Goal: Task Accomplishment & Management: Manage account settings

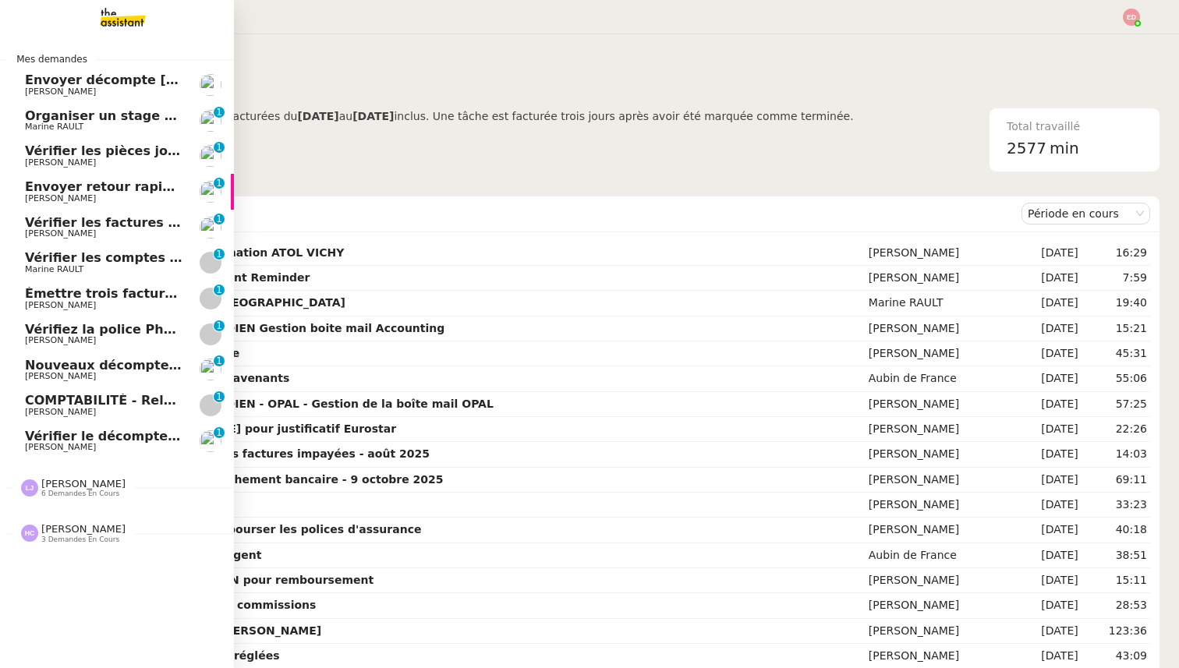
click at [62, 481] on span "[PERSON_NAME]" at bounding box center [83, 484] width 84 height 12
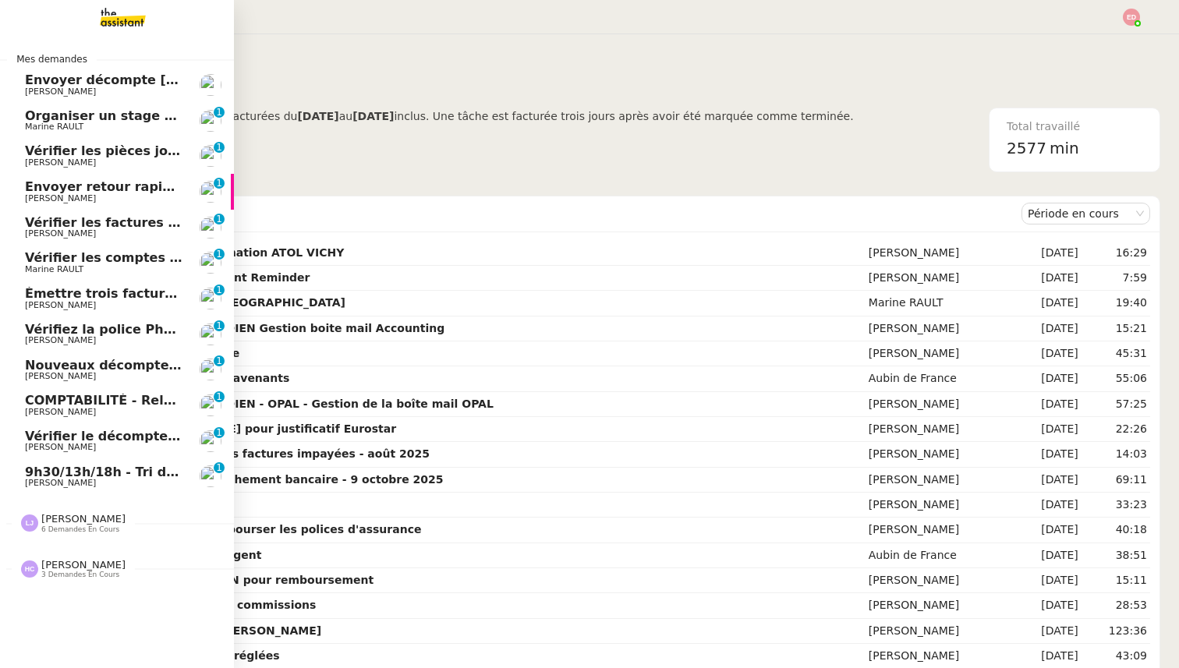
click at [54, 473] on span "9h30/13h/18h - Tri de la boite mail PRO - [DATE]" at bounding box center [193, 472] width 337 height 15
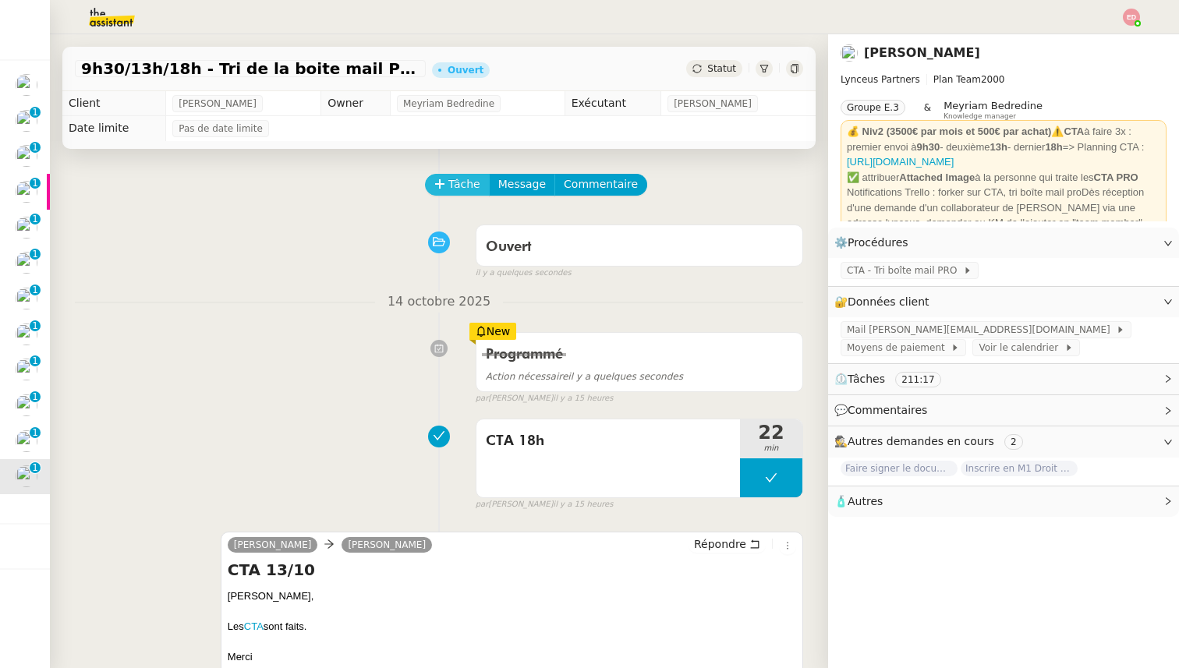
click at [456, 194] on button "Tâche" at bounding box center [457, 185] width 65 height 22
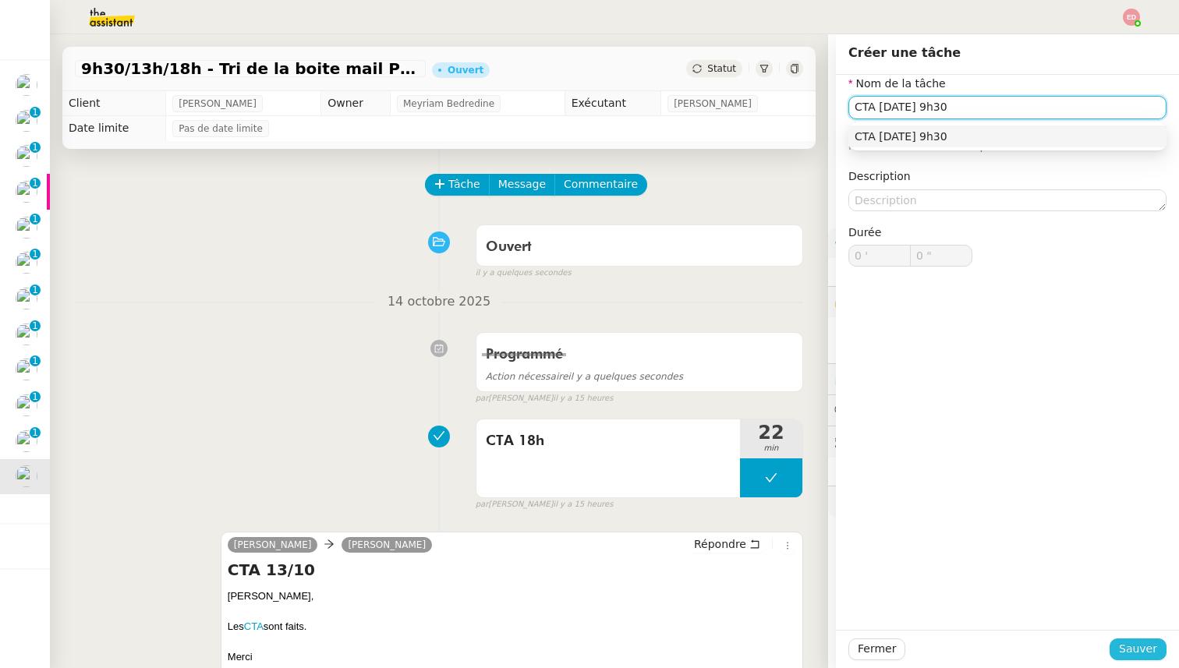
type input "CTA [DATE] 9h30"
click at [1159, 650] on button "Sauver" at bounding box center [1138, 650] width 57 height 22
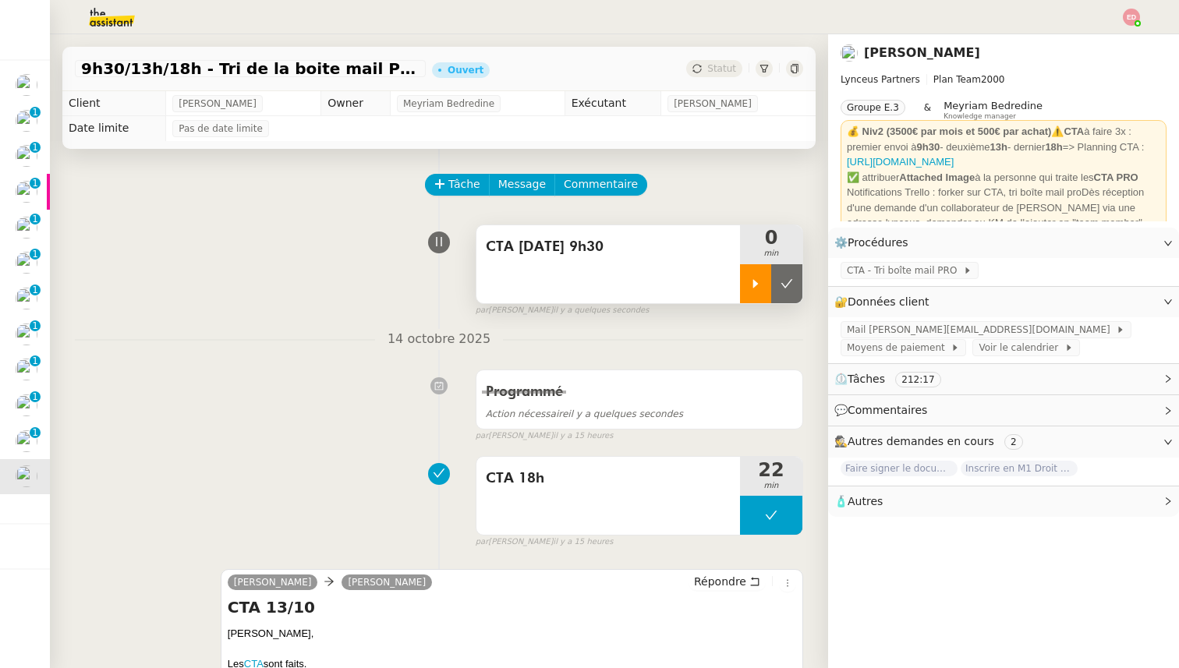
click at [764, 289] on div at bounding box center [755, 283] width 31 height 39
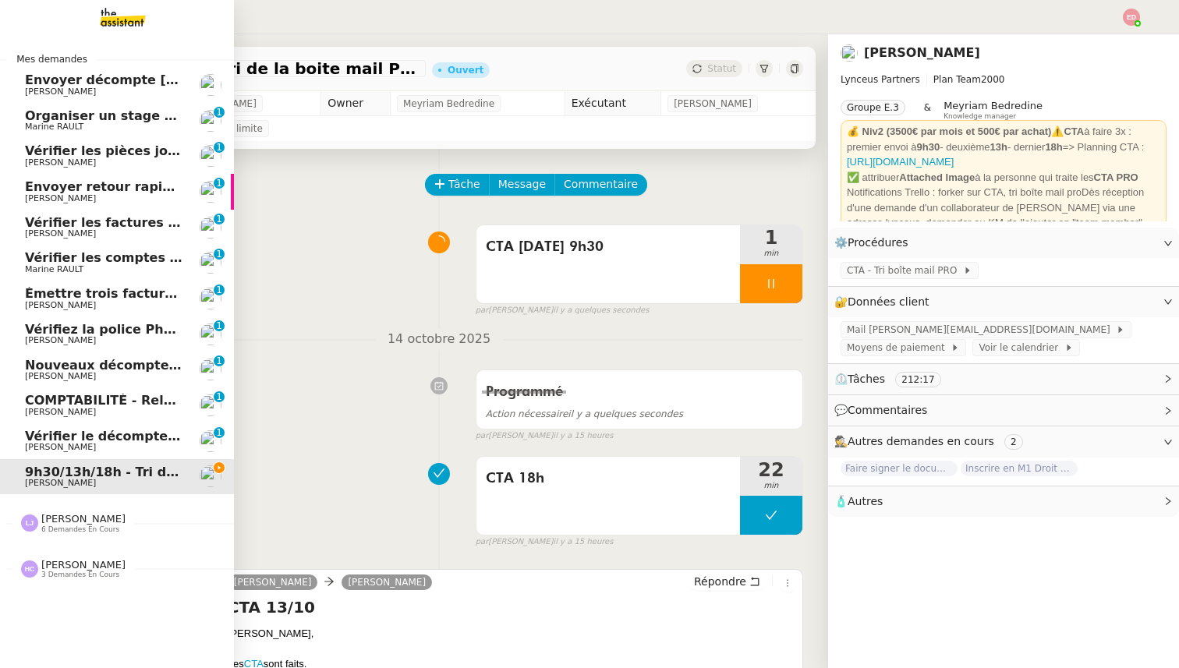
click at [100, 447] on span "[PERSON_NAME]" at bounding box center [104, 447] width 158 height 9
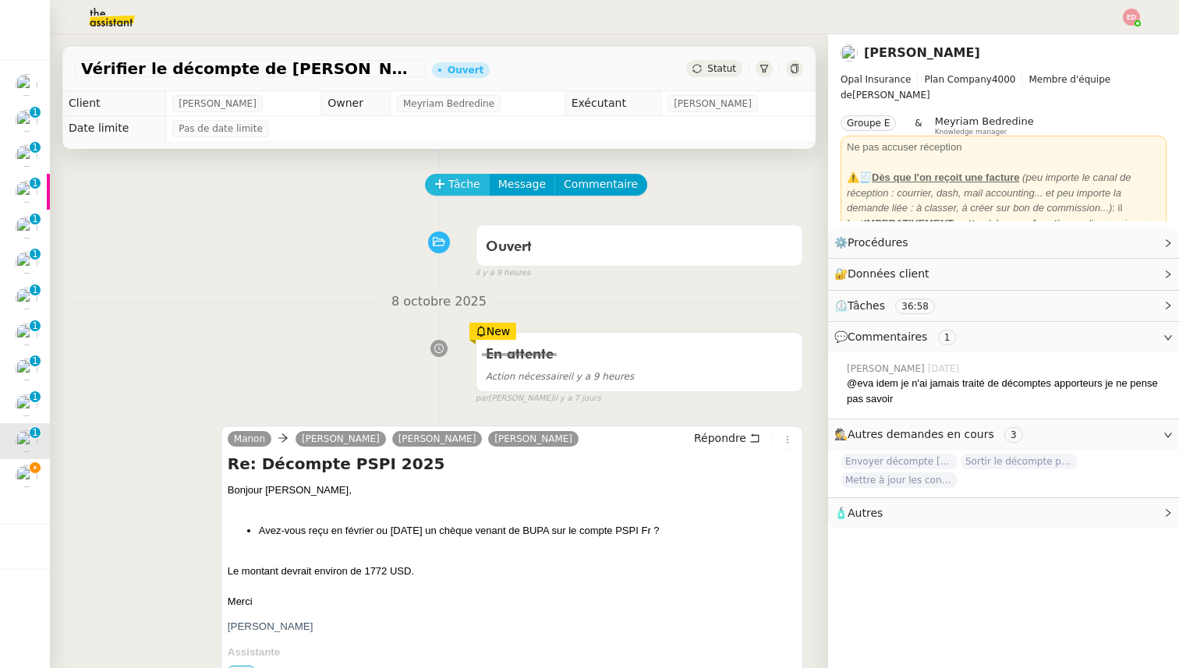
click at [444, 182] on icon at bounding box center [439, 184] width 11 height 11
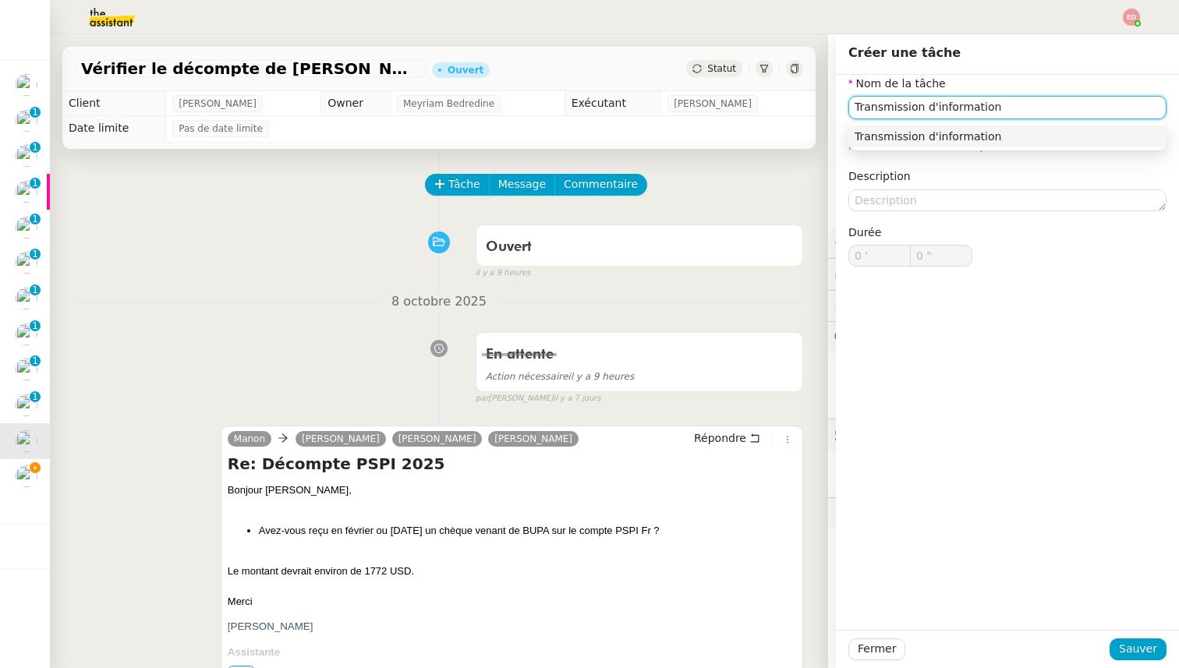
click at [875, 106] on input "Transmission d'information" at bounding box center [1008, 107] width 318 height 23
type input "Transmission d'information"
click at [1128, 650] on span "Sauver" at bounding box center [1138, 649] width 38 height 18
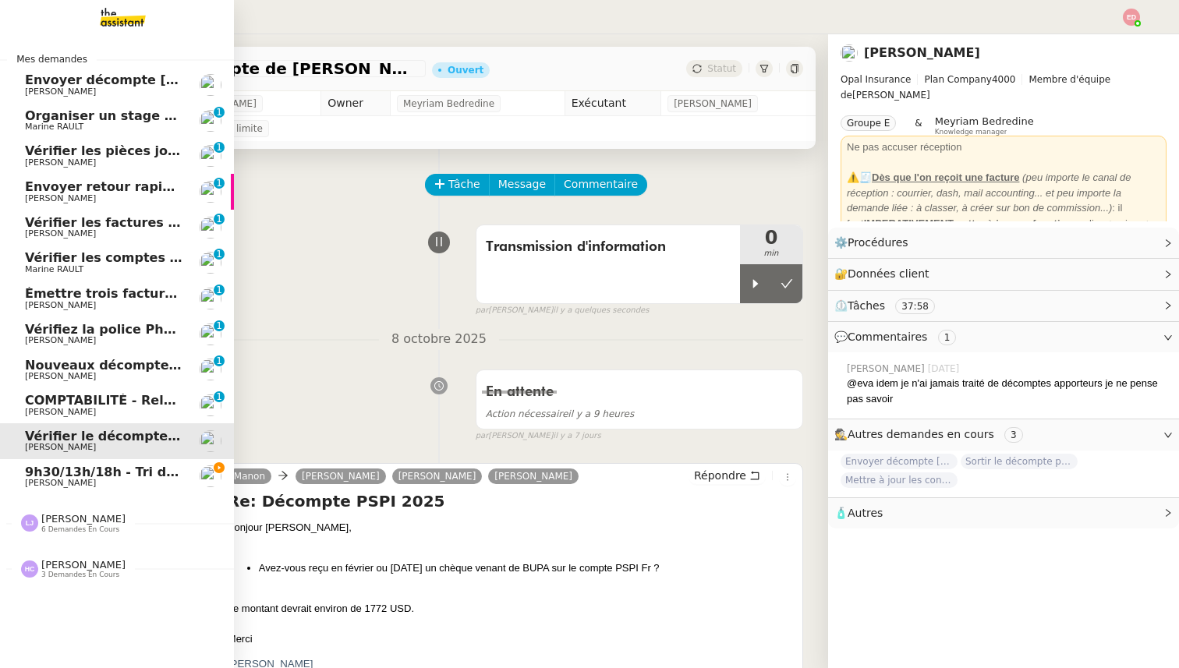
click at [39, 395] on span "COMPTABILITÉ - Relance des primes GoldenCare impayées- octobre 2025" at bounding box center [281, 400] width 513 height 15
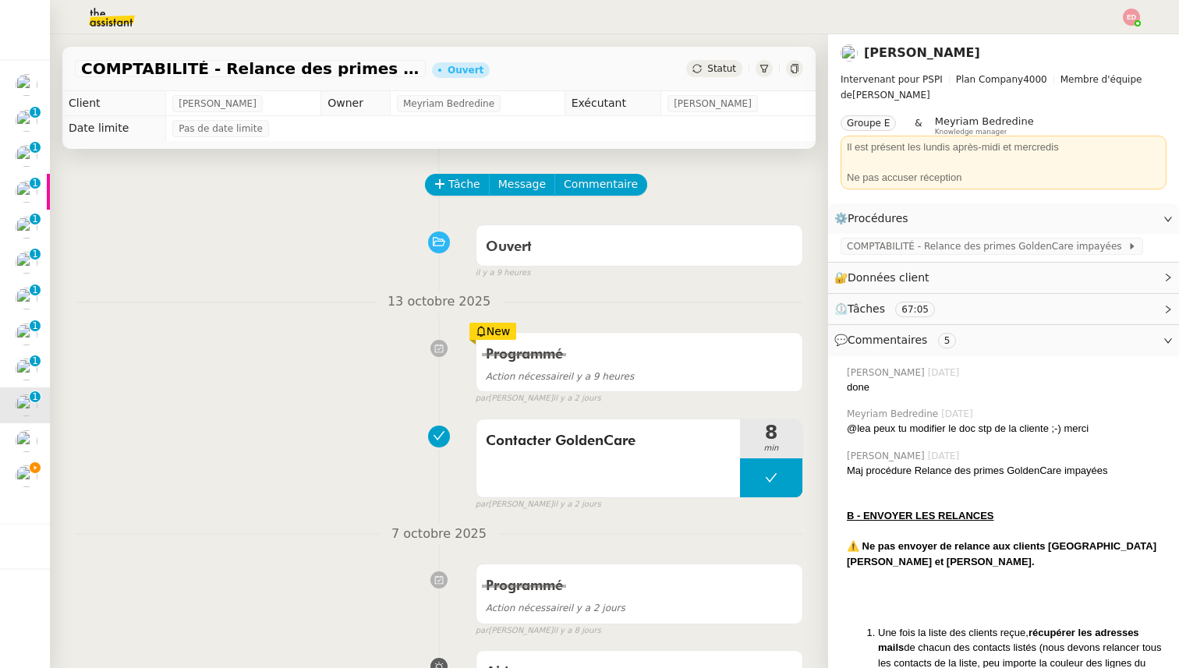
click at [732, 72] on span "Statut" at bounding box center [721, 68] width 29 height 11
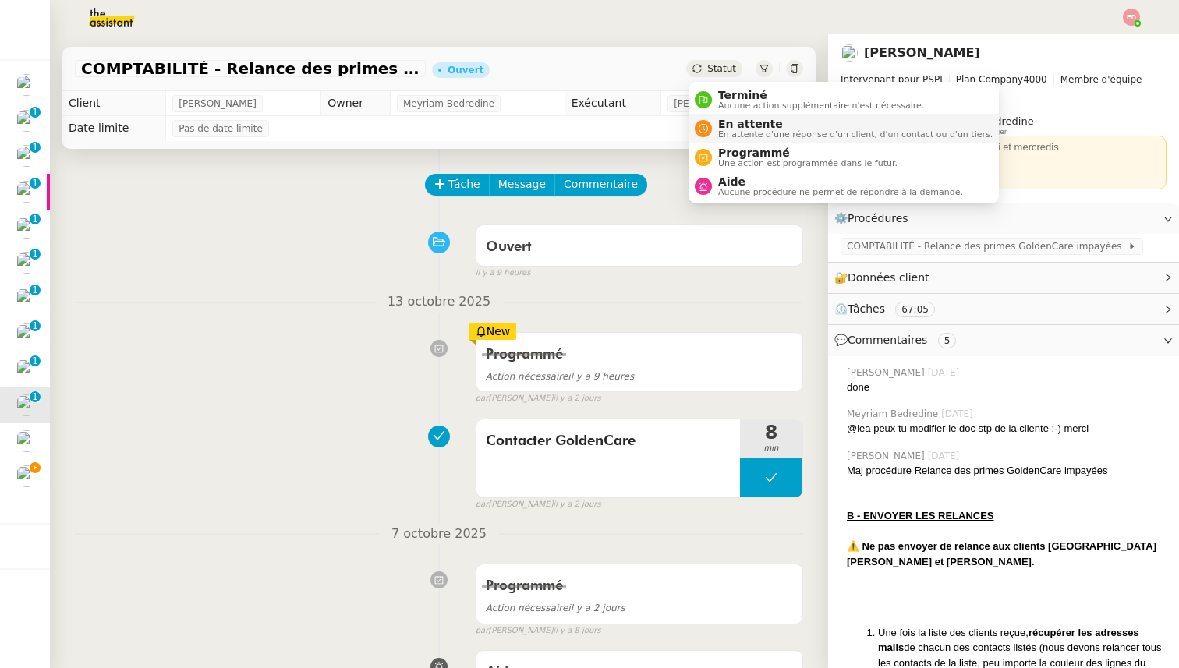
click at [732, 126] on span "En attente" at bounding box center [855, 124] width 275 height 12
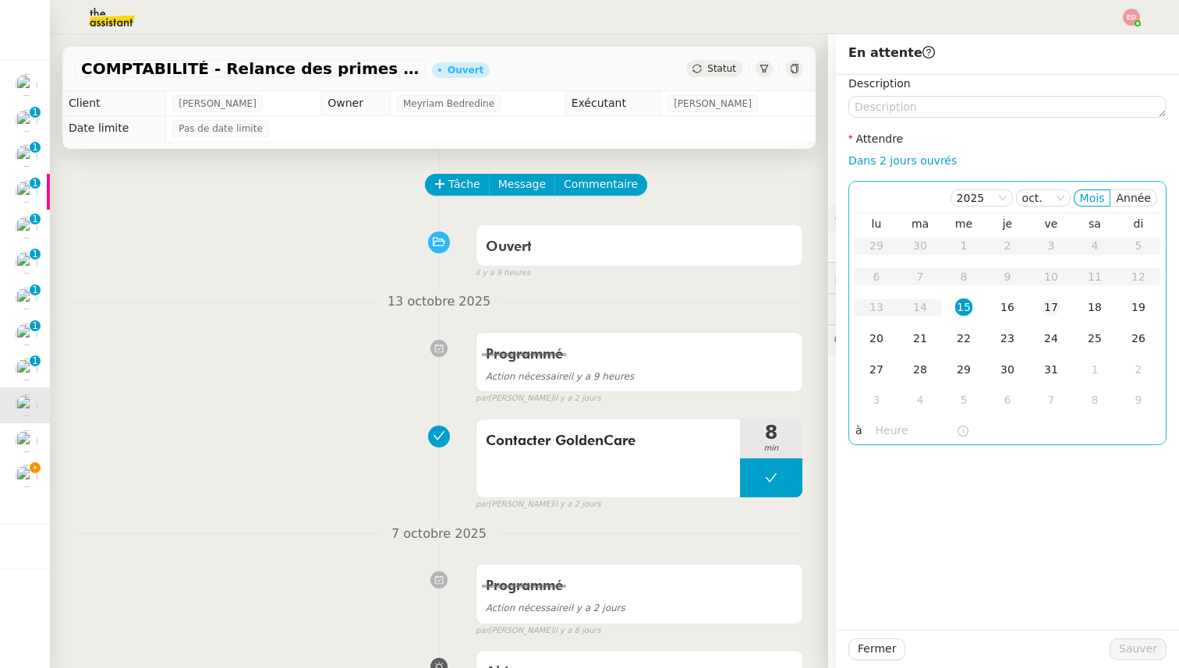
click at [1050, 307] on div "17" at bounding box center [1051, 307] width 17 height 17
click at [1124, 643] on span "Sauver" at bounding box center [1138, 649] width 38 height 18
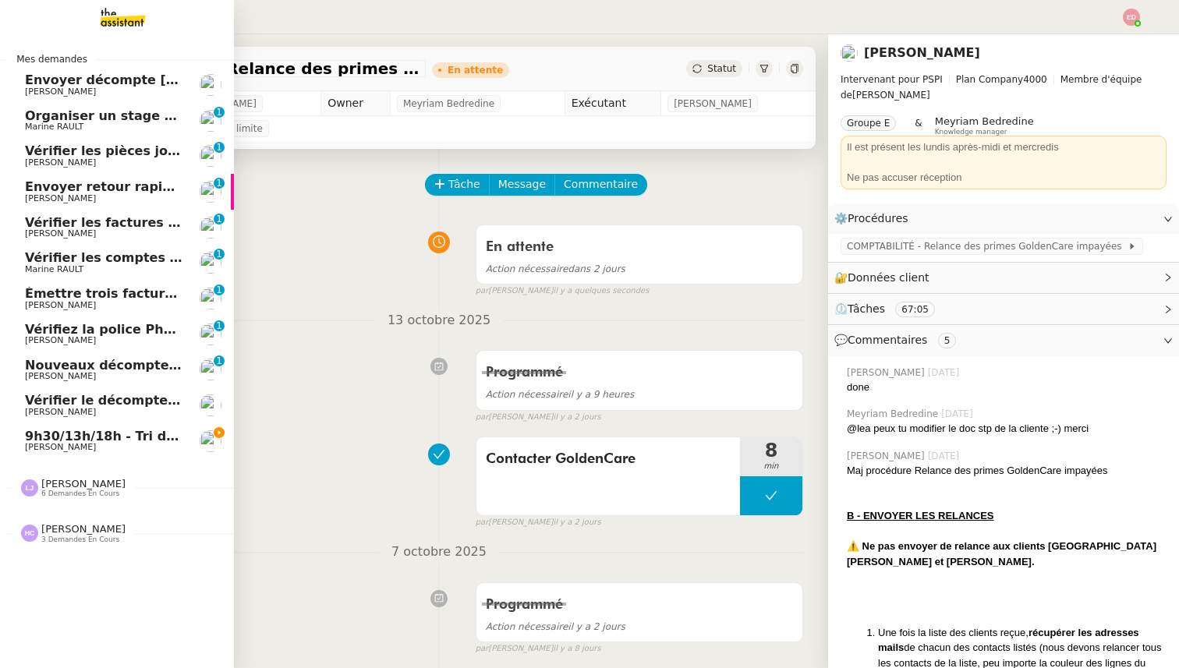
click at [35, 375] on span "[PERSON_NAME]" at bounding box center [60, 376] width 71 height 10
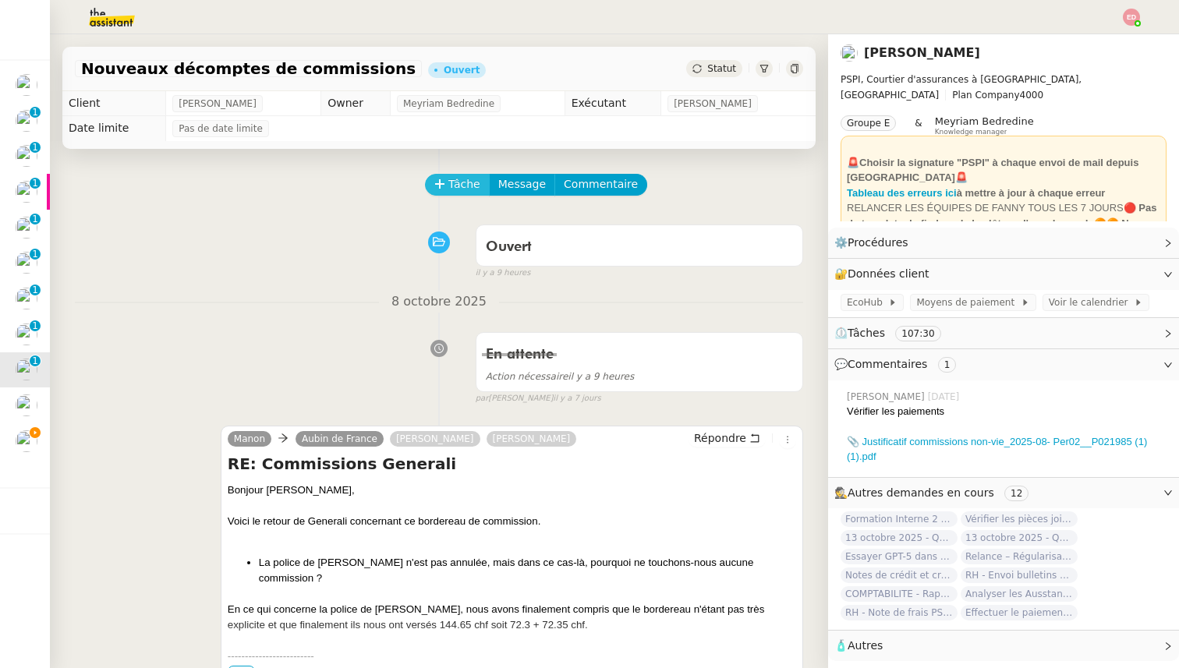
click at [448, 186] on span "Tâche" at bounding box center [464, 184] width 32 height 18
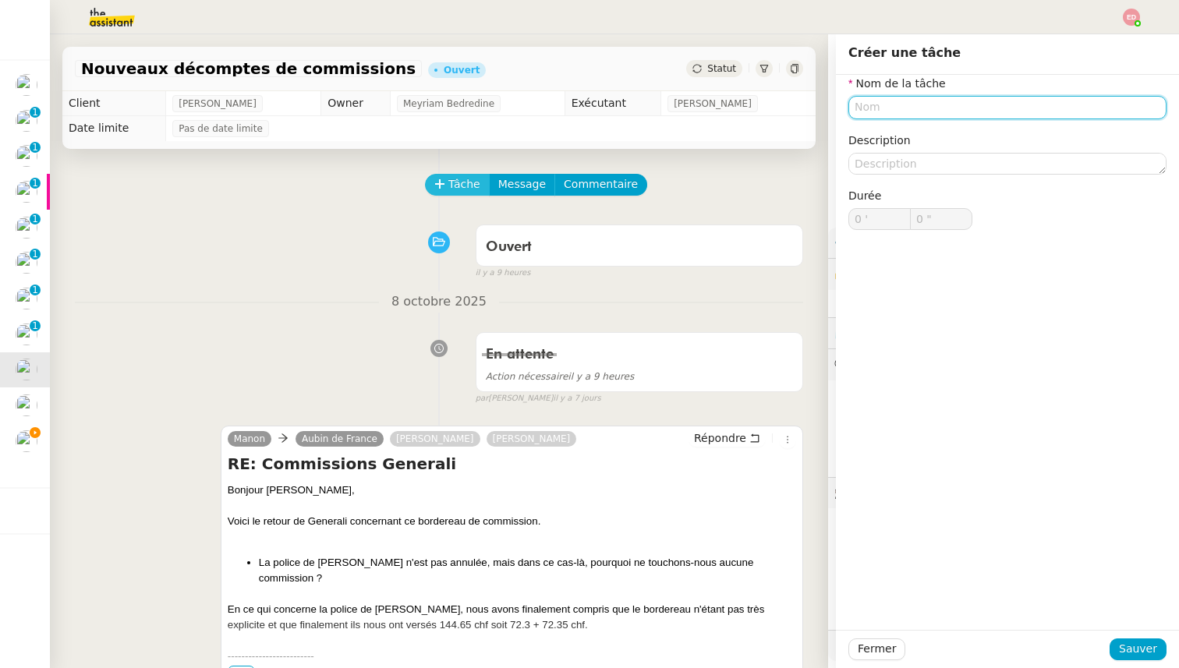
paste input "Transmission d'information"
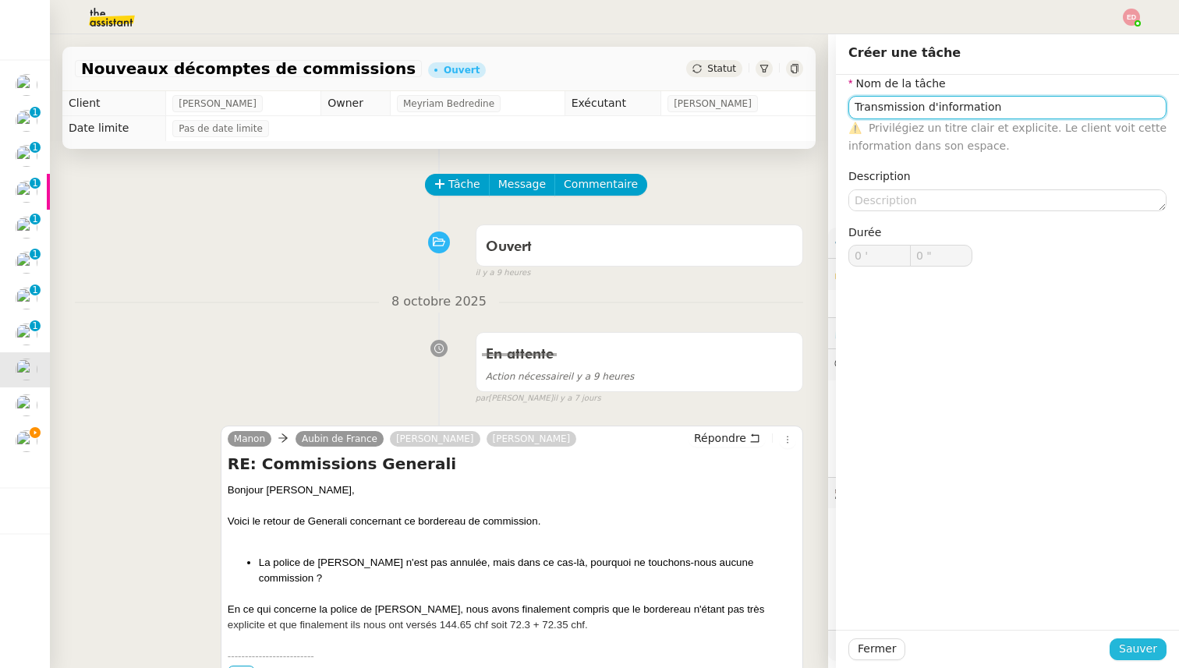
type input "Transmission d'information"
click at [1152, 647] on span "Sauver" at bounding box center [1138, 649] width 38 height 18
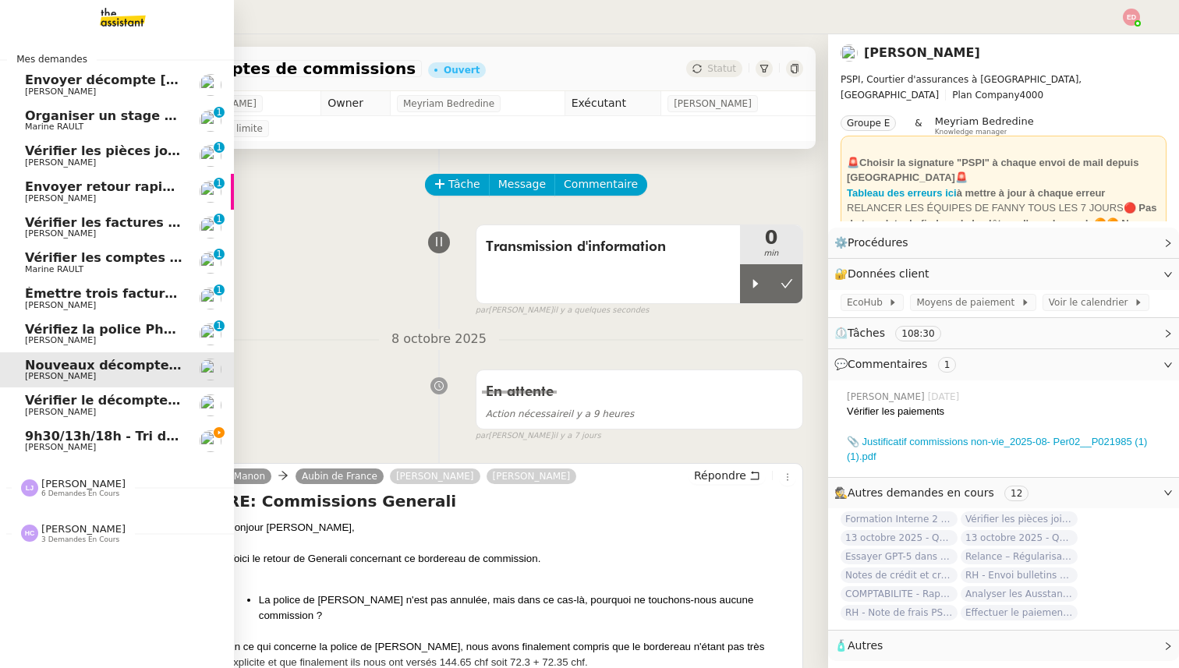
click at [35, 334] on span "Vérifiez la police Pharaon Deema" at bounding box center [141, 329] width 232 height 15
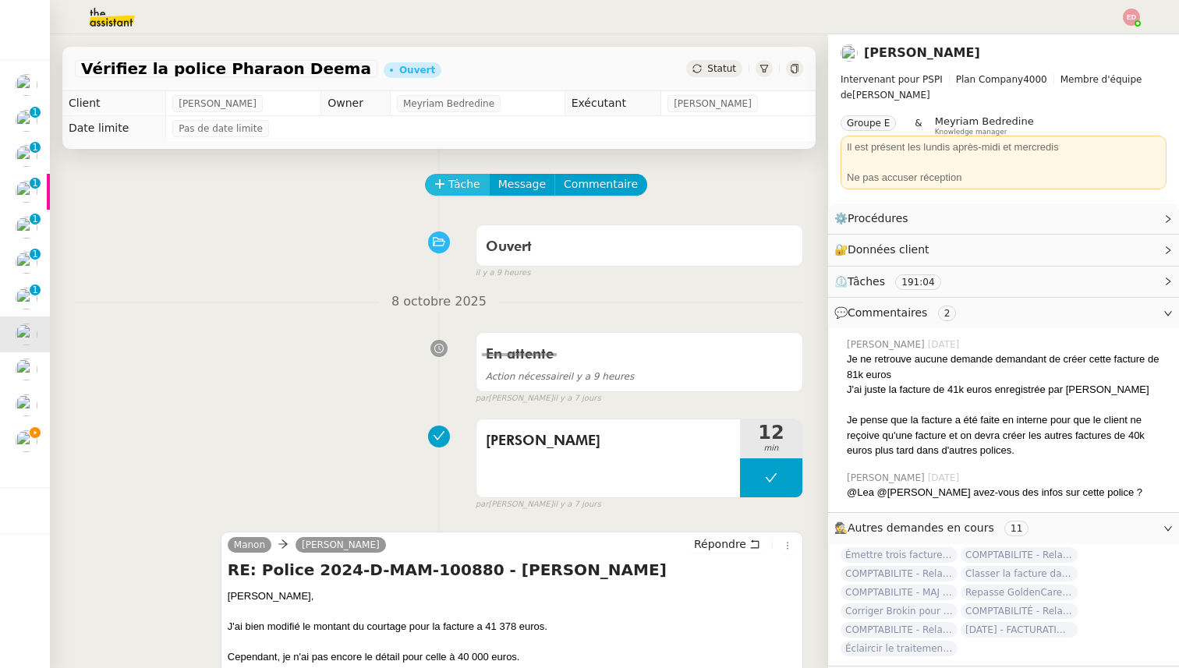
click at [445, 189] on icon at bounding box center [439, 184] width 11 height 11
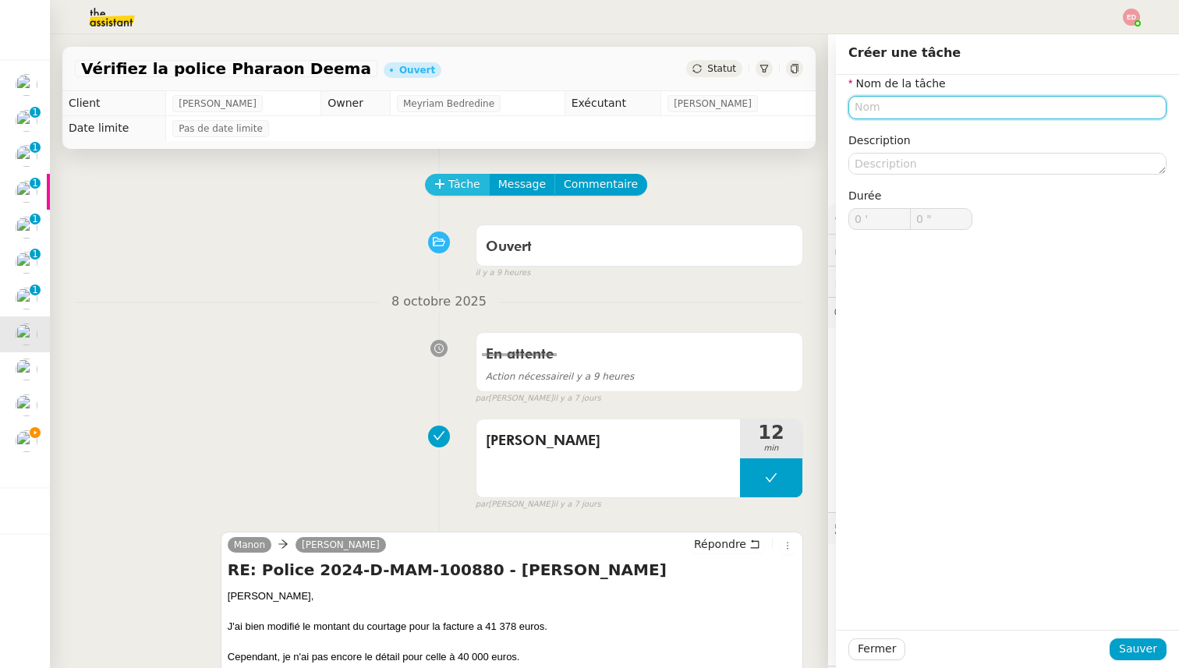
paste input "Transmission d'information"
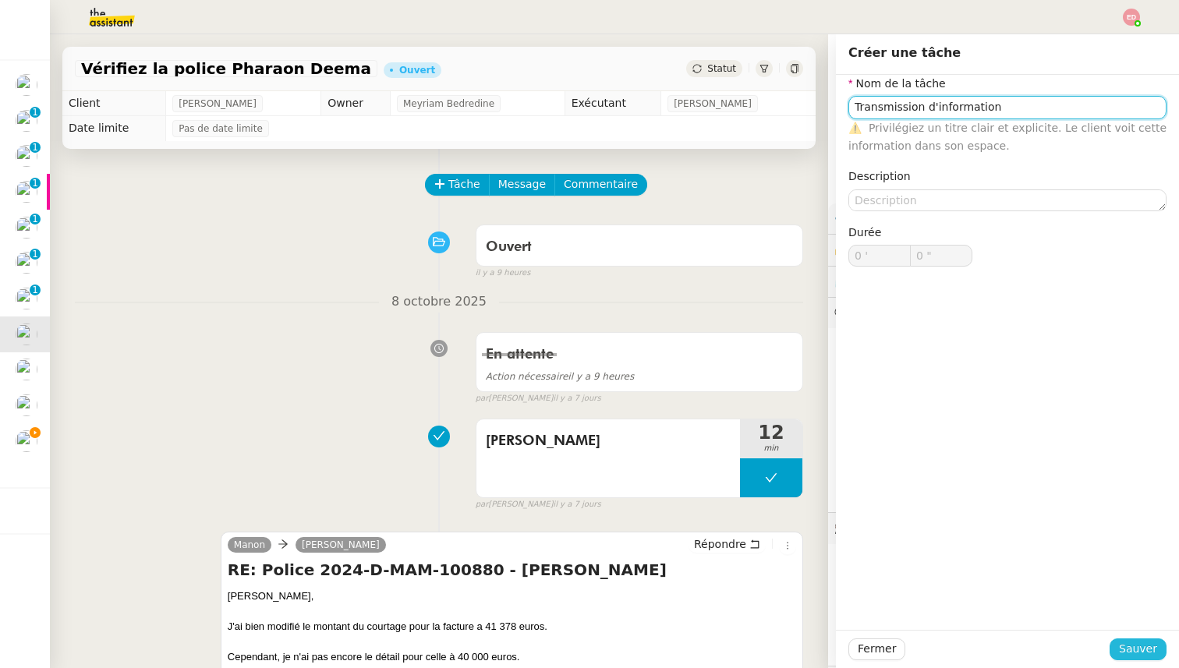
type input "Transmission d'information"
click at [1147, 650] on span "Sauver" at bounding box center [1138, 649] width 38 height 18
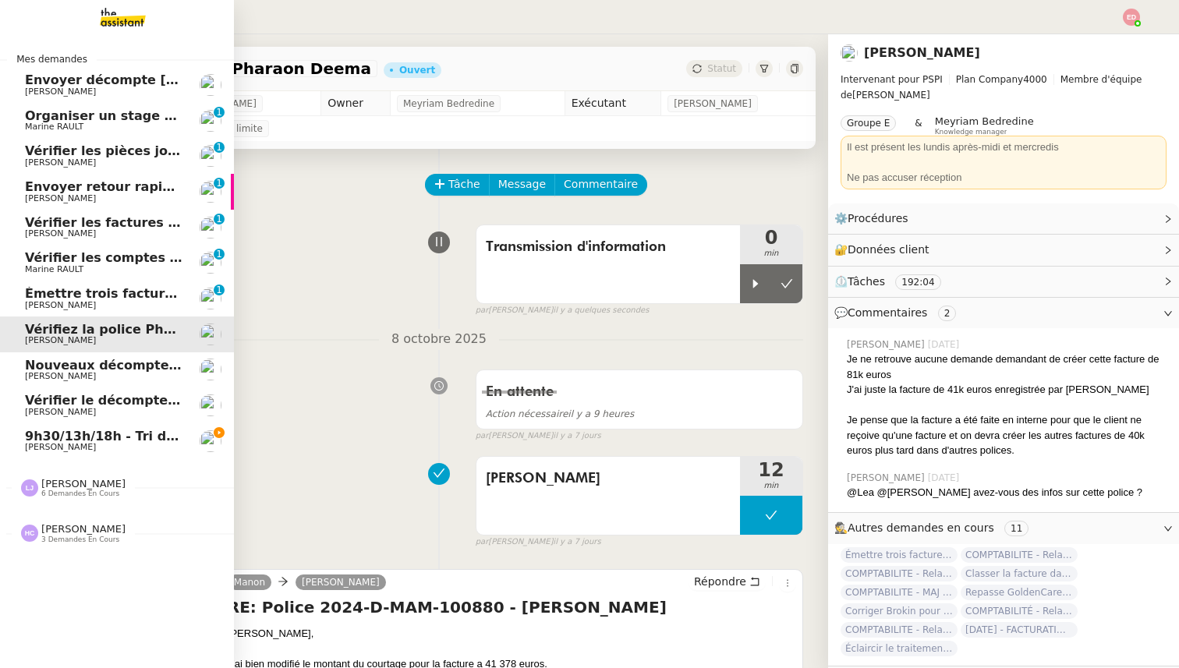
click at [32, 297] on span "Émettre trois factures à [PERSON_NAME] Sàrl" at bounding box center [185, 293] width 321 height 15
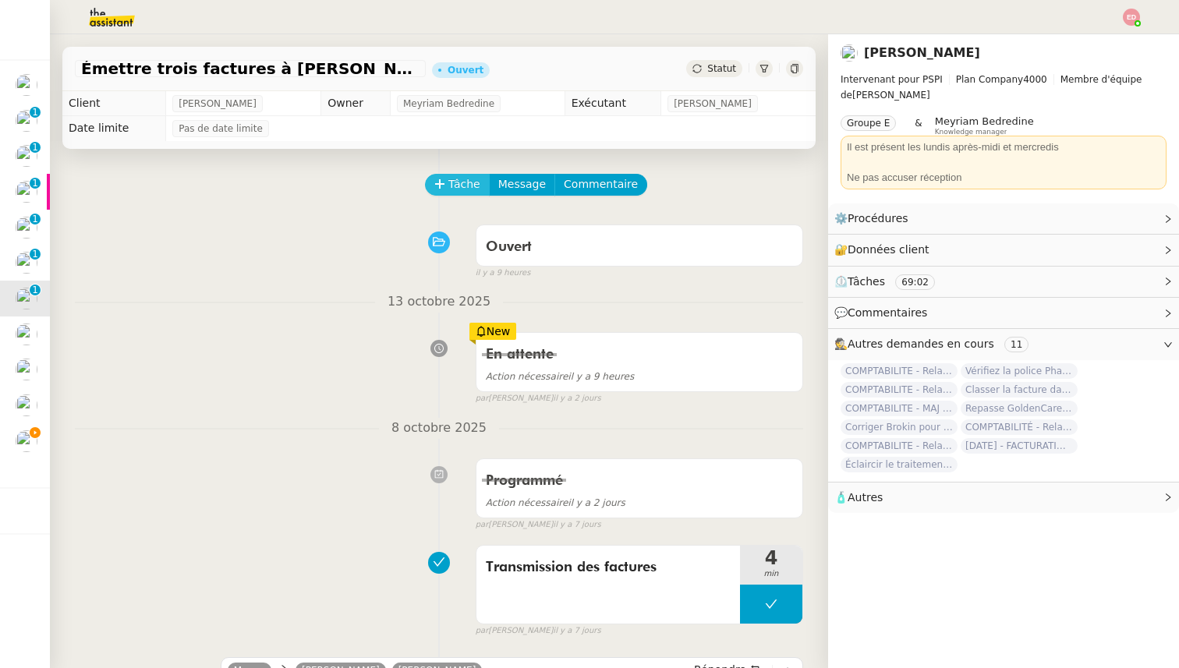
click at [436, 190] on button "Tâche" at bounding box center [457, 185] width 65 height 22
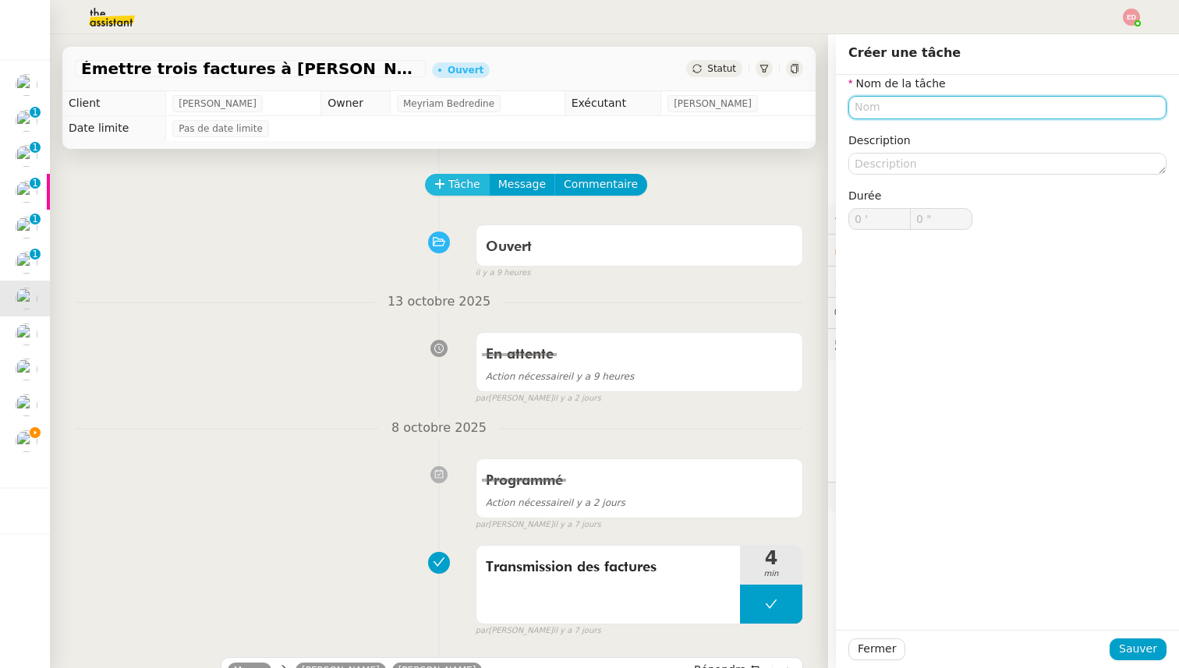
paste input "Transmission d'information"
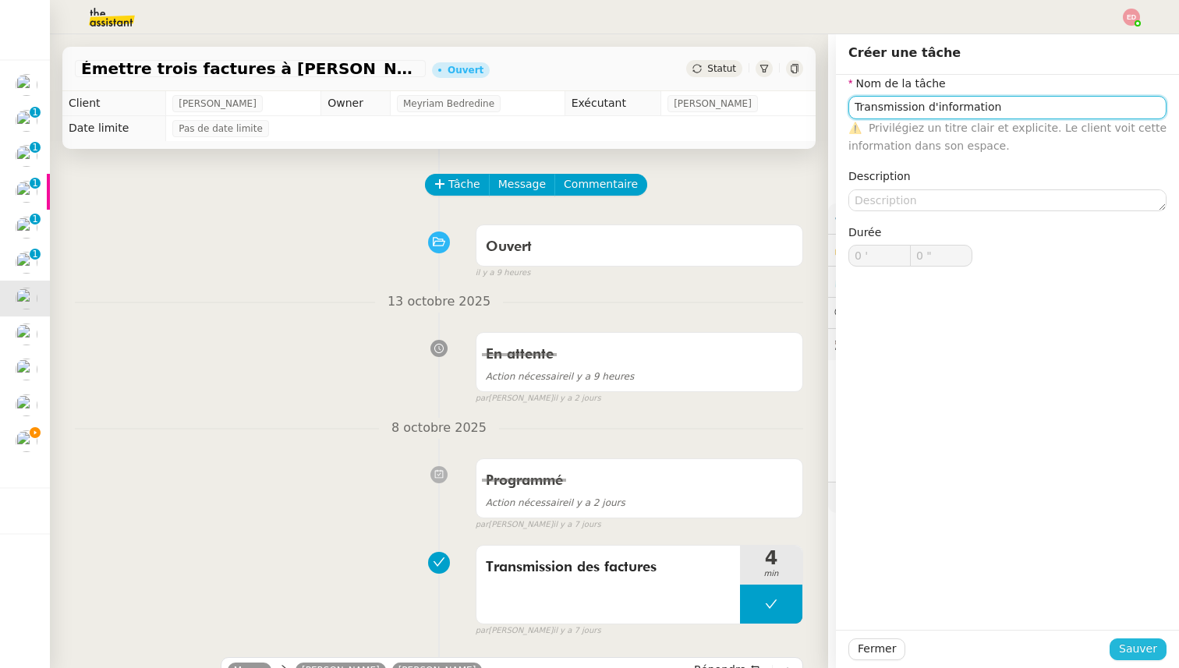
type input "Transmission d'information"
click at [1135, 656] on span "Sauver" at bounding box center [1138, 649] width 38 height 18
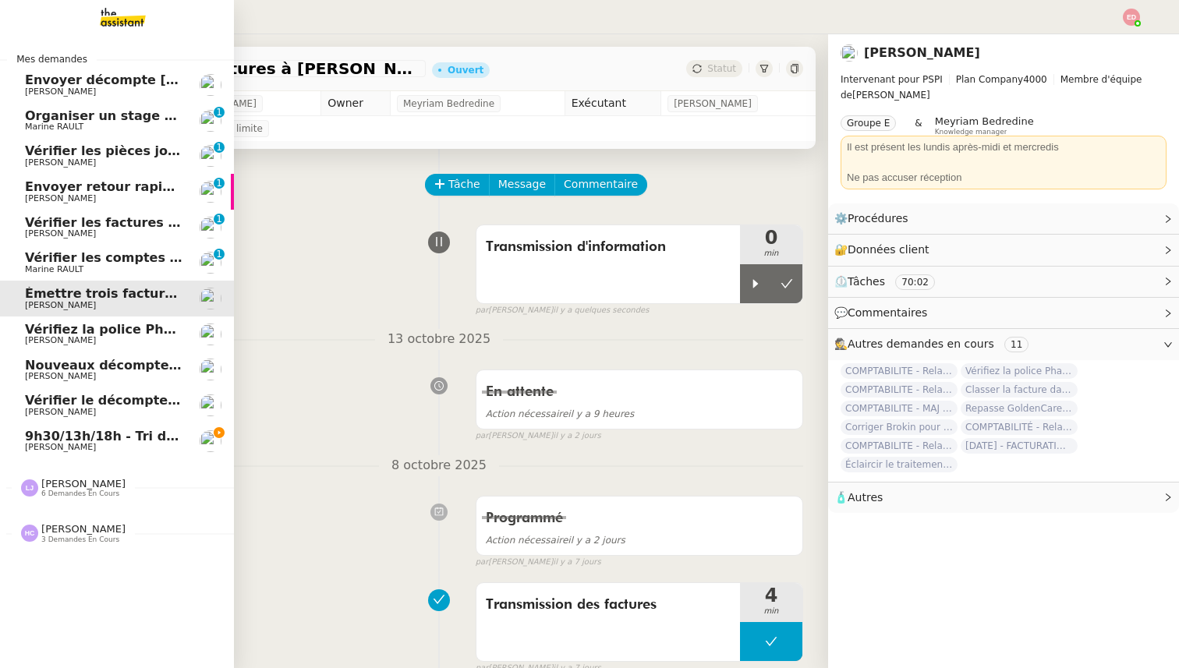
click at [45, 262] on span "Vérifier les comptes bancaires et éditer la quittance - 1 octobre 2025" at bounding box center [268, 257] width 487 height 15
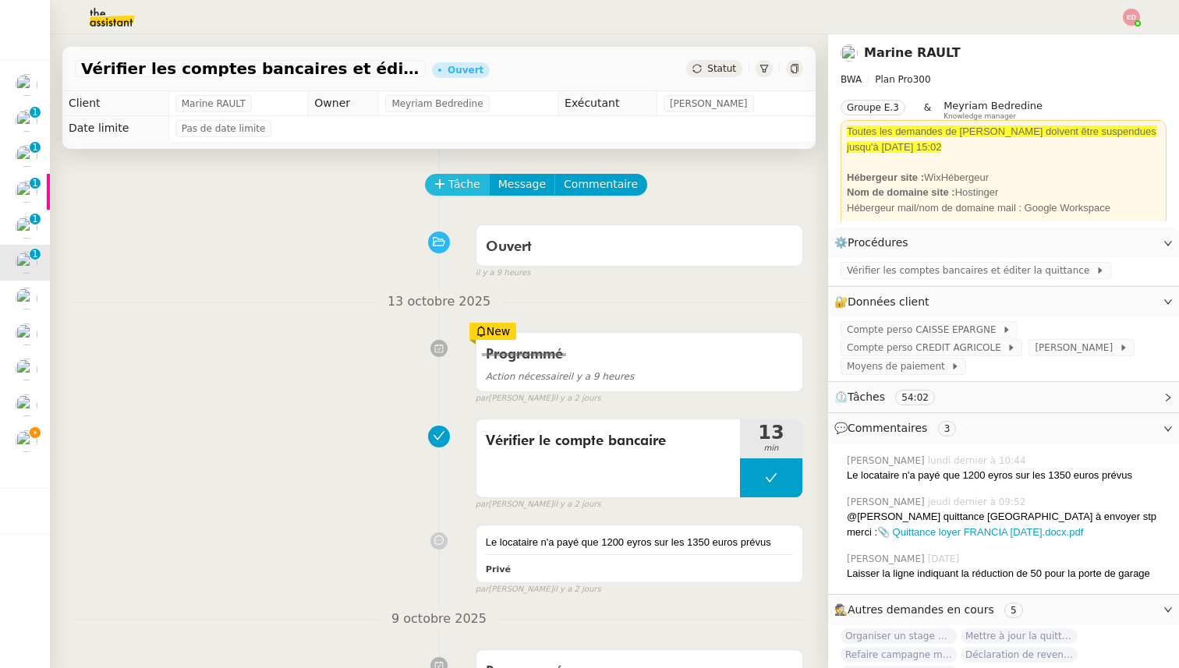
click at [441, 179] on icon at bounding box center [439, 184] width 11 height 11
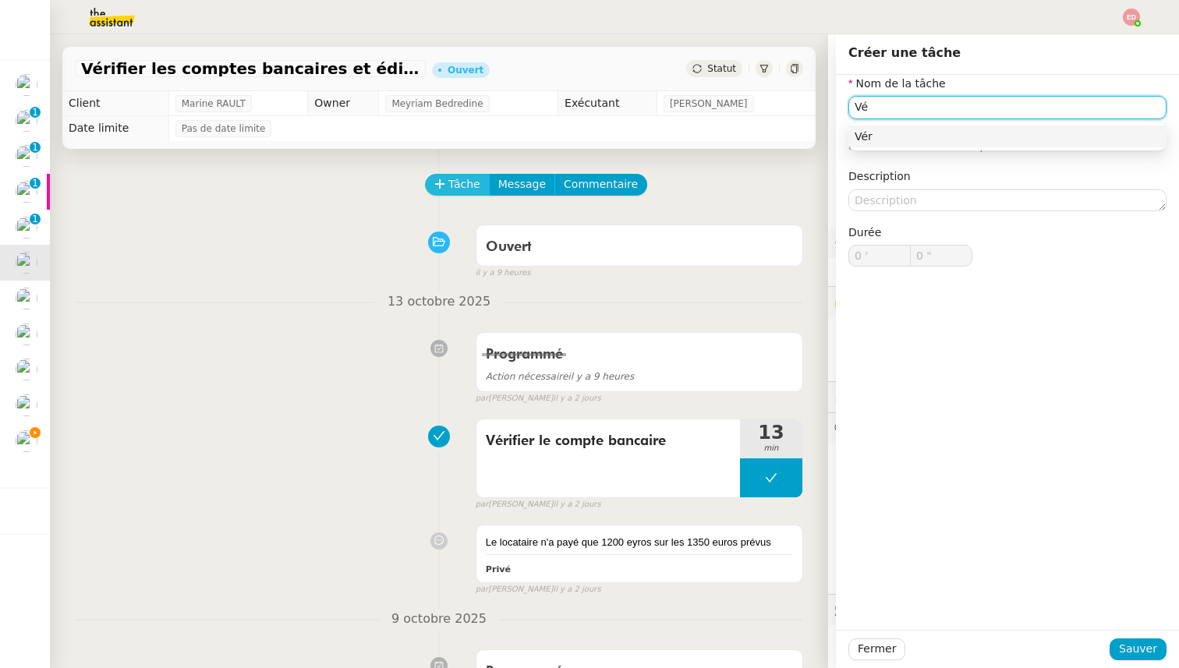
type input "V"
type input "Vérifier le compte bancaire"
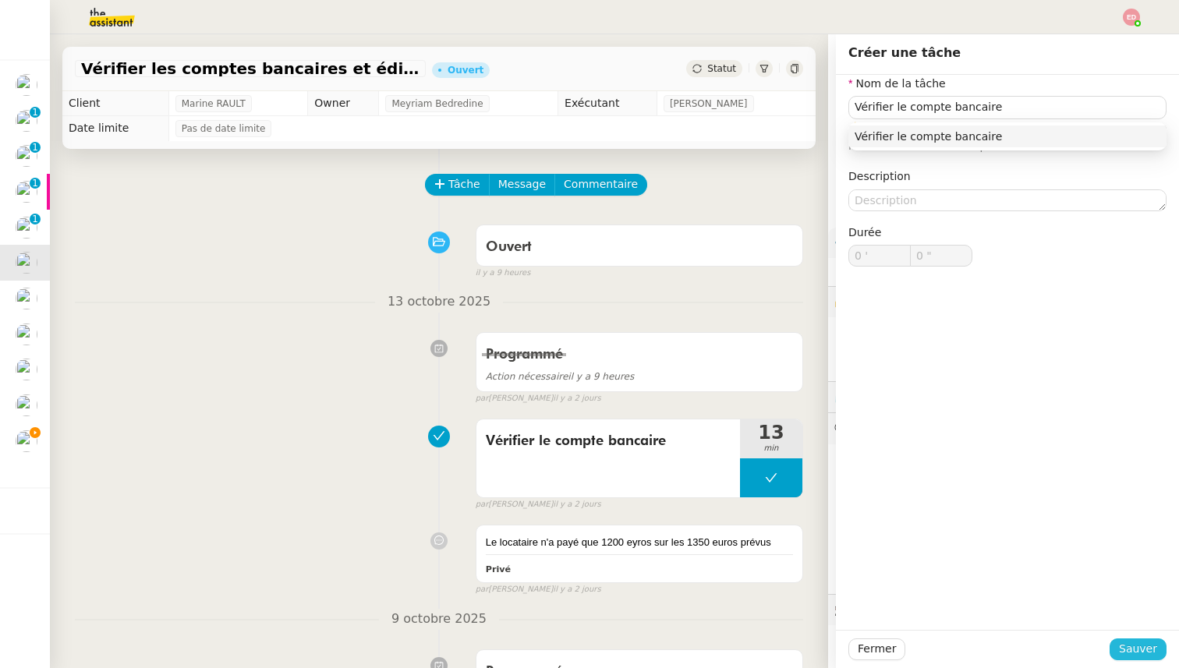
click at [1116, 650] on button "Sauver" at bounding box center [1138, 650] width 57 height 22
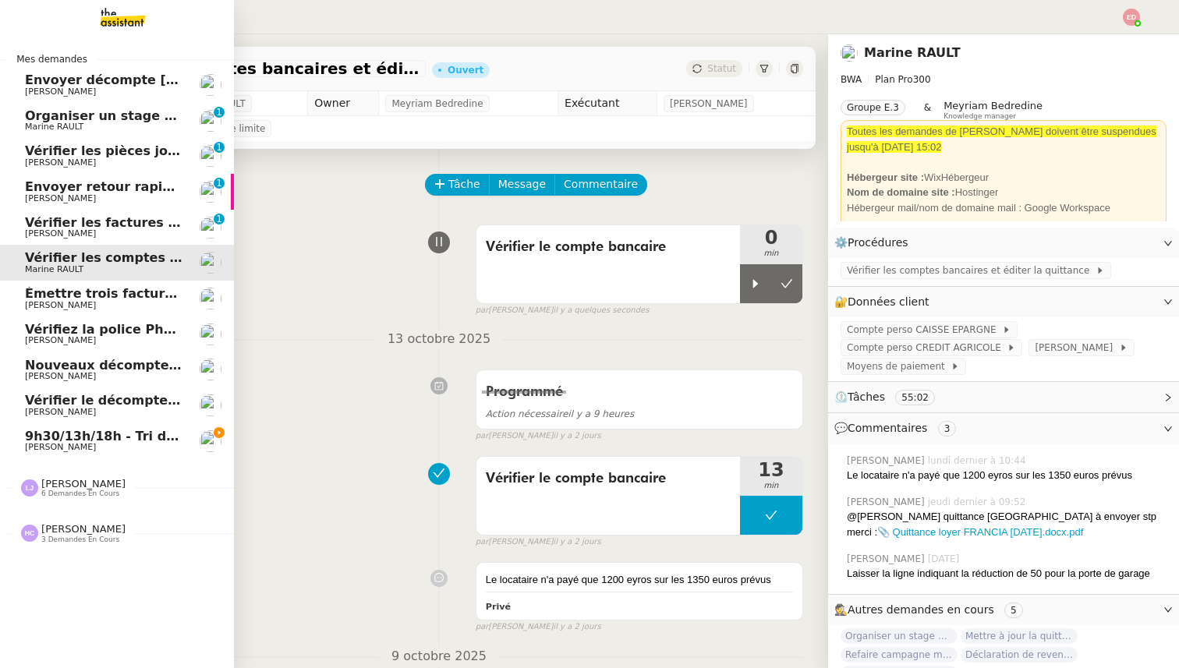
click at [57, 228] on span "Vérifier les factures formation ATOL VICHY" at bounding box center [175, 222] width 300 height 15
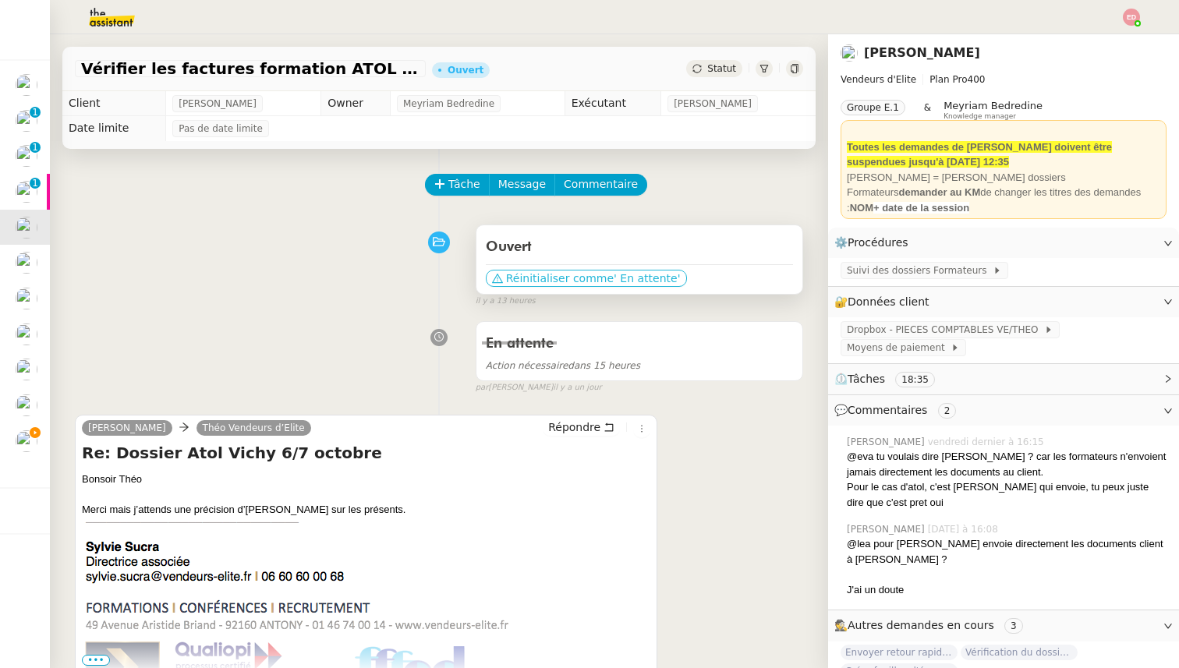
click at [614, 281] on span "' En attente'" at bounding box center [647, 279] width 66 height 16
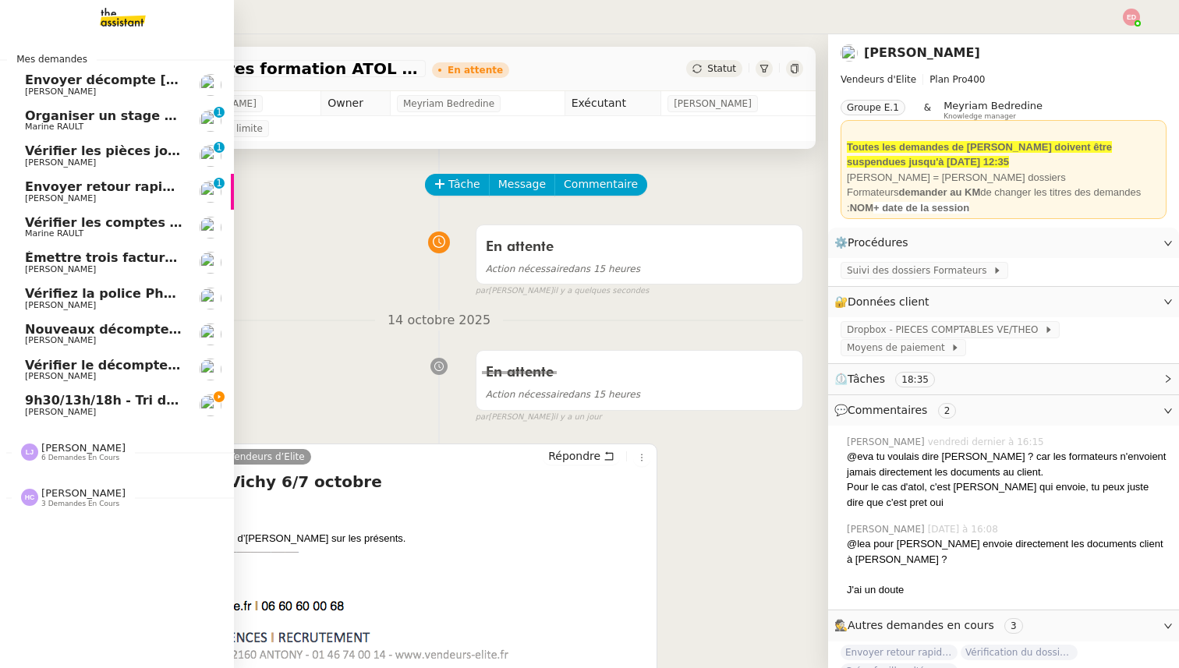
click at [21, 191] on link "Envoyer retour rapide à RH [PERSON_NAME] SUCRA 0 1 2 3 4 5 6 7 8 9" at bounding box center [117, 192] width 234 height 36
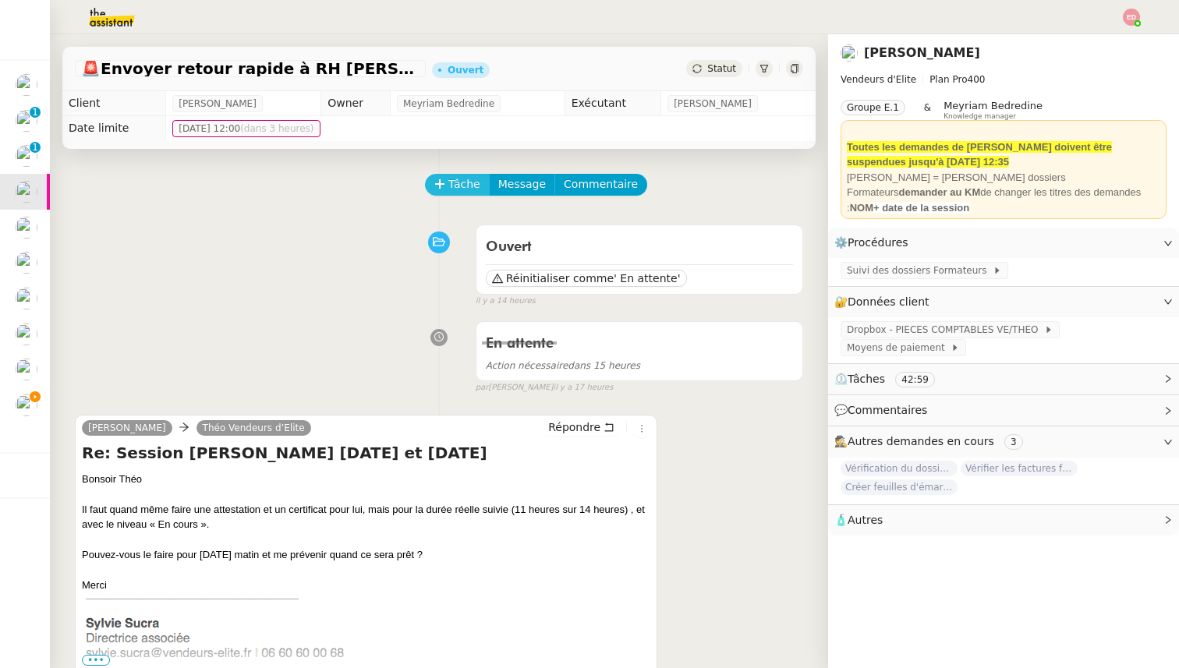
click at [446, 181] on button "Tâche" at bounding box center [457, 185] width 65 height 22
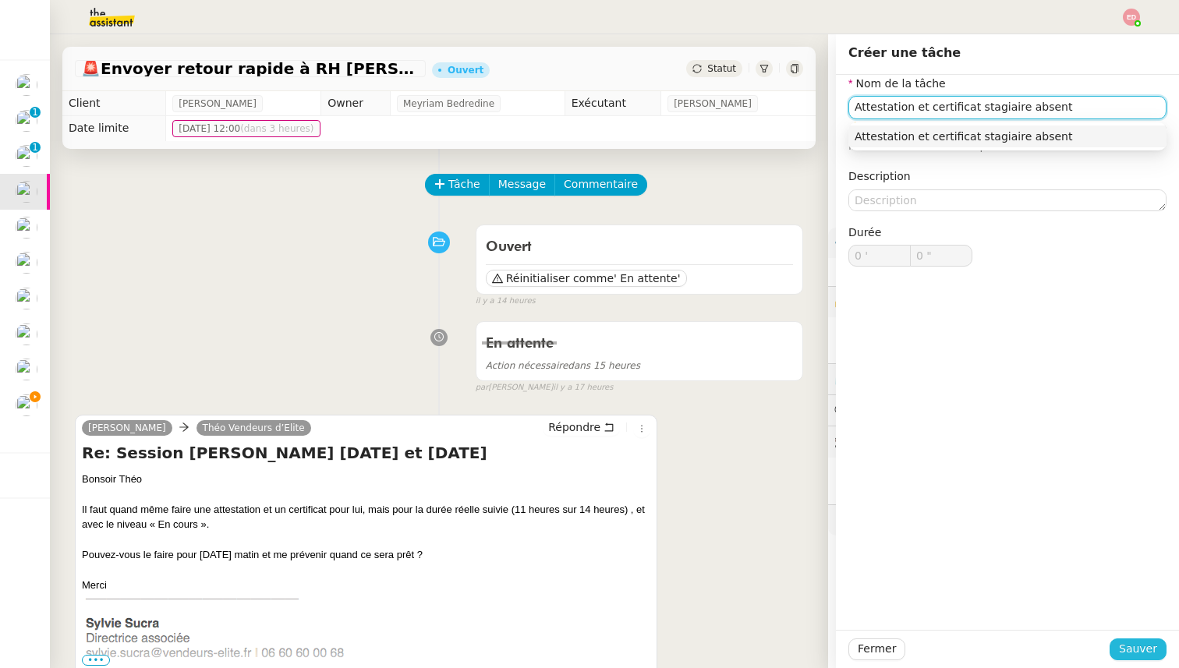
type input "Attestation et certificat stagiaire absent"
click at [1135, 653] on span "Sauver" at bounding box center [1138, 649] width 38 height 18
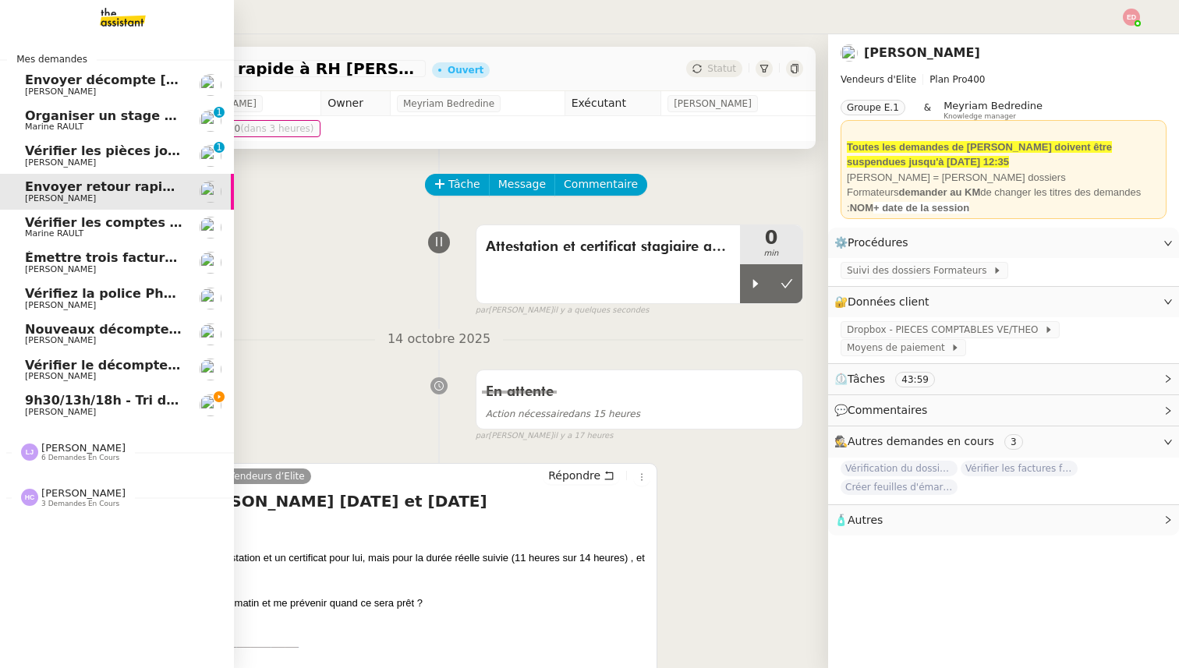
click at [58, 159] on span "[PERSON_NAME]" at bounding box center [60, 163] width 71 height 10
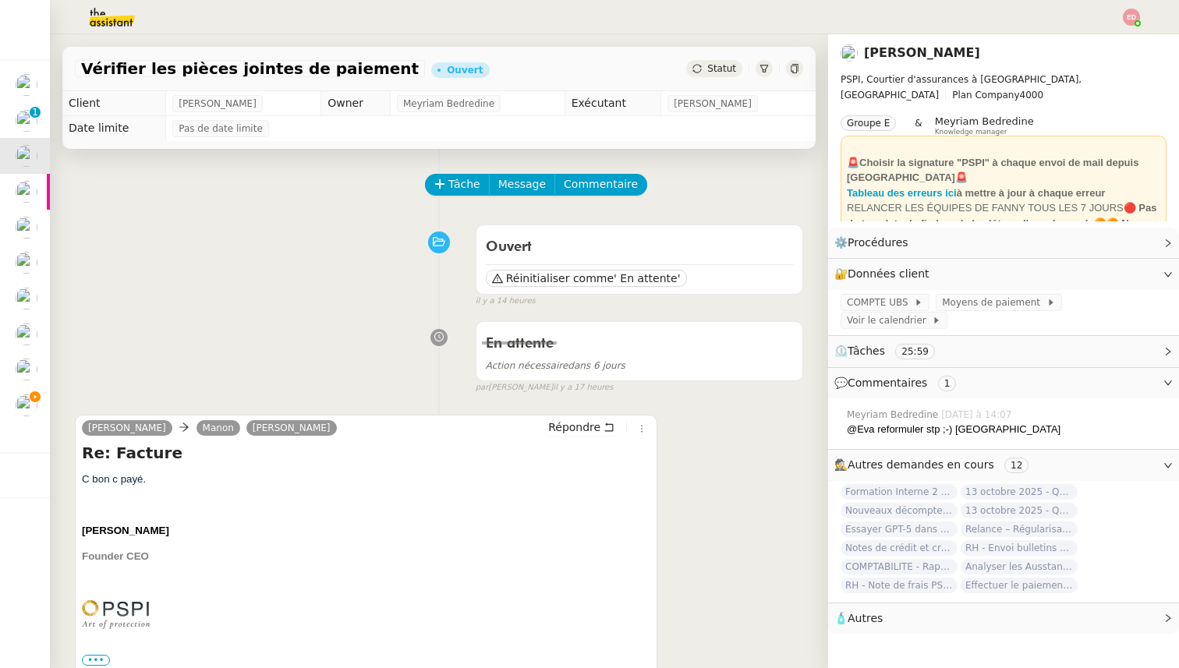
click at [713, 66] on span "Statut" at bounding box center [721, 68] width 29 height 11
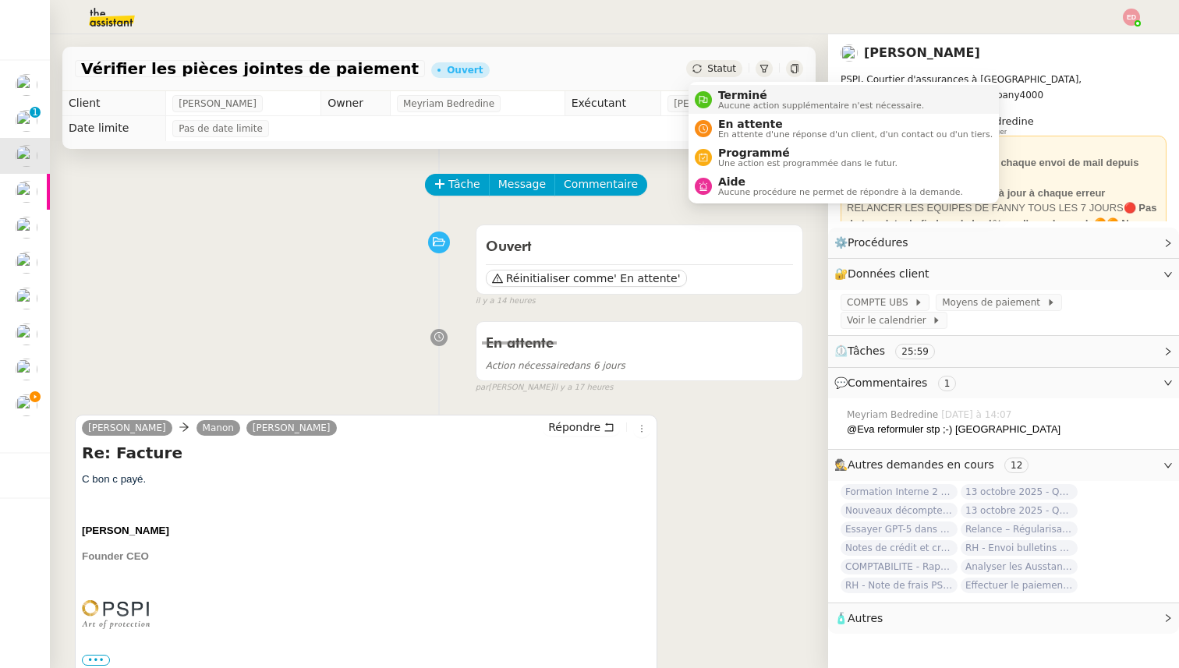
click at [718, 92] on span "Terminé" at bounding box center [821, 95] width 206 height 12
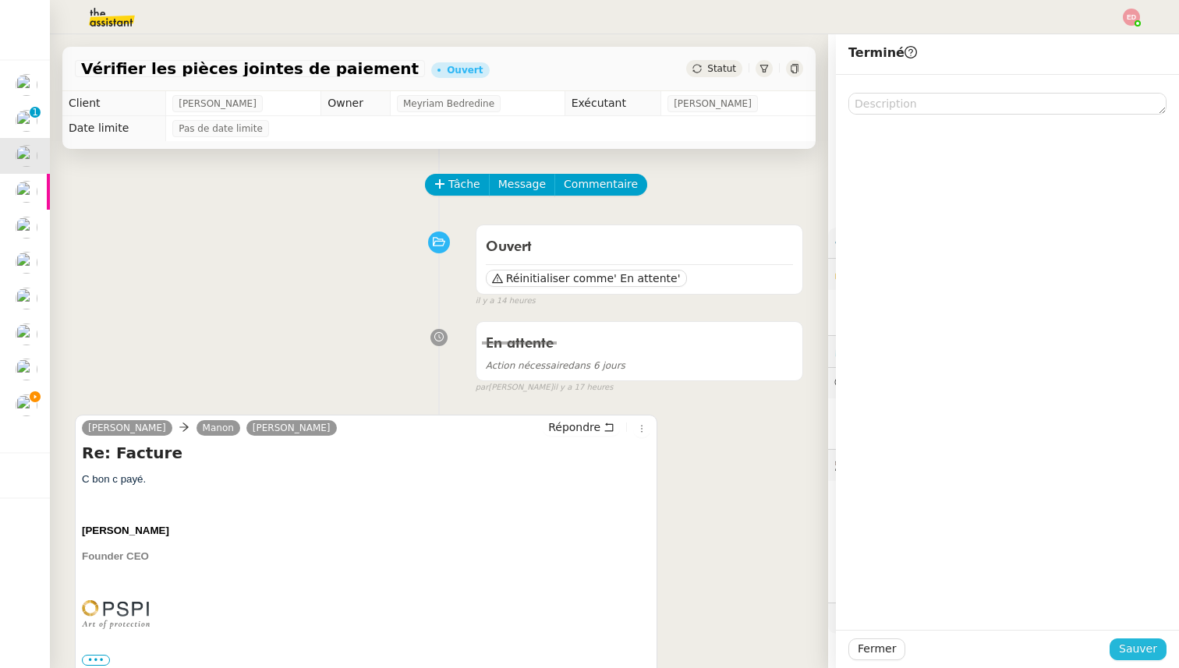
click at [1129, 650] on span "Sauver" at bounding box center [1138, 649] width 38 height 18
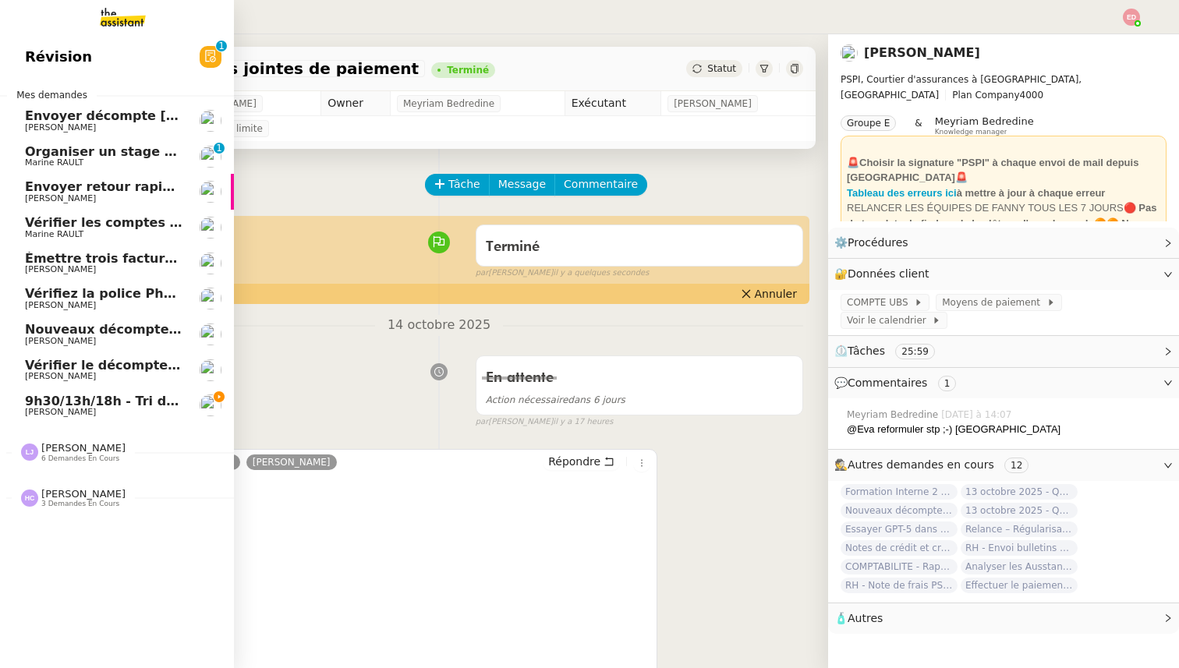
click at [41, 151] on span "Organiser un stage pour [PERSON_NAME]" at bounding box center [171, 151] width 292 height 15
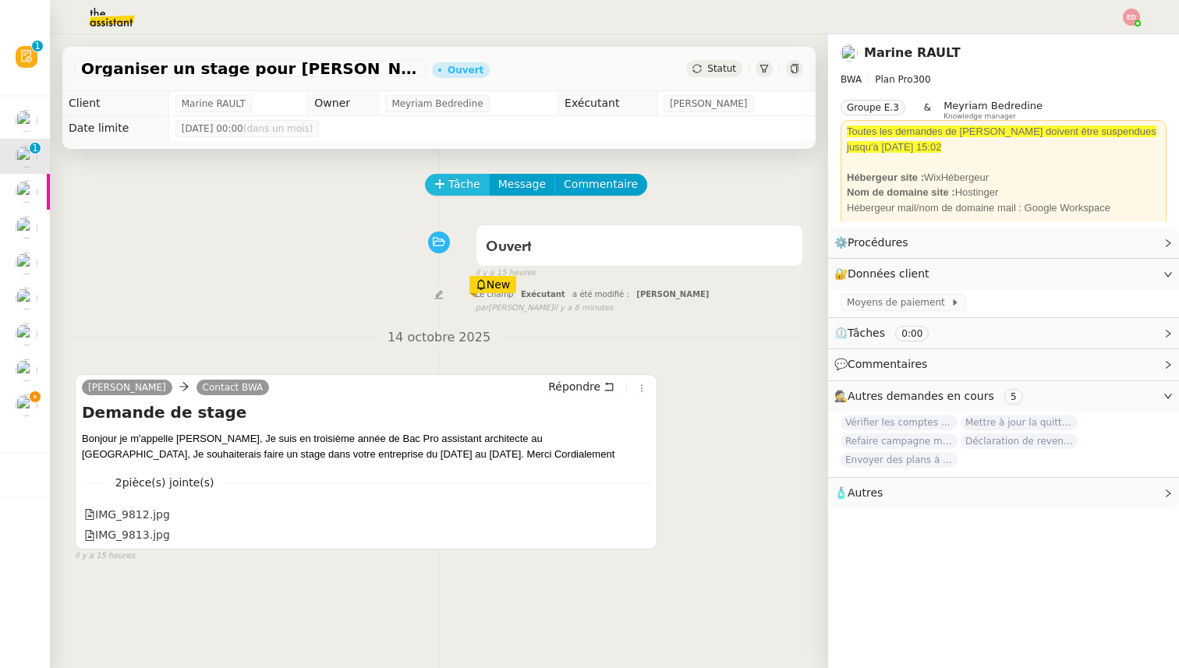
click at [439, 187] on icon at bounding box center [439, 184] width 11 height 11
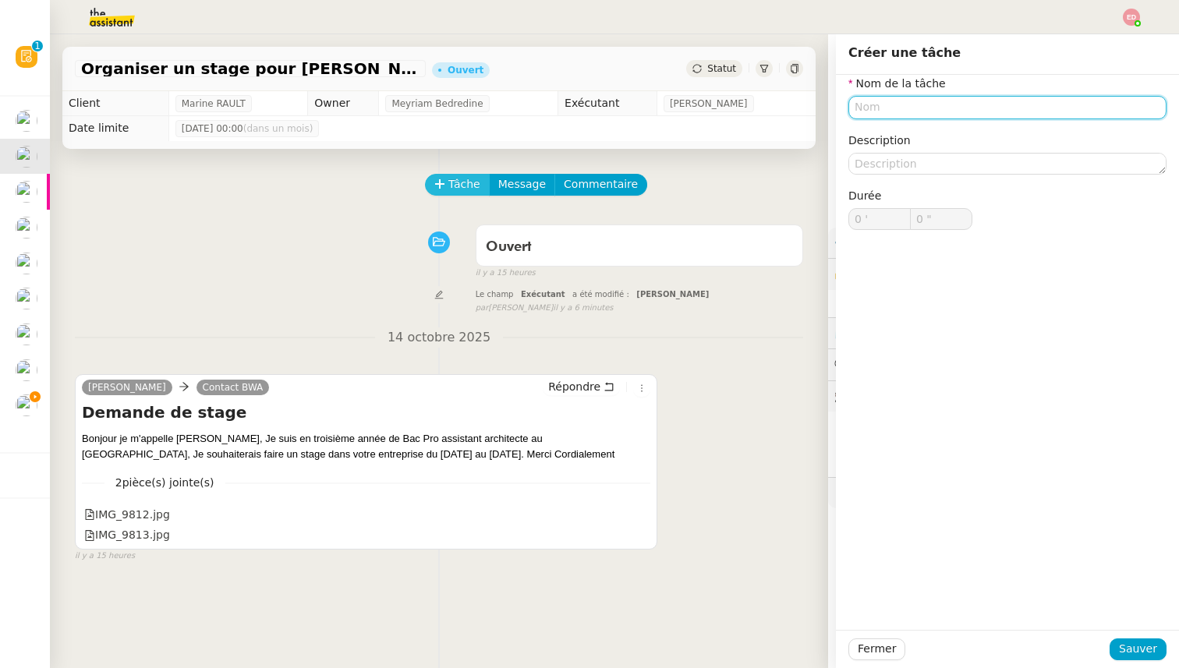
paste input "Transmission d'information"
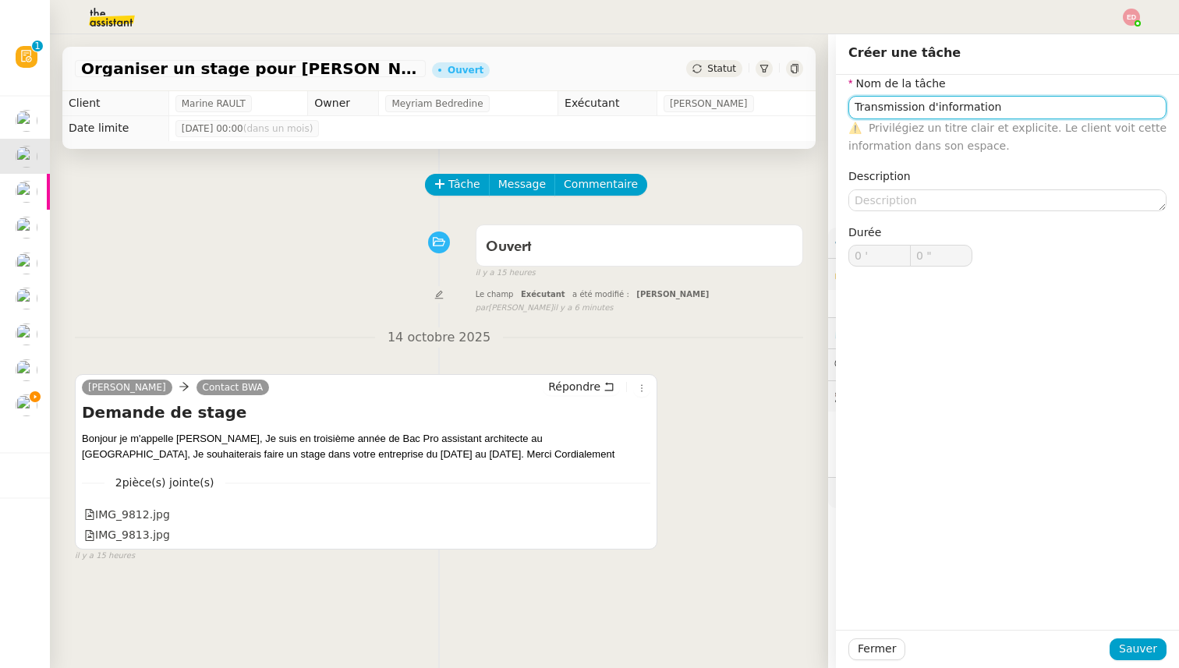
click at [945, 108] on input "Transmission d'information" at bounding box center [1008, 107] width 318 height 23
type input "Transférer le mail"
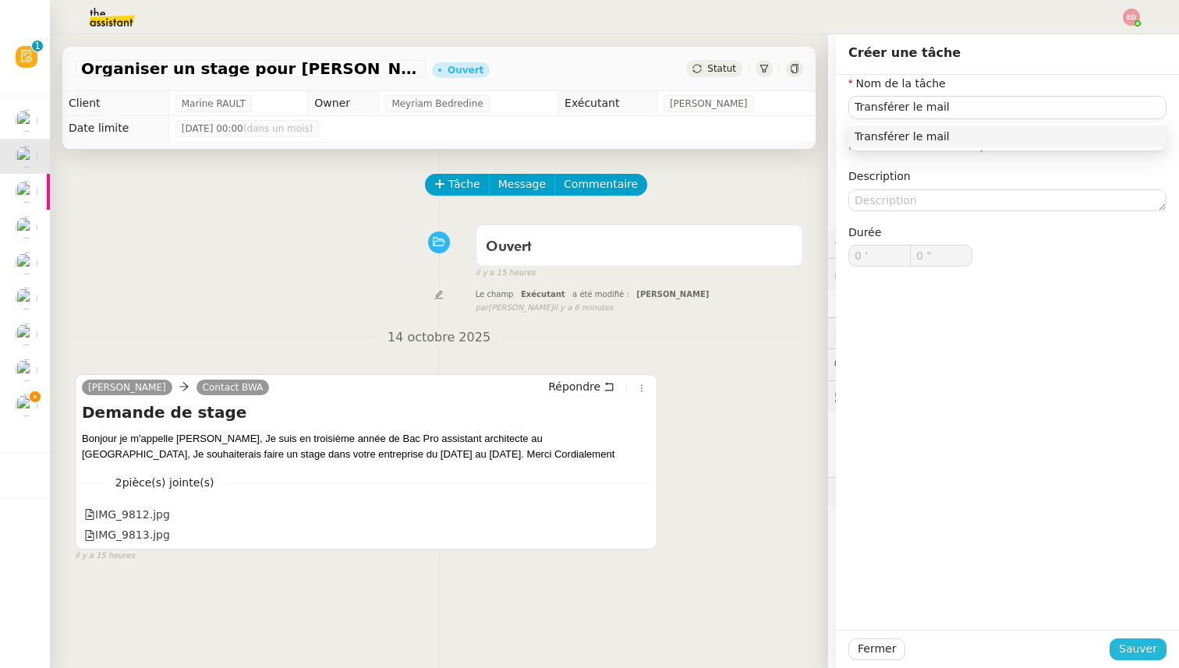
click at [1145, 645] on span "Sauver" at bounding box center [1138, 649] width 38 height 18
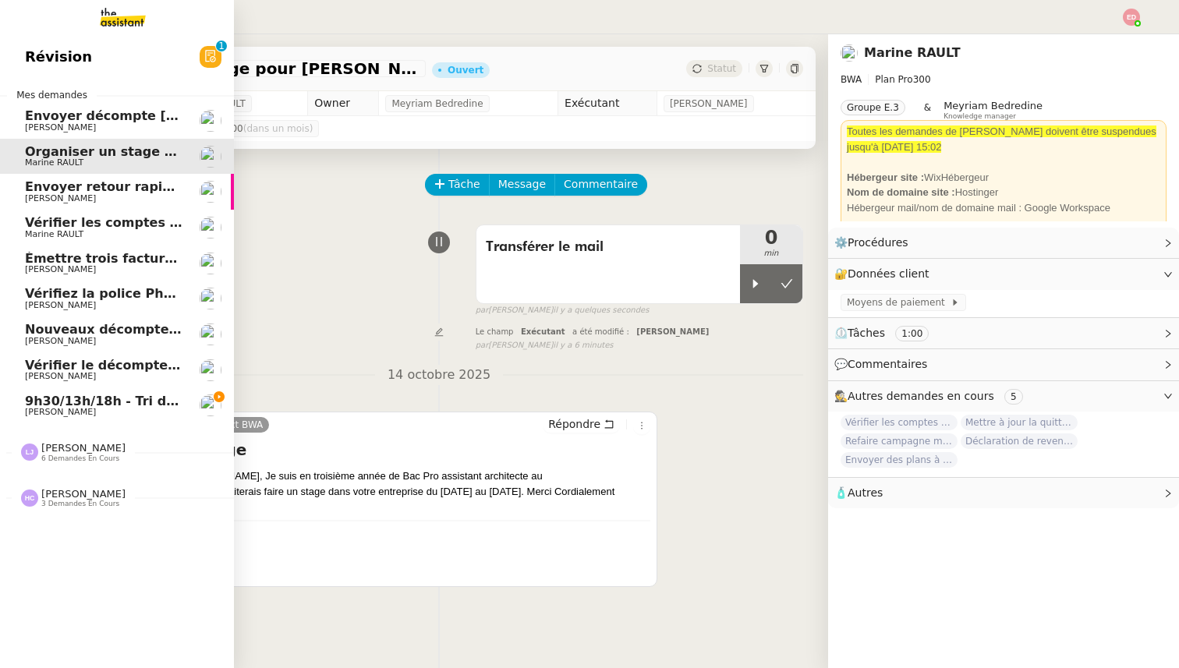
click at [43, 120] on span "Envoyer décompte [PERSON_NAME]" at bounding box center [150, 115] width 251 height 15
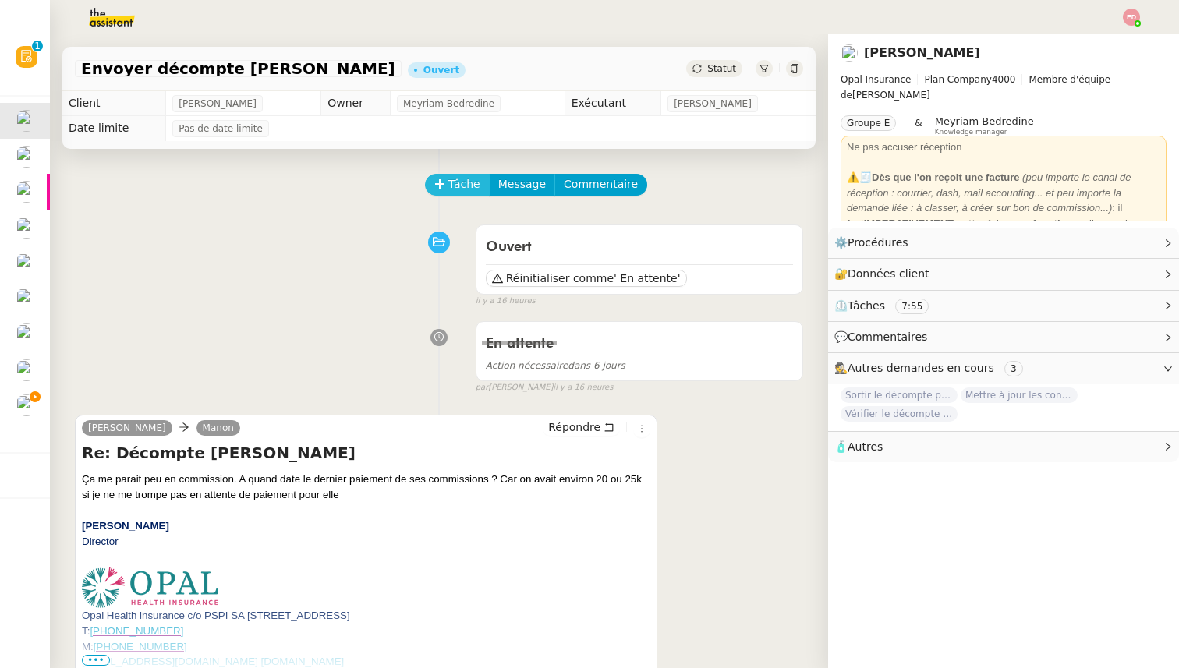
click at [437, 184] on icon at bounding box center [439, 183] width 9 height 1
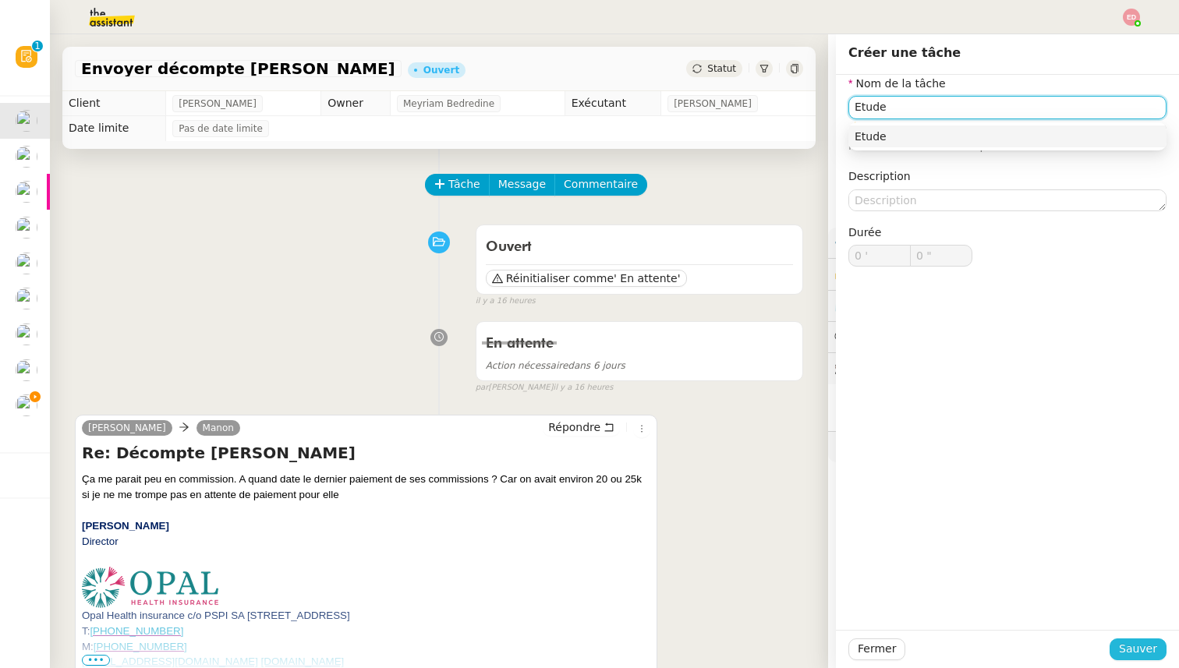
type input "Etude"
click at [1122, 642] on span "Sauver" at bounding box center [1138, 649] width 38 height 18
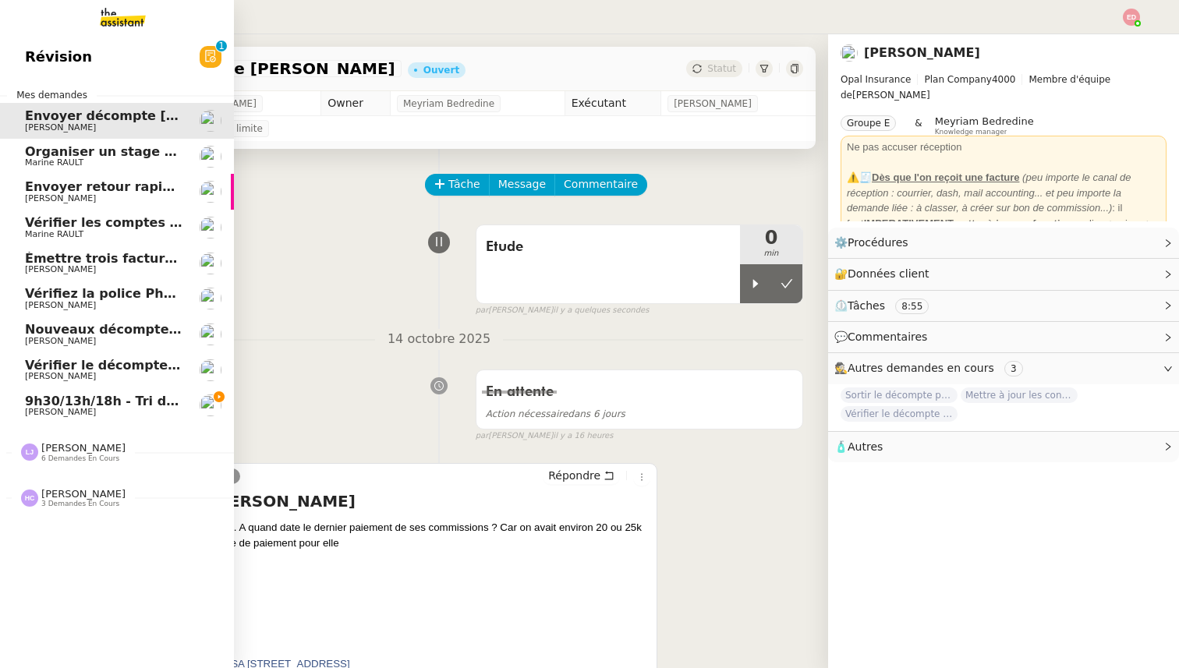
click at [74, 443] on span "[PERSON_NAME]" at bounding box center [83, 448] width 84 height 12
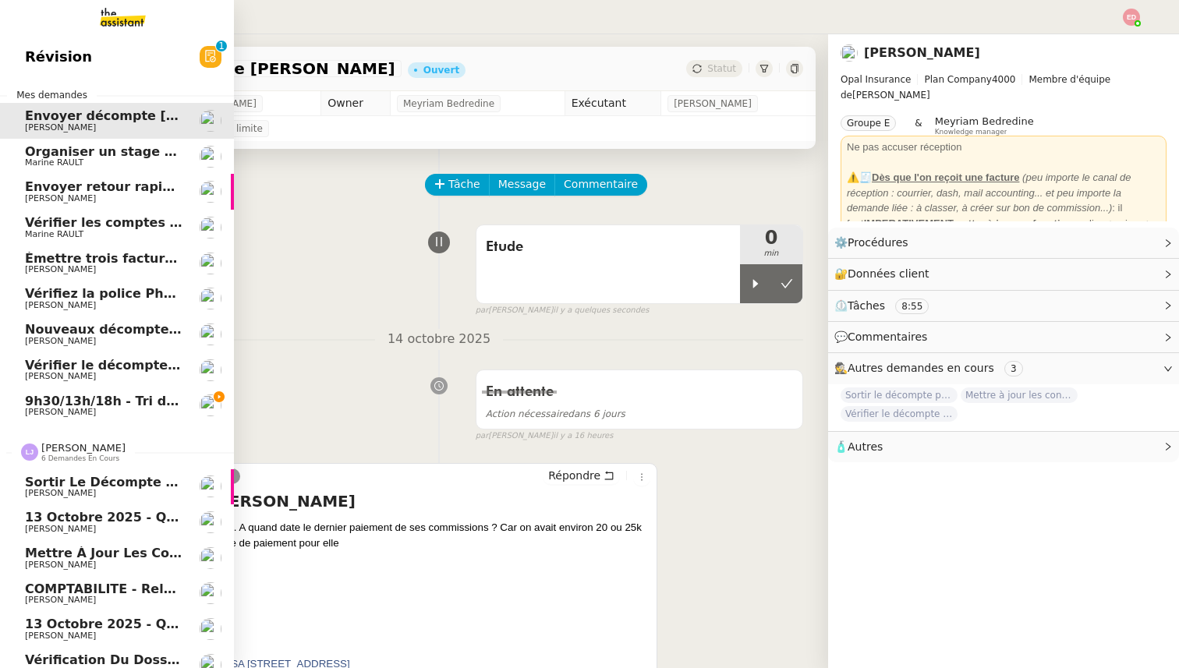
scroll to position [60, 0]
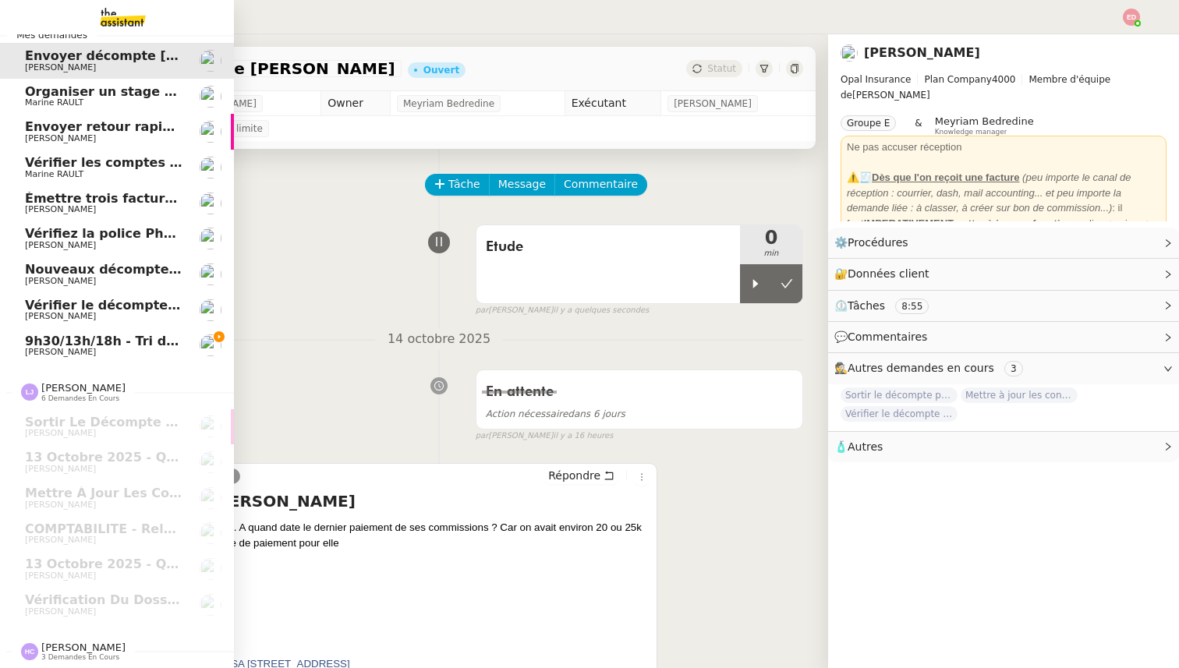
click at [61, 656] on span "3 demandes en cours" at bounding box center [80, 658] width 78 height 9
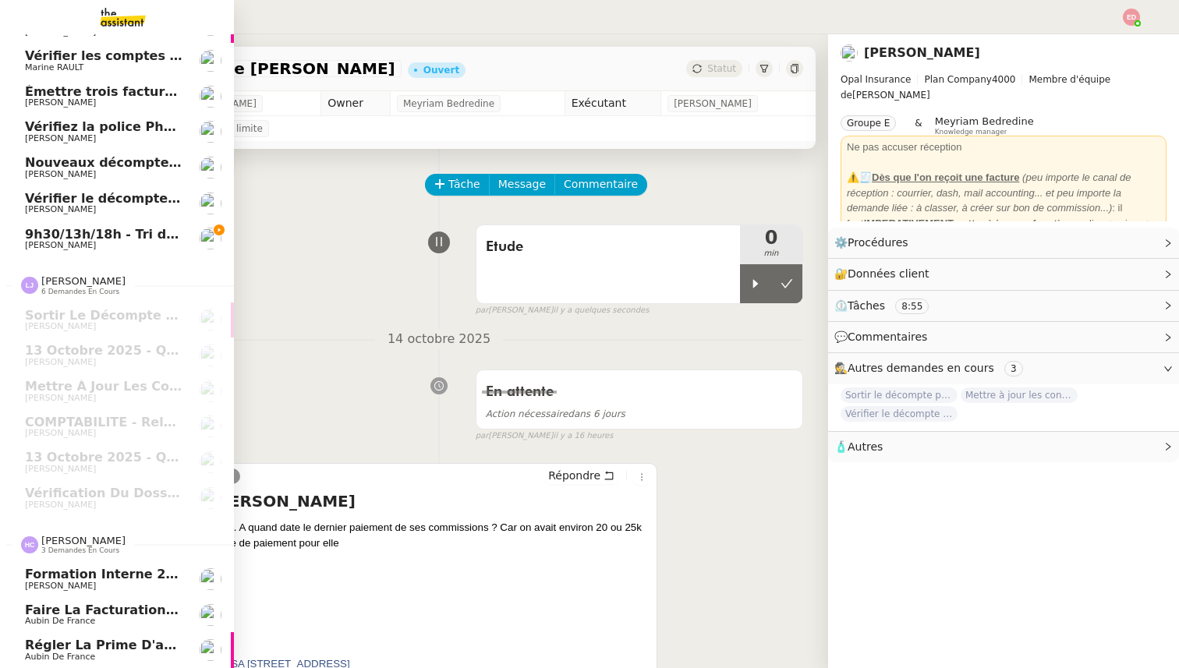
scroll to position [0, 0]
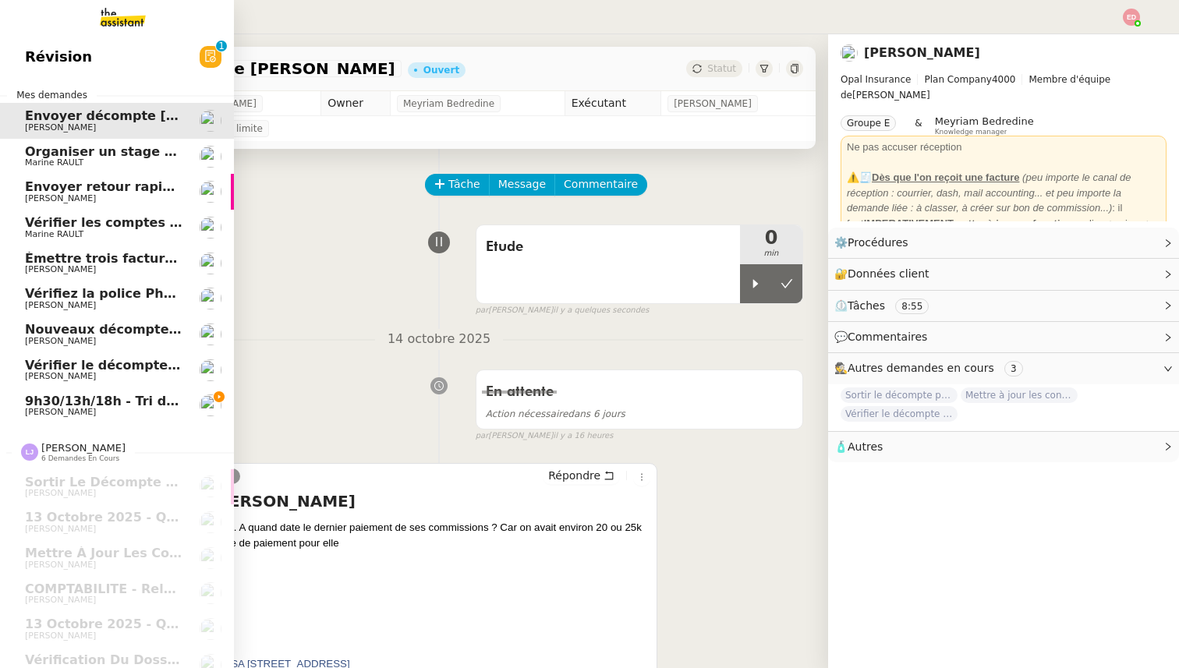
click at [101, 407] on span "9h30/13h/18h - Tri de la boite mail PRO - [DATE]" at bounding box center [193, 401] width 337 height 15
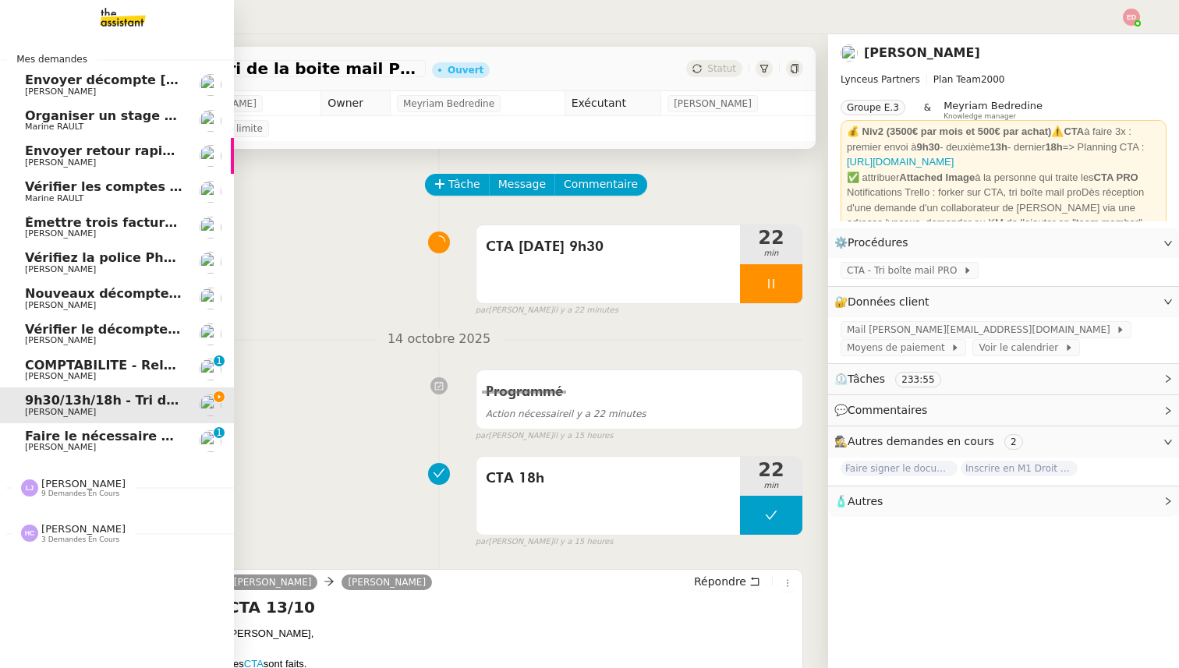
click at [32, 436] on span "Faire le nécessaire pour Monsieur [PERSON_NAME]" at bounding box center [204, 436] width 359 height 15
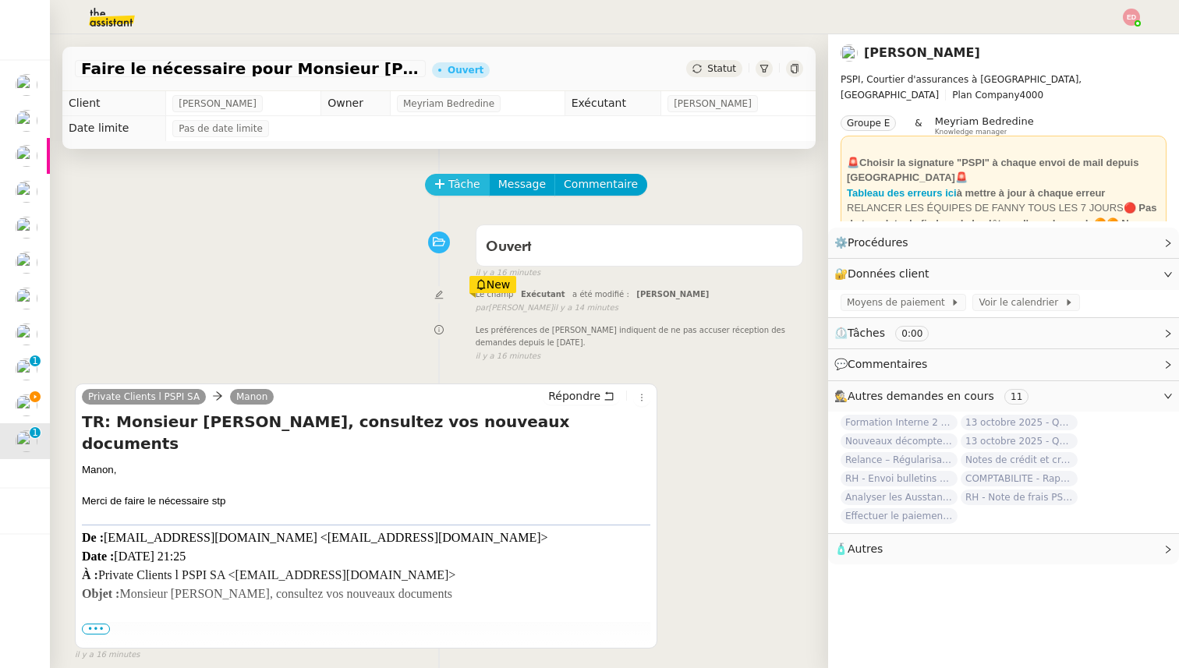
click at [447, 189] on button "Tâche" at bounding box center [457, 185] width 65 height 22
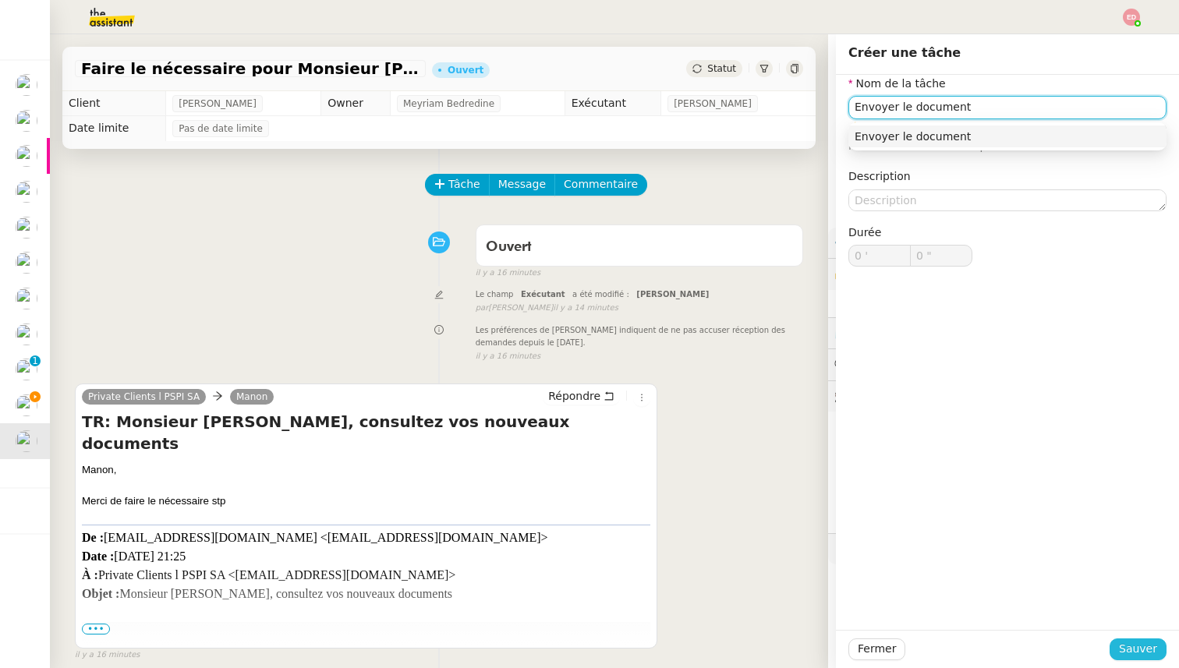
type input "Envoyer le document"
click at [1130, 646] on span "Sauver" at bounding box center [1138, 649] width 38 height 18
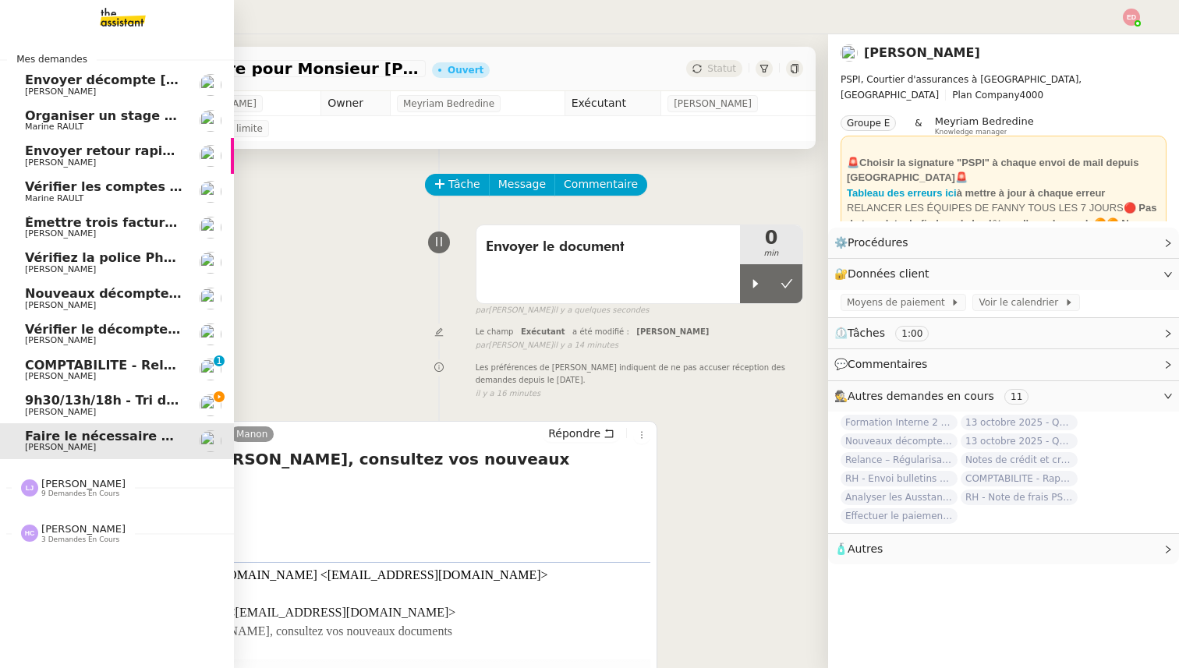
click at [33, 367] on span "COMPTABILITE - Relances factures impayées - octobre 2025" at bounding box center [235, 365] width 420 height 15
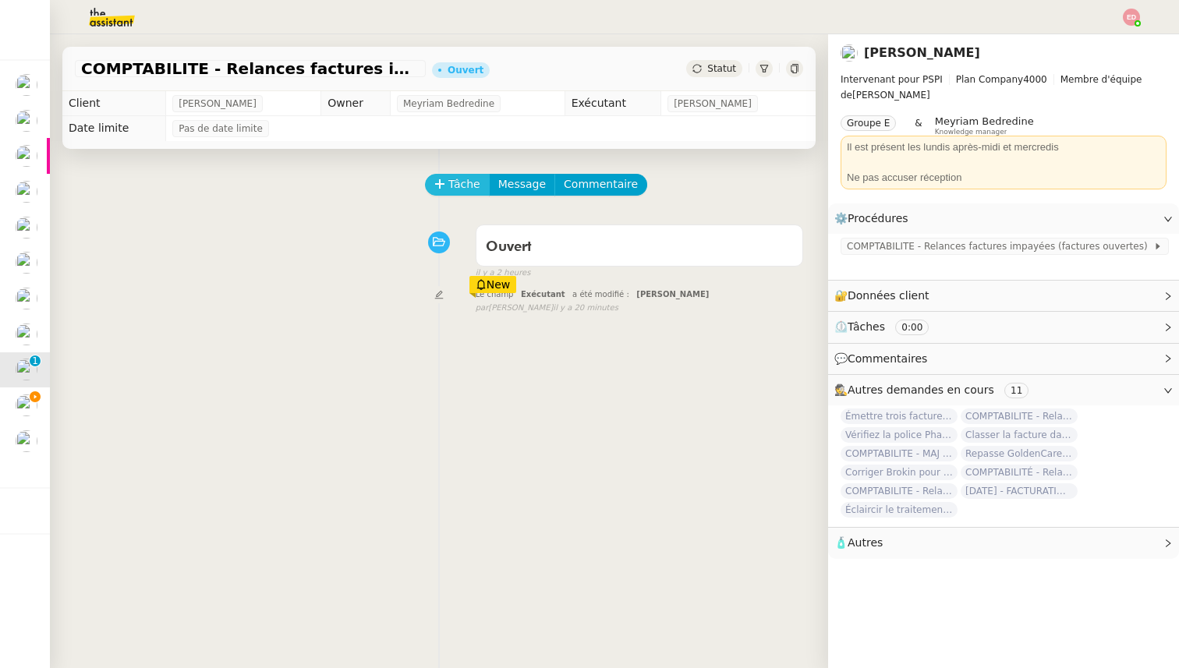
click at [448, 176] on span "Tâche" at bounding box center [464, 184] width 32 height 18
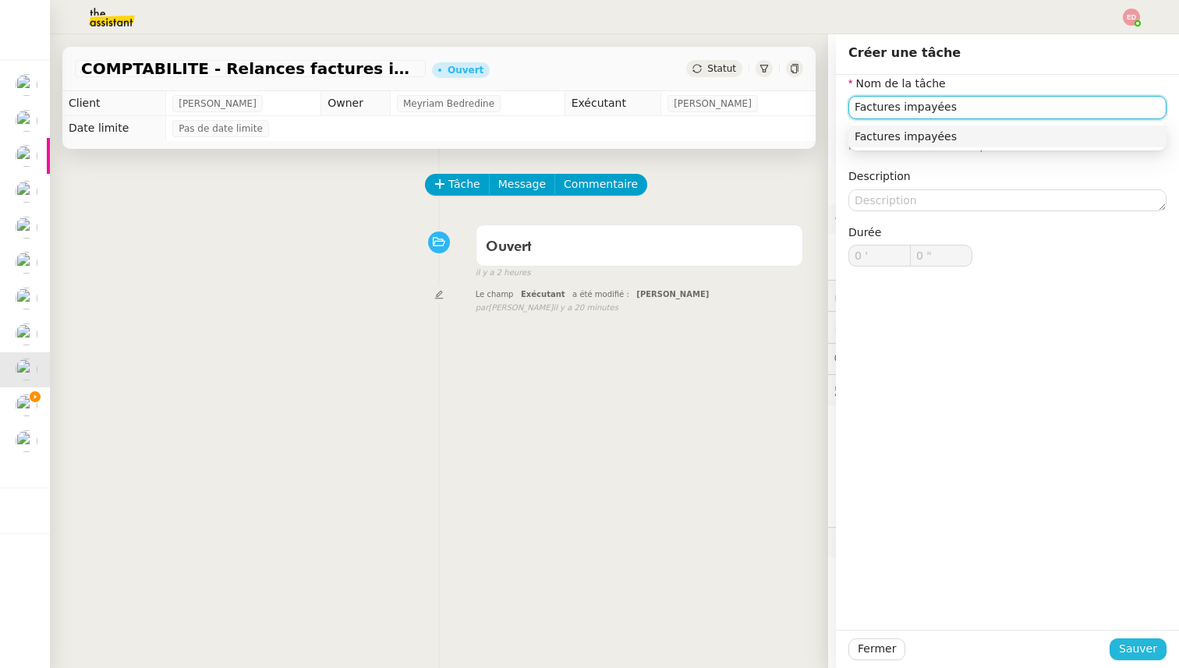
type input "Factures impayées"
click at [1135, 643] on span "Sauver" at bounding box center [1138, 649] width 38 height 18
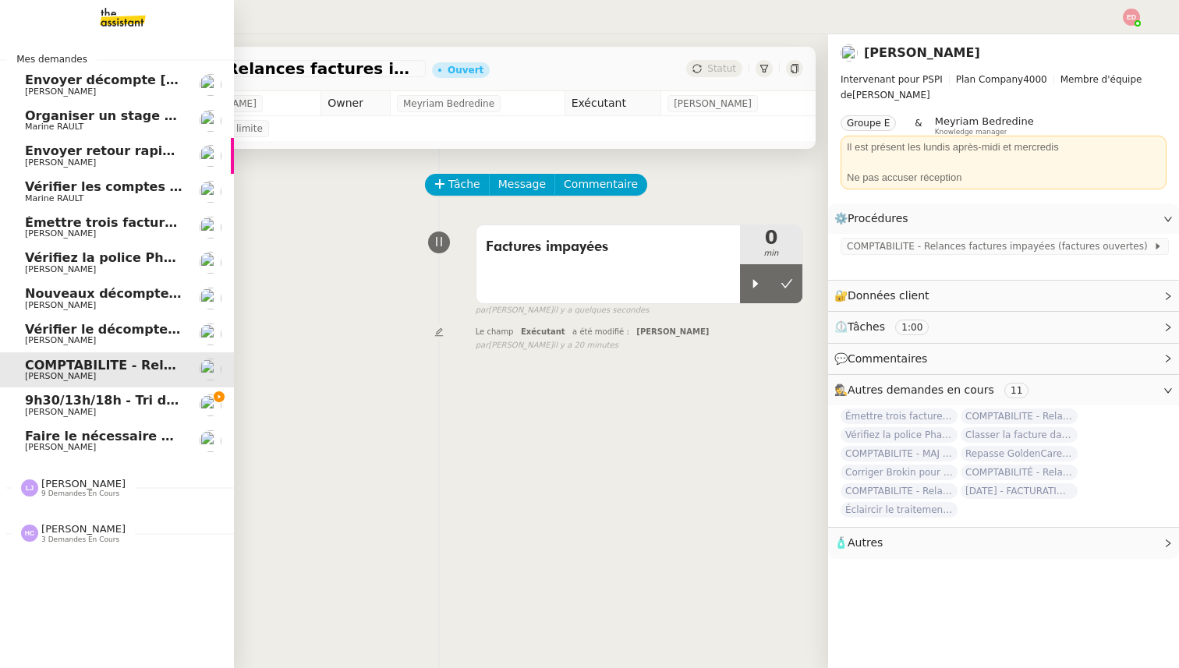
click at [64, 481] on span "[PERSON_NAME]" at bounding box center [83, 484] width 84 height 12
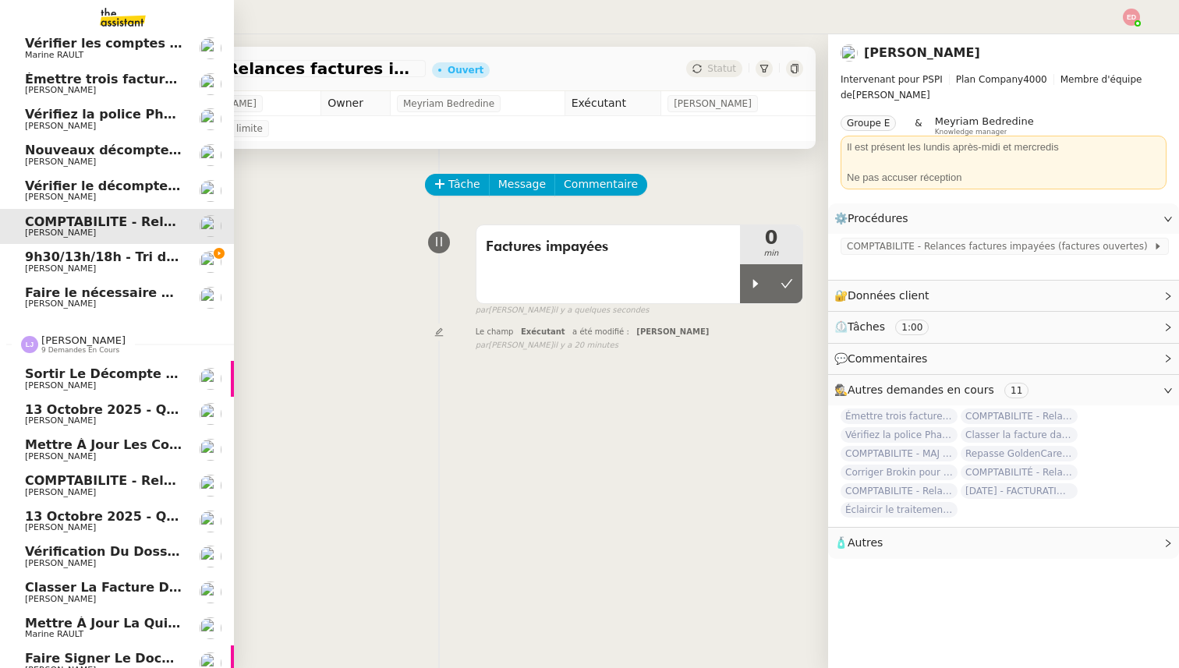
scroll to position [203, 0]
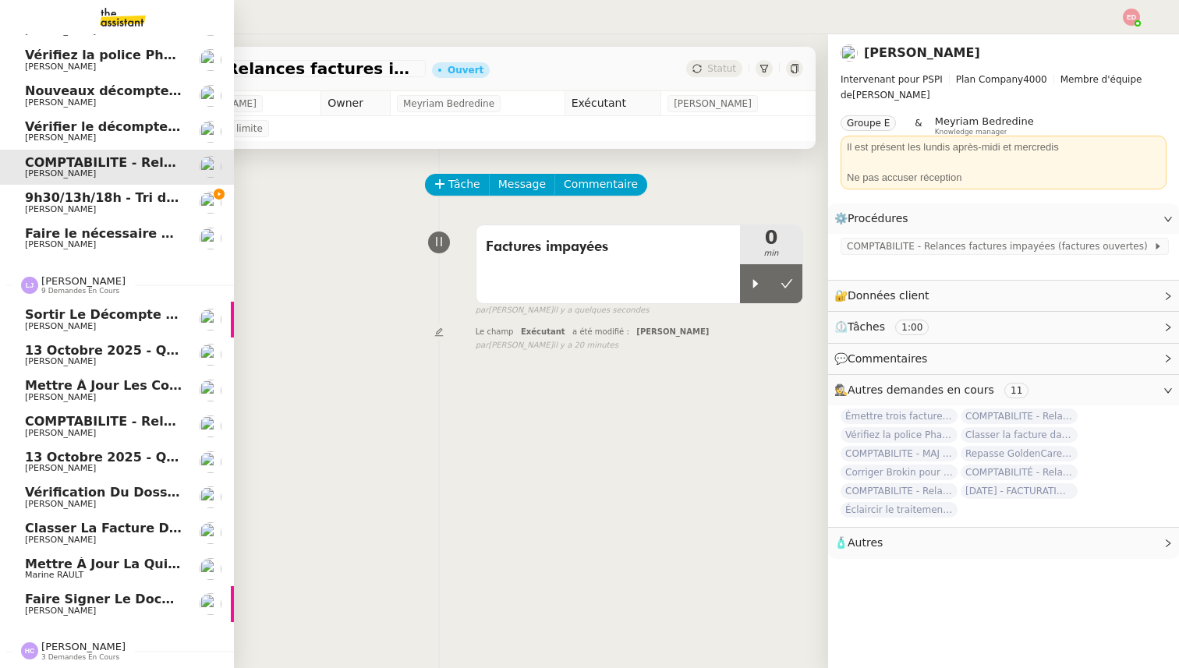
click at [91, 320] on span "Sortir le décompte pour [PERSON_NAME]" at bounding box center [172, 314] width 294 height 15
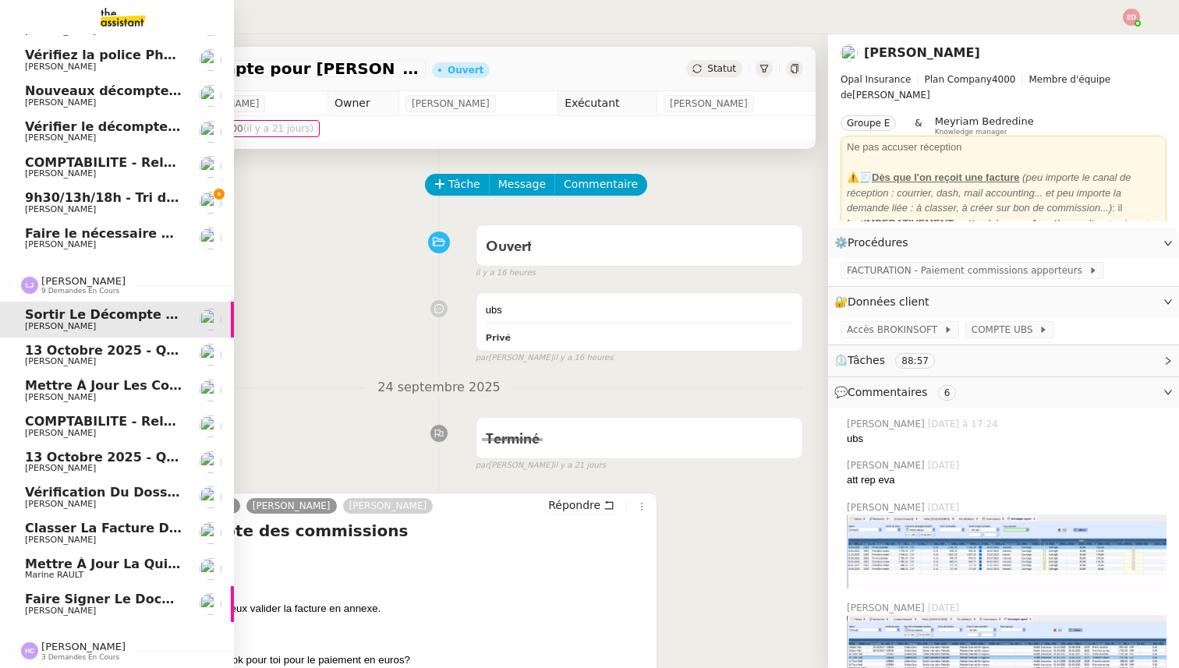
click at [68, 536] on span "[PERSON_NAME]" at bounding box center [60, 540] width 71 height 10
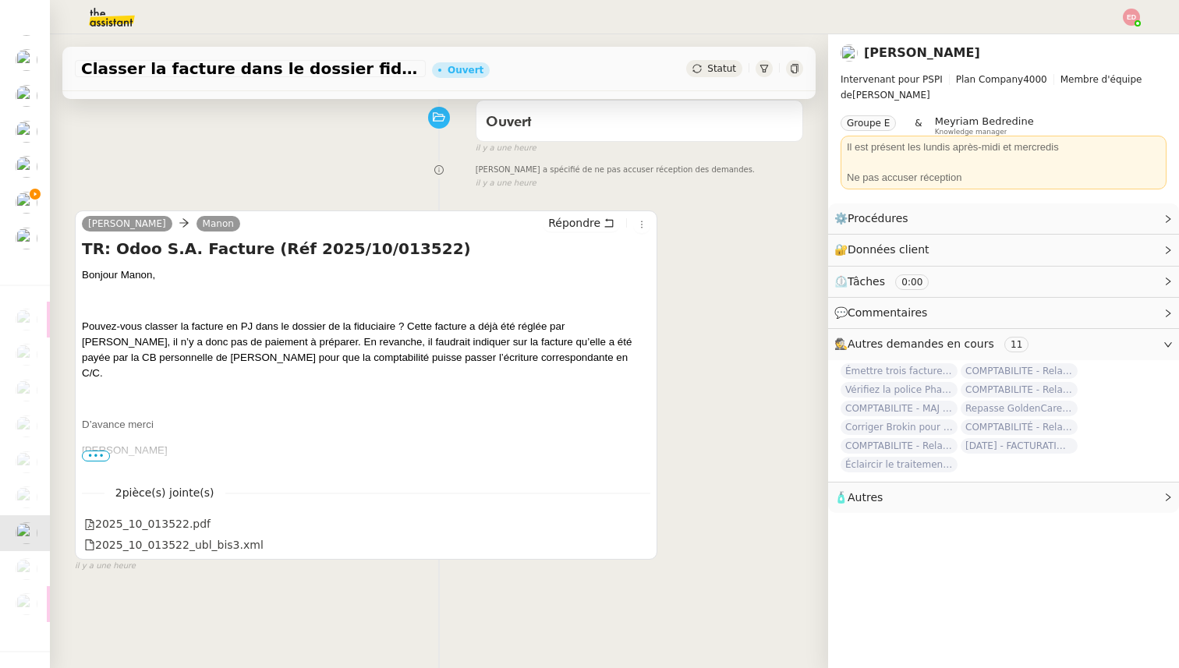
scroll to position [141, 0]
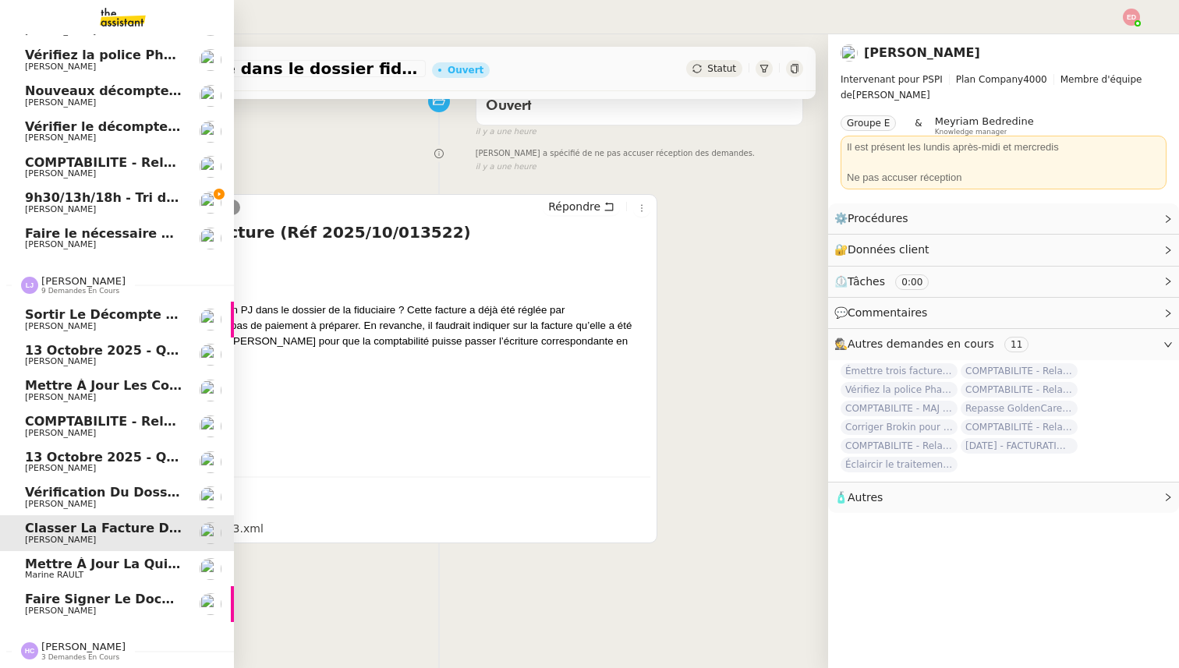
click at [69, 569] on span "Mettre à jour la quittance Heron" at bounding box center [142, 564] width 235 height 15
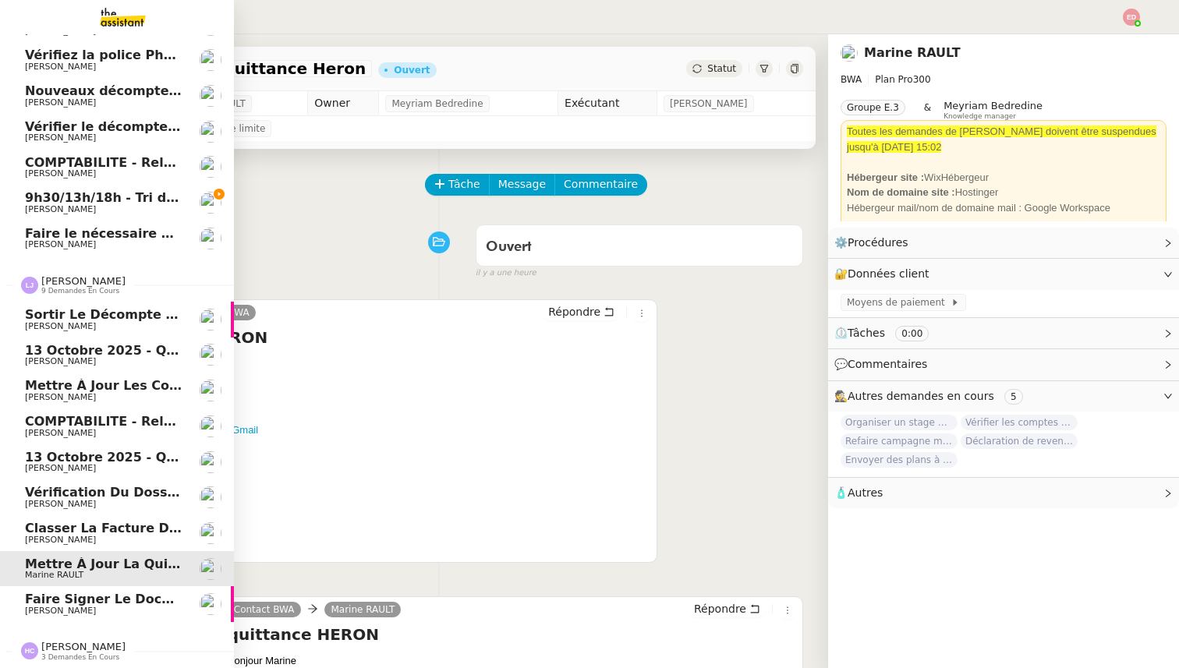
click at [104, 606] on span "Faire signer le document à [PERSON_NAME]" at bounding box center [183, 599] width 316 height 15
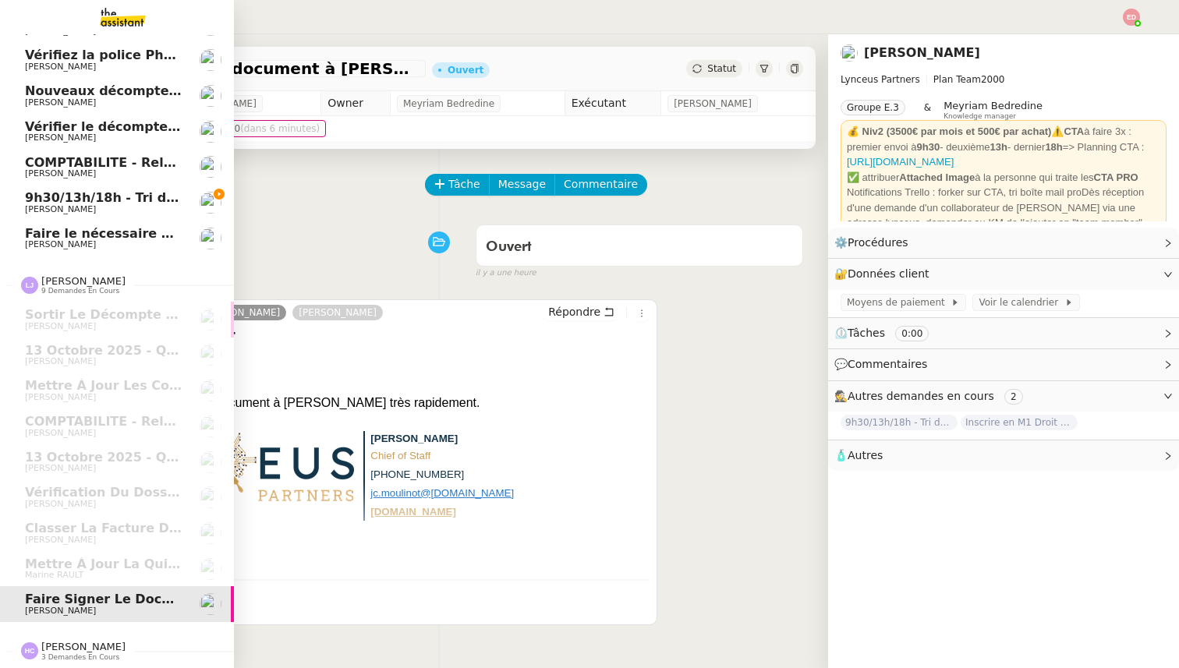
click at [80, 648] on span "[PERSON_NAME]" at bounding box center [83, 647] width 84 height 12
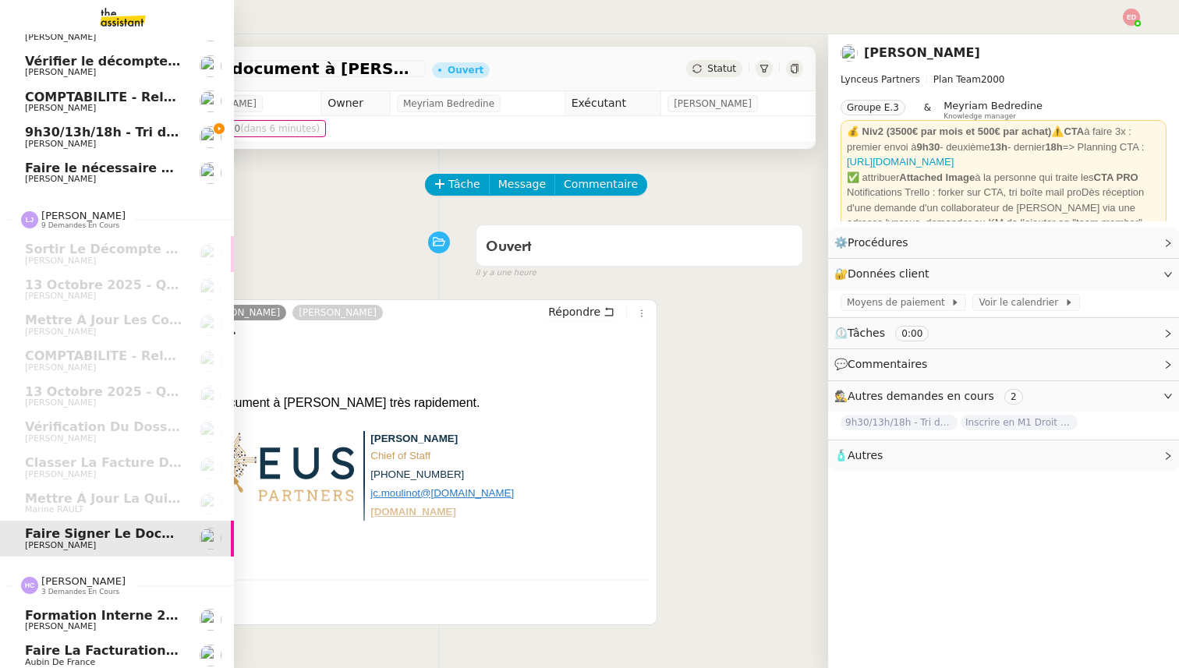
scroll to position [310, 0]
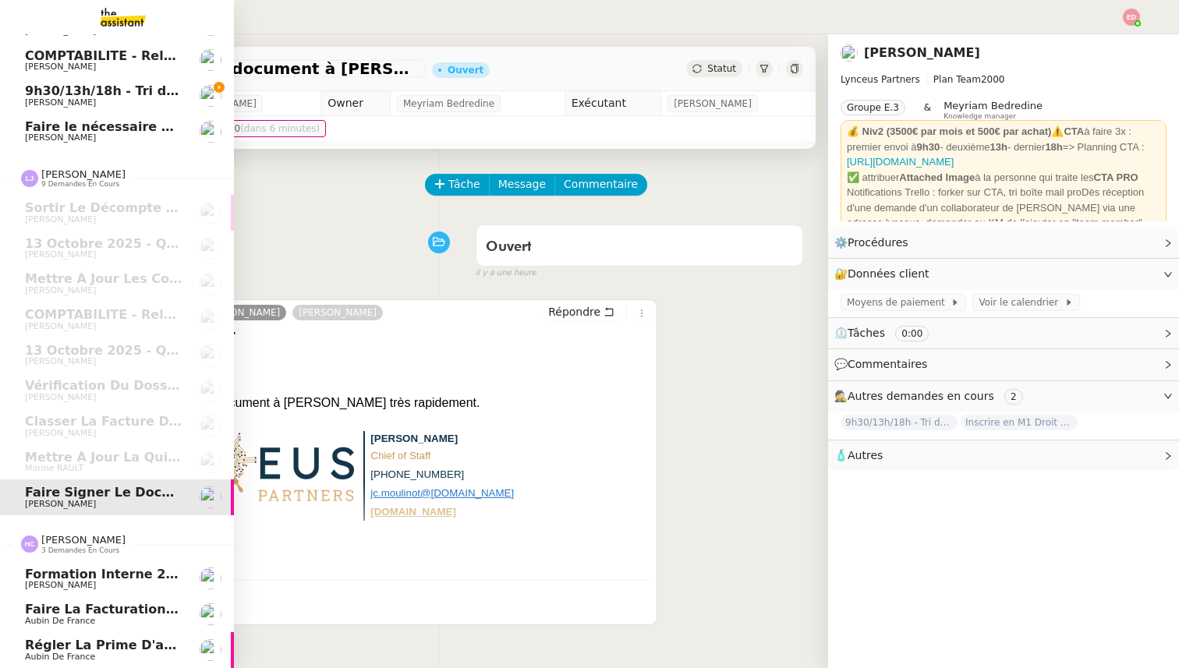
click at [80, 648] on span "Régler la prime d'assurance" at bounding box center [126, 645] width 202 height 15
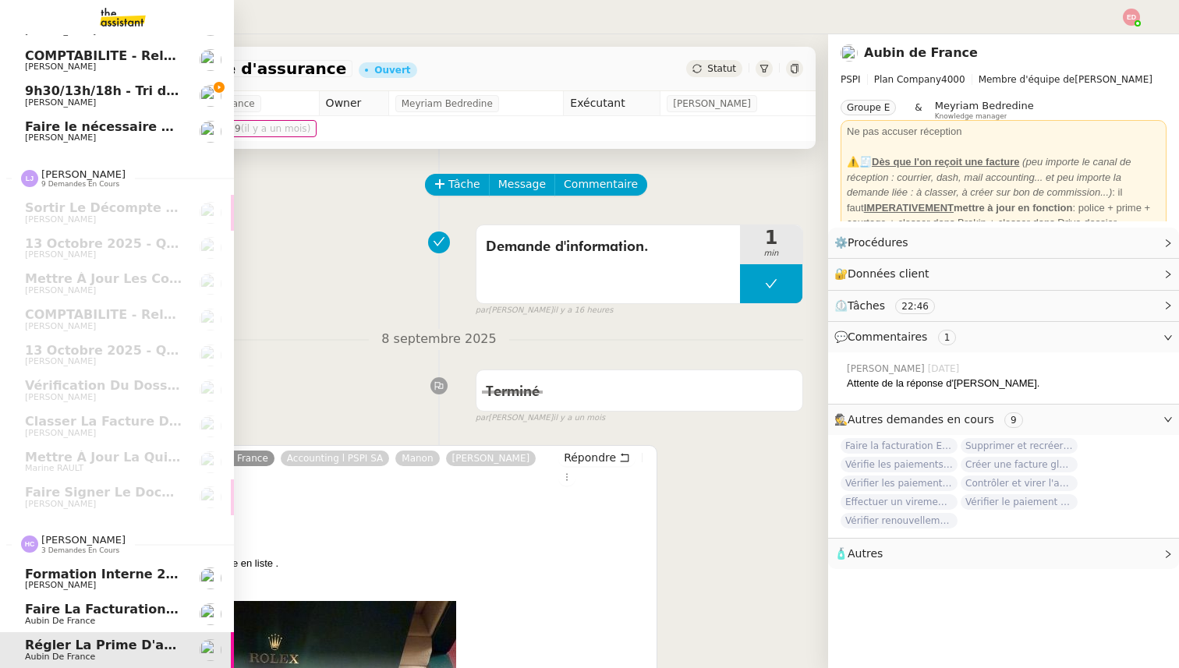
click at [70, 613] on span "Faire la facturation E. Franc" at bounding box center [125, 609] width 201 height 15
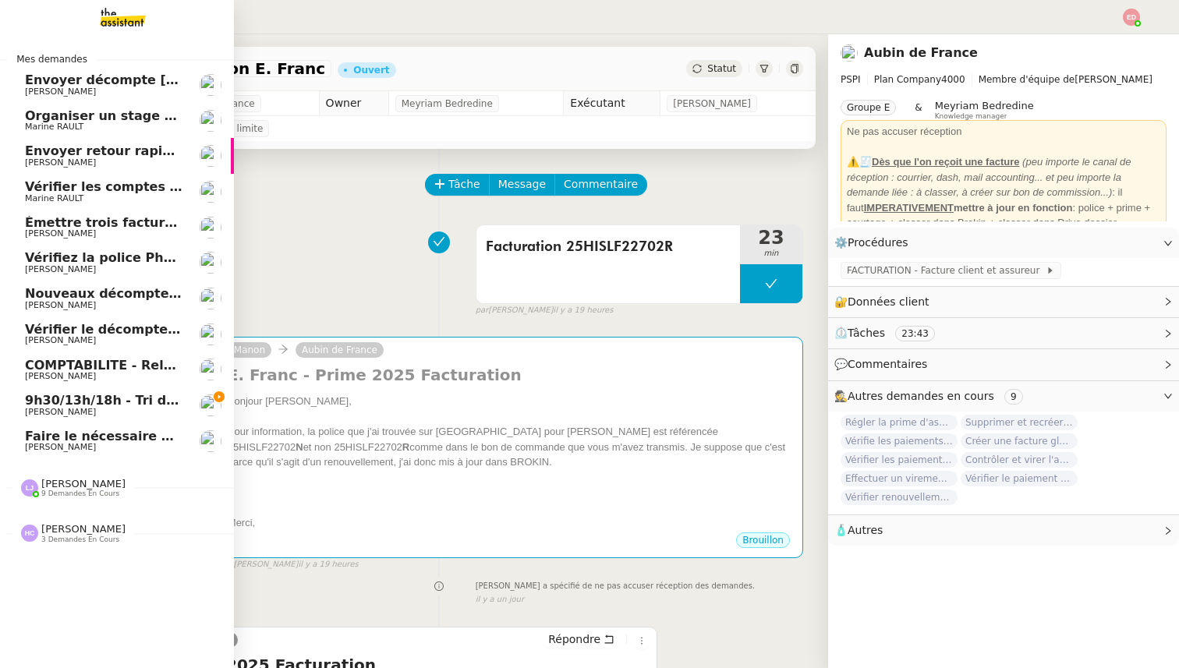
click at [39, 404] on span "9h30/13h/18h - Tri de la boite mail PRO - [DATE]" at bounding box center [193, 400] width 337 height 15
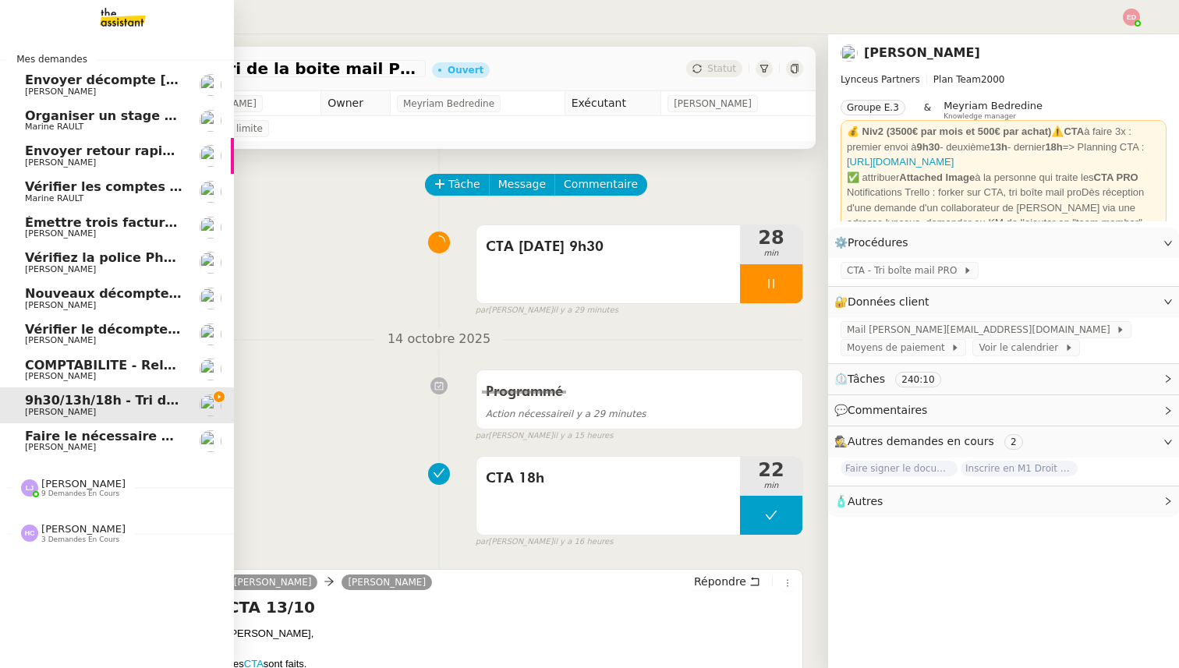
click at [62, 544] on span "3 demandes en cours" at bounding box center [80, 540] width 78 height 9
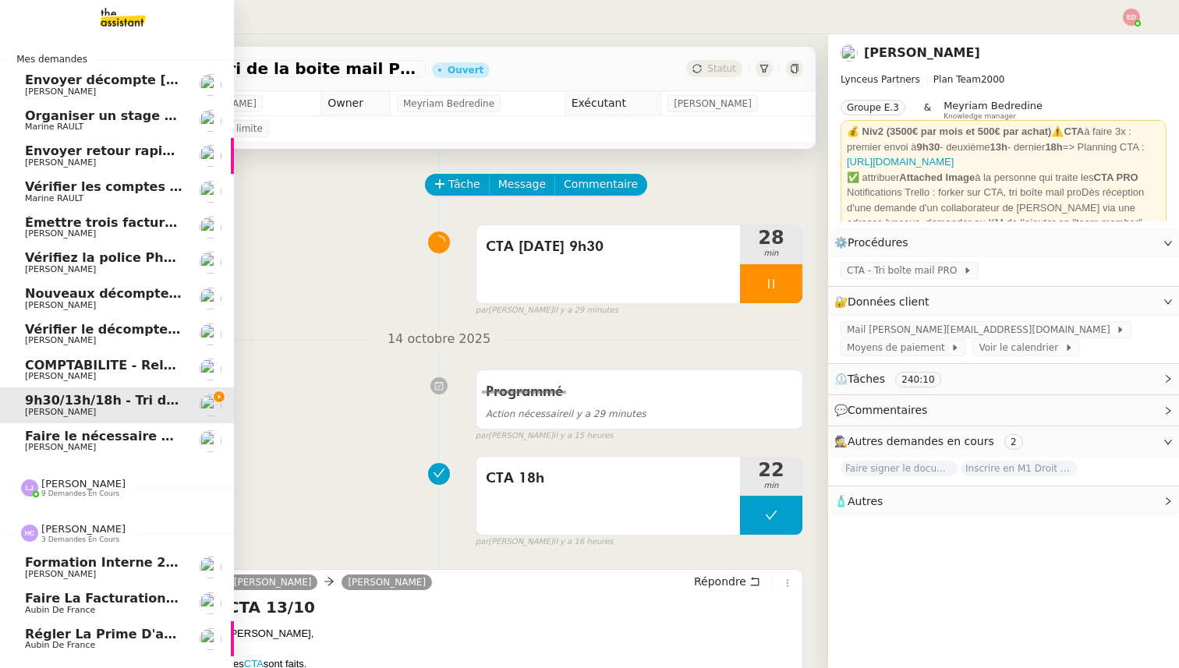
click at [62, 601] on span "Faire la facturation E. Franc" at bounding box center [125, 598] width 201 height 15
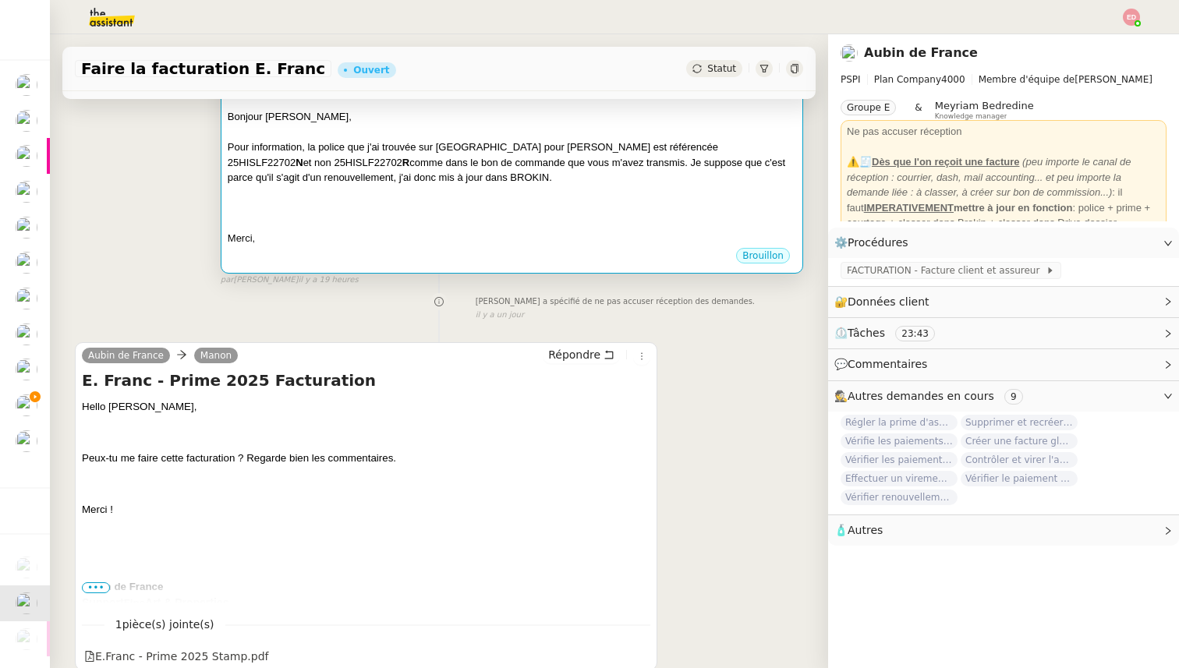
scroll to position [375, 0]
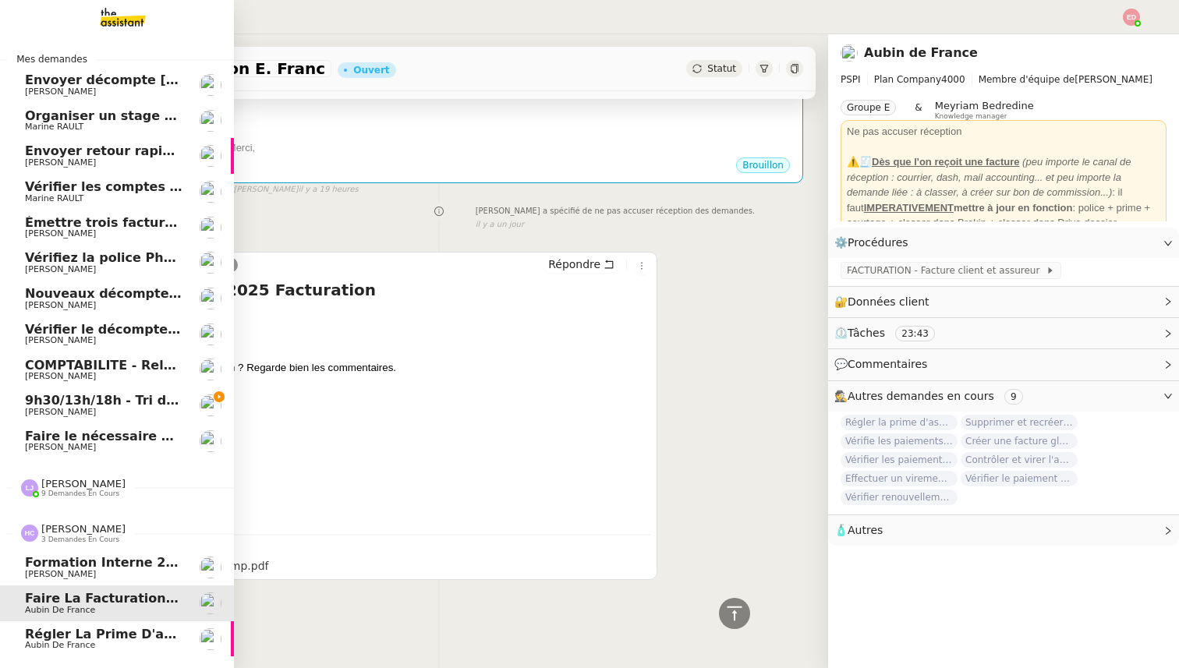
click at [46, 558] on span "Formation Interne 2 - [PERSON_NAME]" at bounding box center [160, 562] width 271 height 15
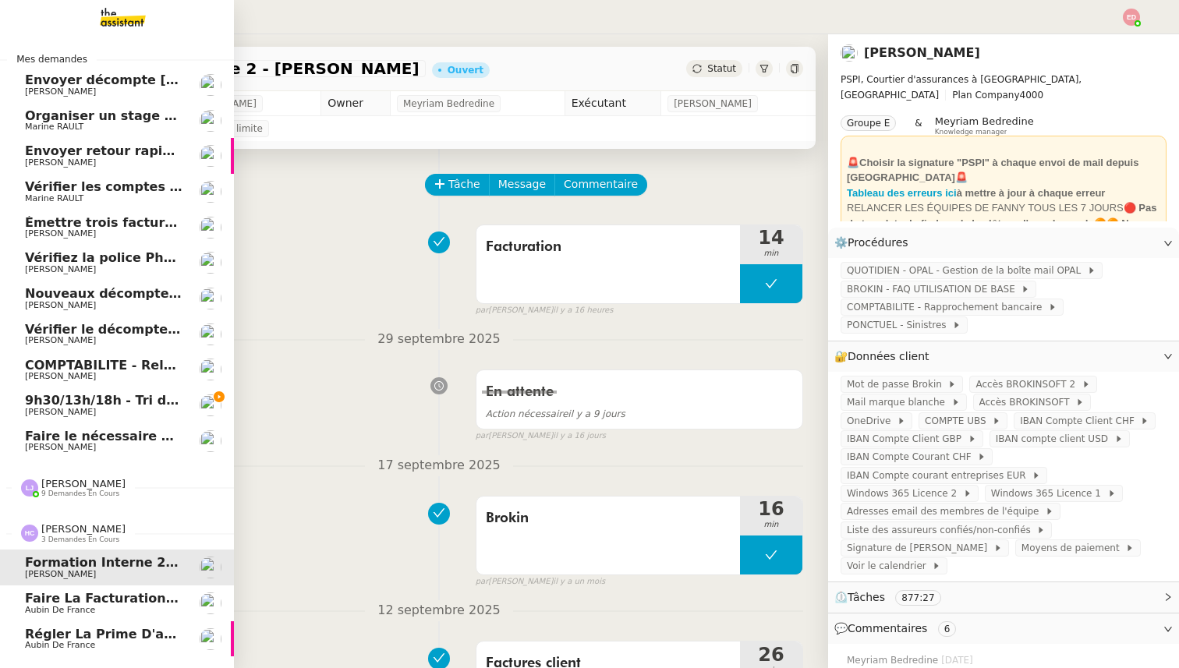
click at [30, 638] on span "Régler la prime d'assurance" at bounding box center [126, 634] width 202 height 15
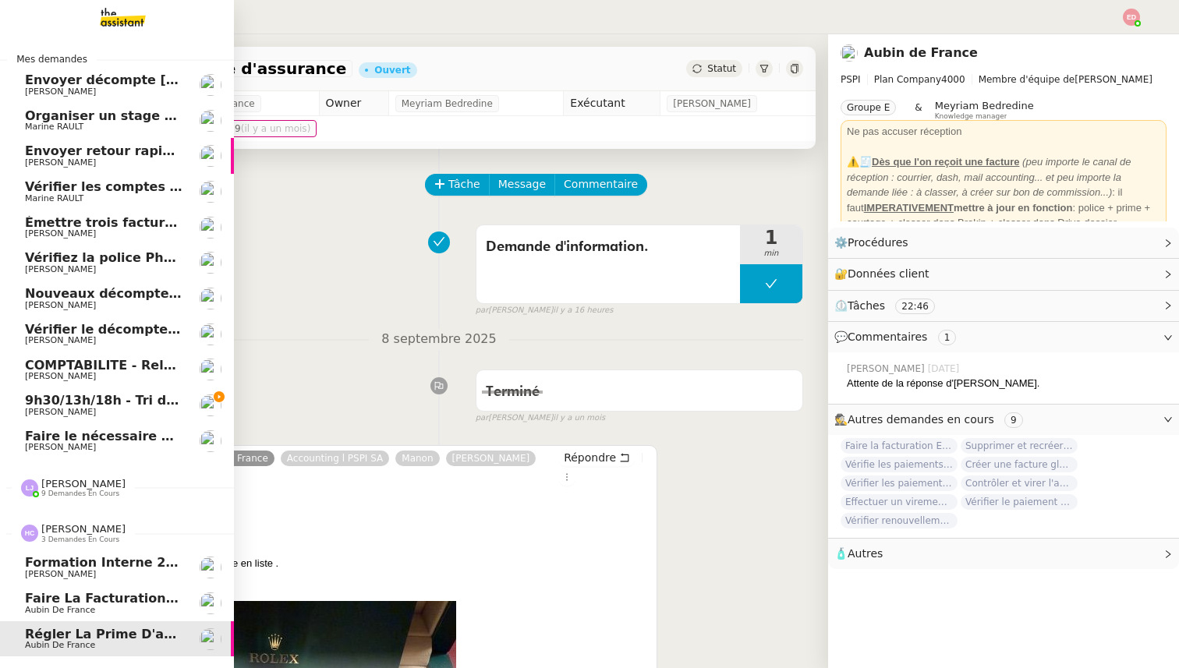
click at [58, 608] on span "Aubin de France" at bounding box center [60, 610] width 70 height 10
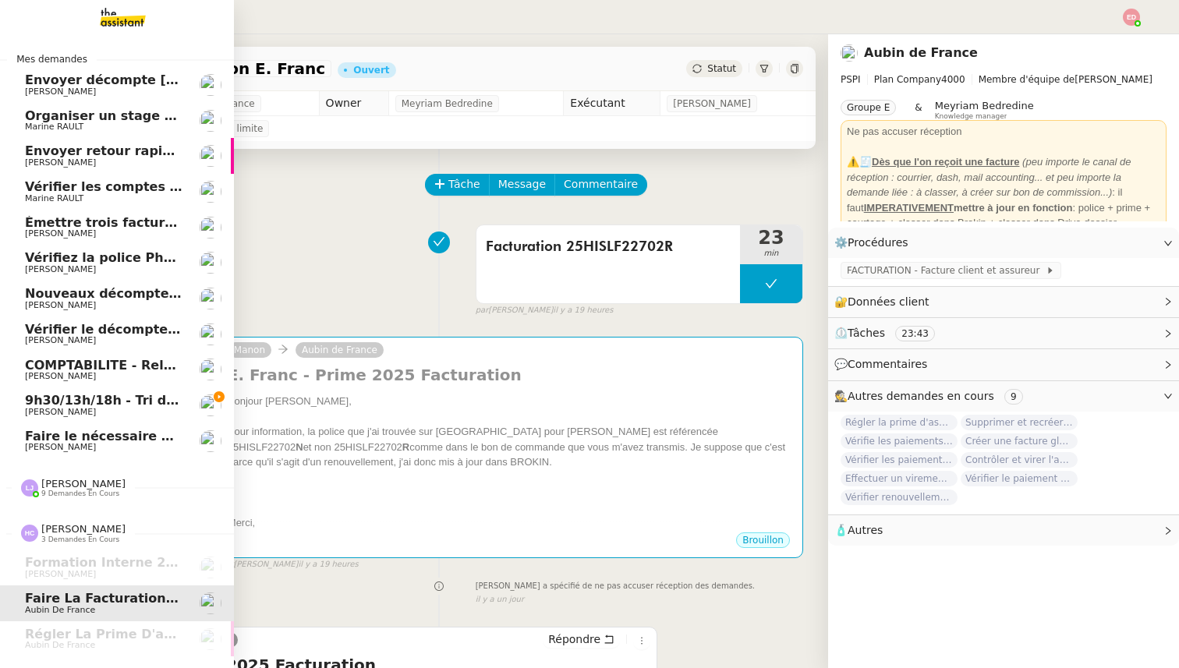
click at [90, 412] on span "[PERSON_NAME]" at bounding box center [104, 412] width 158 height 9
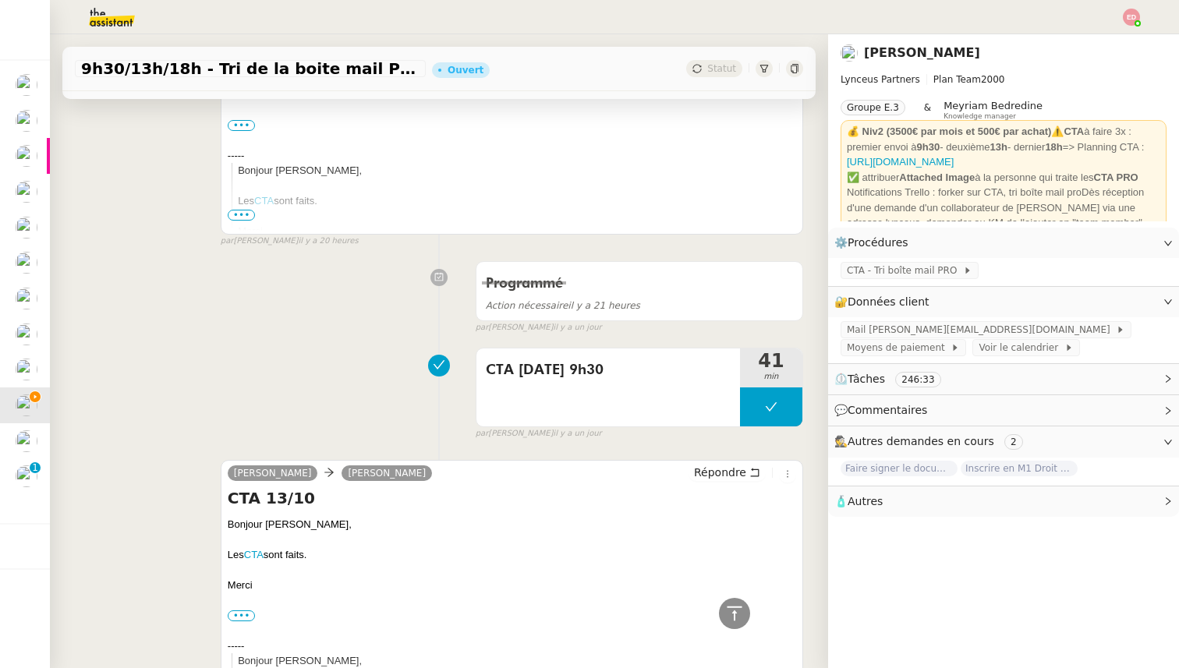
scroll to position [1097, 0]
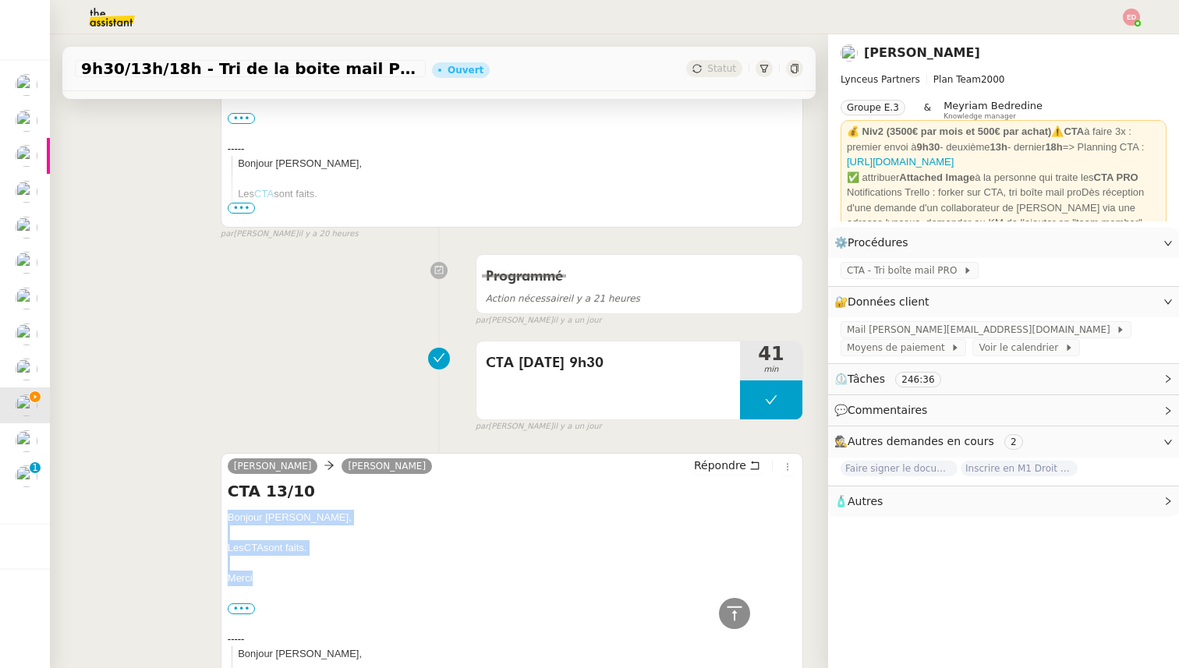
drag, startPoint x: 258, startPoint y: 578, endPoint x: 225, endPoint y: 513, distance: 72.9
click at [225, 513] on div "[PERSON_NAME] [PERSON_NAME] Répondre CTA 13/10 Bonjour [PERSON_NAME], Les CTA s…" at bounding box center [512, 585] width 583 height 265
copy div "Bonjour [PERSON_NAME], Les CTA sont faits. [GEOGRAPHIC_DATA]"
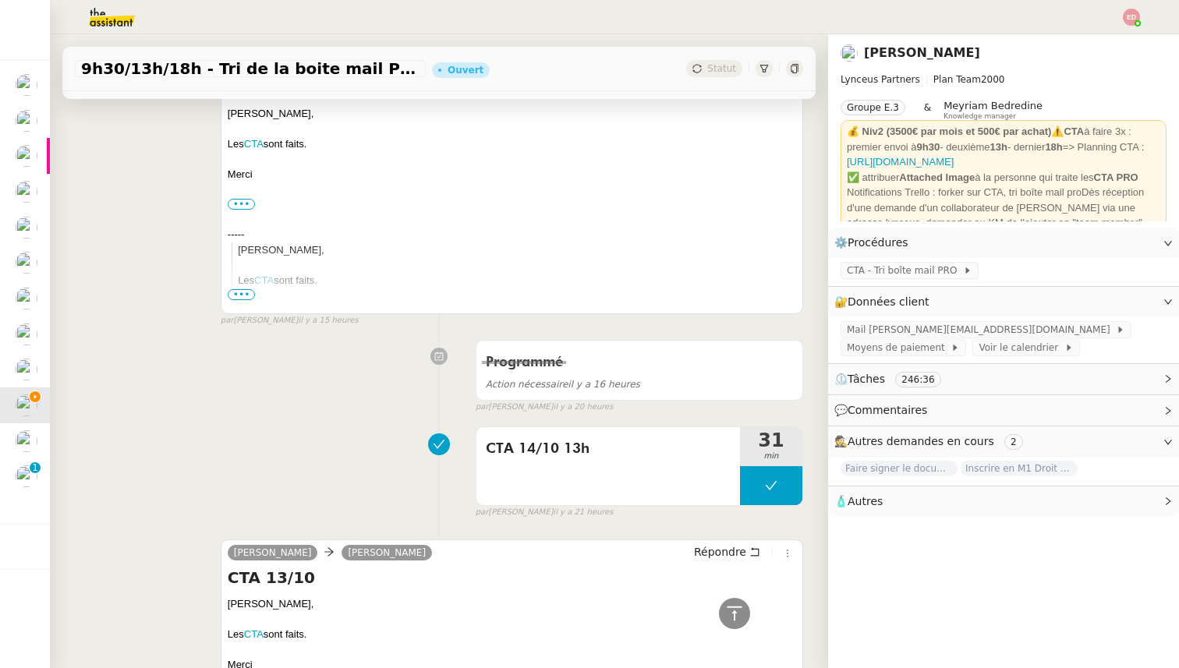
scroll to position [0, 0]
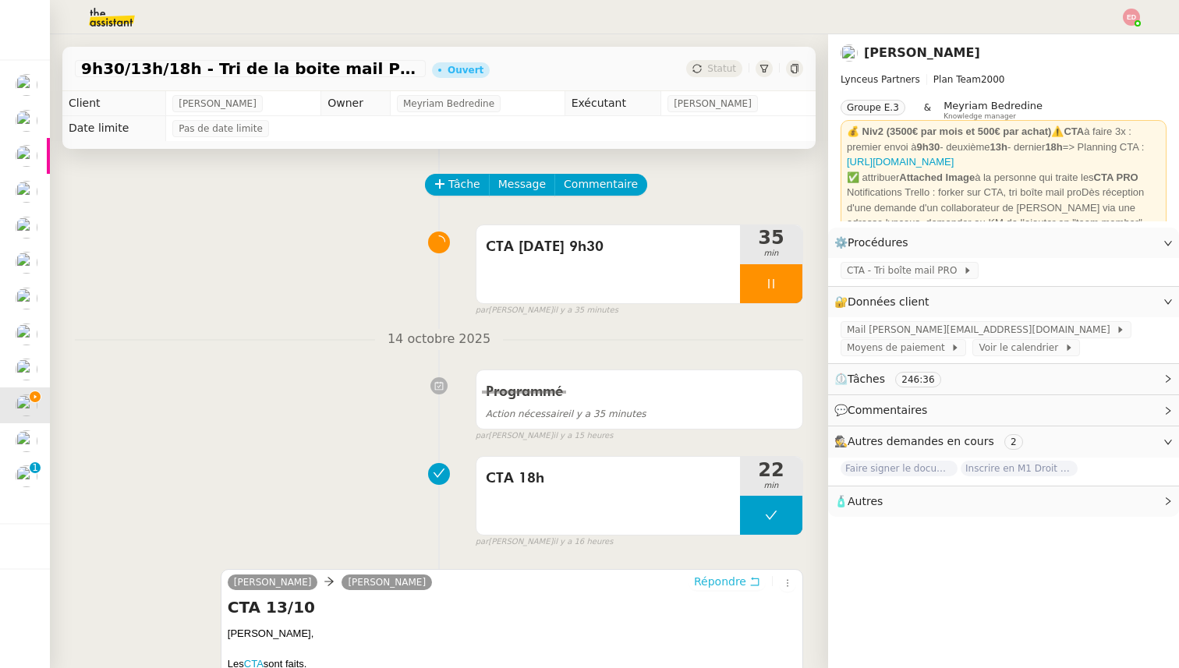
click at [708, 578] on span "Répondre" at bounding box center [720, 582] width 52 height 16
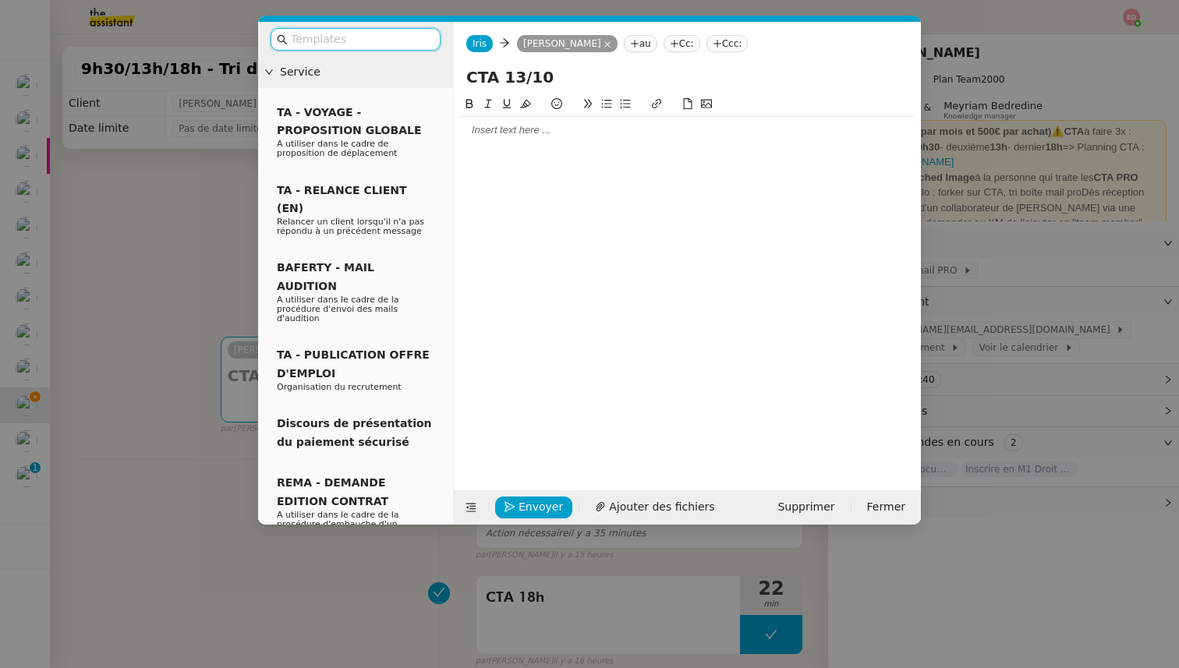
click at [494, 126] on div at bounding box center [687, 130] width 455 height 14
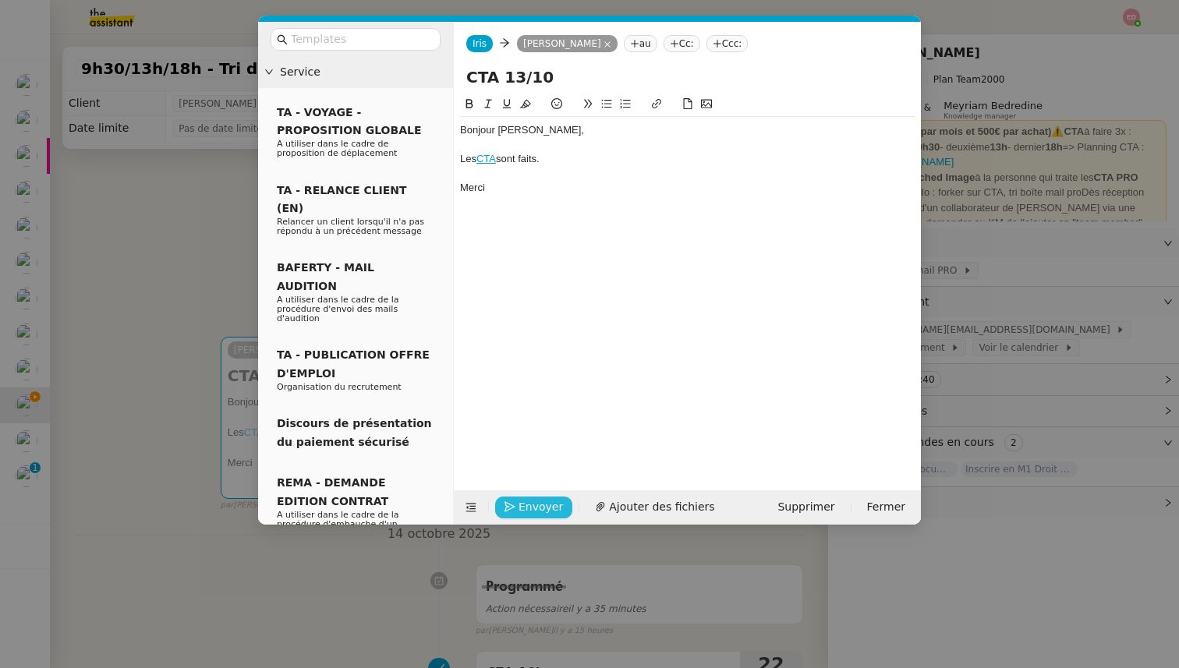
click at [532, 508] on span "Envoyer" at bounding box center [541, 507] width 44 height 18
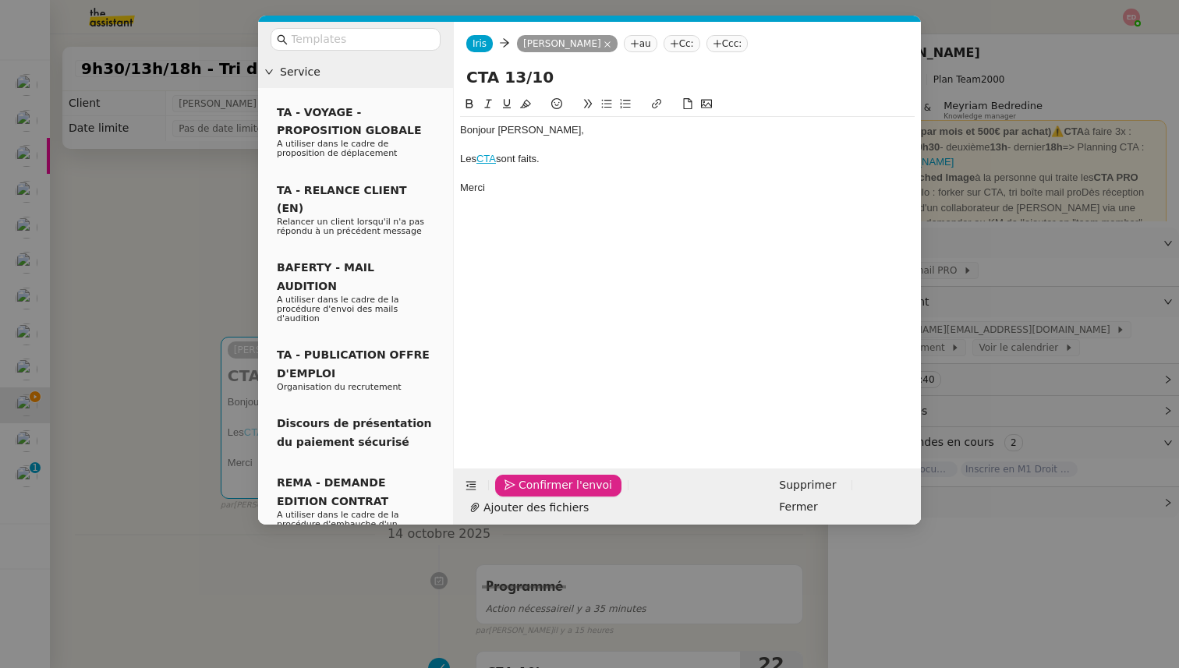
click at [532, 495] on span "Confirmer l'envoi" at bounding box center [566, 486] width 94 height 18
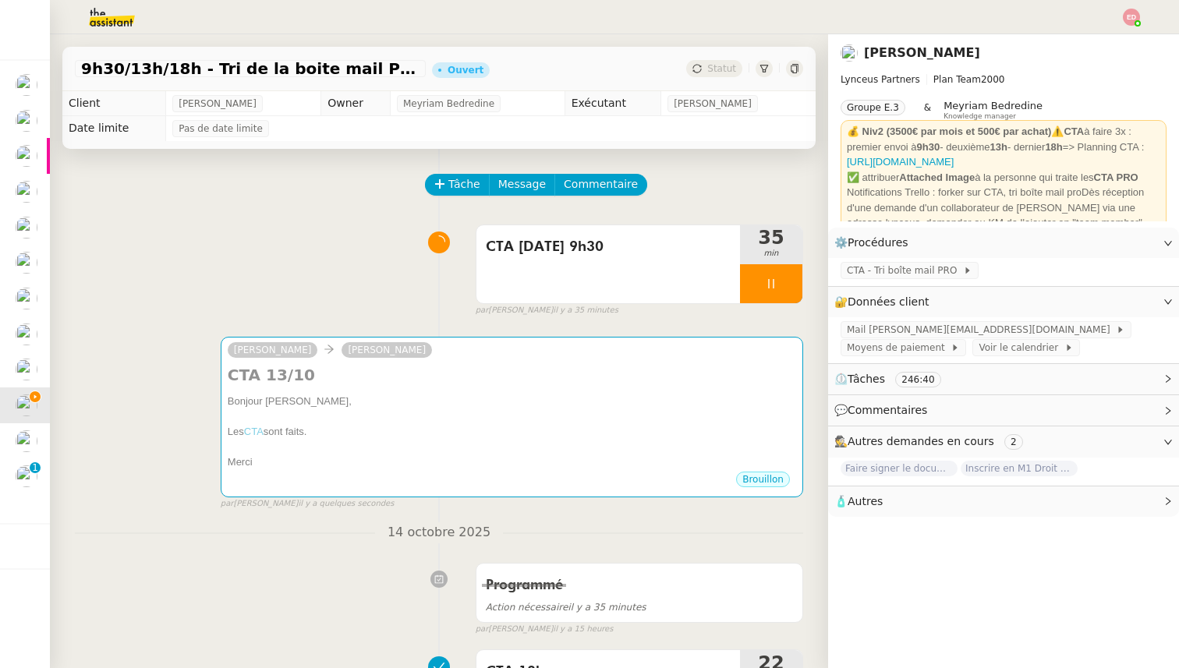
scroll to position [425, 0]
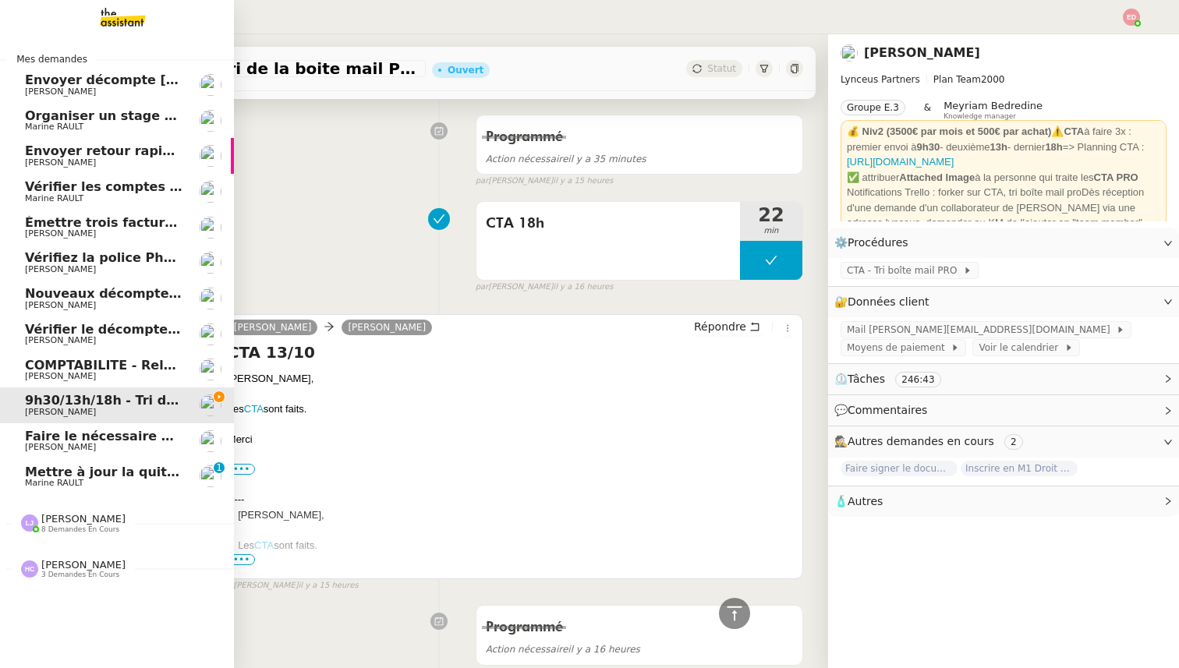
click at [36, 477] on span "Mettre à jour la quittance Heron" at bounding box center [139, 472] width 228 height 15
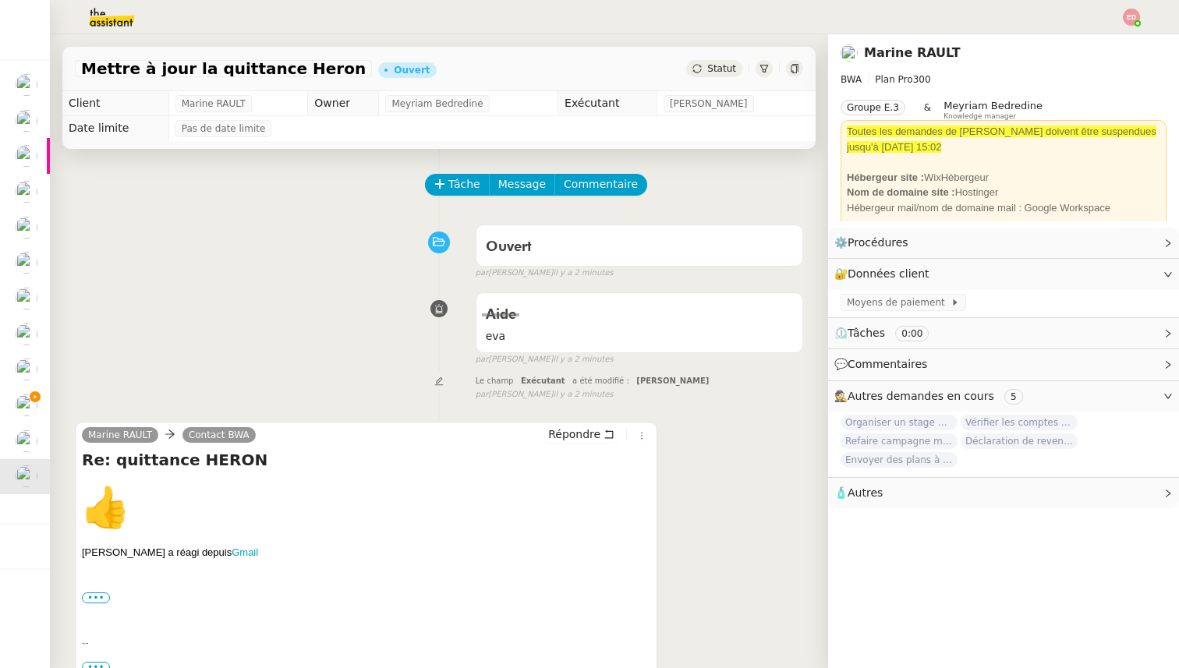
click at [727, 69] on span "Statut" at bounding box center [721, 68] width 29 height 11
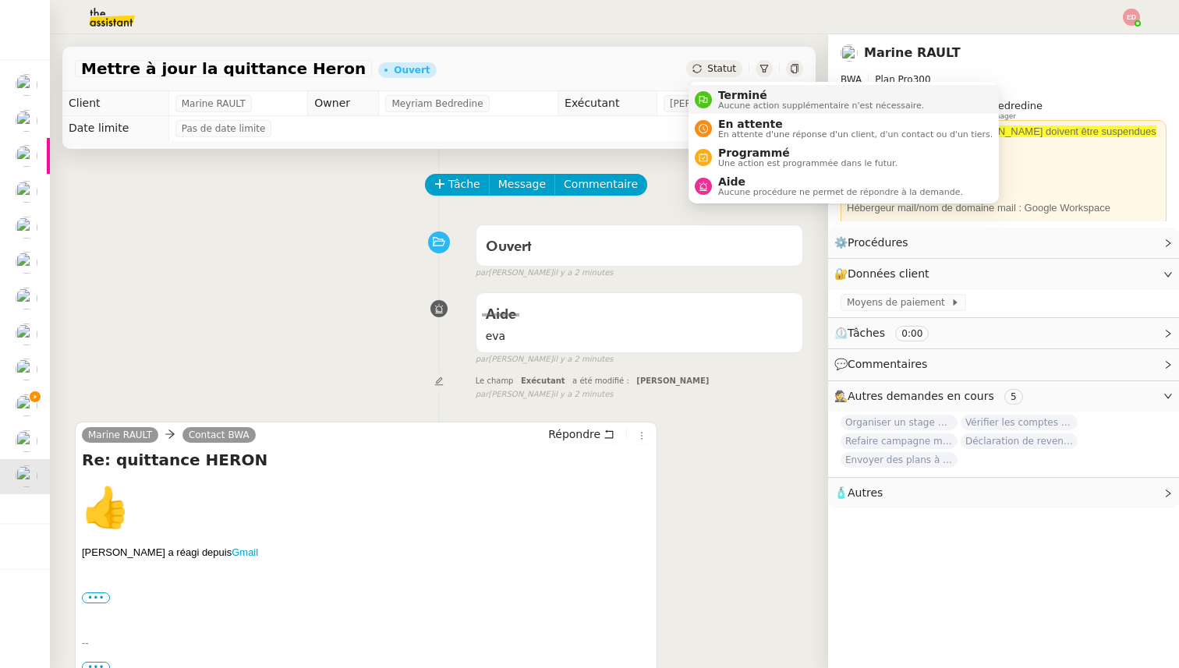
click at [728, 89] on span "Terminé" at bounding box center [821, 95] width 206 height 12
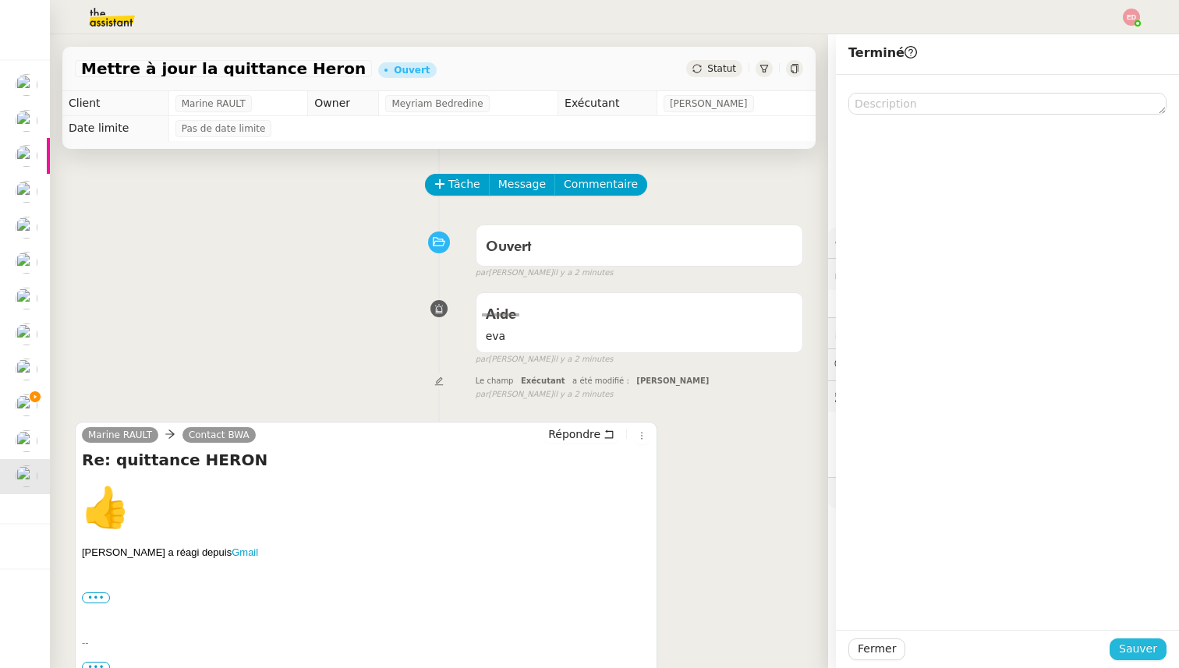
click at [1127, 648] on span "Sauver" at bounding box center [1138, 649] width 38 height 18
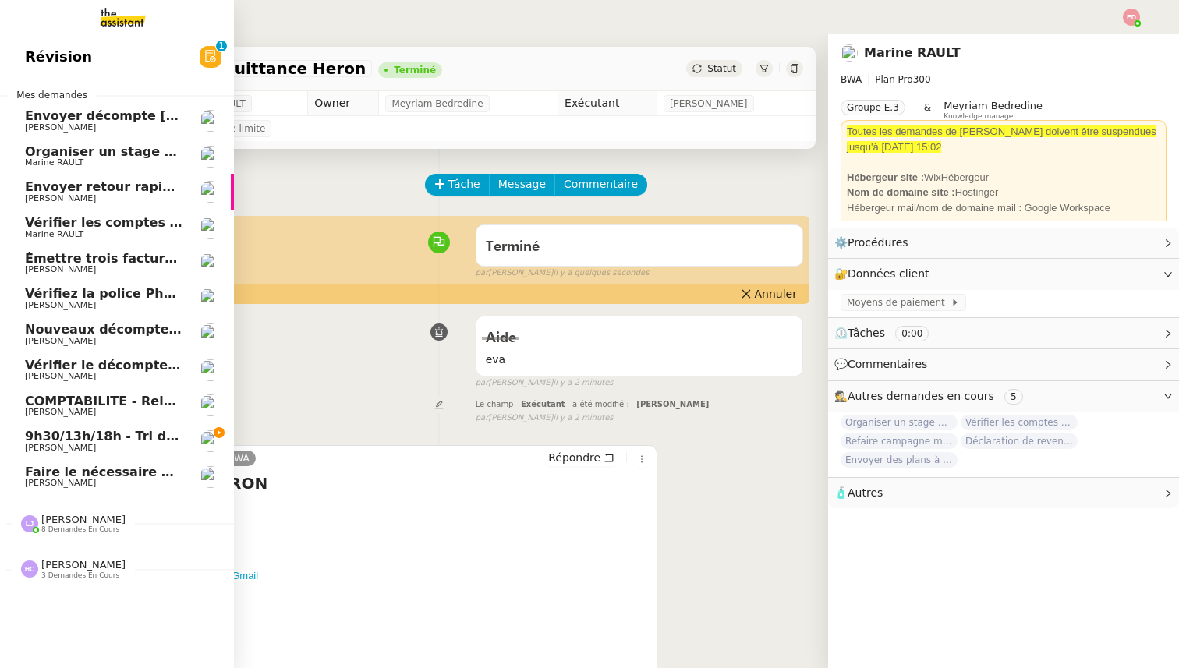
click at [61, 523] on span "[PERSON_NAME]" at bounding box center [83, 520] width 84 height 12
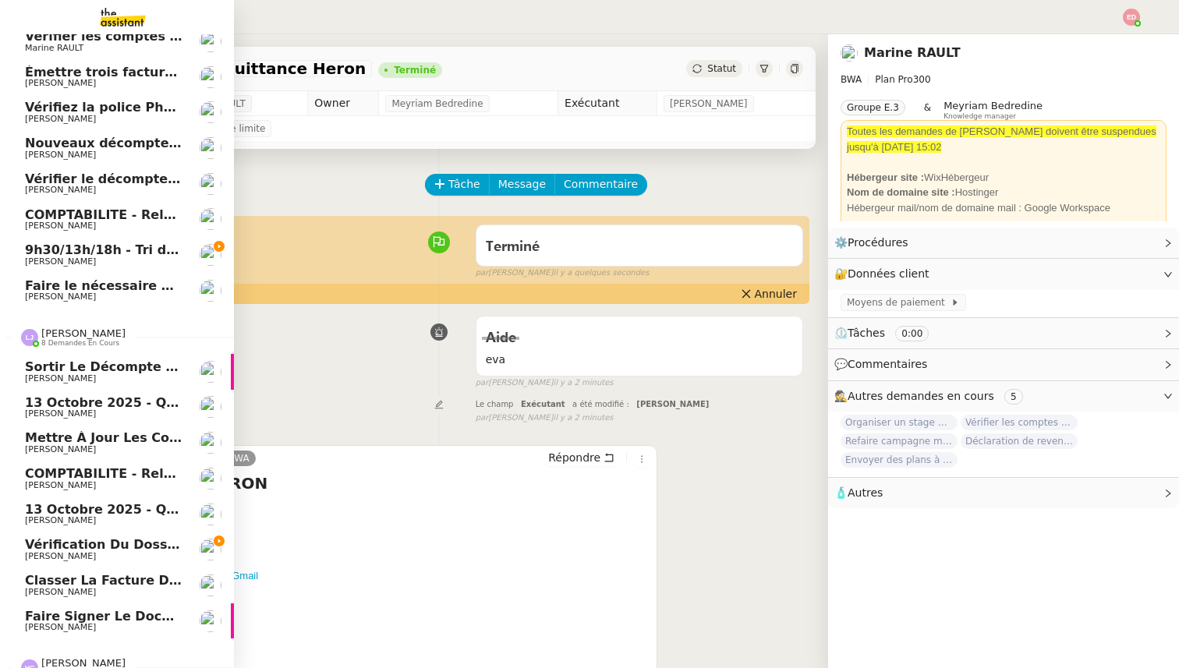
scroll to position [203, 0]
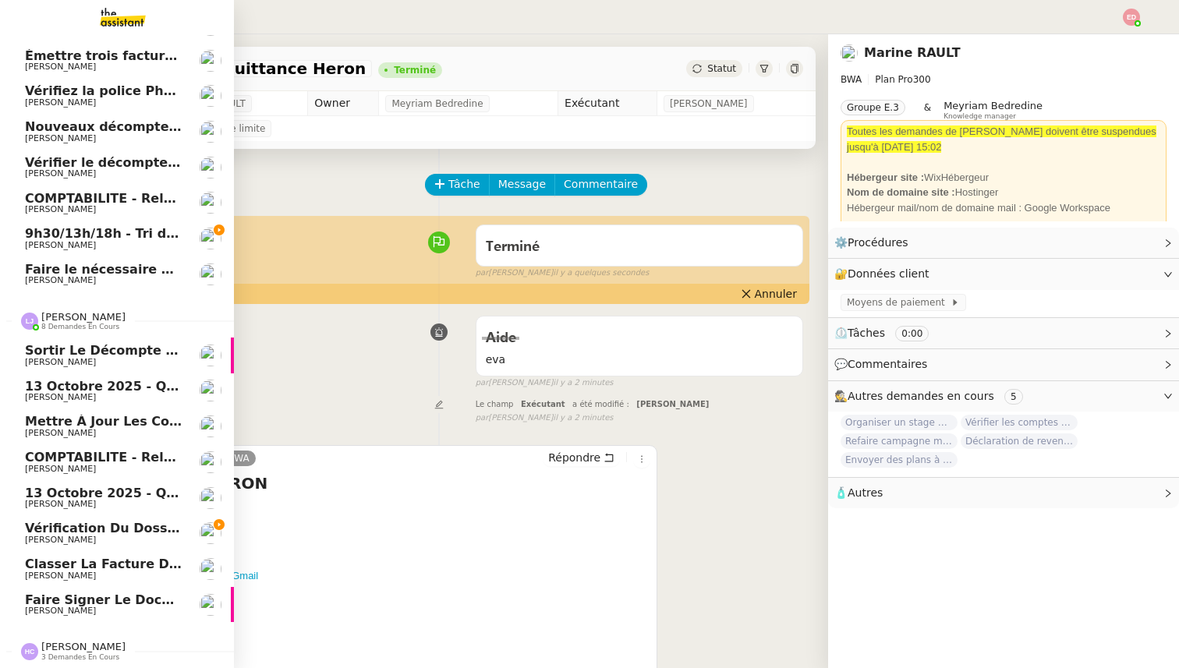
click at [71, 601] on span "Faire signer le document à [PERSON_NAME]" at bounding box center [183, 600] width 316 height 15
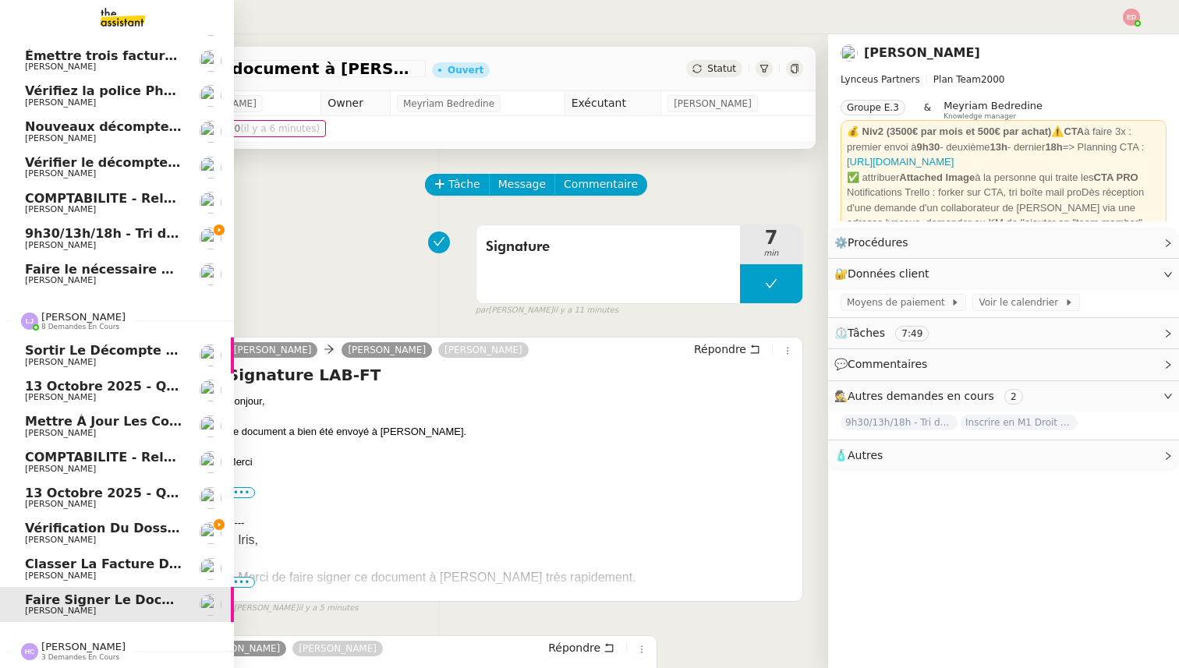
click at [76, 569] on span "Classer la facture dans le dossier fiduciaire" at bounding box center [185, 564] width 321 height 15
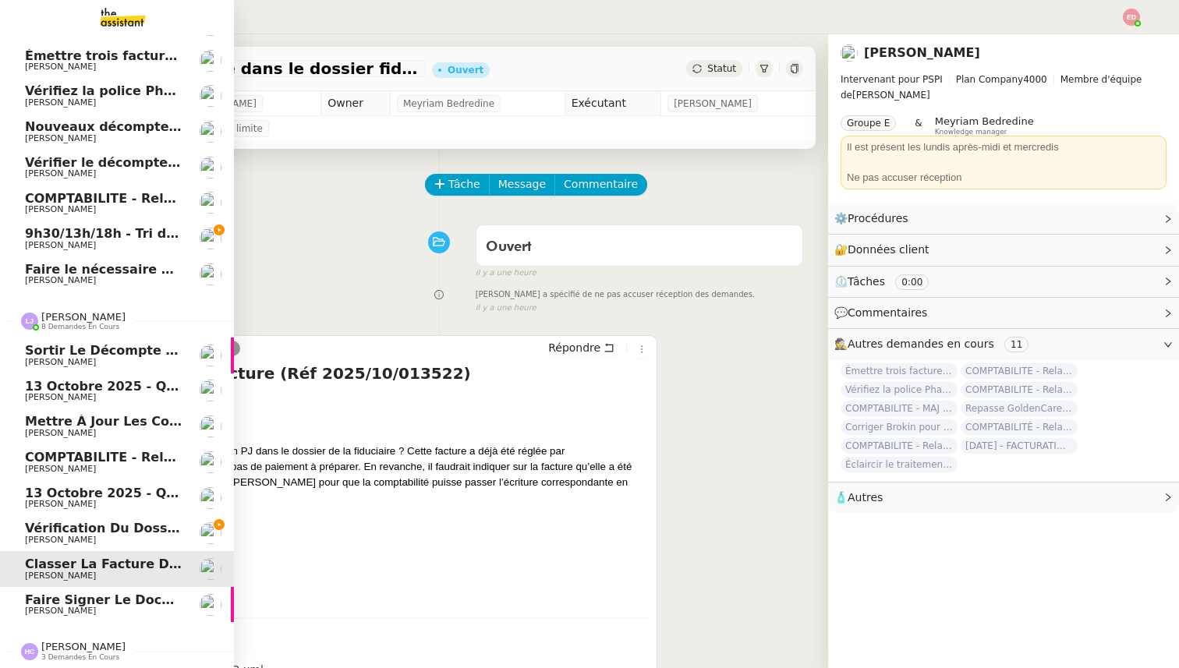
click at [70, 531] on span "Vérification du dossier A TRAITER - 13 octobre 2025" at bounding box center [210, 528] width 370 height 15
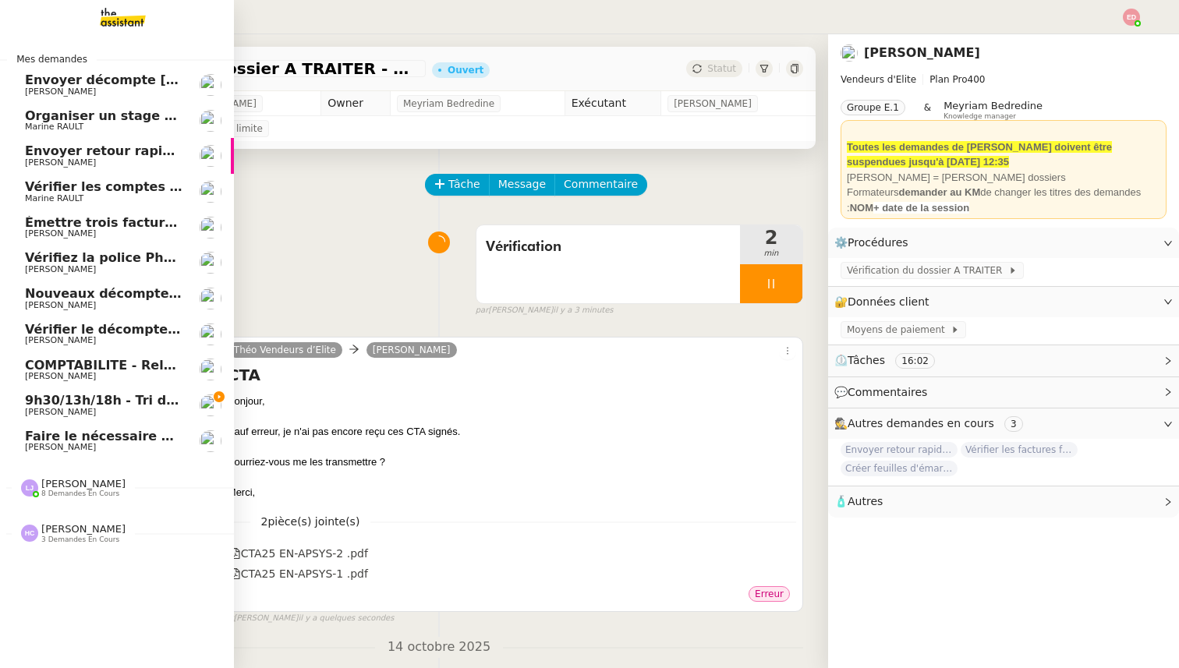
click at [40, 406] on span "9h30/13h/18h - Tri de la boite mail PRO - [DATE]" at bounding box center [193, 400] width 337 height 15
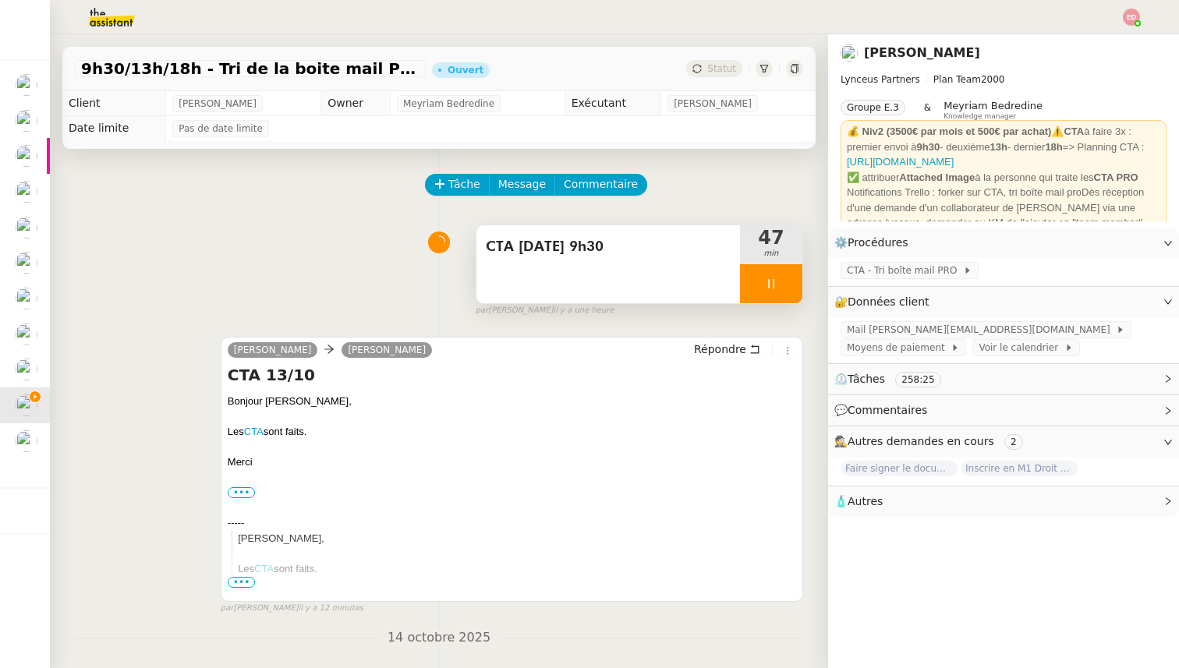
click at [796, 287] on div at bounding box center [771, 283] width 62 height 39
click at [796, 287] on button at bounding box center [786, 283] width 31 height 39
click at [710, 65] on span "Statut" at bounding box center [721, 68] width 29 height 11
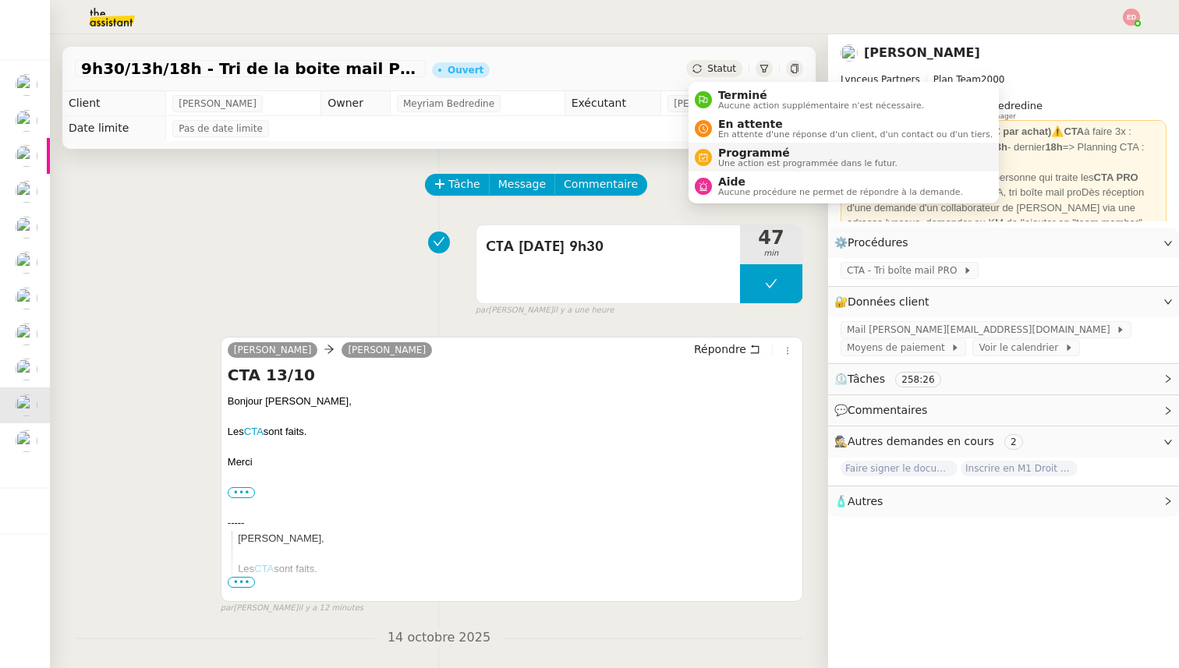
click at [746, 159] on span "Une action est programmée dans le futur." at bounding box center [807, 163] width 179 height 9
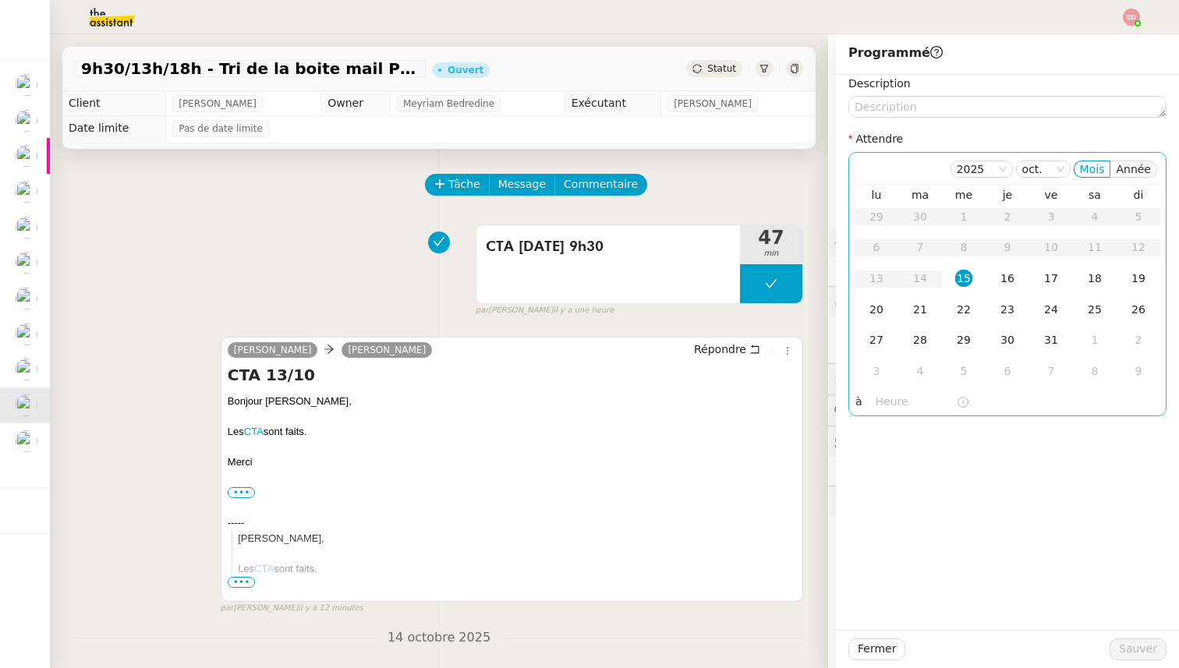
click at [964, 276] on div "15" at bounding box center [963, 278] width 17 height 17
click at [889, 406] on input "text" at bounding box center [916, 402] width 80 height 18
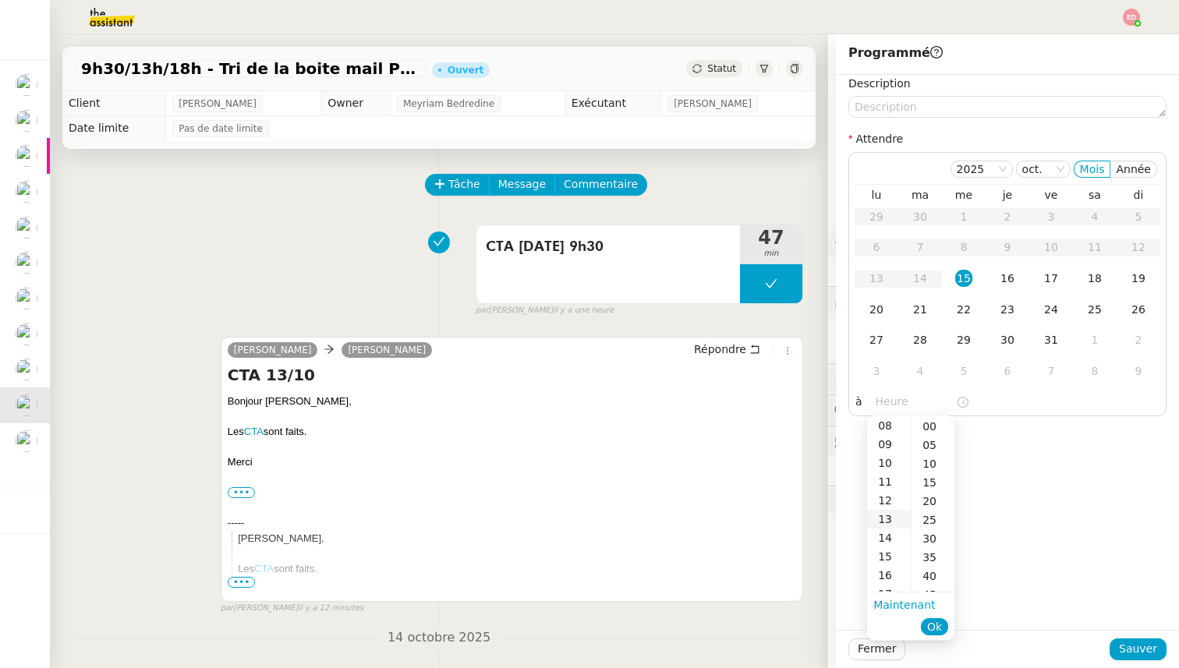
click at [890, 514] on div "13" at bounding box center [889, 519] width 44 height 19
click at [934, 430] on div "00" at bounding box center [933, 426] width 43 height 19
type input "13:00"
click at [934, 628] on span "Ok" at bounding box center [934, 627] width 15 height 16
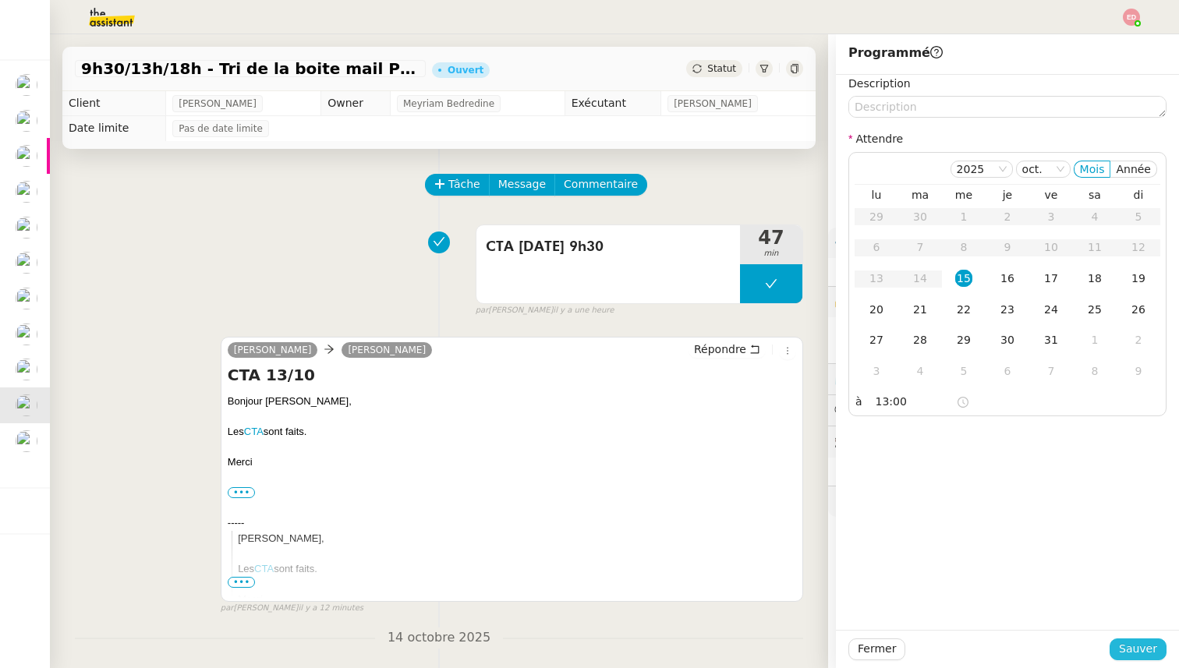
click at [1152, 650] on span "Sauver" at bounding box center [1138, 649] width 38 height 18
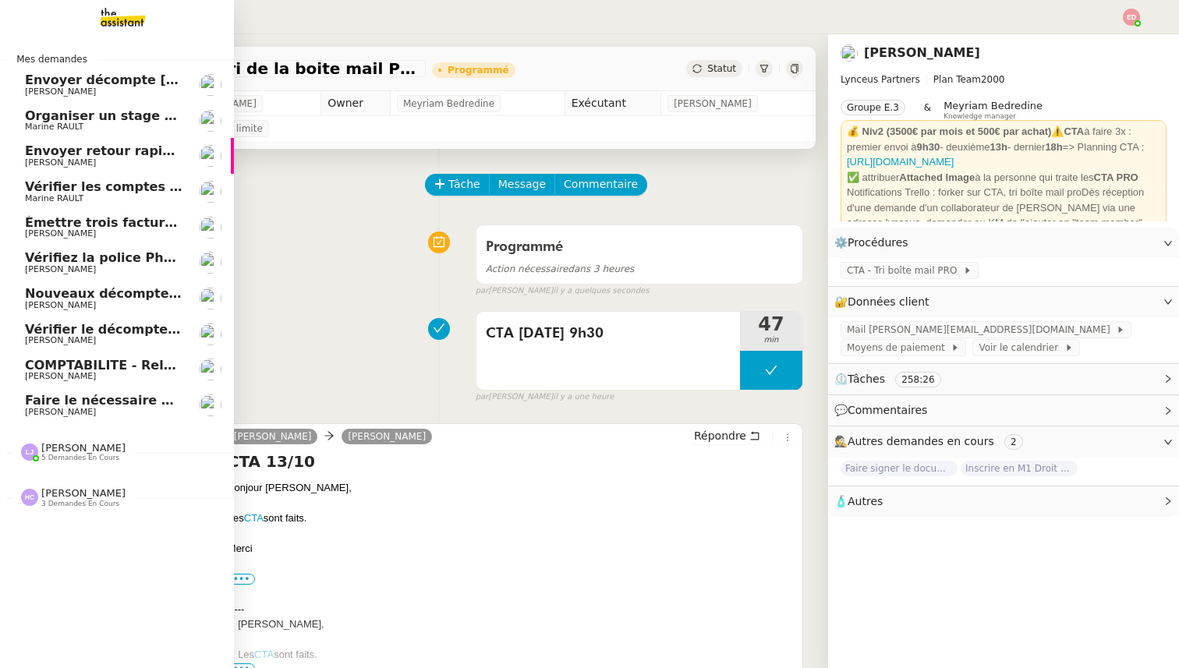
click at [58, 148] on span "Envoyer retour rapide à RH [PERSON_NAME]" at bounding box center [181, 151] width 313 height 15
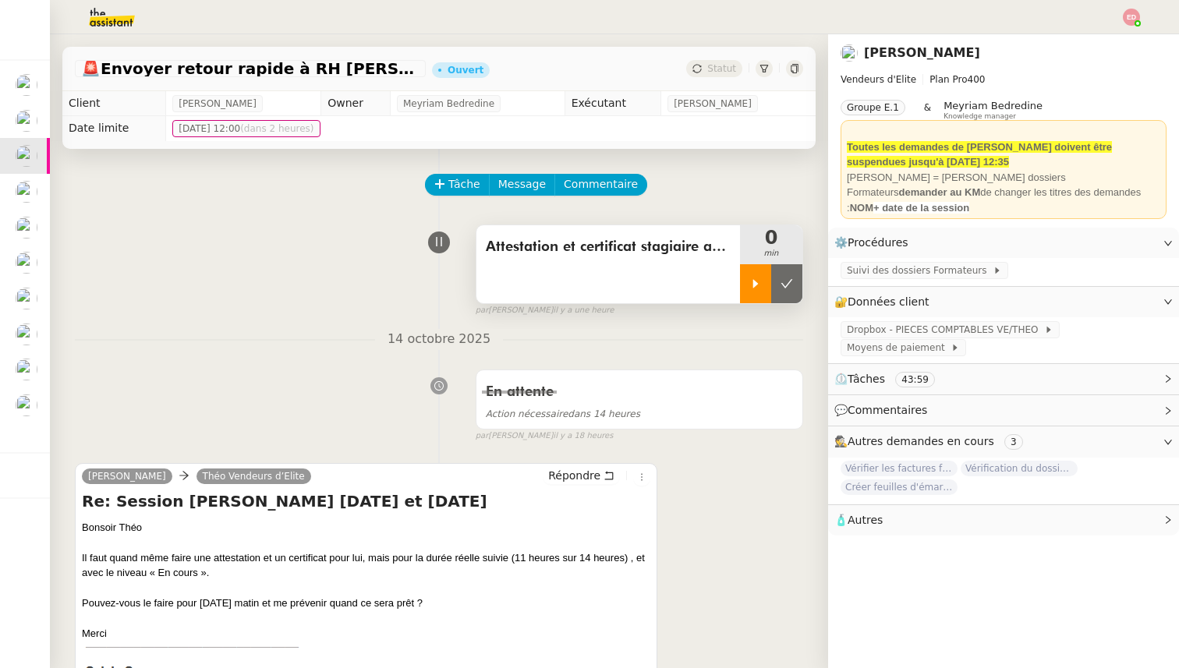
click at [757, 275] on div at bounding box center [755, 283] width 31 height 39
click at [570, 469] on span "Répondre" at bounding box center [574, 476] width 52 height 16
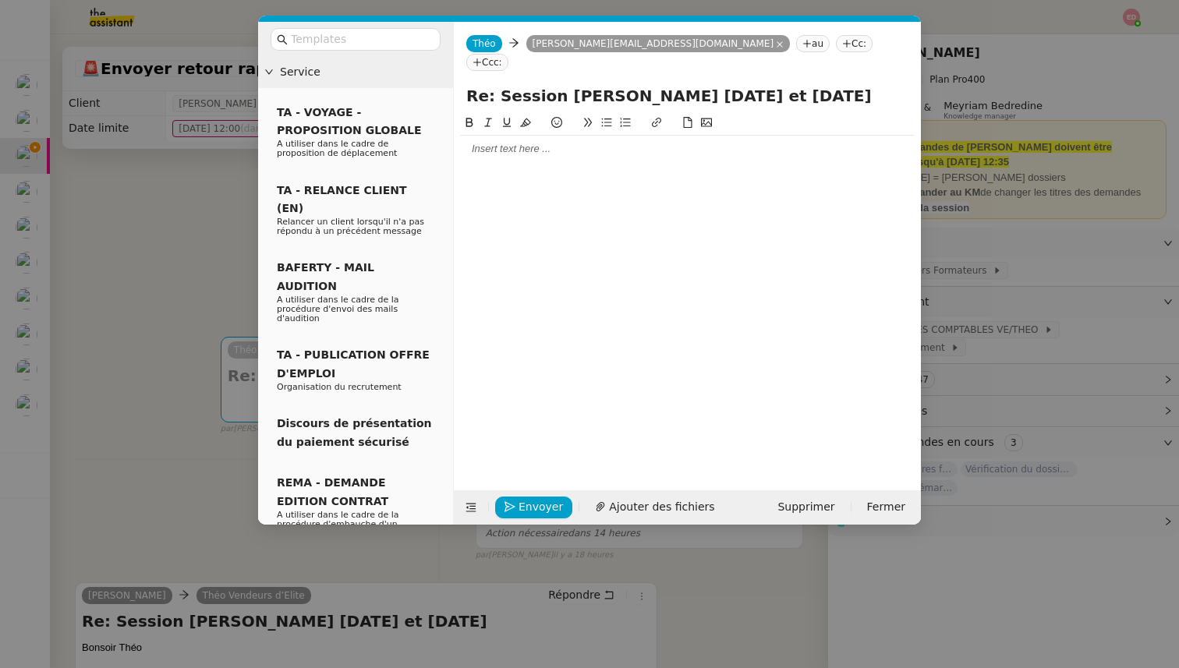
click at [504, 142] on div at bounding box center [687, 149] width 455 height 14
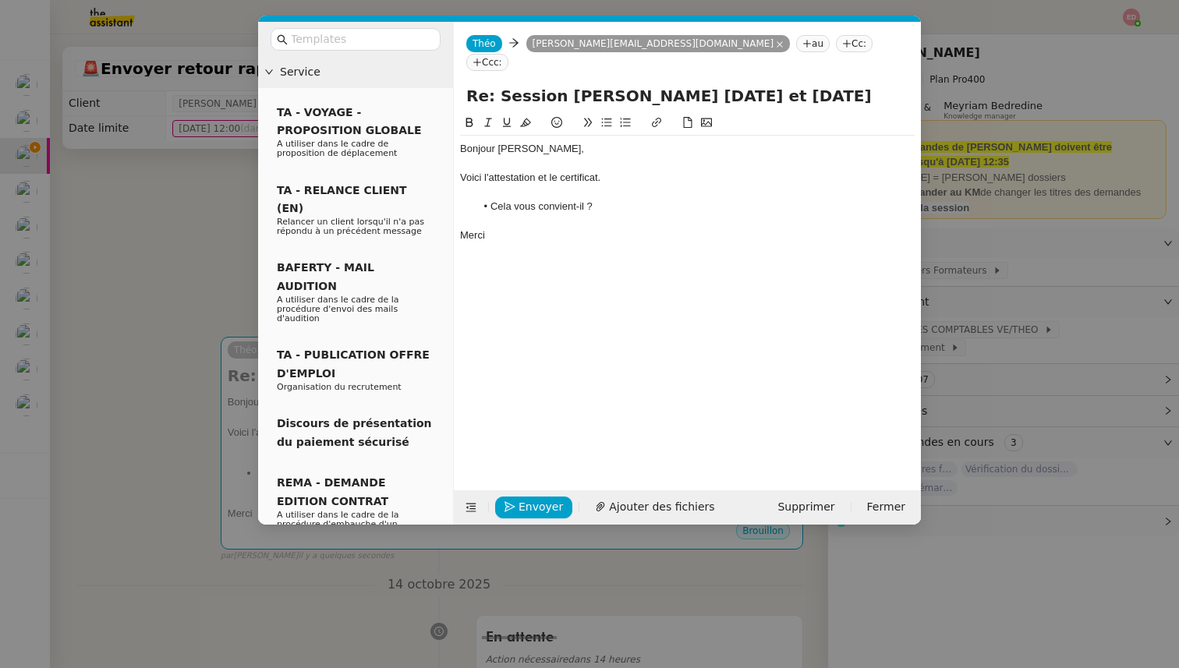
click at [109, 269] on nz-modal-container "Service TA - VOYAGE - PROPOSITION GLOBALE A utiliser dans le cadre de propositi…" at bounding box center [589, 334] width 1179 height 668
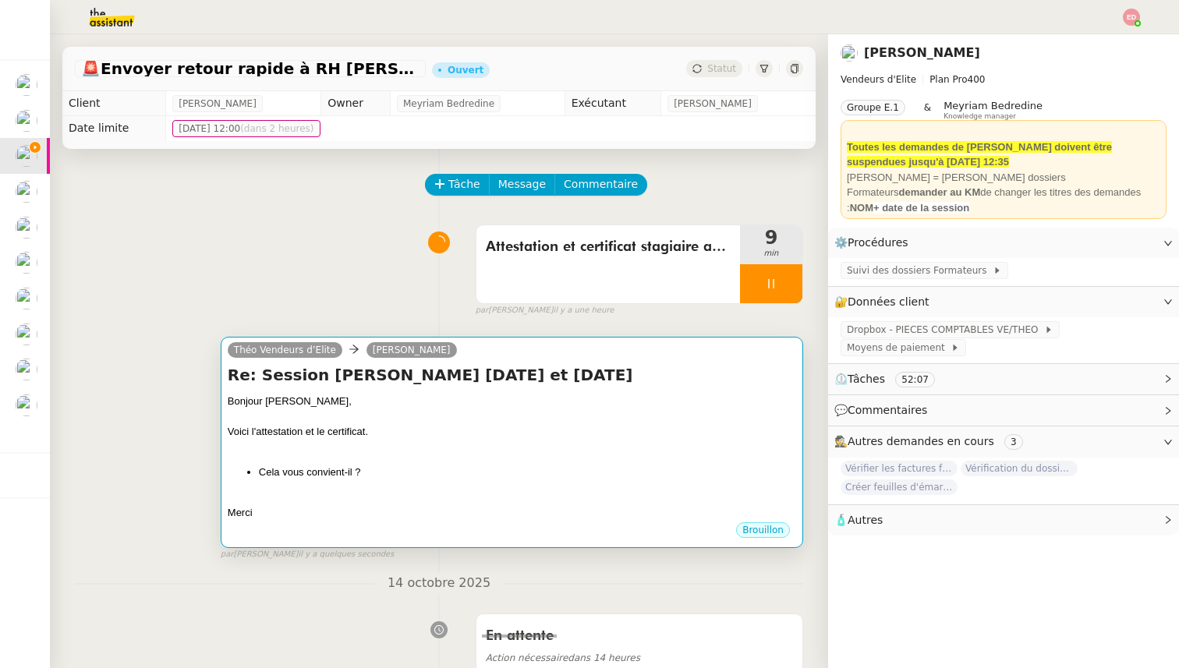
click at [463, 408] on div "Bonjour [PERSON_NAME]," at bounding box center [512, 402] width 569 height 16
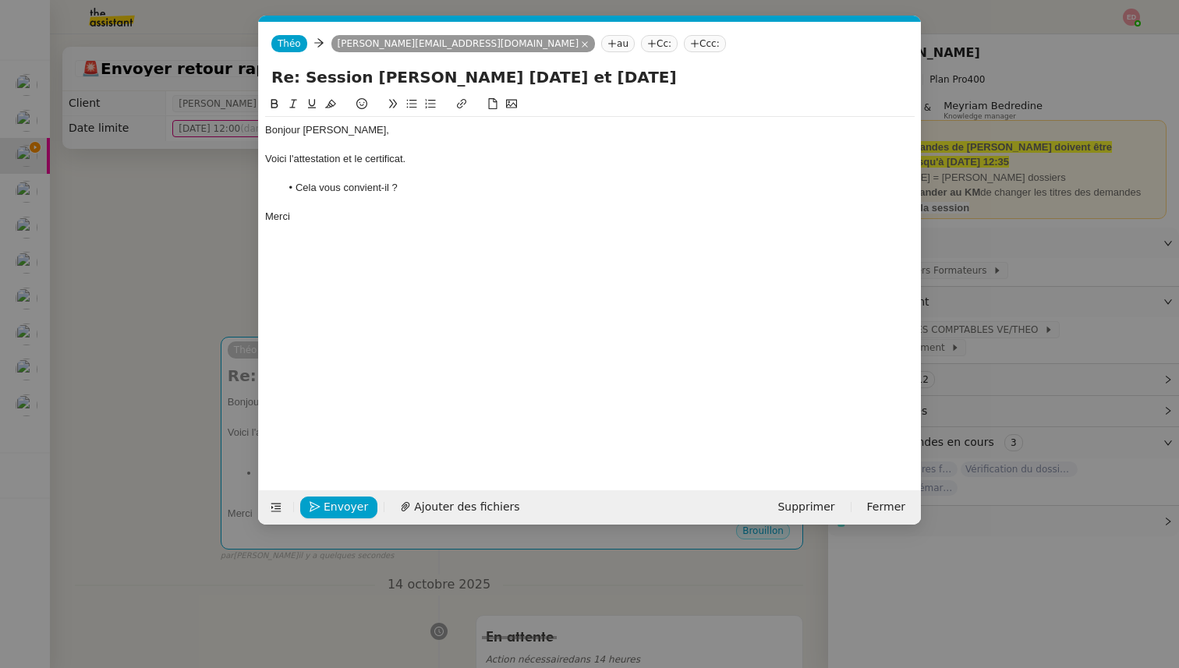
scroll to position [0, 33]
click at [470, 505] on span "Ajouter des fichiers" at bounding box center [466, 507] width 105 height 18
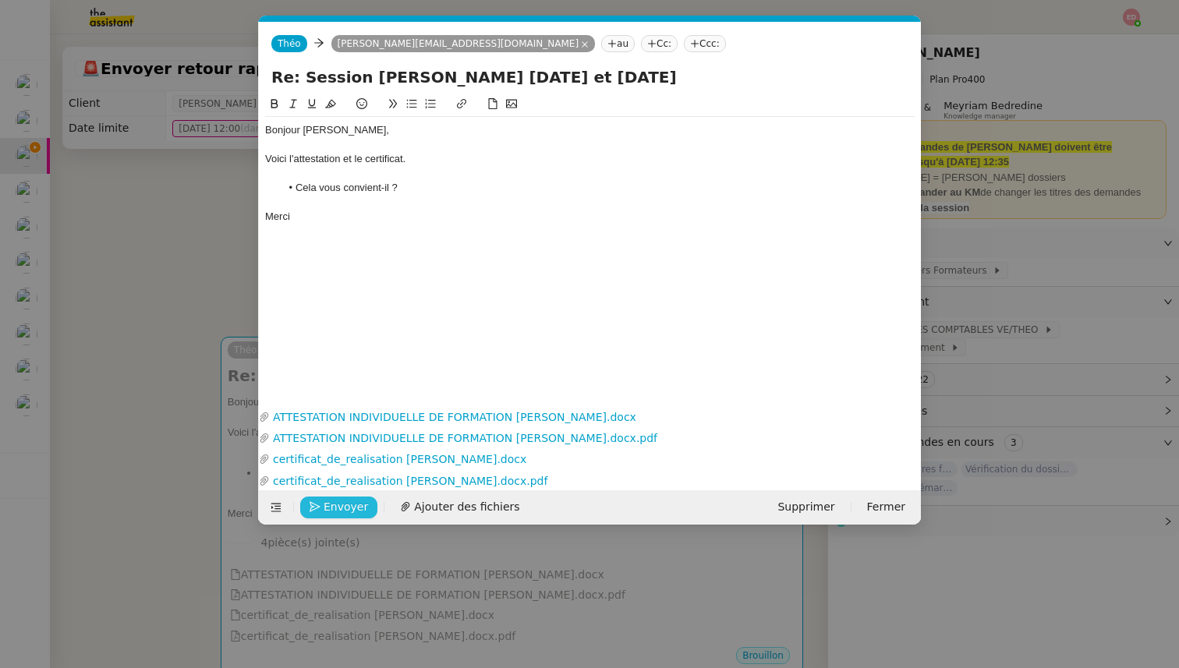
click at [330, 508] on span "Envoyer" at bounding box center [346, 507] width 44 height 18
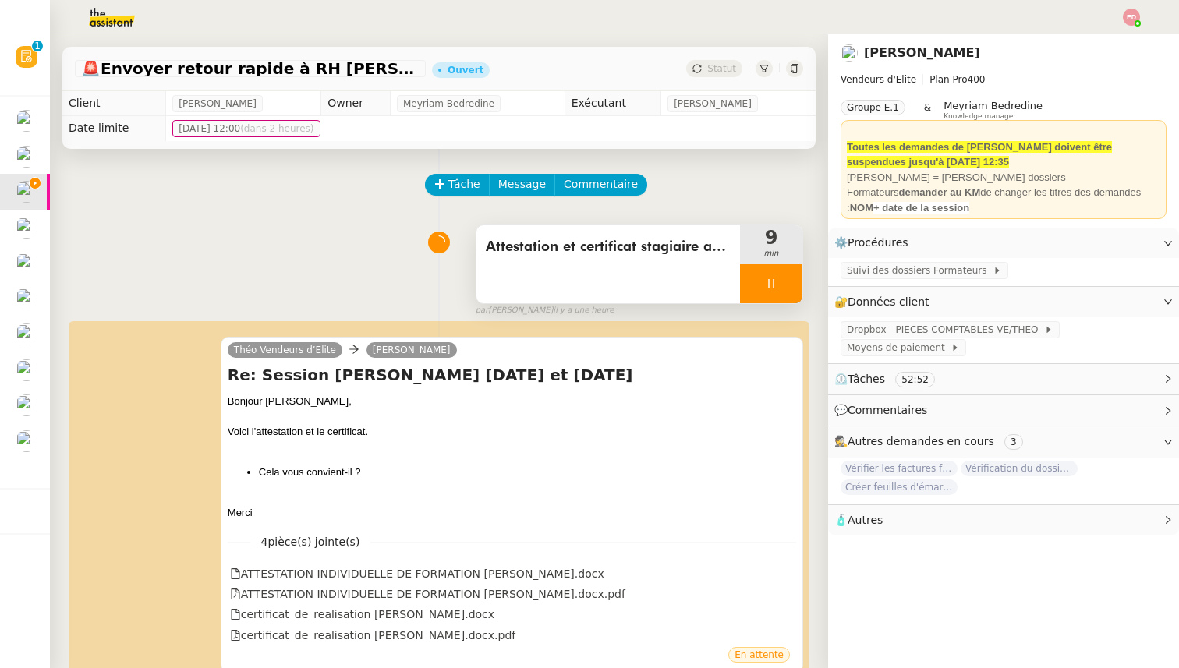
click at [789, 289] on div at bounding box center [771, 283] width 62 height 39
click at [789, 289] on icon at bounding box center [787, 284] width 12 height 12
click at [718, 67] on span "Statut" at bounding box center [721, 68] width 29 height 11
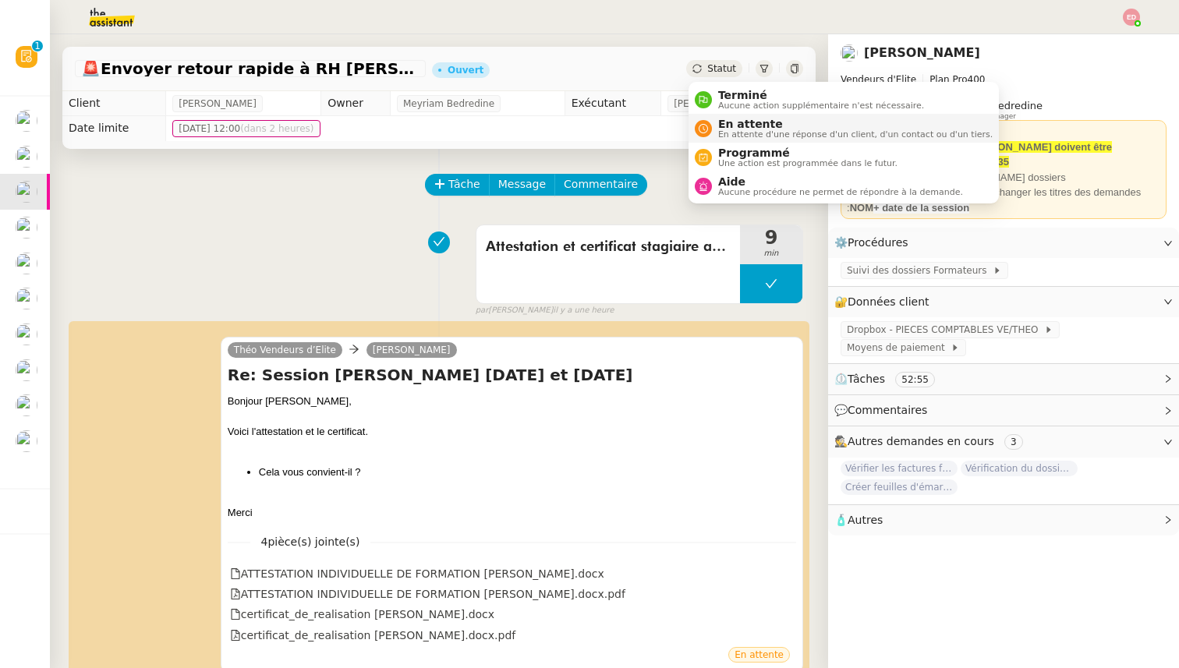
click at [723, 124] on span "En attente" at bounding box center [855, 124] width 275 height 12
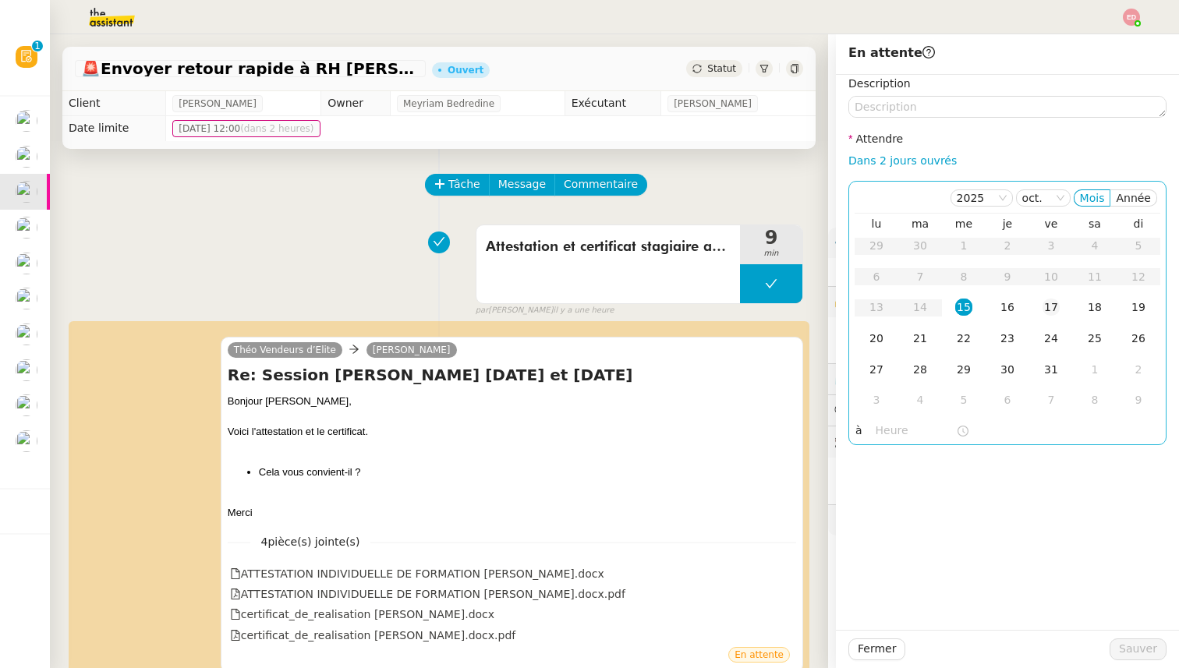
click at [1045, 312] on div "17" at bounding box center [1051, 307] width 17 height 17
click at [1135, 643] on span "Sauver" at bounding box center [1138, 649] width 38 height 18
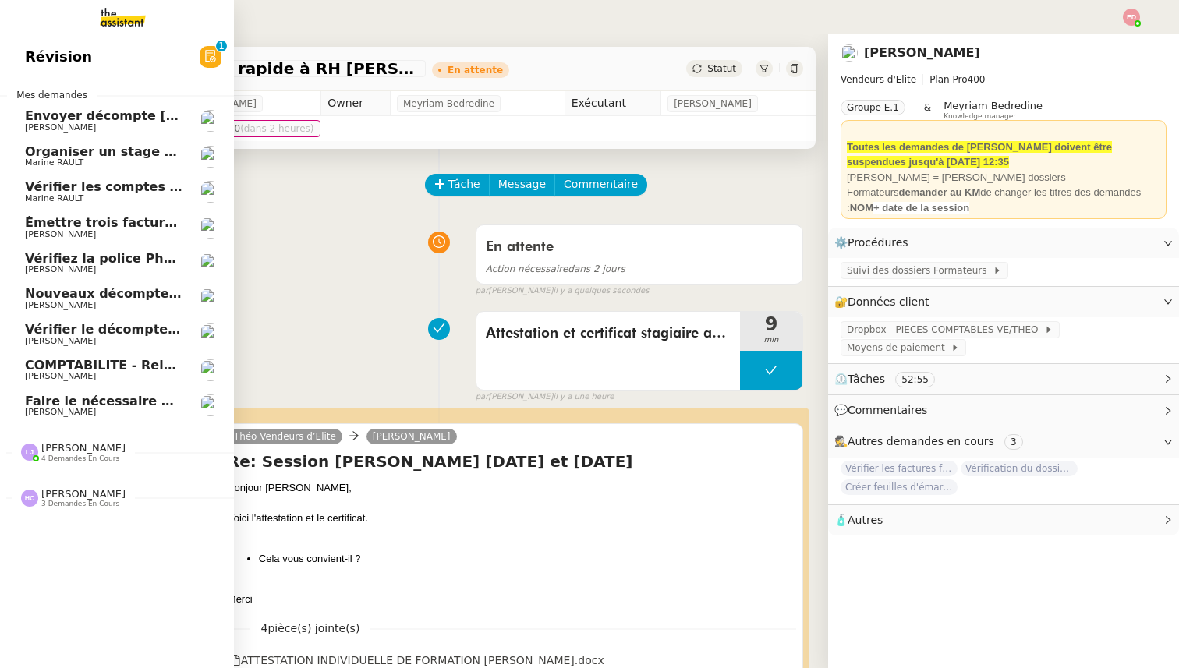
click at [57, 186] on span "Vérifier les comptes bancaires et éditer la quittance - 1 octobre 2025" at bounding box center [268, 186] width 487 height 15
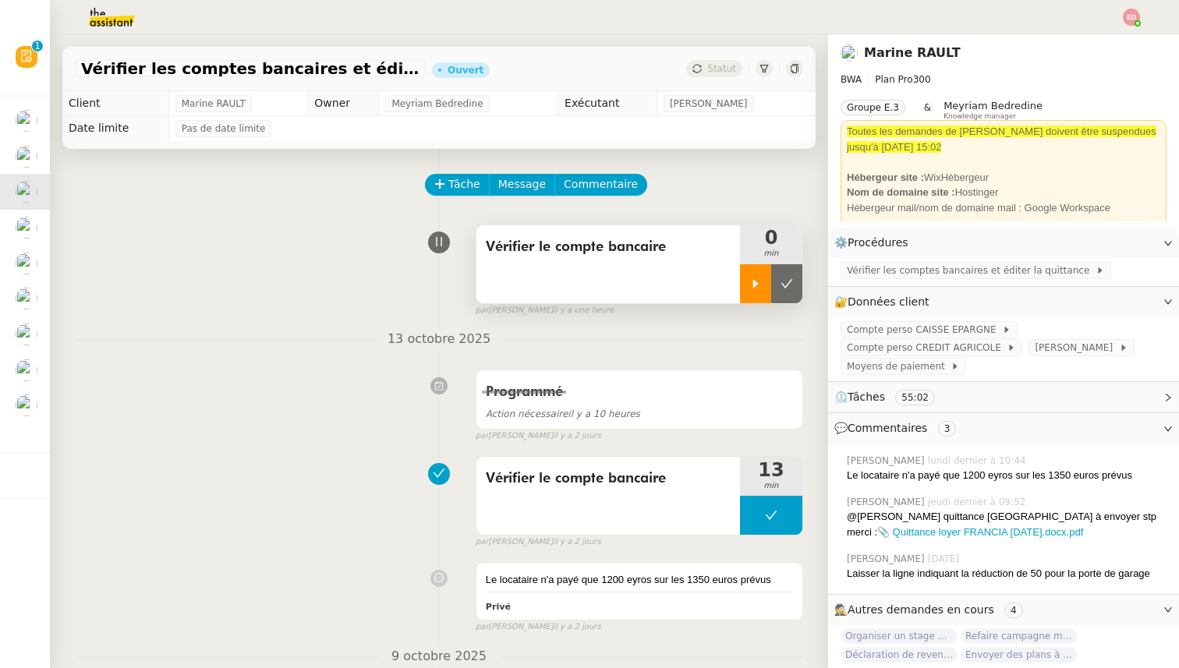
click at [757, 282] on icon at bounding box center [756, 284] width 12 height 12
click at [924, 276] on span "Vérifier les comptes bancaires et éditer la quittance" at bounding box center [971, 271] width 249 height 16
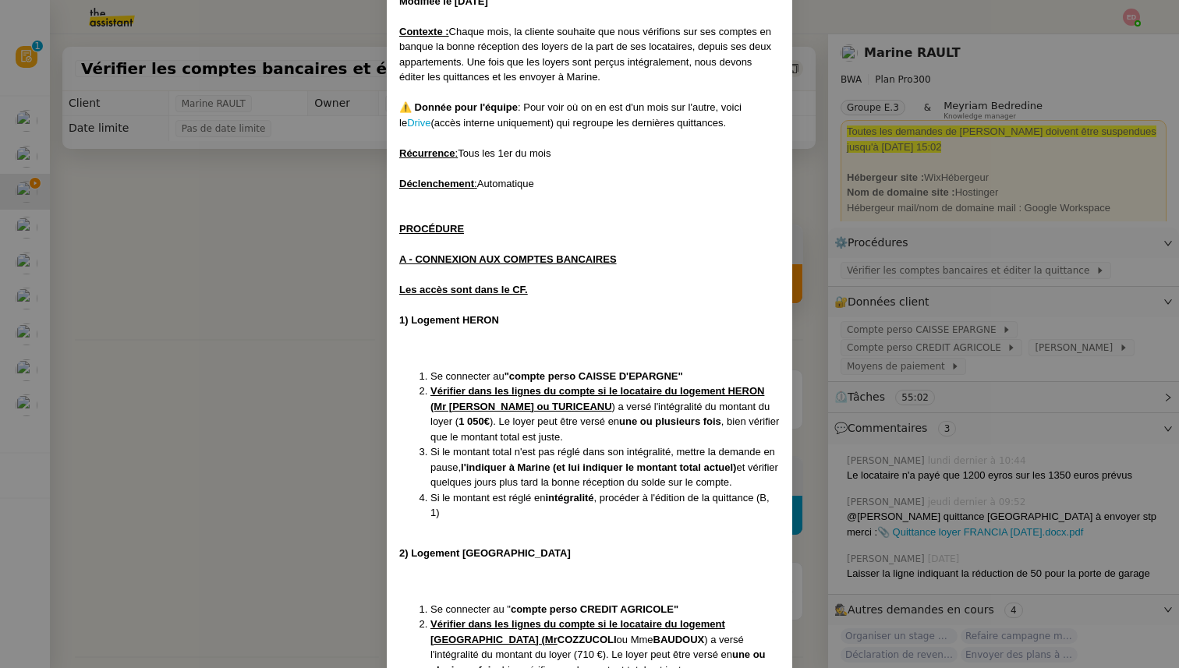
scroll to position [111, 0]
click at [956, 282] on nz-modal-container "Créée le [DATE] Modifiée le [DATE] Contexte : Chaque mois, la cliente souhaite …" at bounding box center [589, 334] width 1179 height 668
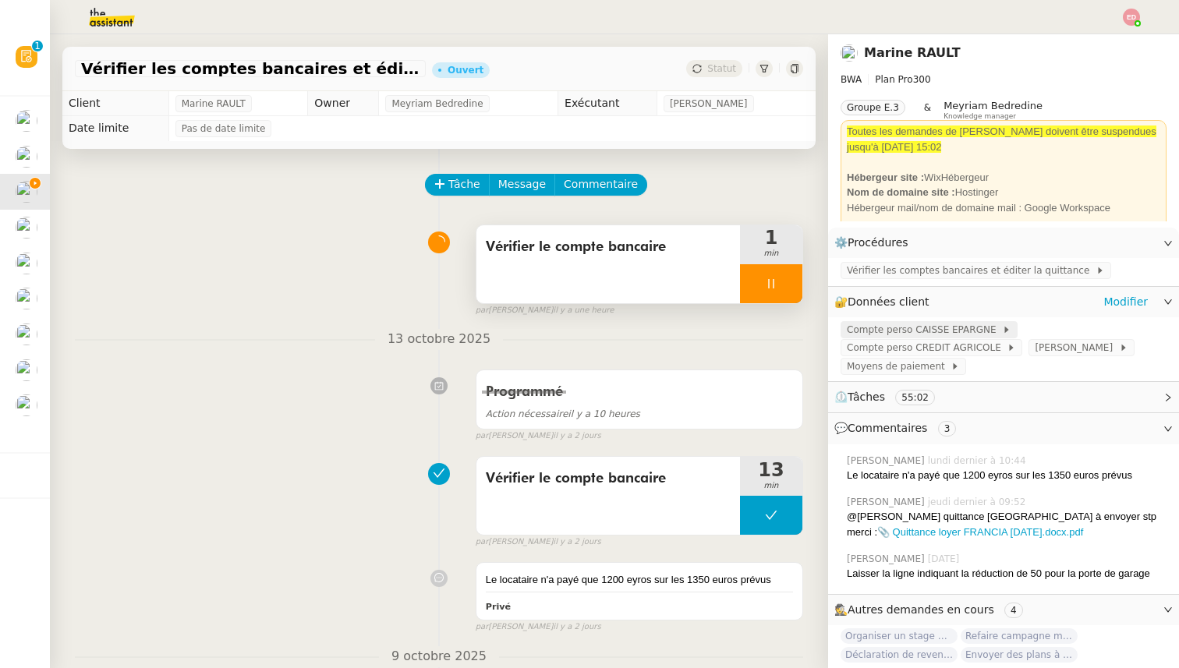
click at [945, 325] on span "Compte perso CAISSE EPARGNE" at bounding box center [924, 330] width 155 height 16
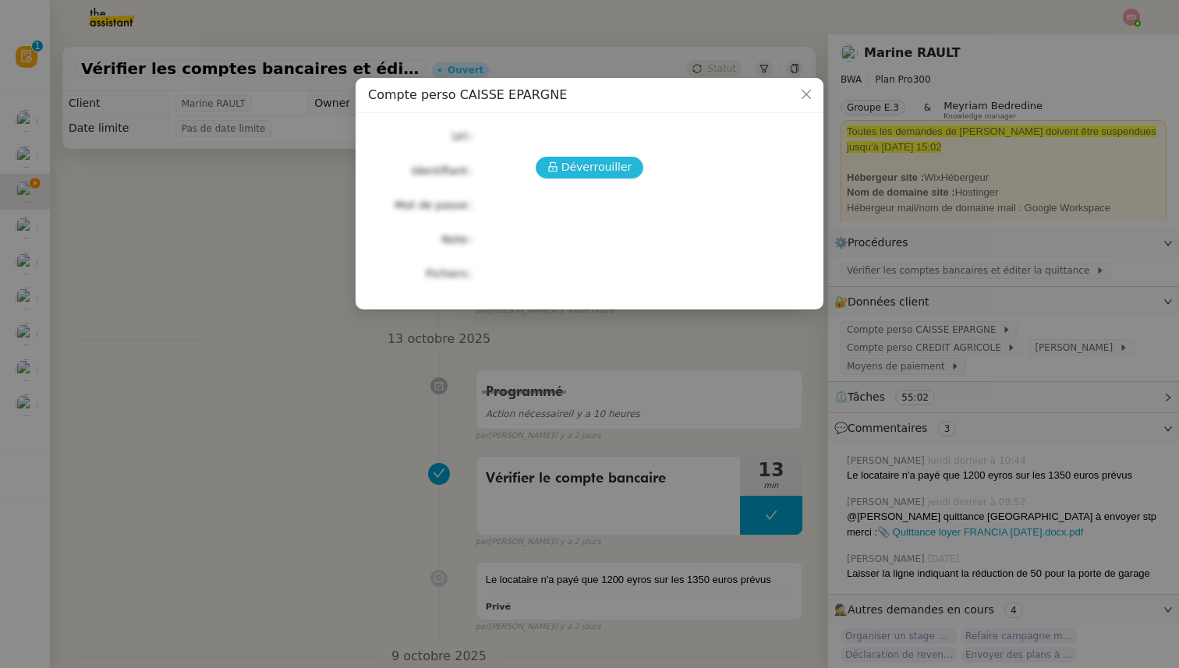
click at [562, 172] on button "Déverrouiller" at bounding box center [590, 168] width 108 height 22
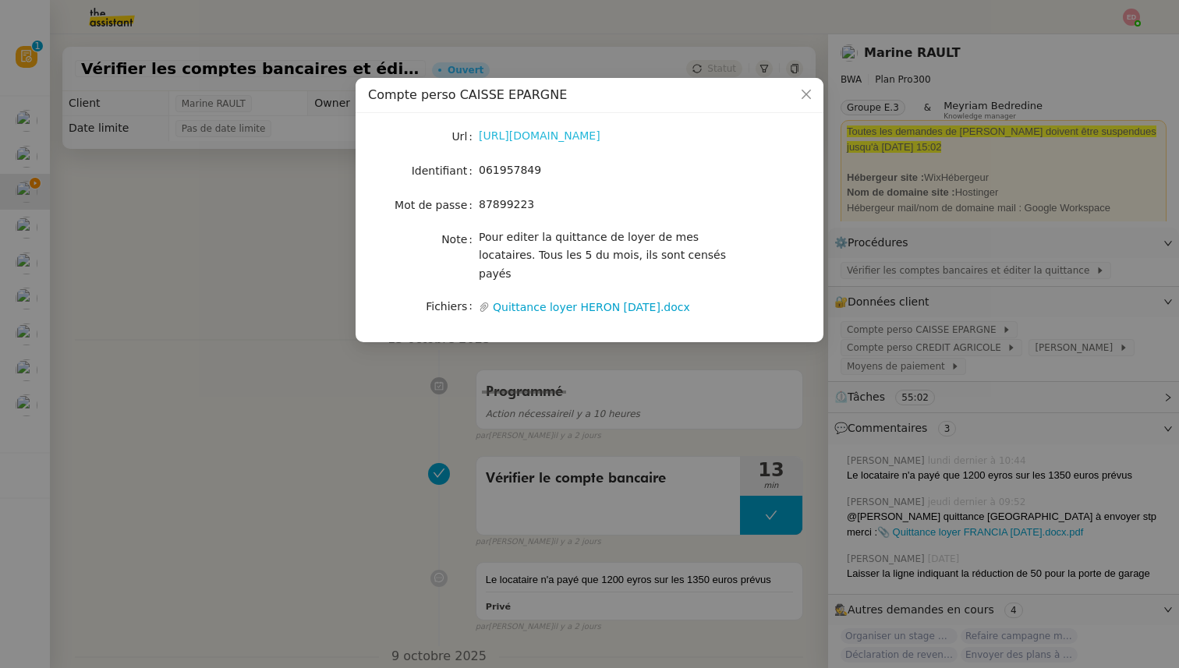
click at [515, 133] on link "[URL][DOMAIN_NAME]" at bounding box center [540, 135] width 122 height 12
click at [169, 346] on nz-modal-container "Compte perso CAISSE EPARGNE Url [URL][DOMAIN_NAME] Identifiant 061957849 Mot de…" at bounding box center [589, 334] width 1179 height 668
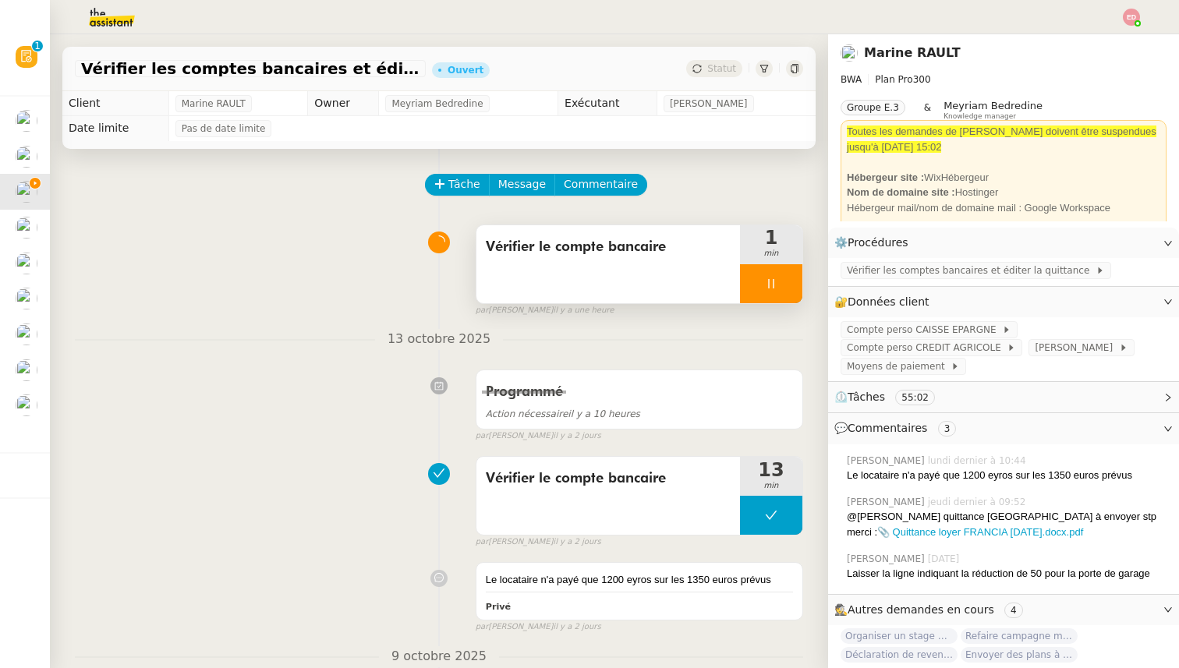
click at [566, 247] on span "Vérifier le compte bancaire" at bounding box center [608, 247] width 245 height 23
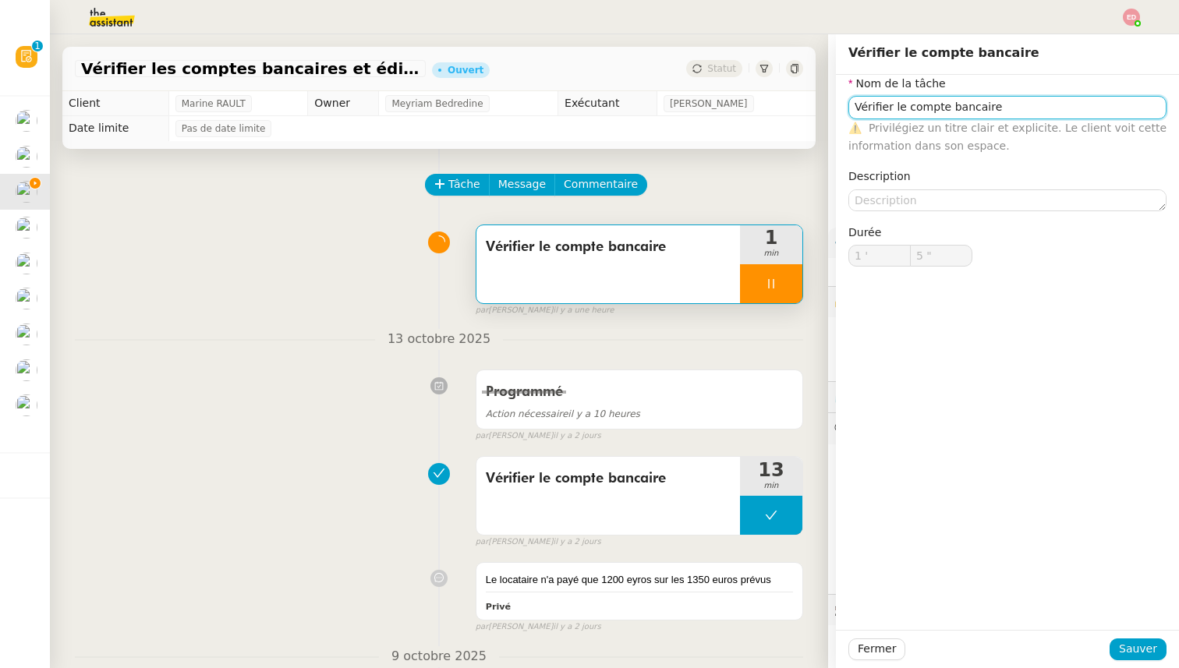
click at [1003, 112] on input "Vérifier le compte bancaire" at bounding box center [1008, 107] width 318 height 23
type input "6 ""
type input "Vérifier le compte bancaire et"
type input "7 ""
type input "Vérifier le compte bancaire et éditer"
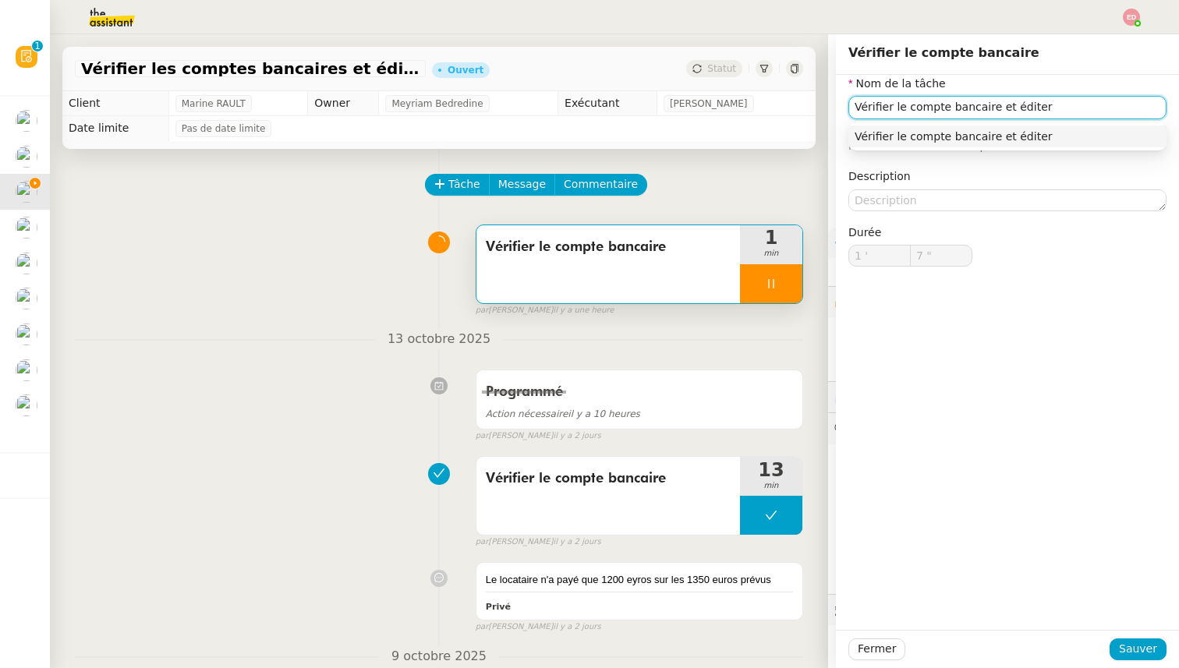
type input "8 ""
type input "Vérifier le compte bancaire et éditer la qu"
type input "9 ""
type input "Vérifier le compte bancaire et éditer la quittanc"
type input "10 ""
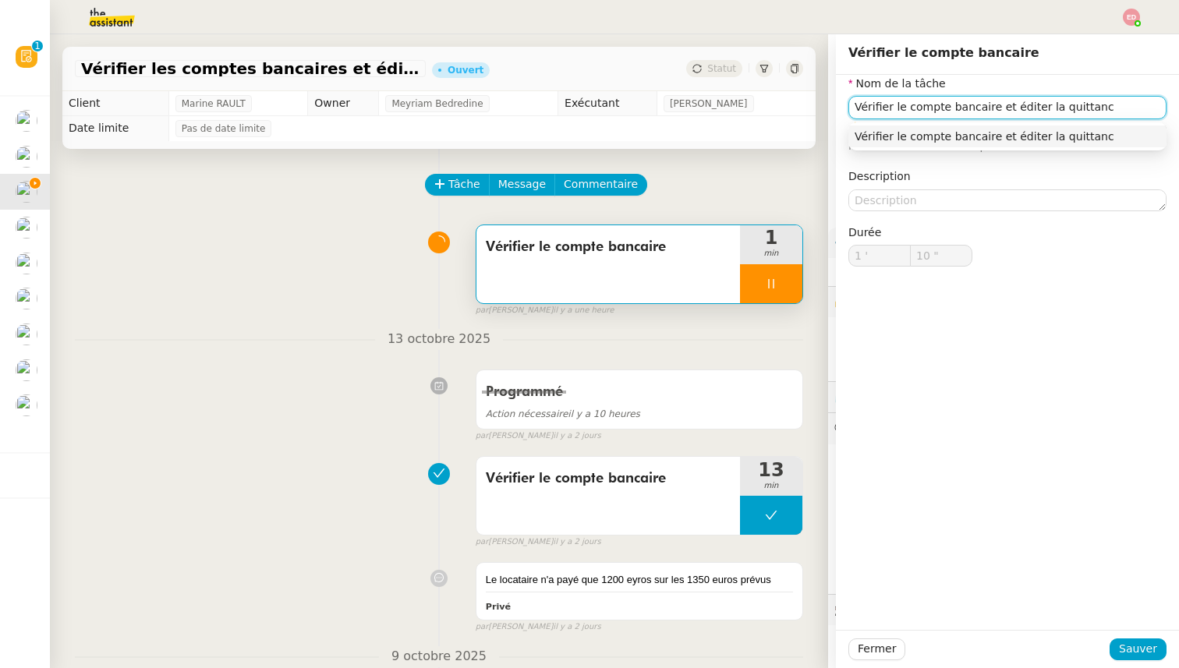
type input "Vérifier le compte bancaire et éditer la quittance"
type input "12 ""
type input "Vérifier le compte bancaire et éditer la quittance"
click at [1122, 641] on span "Sauver" at bounding box center [1138, 649] width 38 height 18
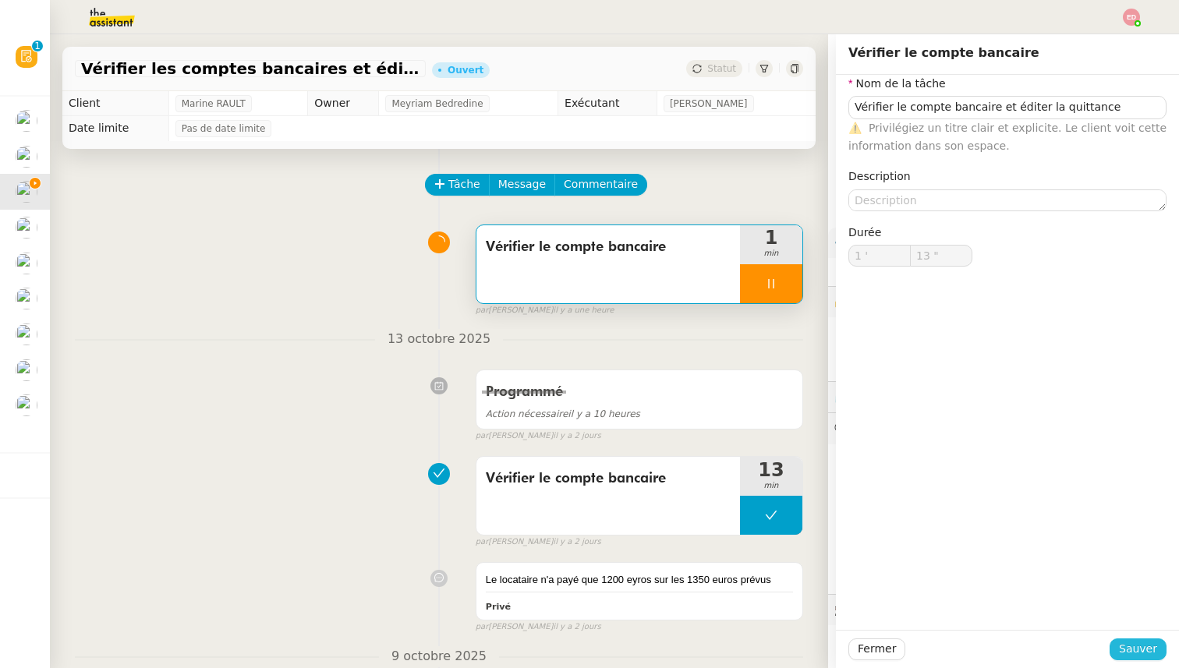
type input "14 ""
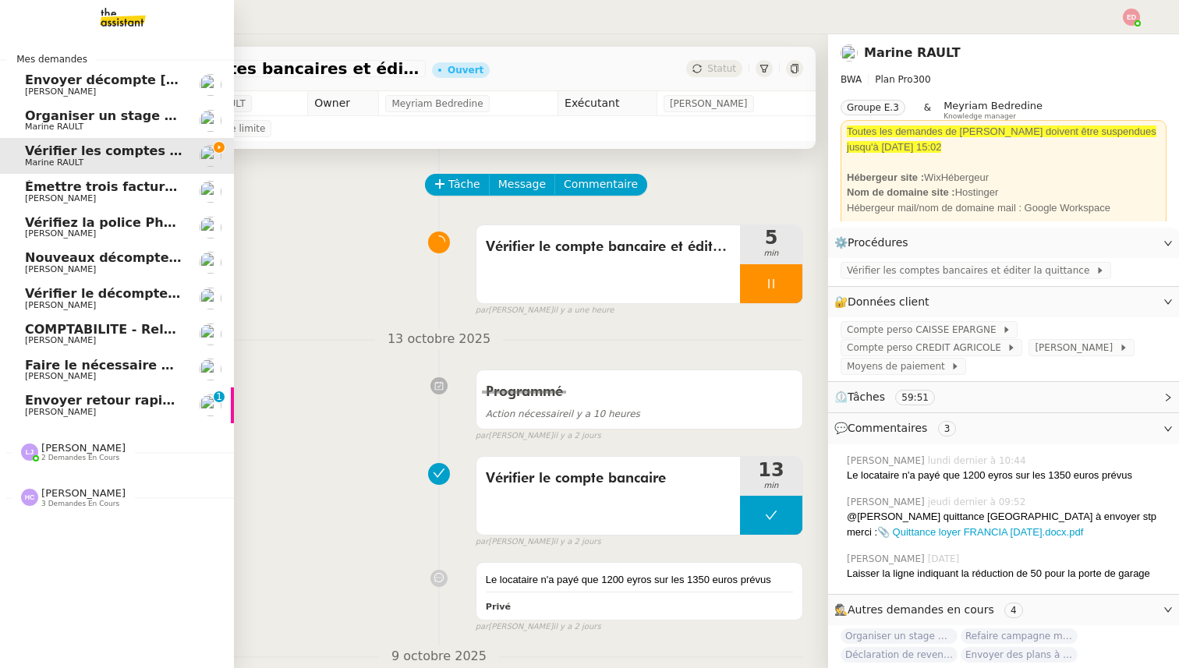
click at [85, 409] on span "[PERSON_NAME]" at bounding box center [104, 412] width 158 height 9
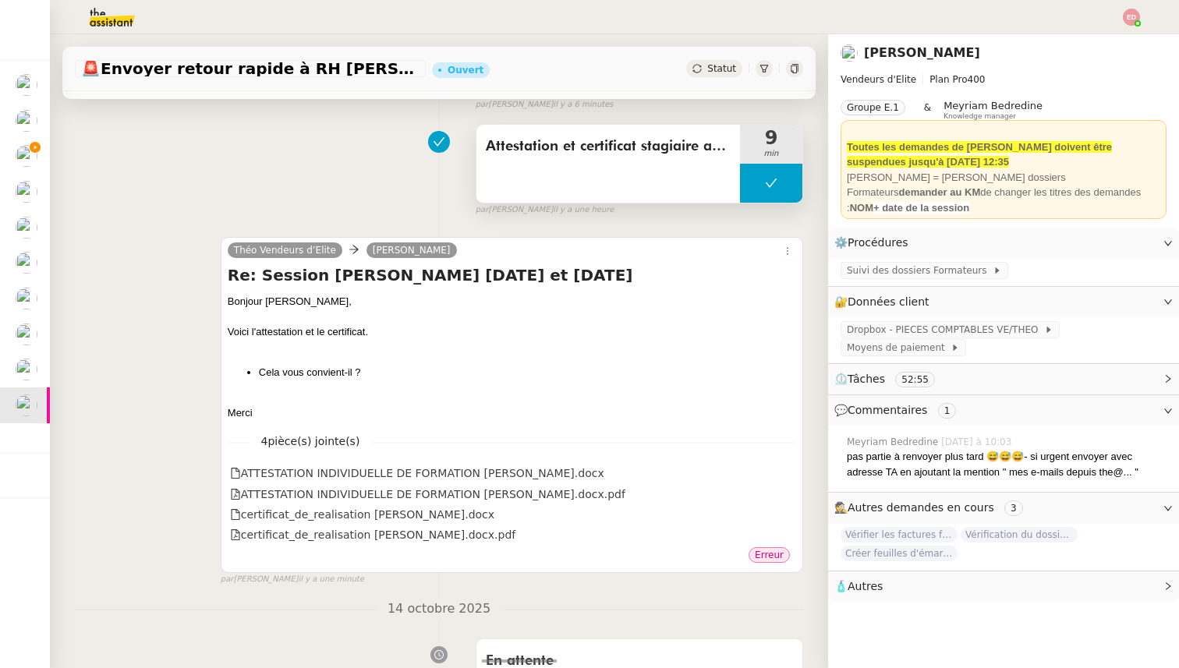
scroll to position [372, 0]
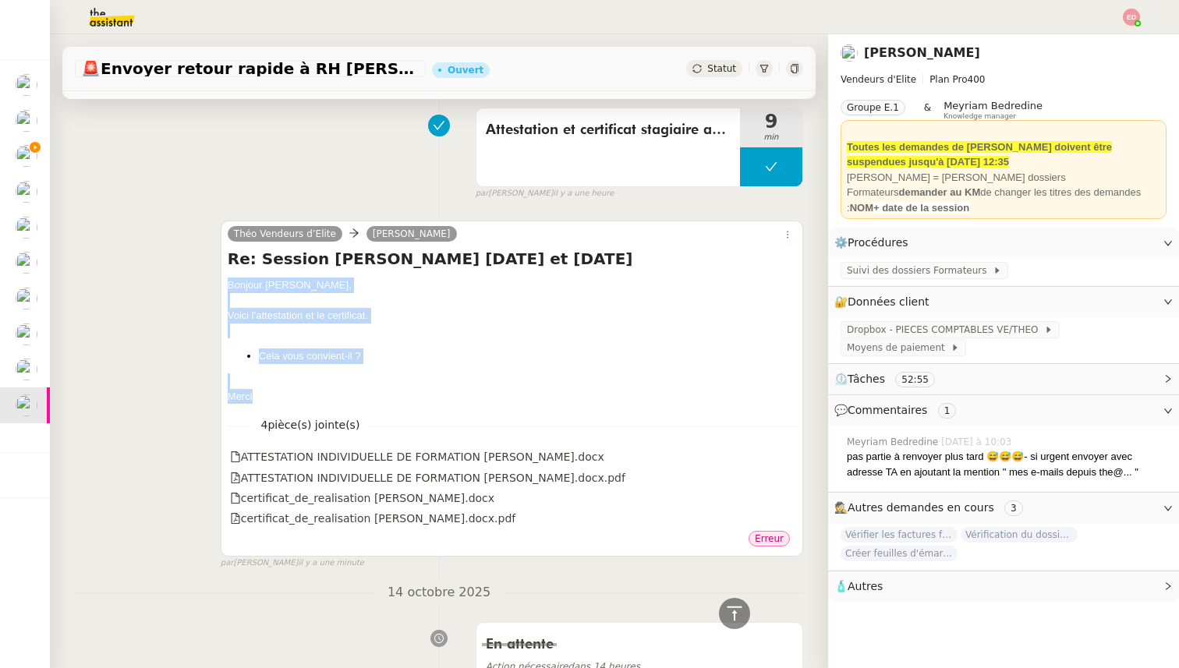
drag, startPoint x: 258, startPoint y: 400, endPoint x: 214, endPoint y: 271, distance: 136.6
click at [214, 271] on div "Théo Vendeurs d’Elite [PERSON_NAME] Re: Session [PERSON_NAME] [DATE] et [DATE] …" at bounding box center [439, 388] width 728 height 363
copy div "Bonjour [PERSON_NAME], Voici l'attestation et le certificat. Cela vous convient…"
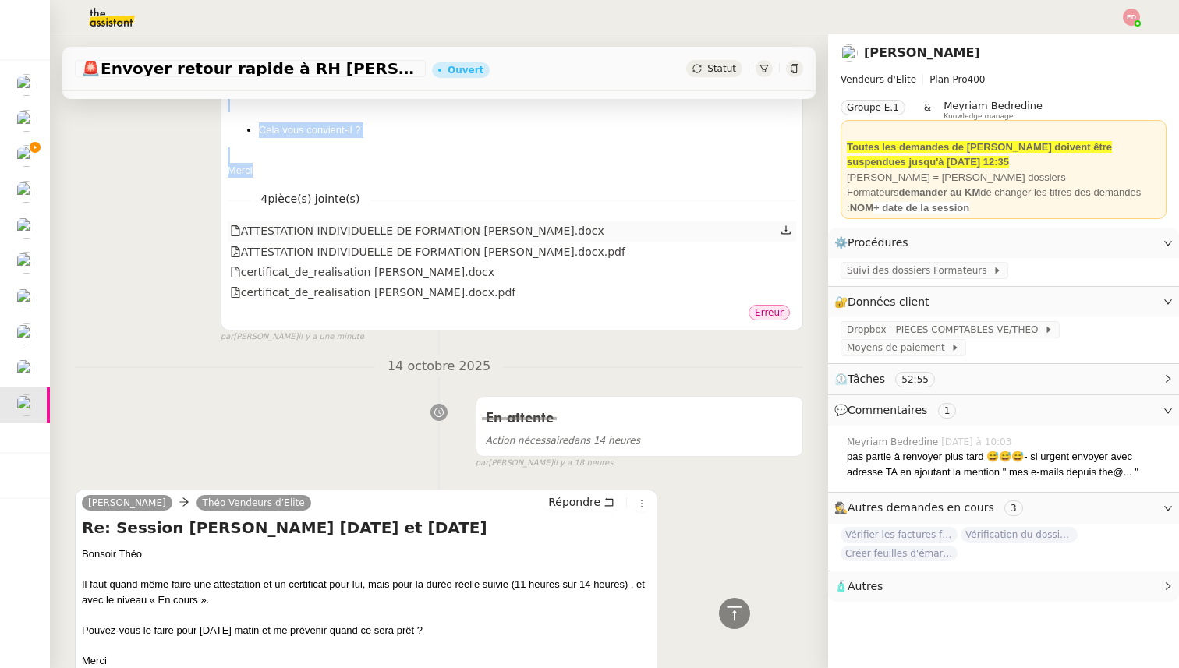
scroll to position [835, 0]
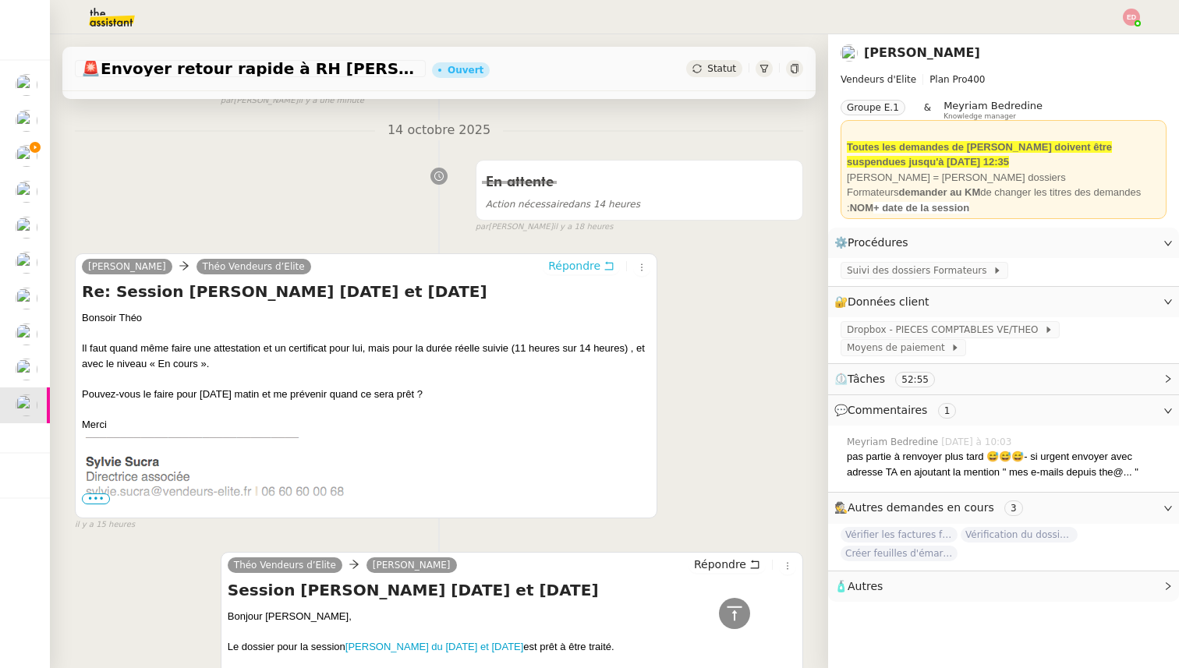
click at [576, 271] on span "Répondre" at bounding box center [574, 266] width 52 height 16
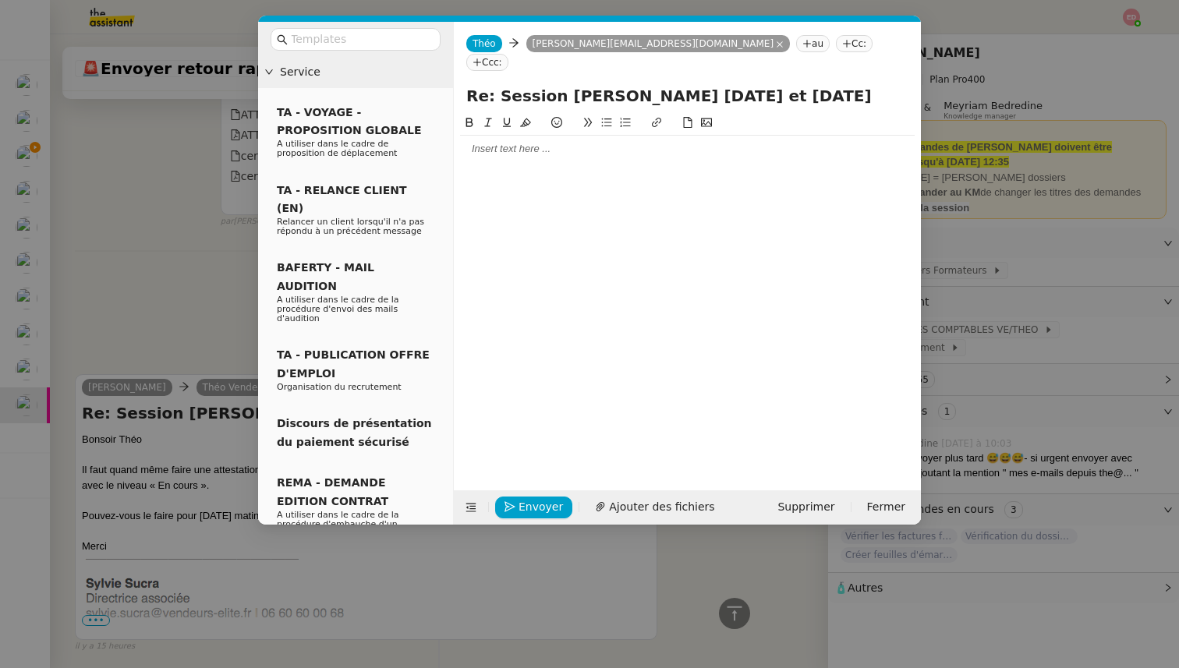
scroll to position [954, 0]
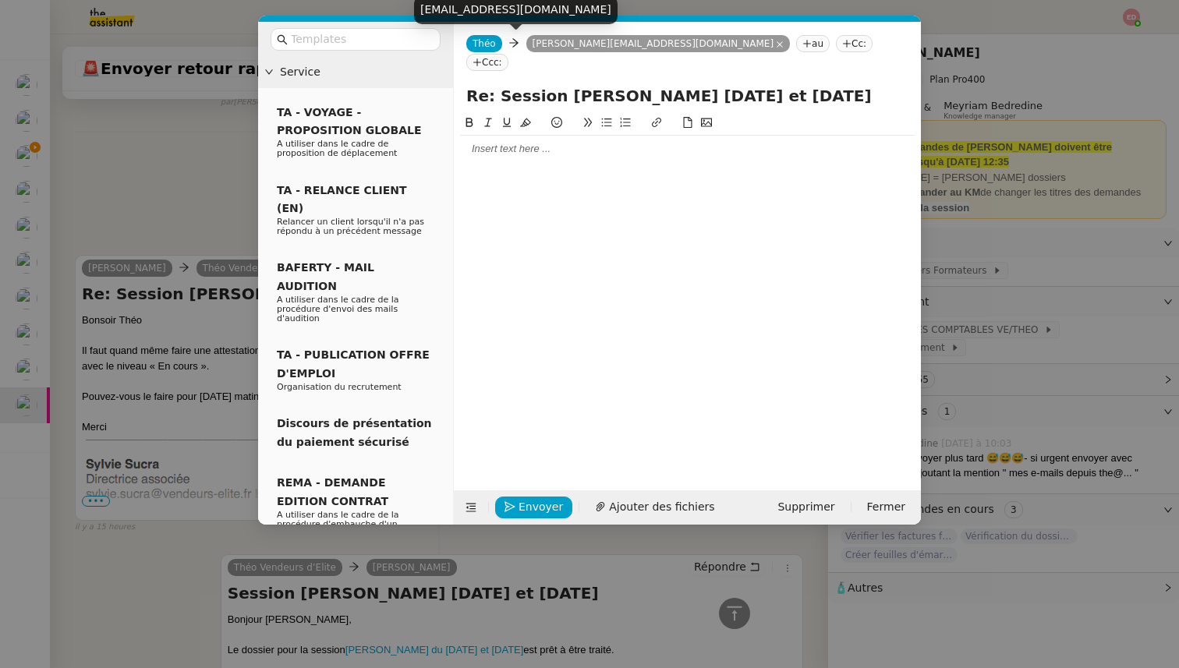
click at [488, 41] on span "Théo" at bounding box center [484, 43] width 23 height 11
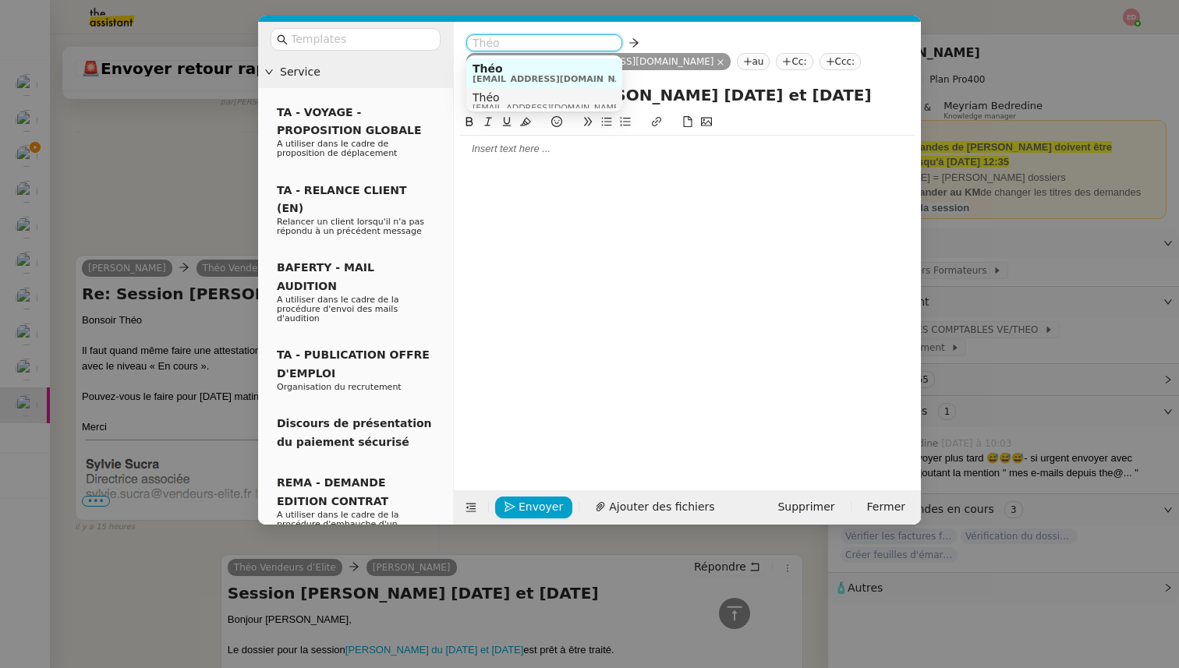
scroll to position [8, 0]
click at [514, 87] on span "Théo" at bounding box center [548, 89] width 150 height 12
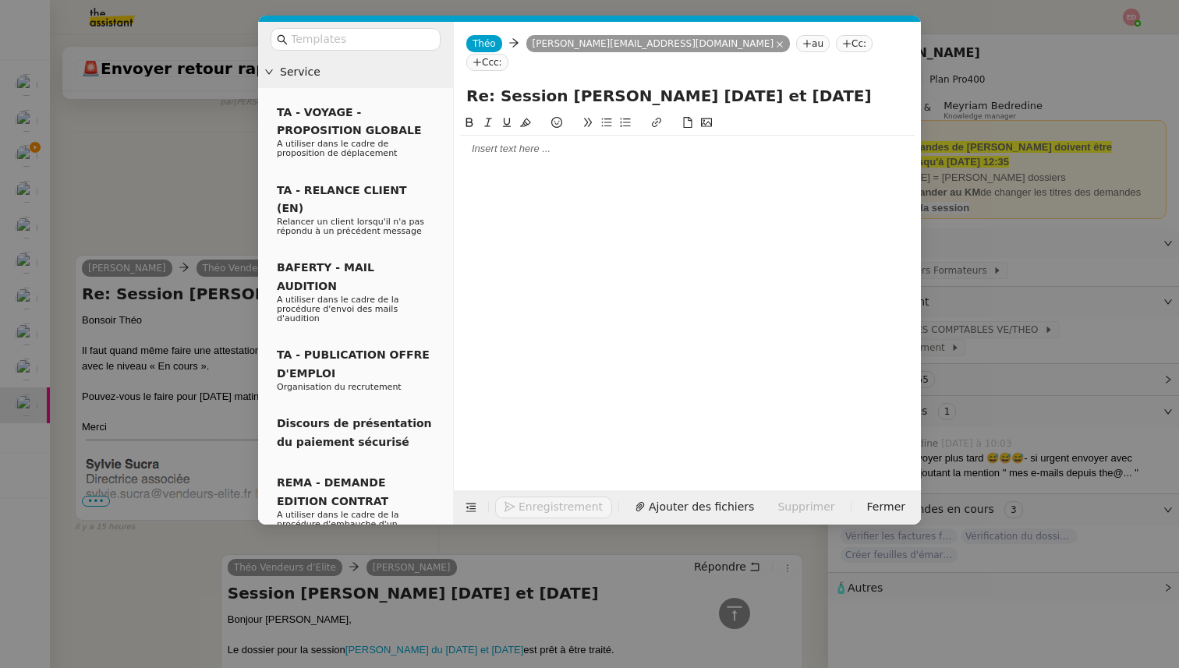
click at [502, 142] on div at bounding box center [687, 149] width 455 height 14
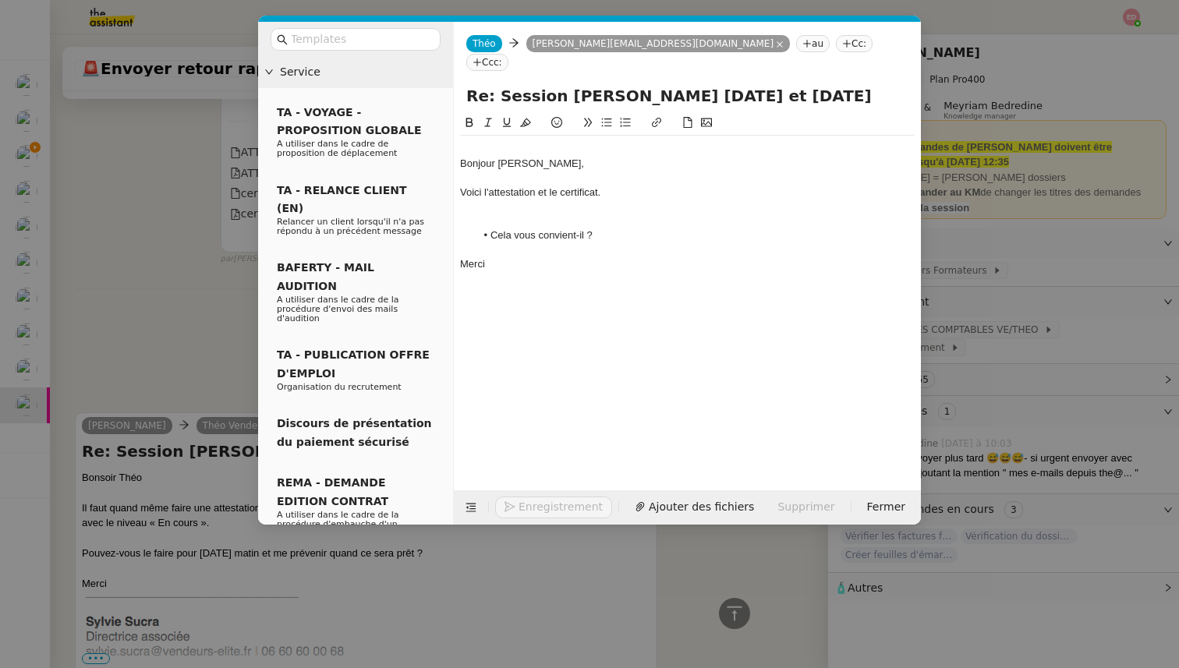
scroll to position [1111, 0]
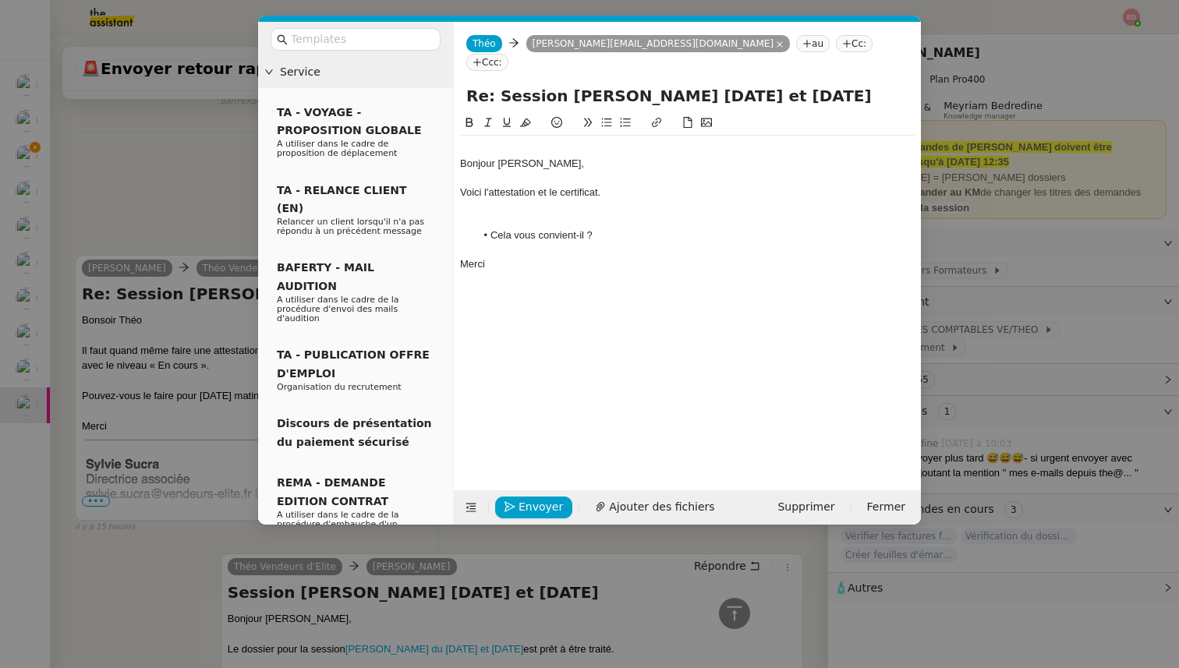
click at [459, 142] on nz-spin "Bonjour [PERSON_NAME], Voici l'attestation et le certificat. Cela vous convient…" at bounding box center [687, 293] width 467 height 359
click at [461, 157] on div "Bonjour [PERSON_NAME]," at bounding box center [687, 164] width 455 height 14
click at [512, 200] on div at bounding box center [687, 207] width 455 height 14
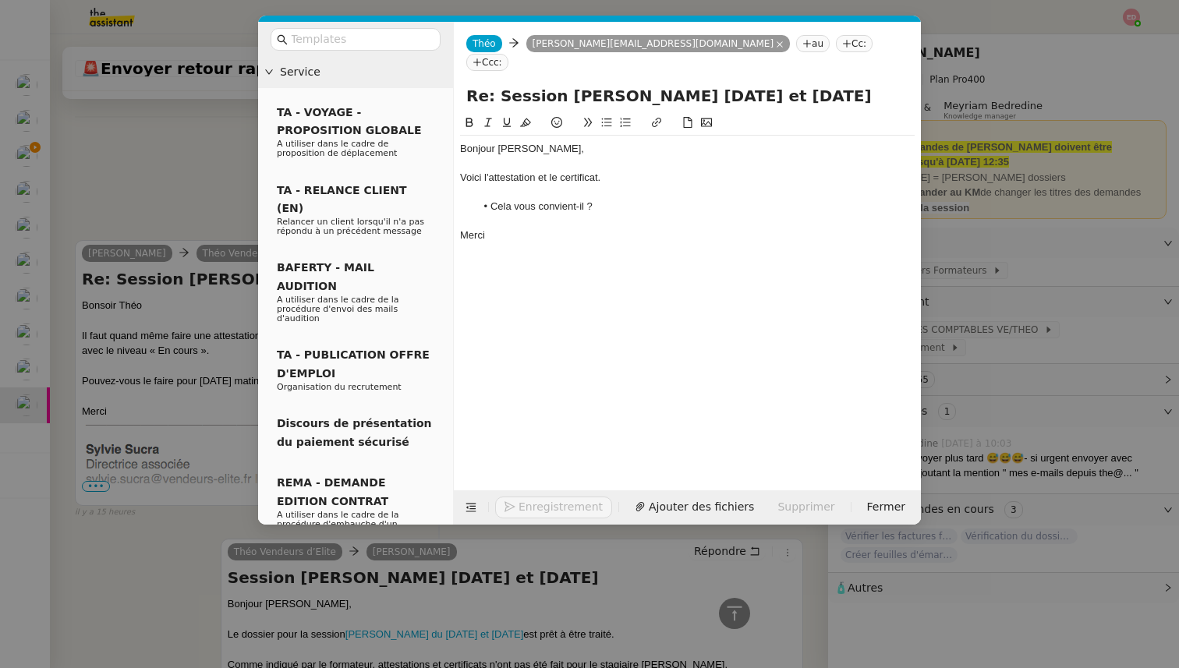
scroll to position [1081, 0]
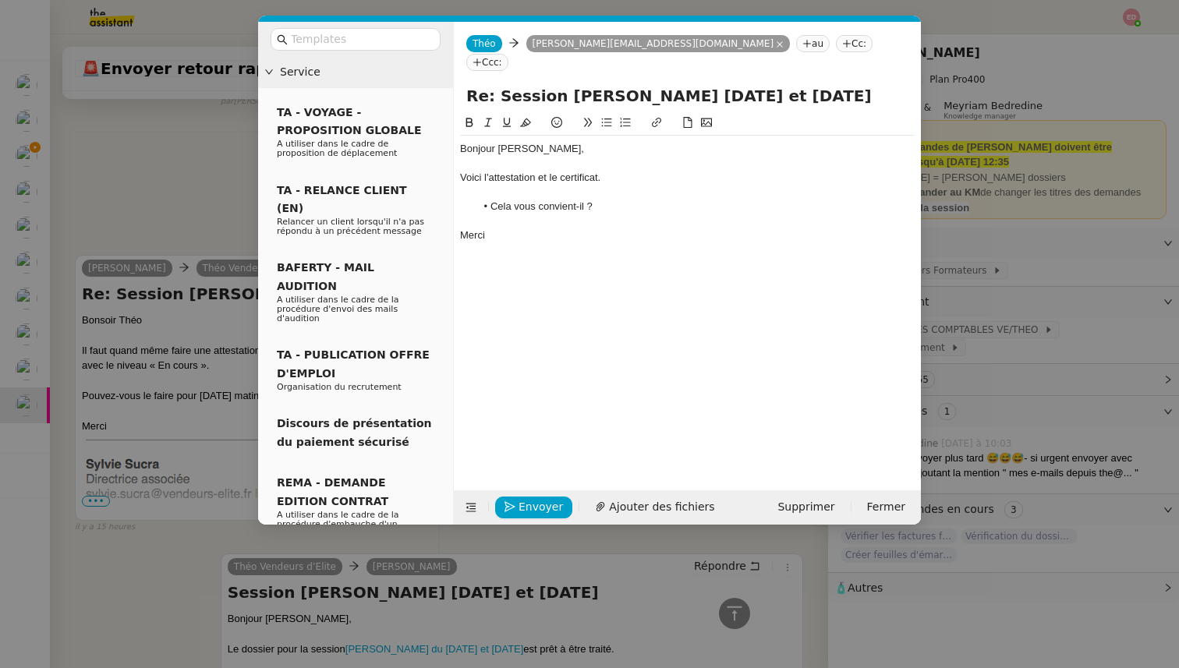
click at [604, 200] on li "Cela vous convient-il ?" at bounding box center [696, 207] width 440 height 14
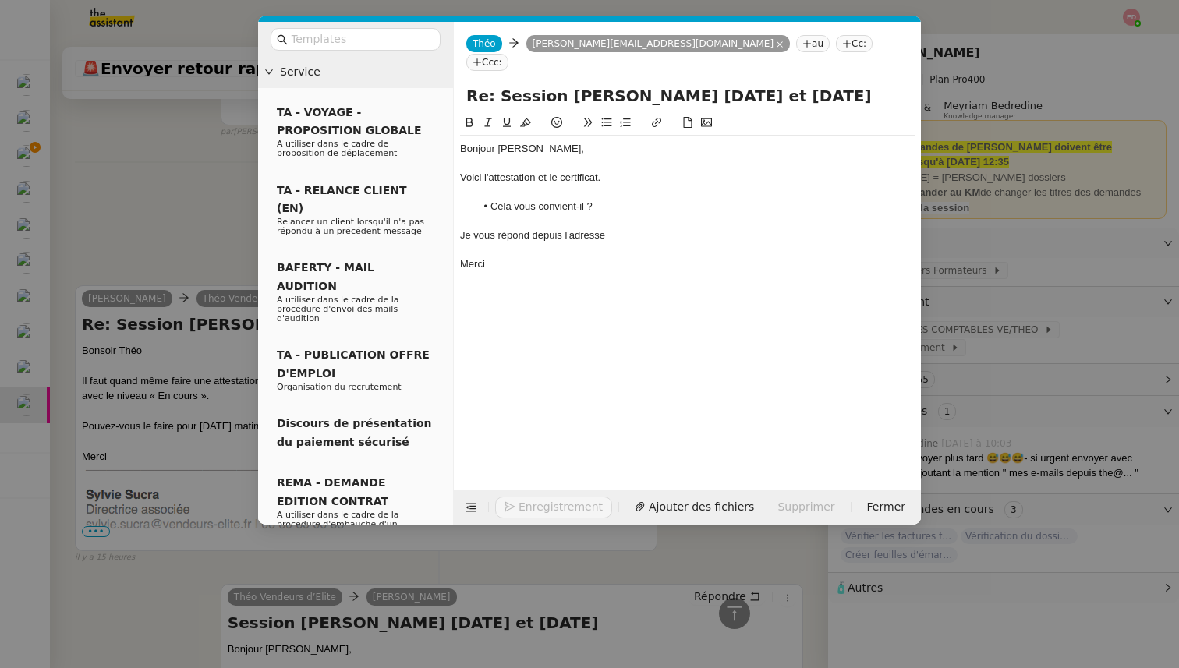
scroll to position [1111, 0]
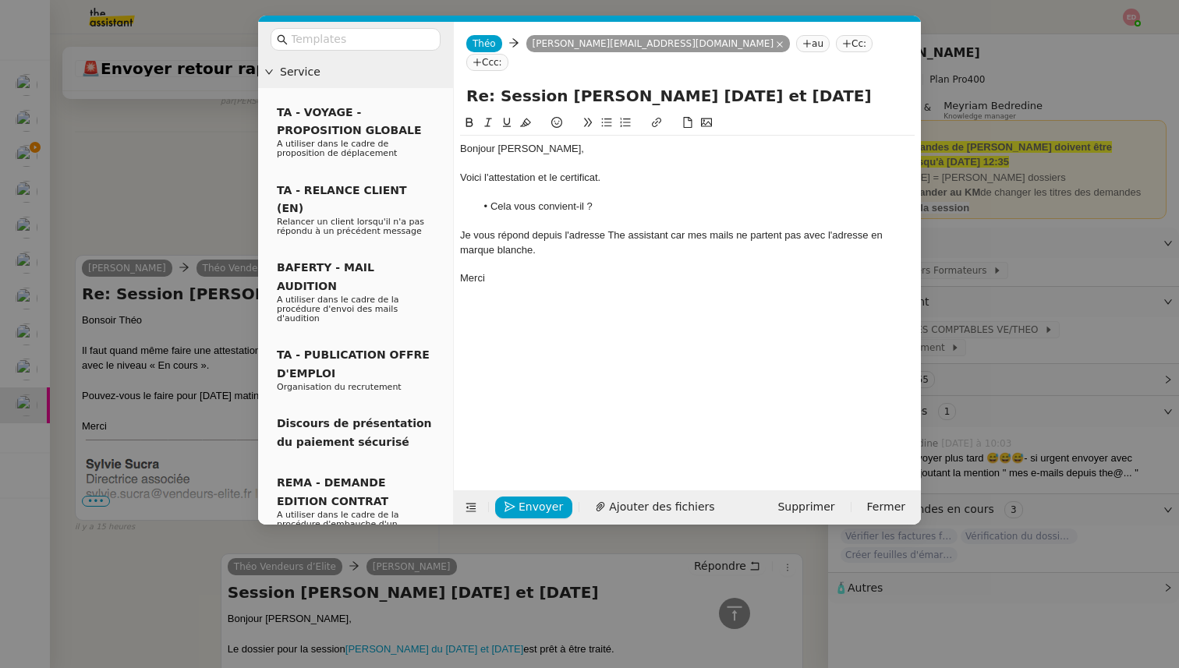
click at [510, 229] on div "Je vous répond depuis l'adresse The assistant car mes mails ne partent pas avec…" at bounding box center [687, 243] width 455 height 29
click at [0, 0] on lt-span "répond s" at bounding box center [0, 0] width 0 height 0
click at [682, 229] on div "Je vous réponds depuis l'adresse The assistant car mes mails ne partent pas ave…" at bounding box center [687, 243] width 455 height 29
click at [0, 0] on lt-span ", car" at bounding box center [0, 0] width 0 height 0
click at [615, 508] on span "Ajouter des fichiers" at bounding box center [661, 507] width 105 height 18
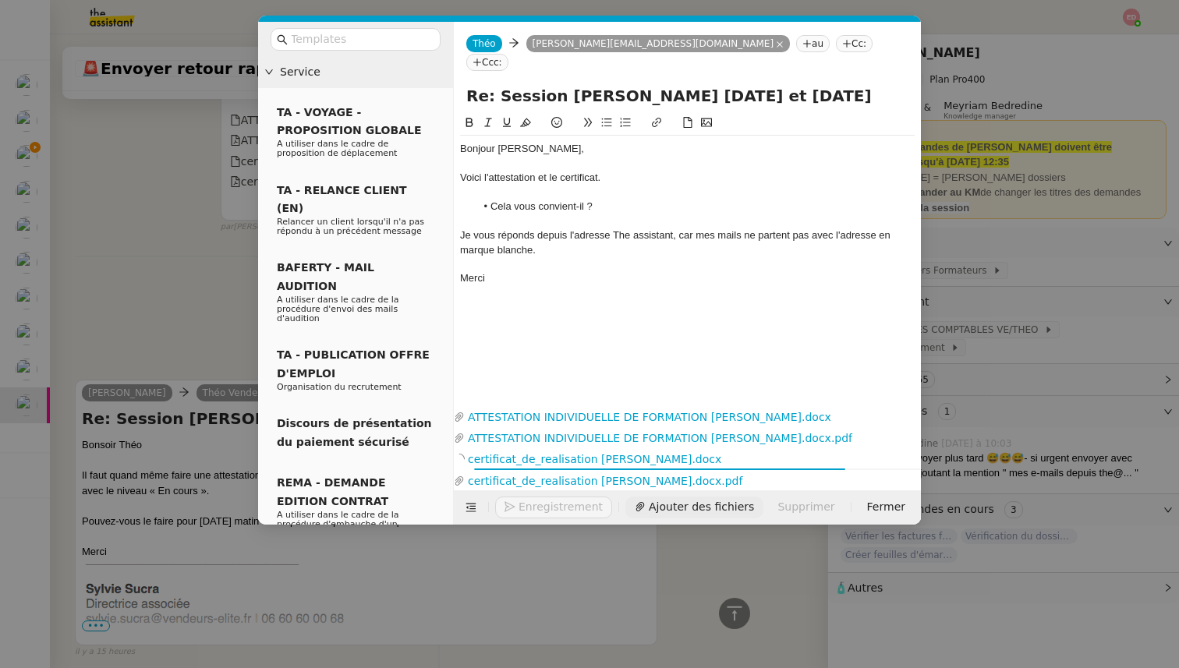
scroll to position [1237, 0]
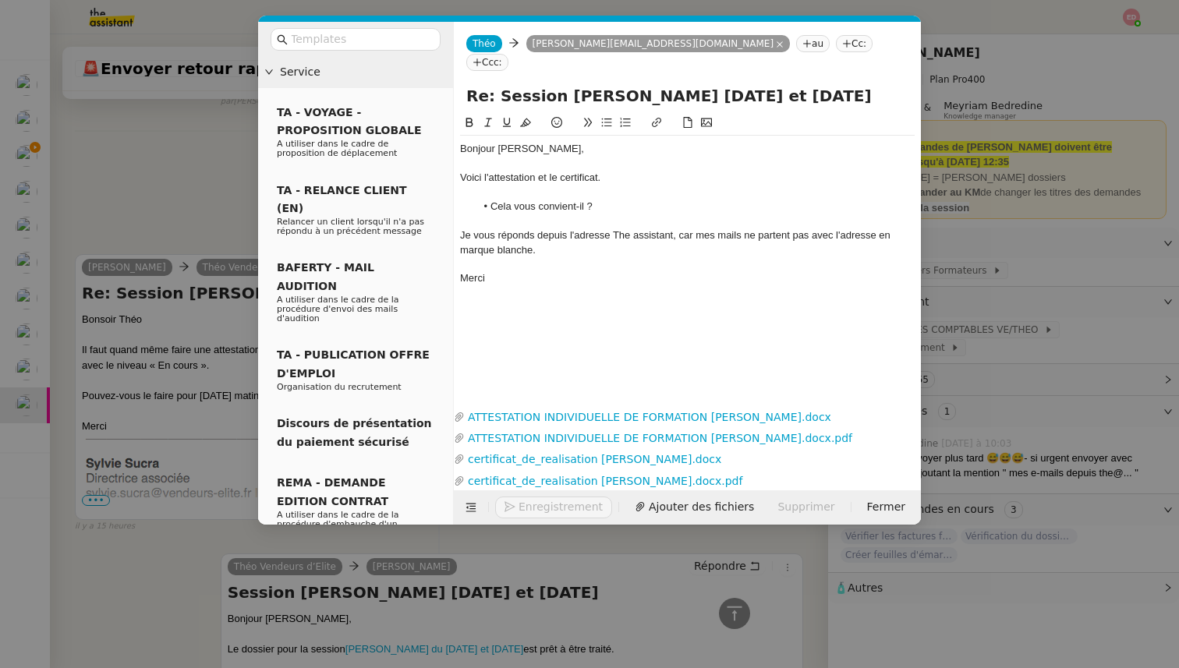
click at [512, 502] on button "Enregistrement" at bounding box center [553, 508] width 117 height 22
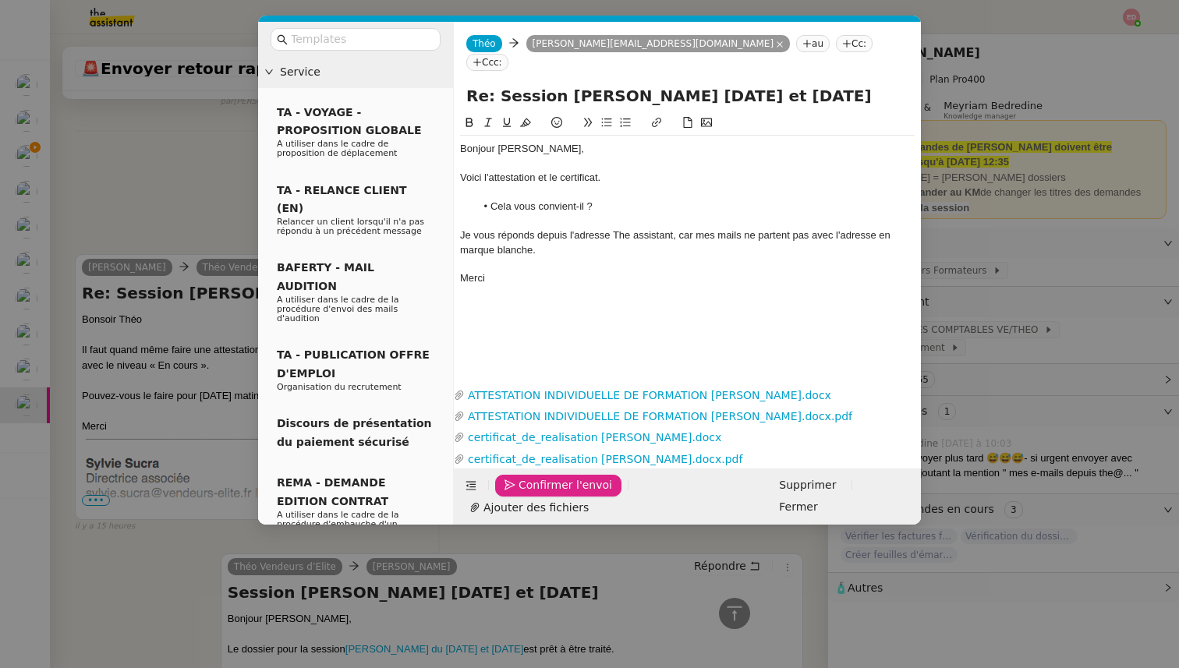
click at [512, 491] on icon "button" at bounding box center [510, 485] width 11 height 11
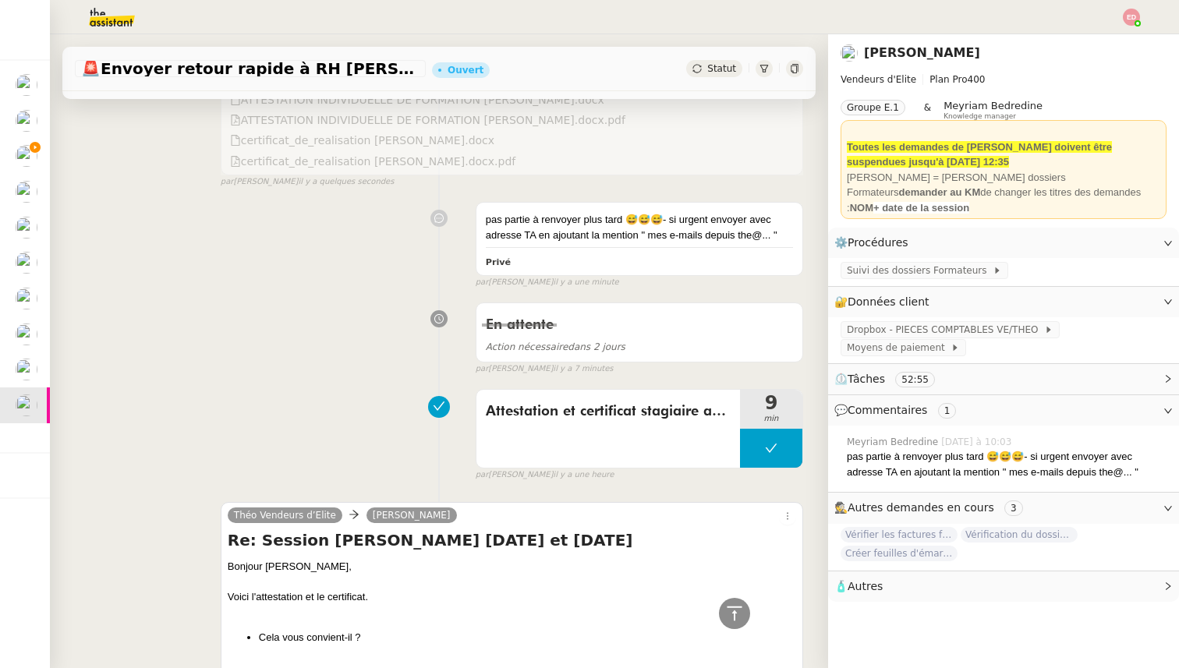
scroll to position [0, 0]
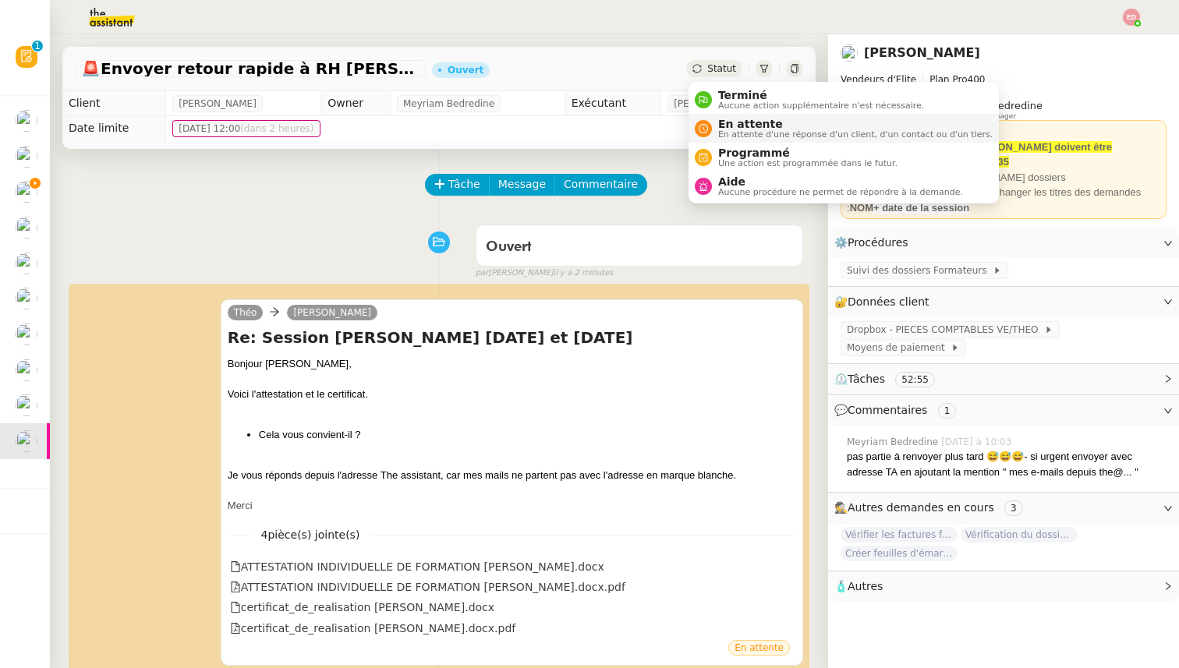
click at [726, 122] on span "En attente" at bounding box center [855, 124] width 275 height 12
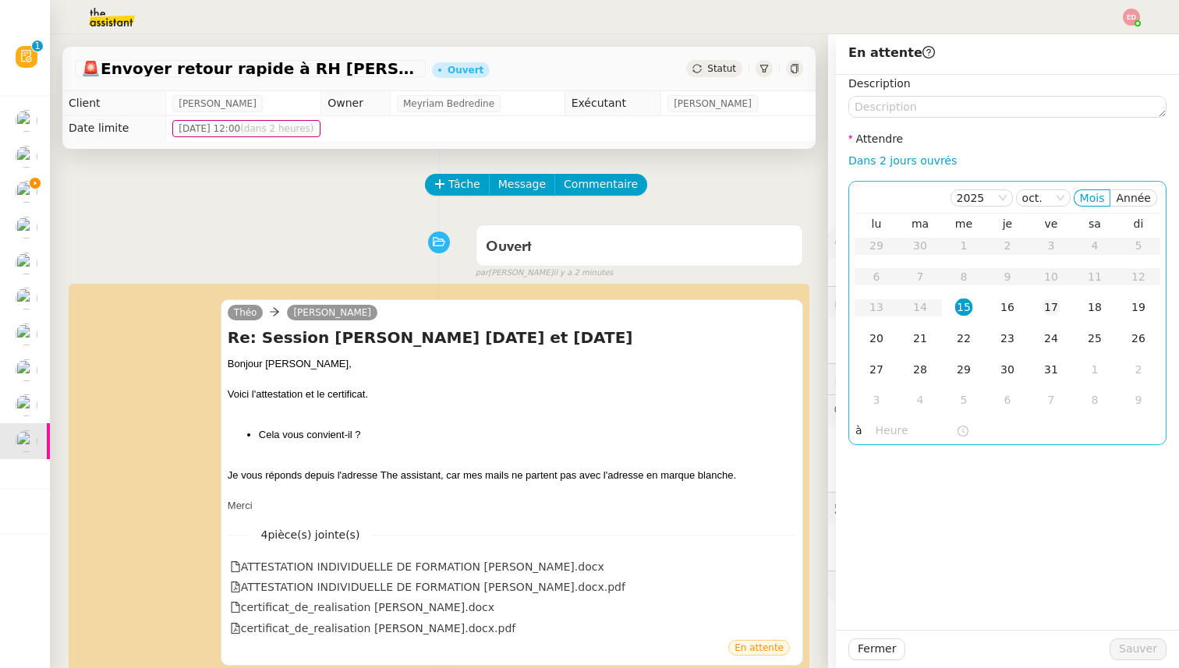
click at [1043, 307] on div "17" at bounding box center [1051, 307] width 17 height 17
click at [1140, 652] on span "Sauver" at bounding box center [1138, 649] width 38 height 18
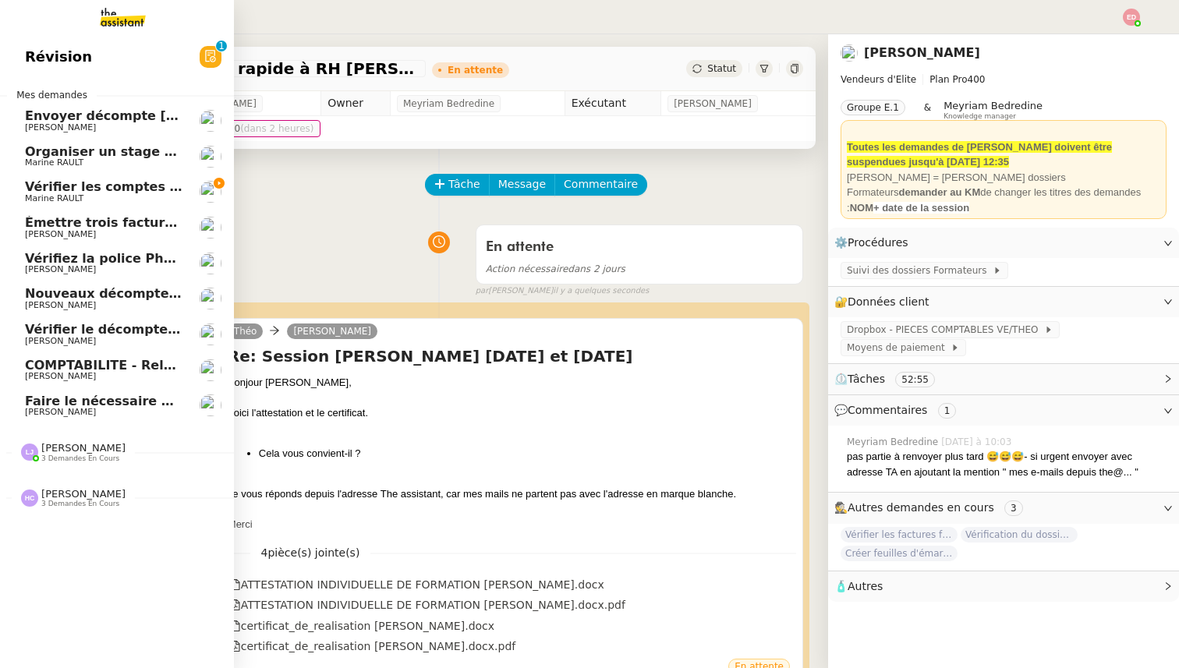
click at [33, 183] on span "Vérifier les comptes bancaires et éditer la quittance - 1 octobre 2025" at bounding box center [268, 186] width 487 height 15
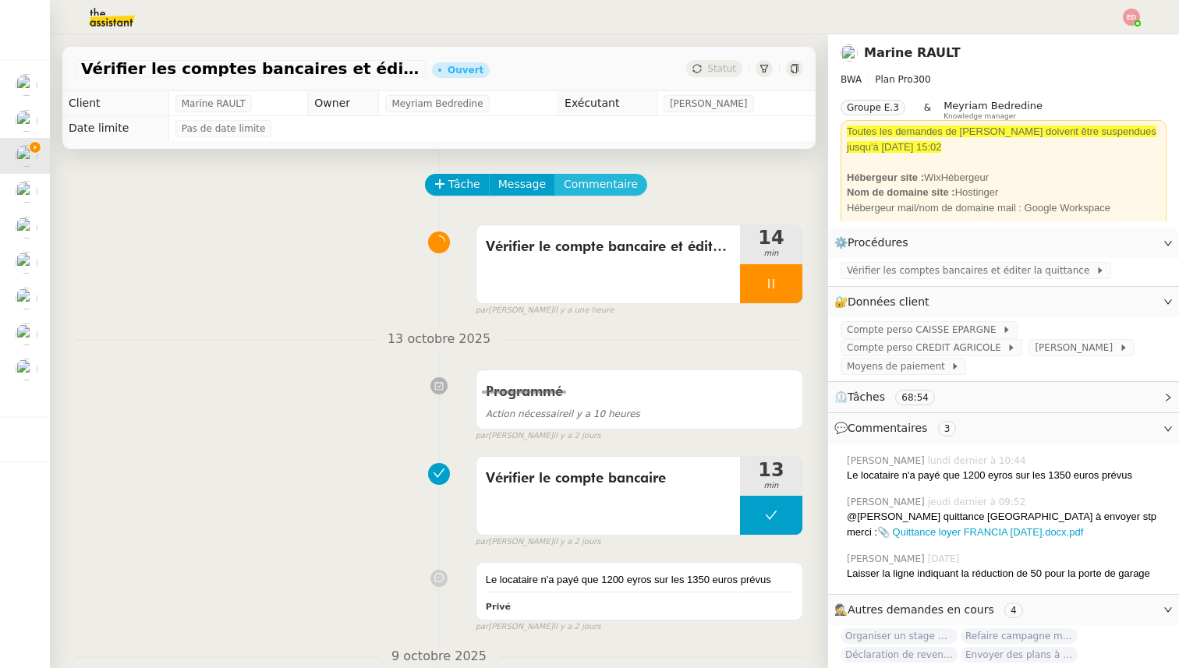
click at [580, 192] on span "Commentaire" at bounding box center [601, 184] width 74 height 18
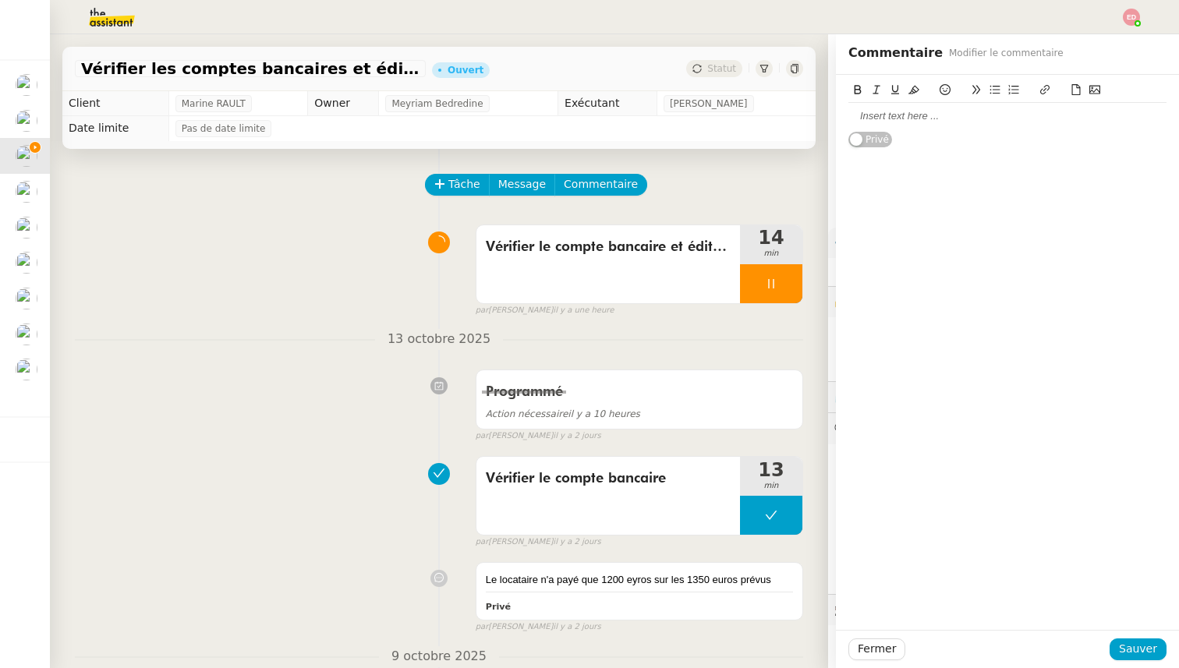
click at [900, 115] on div at bounding box center [1008, 116] width 318 height 14
click at [1076, 94] on icon at bounding box center [1076, 89] width 11 height 11
click at [945, 116] on div "@Lea pour envoi stp" at bounding box center [1008, 116] width 318 height 14
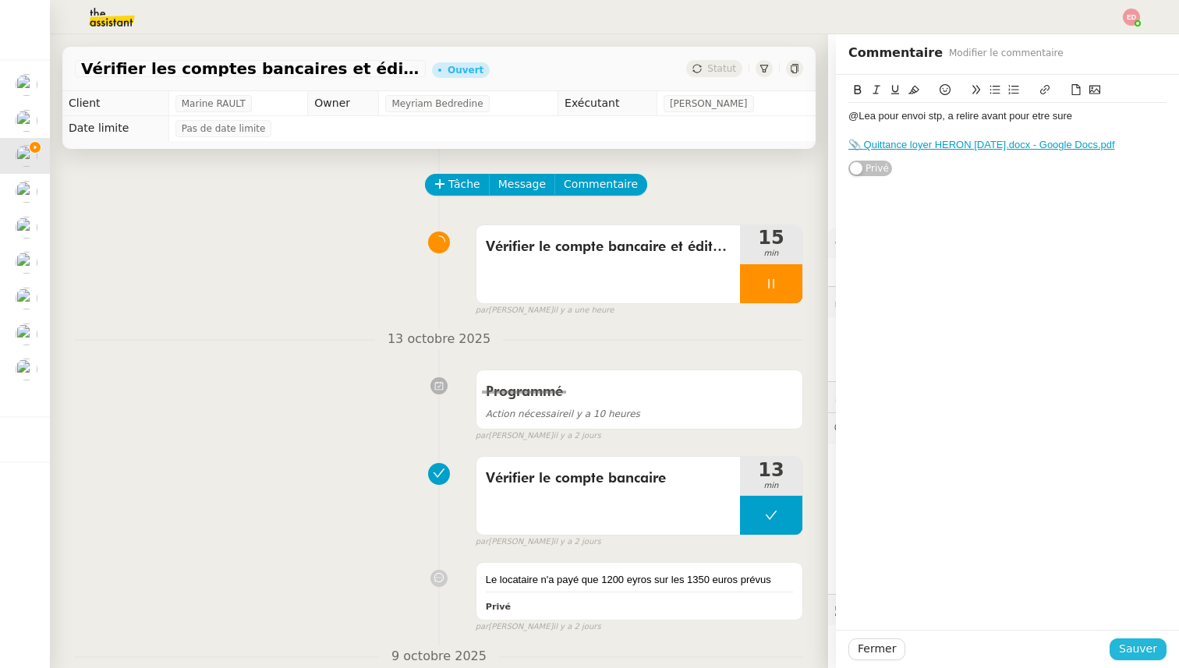
click at [1127, 649] on span "Sauver" at bounding box center [1138, 649] width 38 height 18
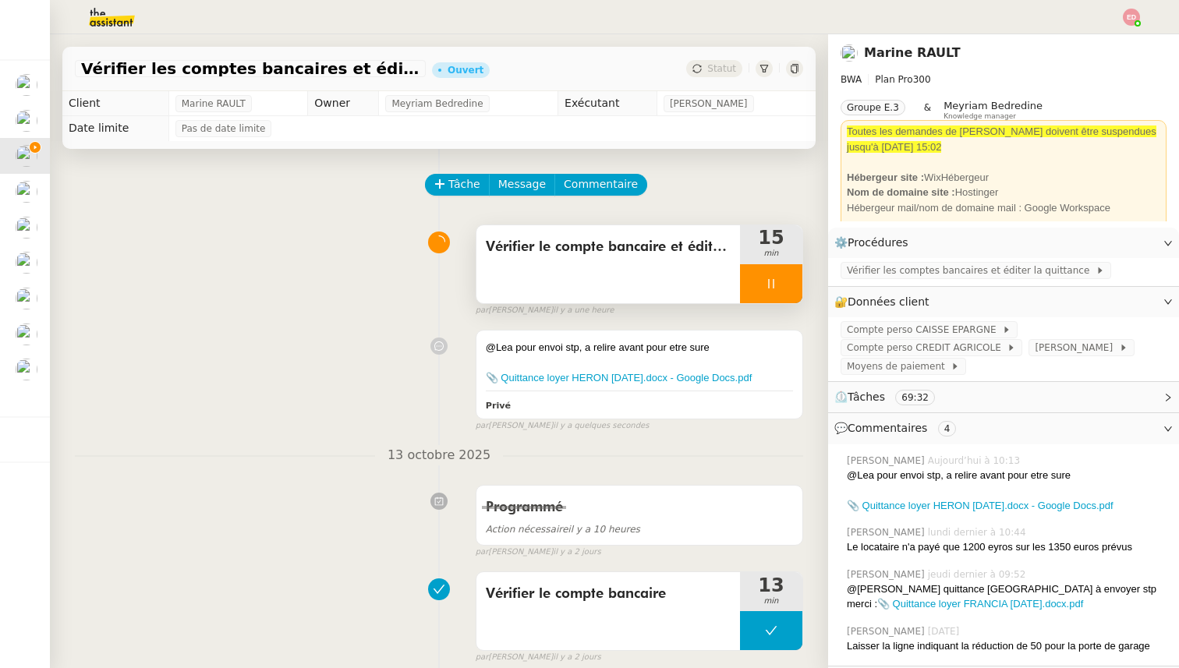
click at [798, 289] on div at bounding box center [771, 283] width 62 height 39
click at [798, 289] on button at bounding box center [786, 283] width 31 height 39
click at [722, 66] on span "Statut" at bounding box center [721, 68] width 29 height 11
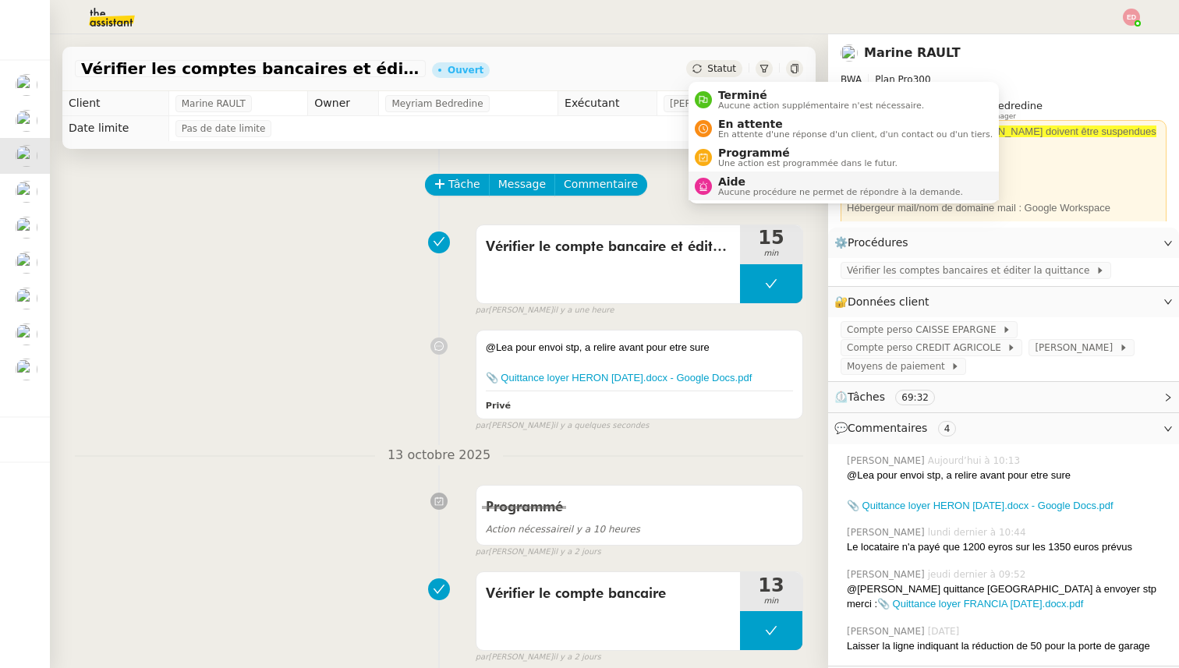
click at [741, 185] on span "Aide" at bounding box center [840, 181] width 245 height 12
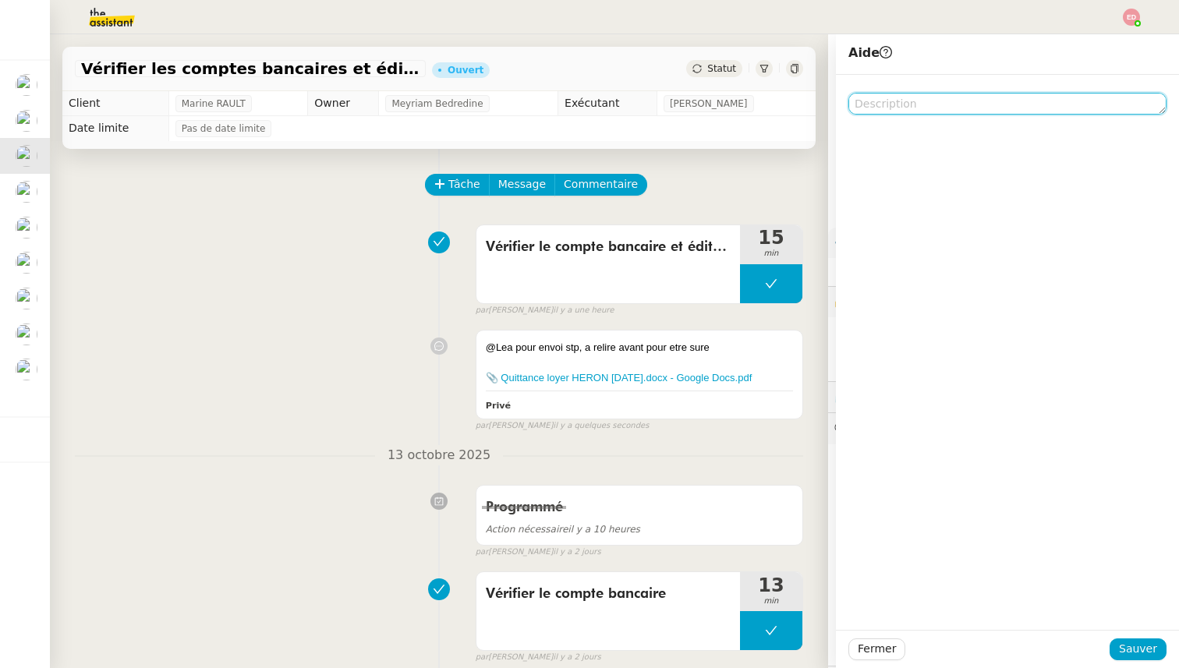
click at [903, 109] on textarea at bounding box center [1008, 104] width 318 height 22
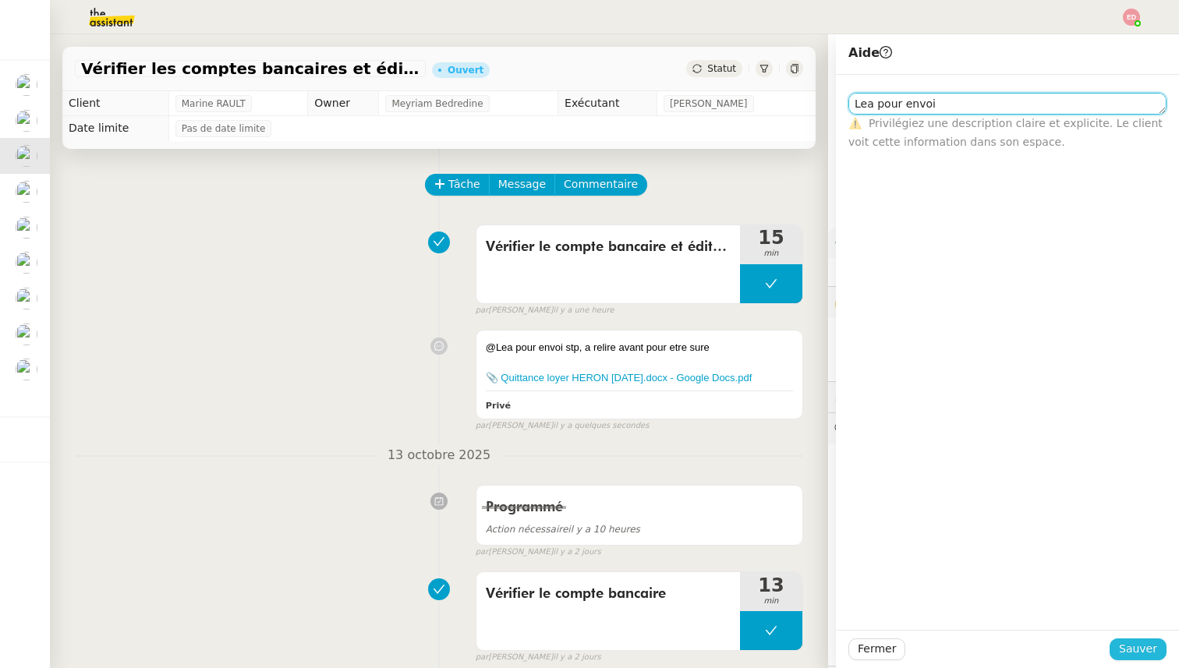
type textarea "Lea pour envoi"
click at [1128, 652] on span "Sauver" at bounding box center [1138, 649] width 38 height 18
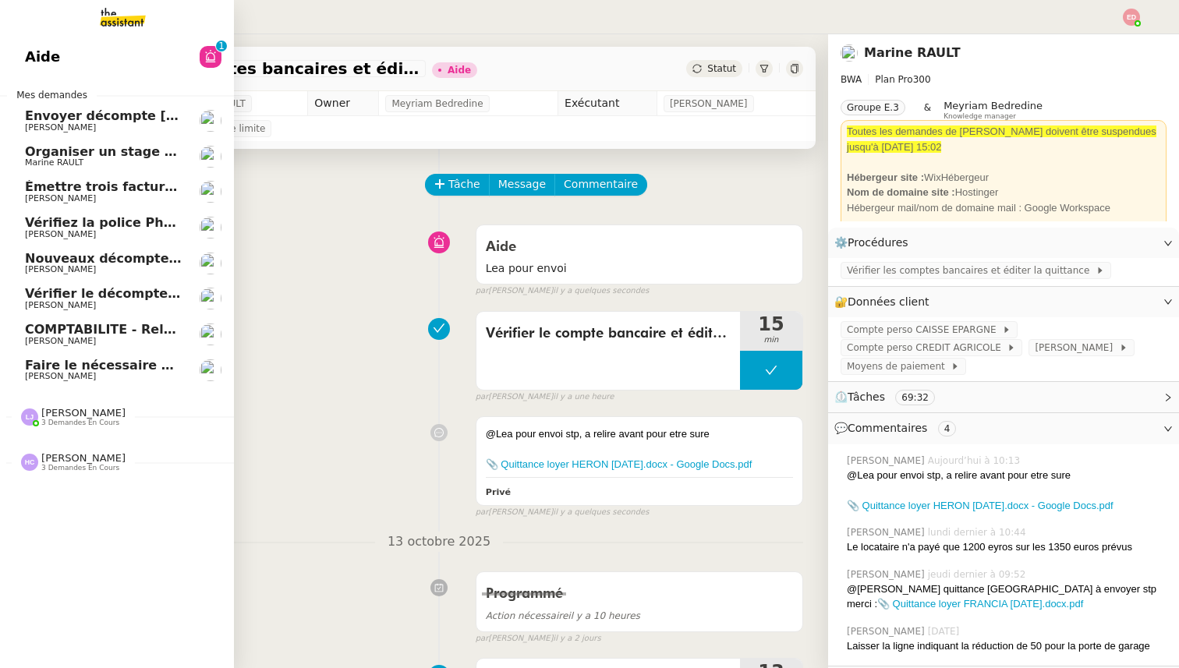
click at [88, 157] on span "Organiser un stage pour [PERSON_NAME]" at bounding box center [171, 151] width 292 height 15
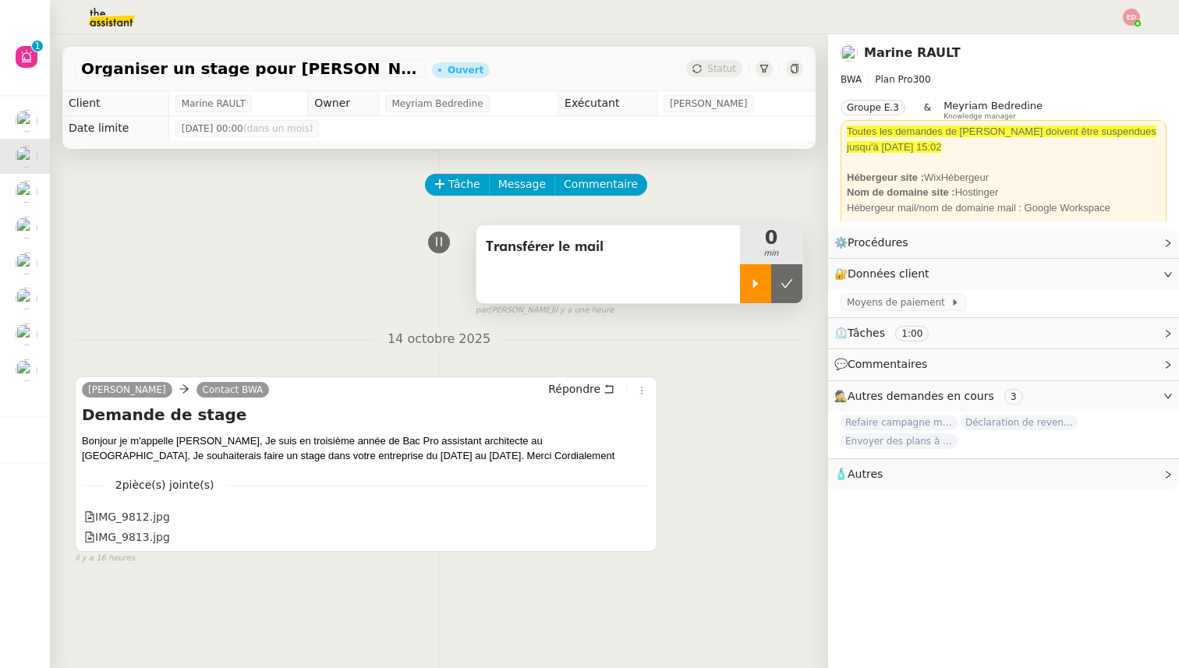
click at [756, 274] on div at bounding box center [755, 283] width 31 height 39
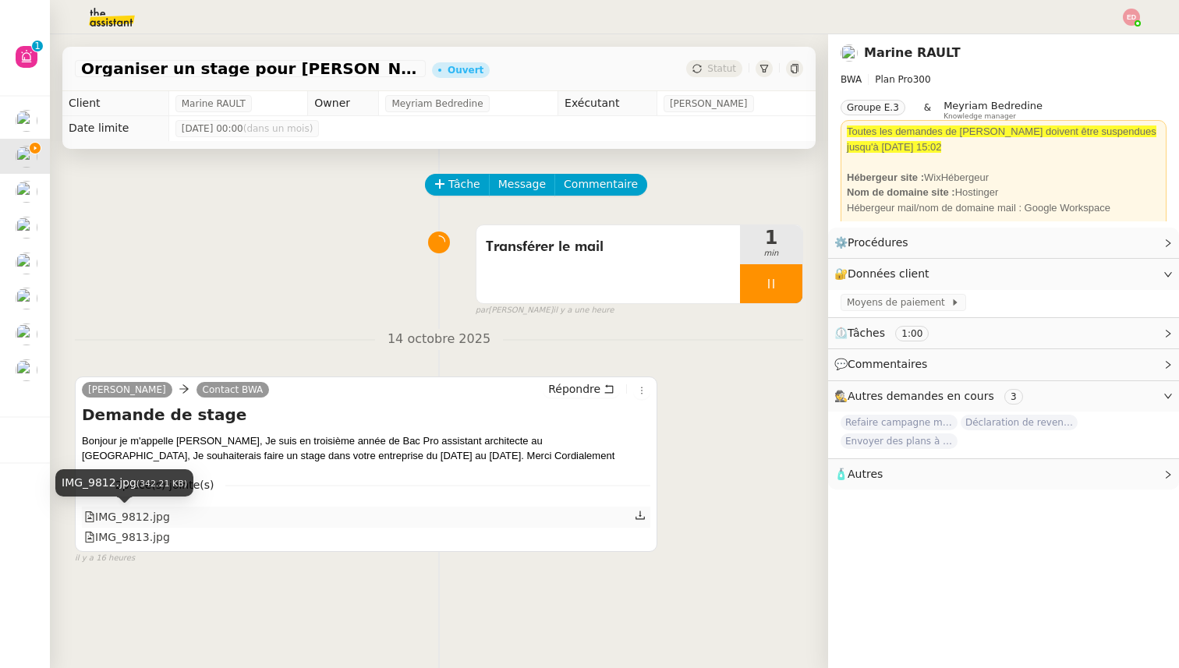
click at [136, 512] on div "IMG_9812.jpg" at bounding box center [127, 518] width 86 height 18
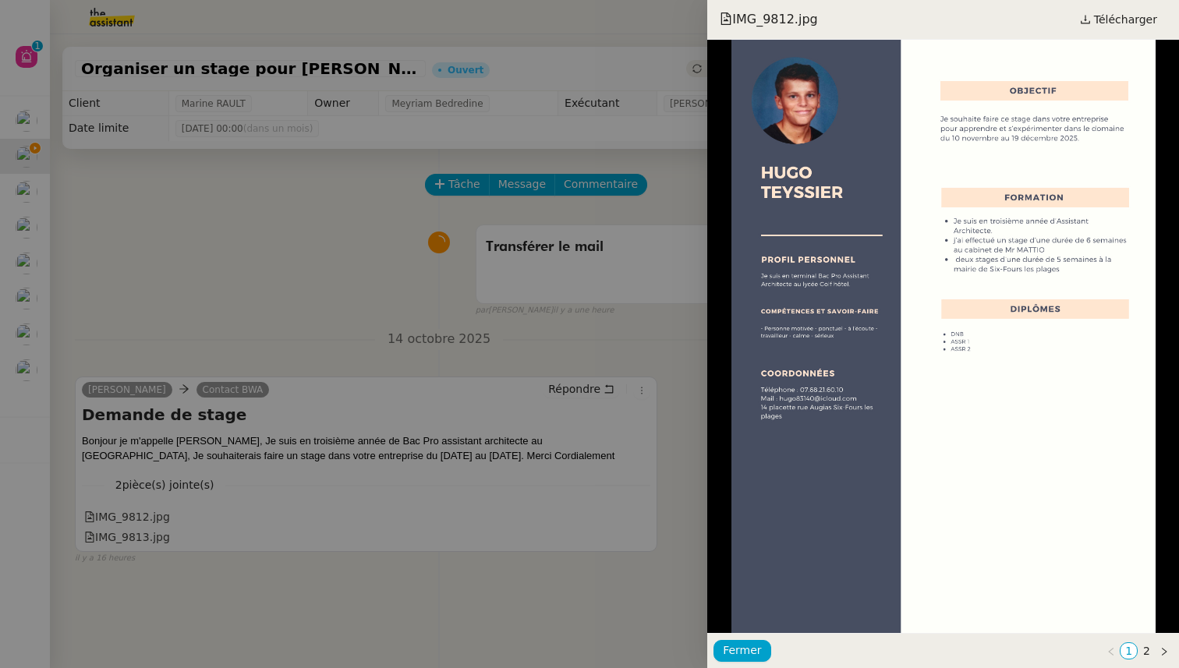
click at [191, 406] on div at bounding box center [589, 334] width 1179 height 668
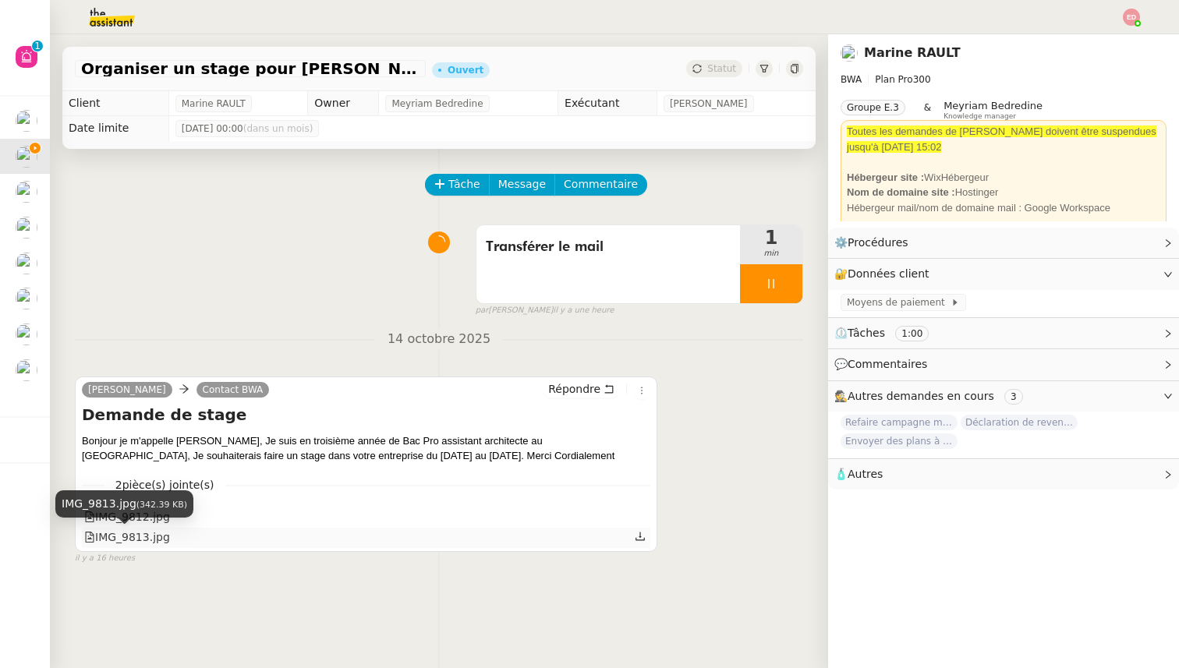
click at [150, 540] on div "IMG_9813.jpg" at bounding box center [127, 538] width 86 height 18
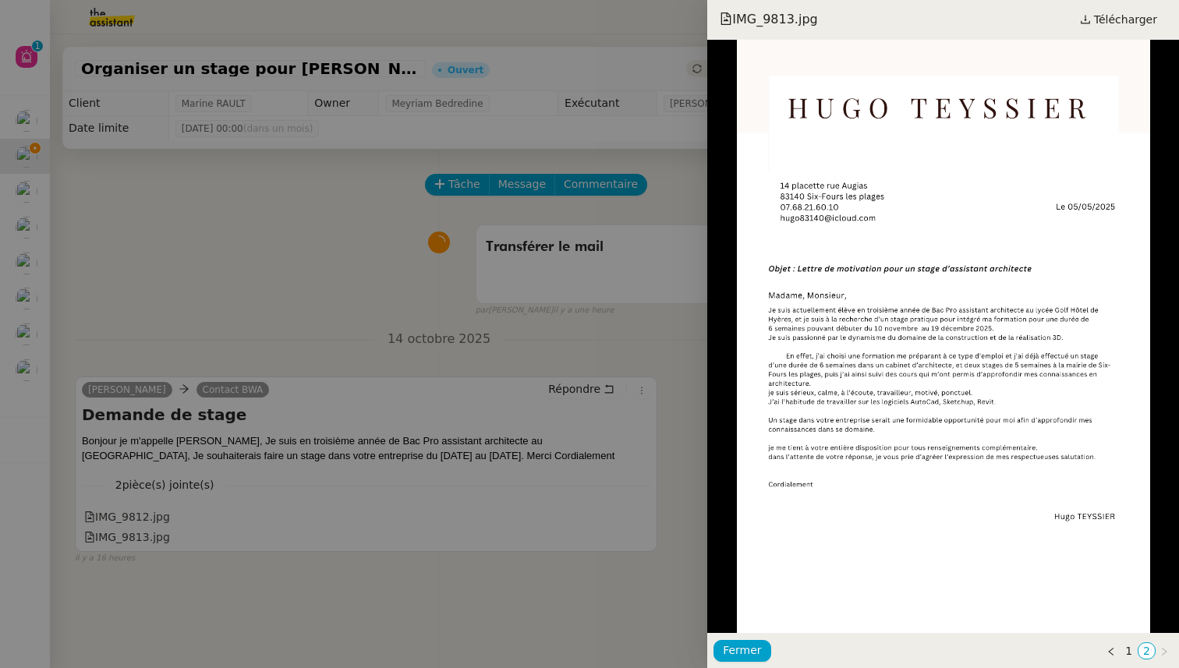
click at [631, 530] on div at bounding box center [589, 334] width 1179 height 668
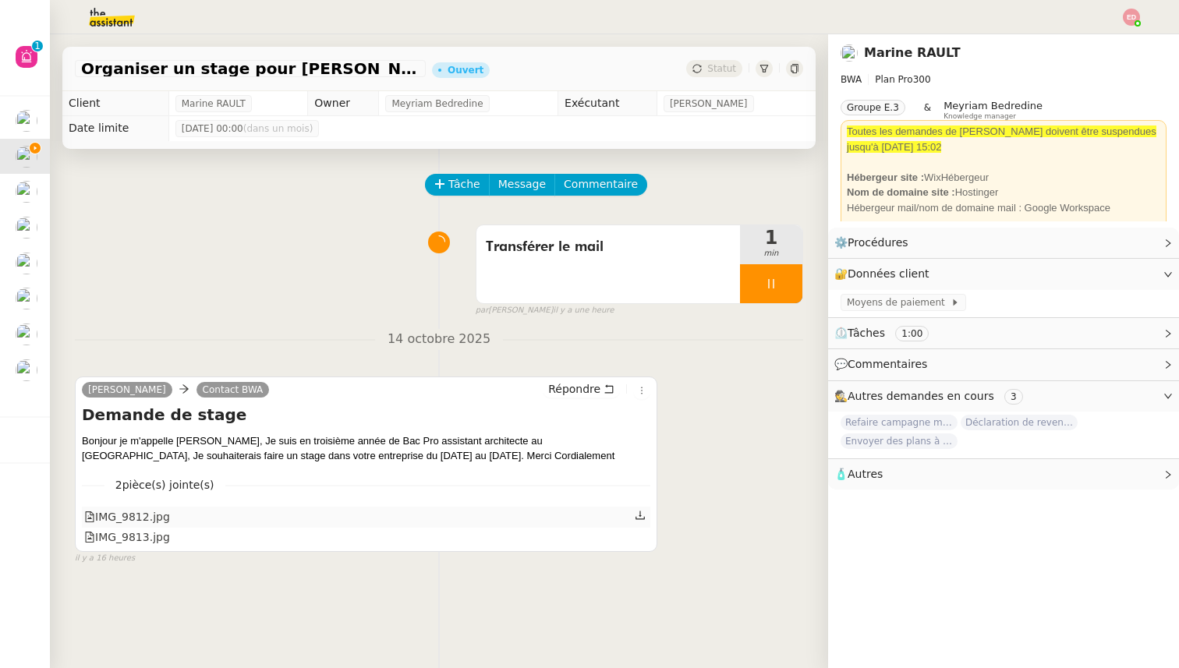
click at [640, 518] on icon at bounding box center [640, 515] width 11 height 11
click at [642, 540] on icon at bounding box center [640, 536] width 11 height 11
click at [520, 191] on span "Message" at bounding box center [522, 184] width 48 height 18
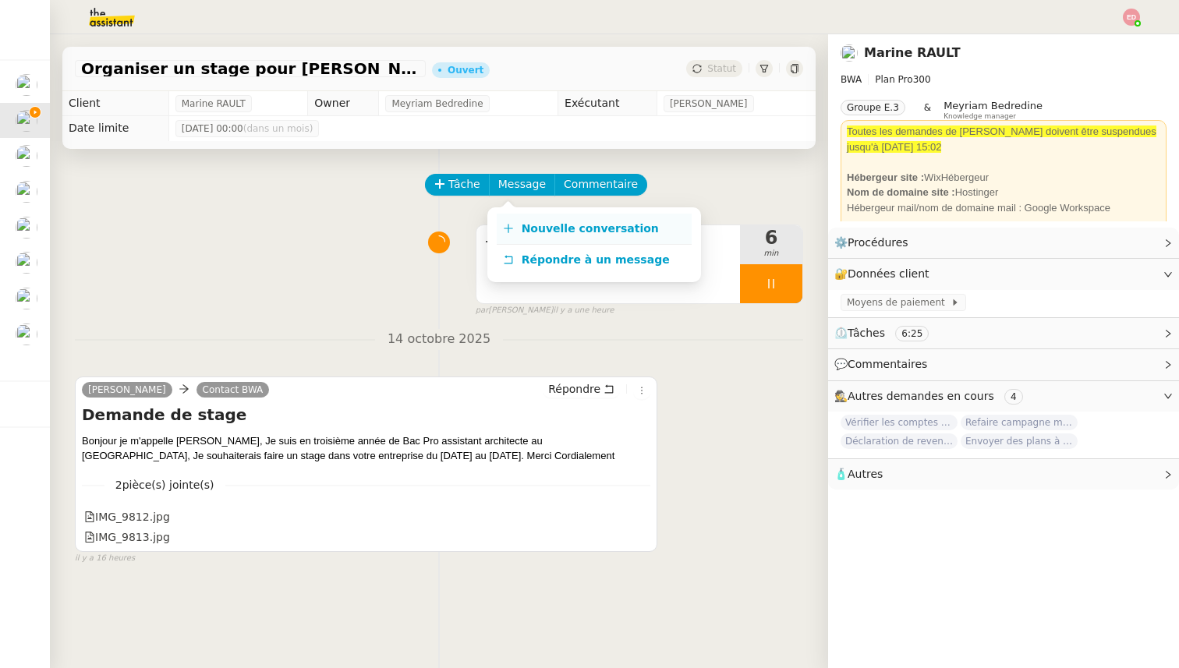
click at [523, 235] on span "Nouvelle conversation" at bounding box center [590, 228] width 137 height 12
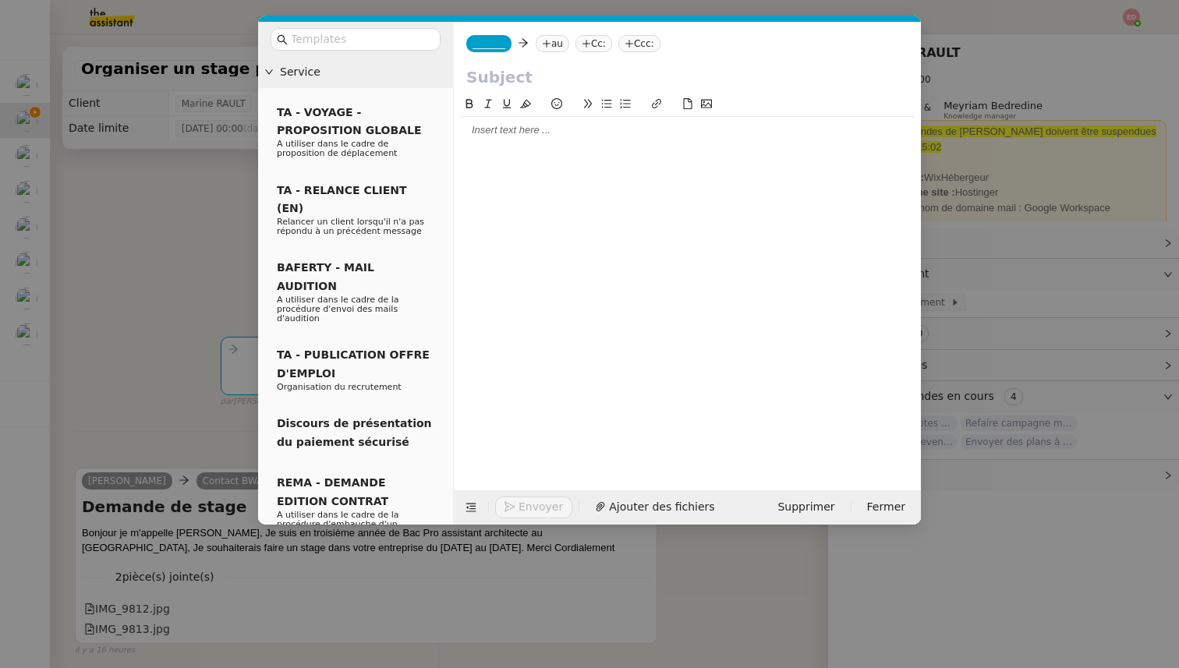
click at [487, 50] on nz-tag "_______" at bounding box center [488, 43] width 45 height 17
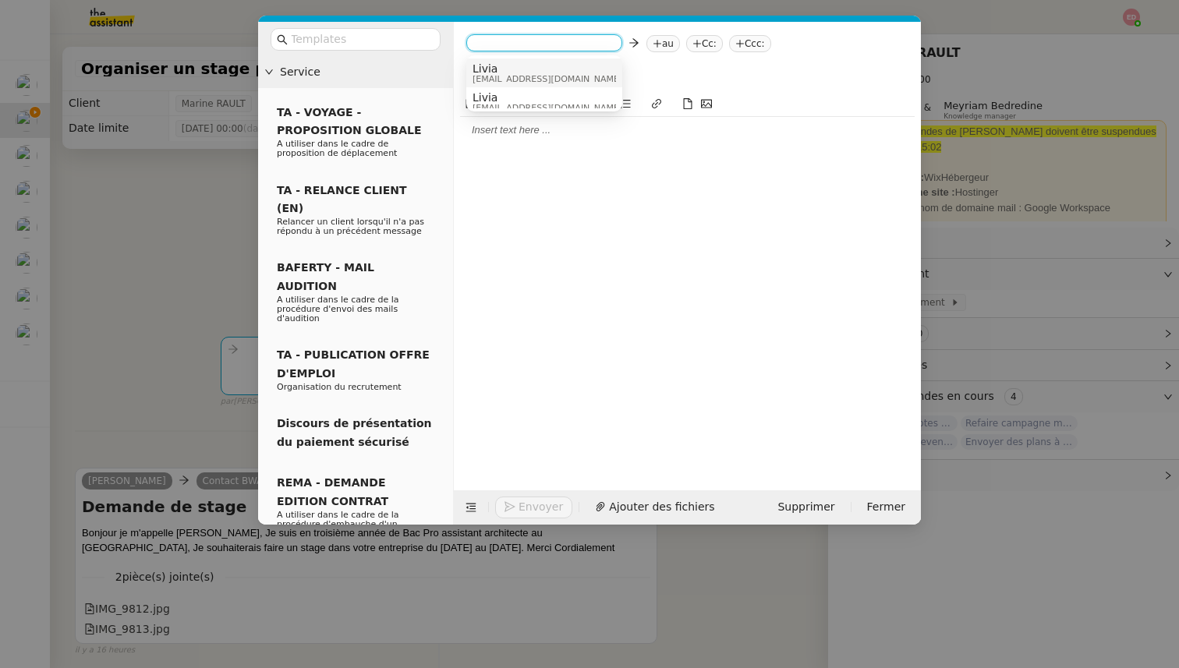
click at [499, 66] on span "Livia" at bounding box center [548, 68] width 150 height 12
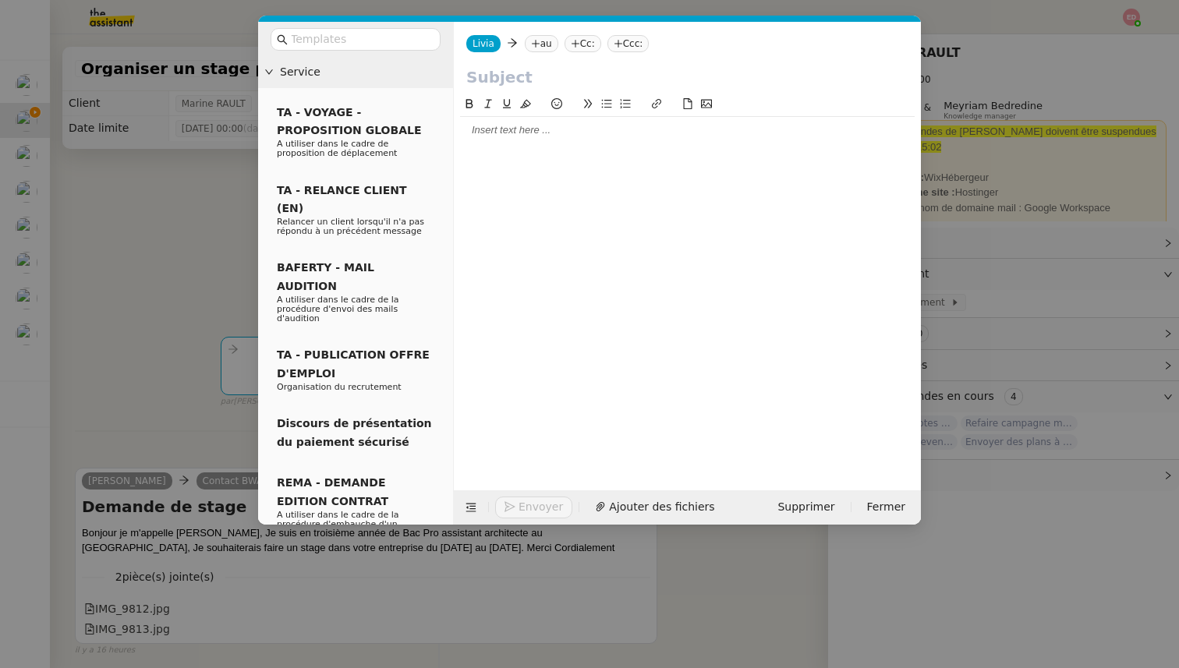
click at [541, 44] on nz-tag "au" at bounding box center [542, 43] width 34 height 17
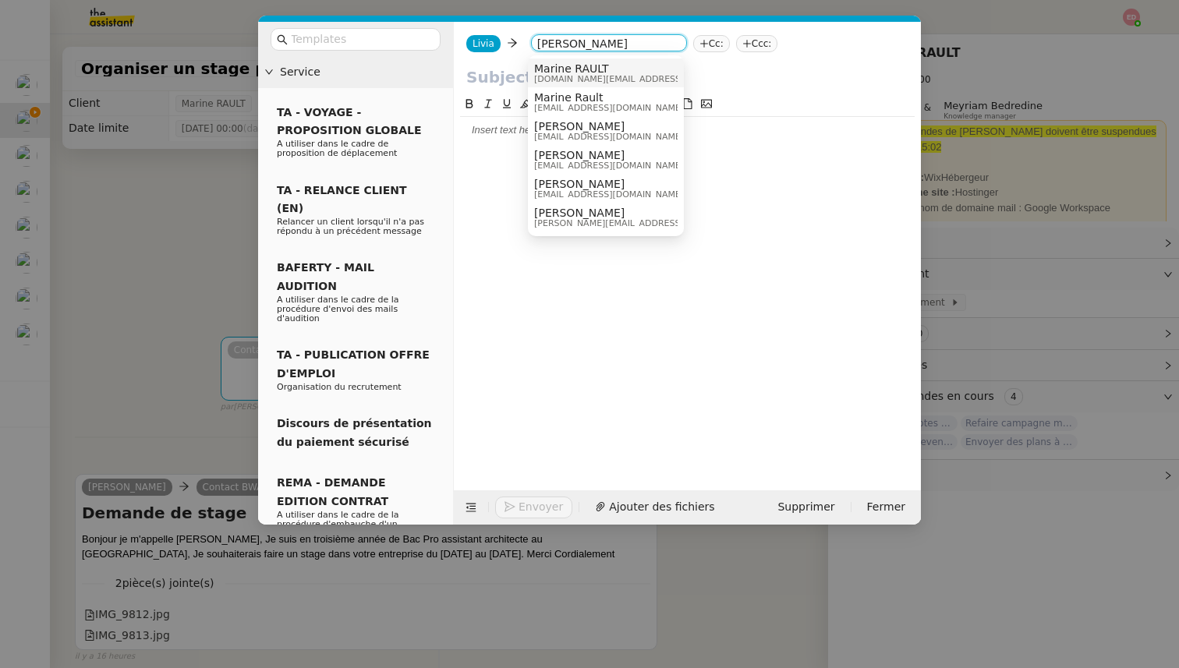
type input "[PERSON_NAME]"
click at [578, 70] on span "Marine RAULT" at bounding box center [645, 68] width 222 height 12
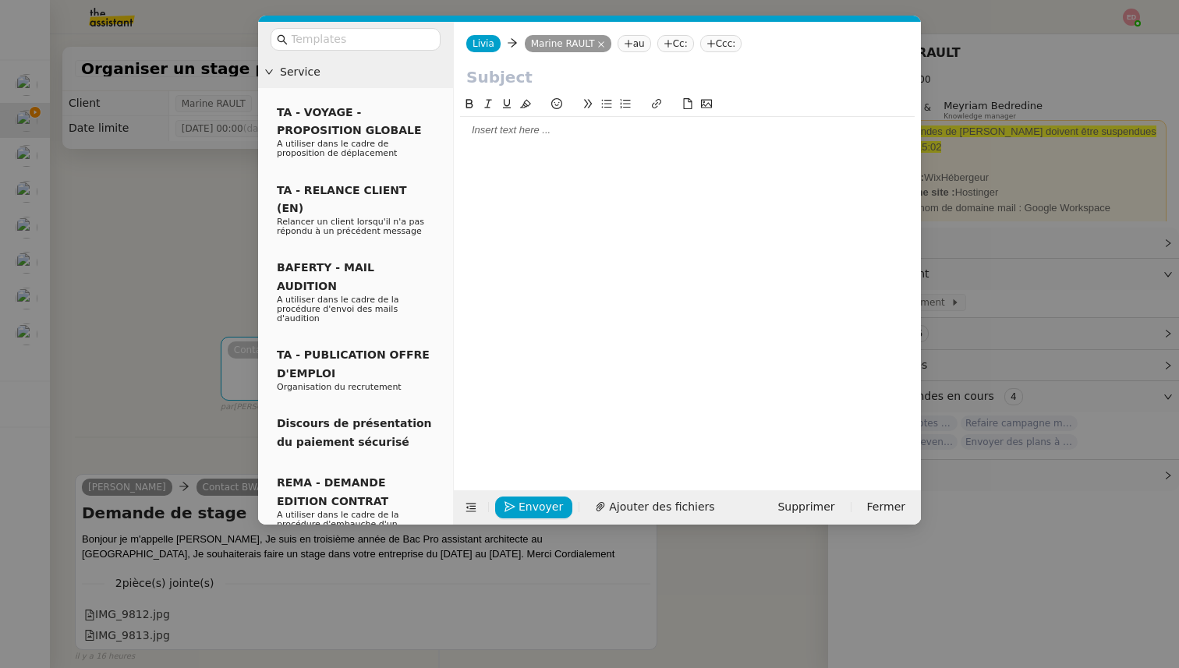
click at [521, 66] on input "text" at bounding box center [687, 77] width 442 height 23
type input "Mail de candidature"
click at [504, 132] on div at bounding box center [687, 130] width 455 height 14
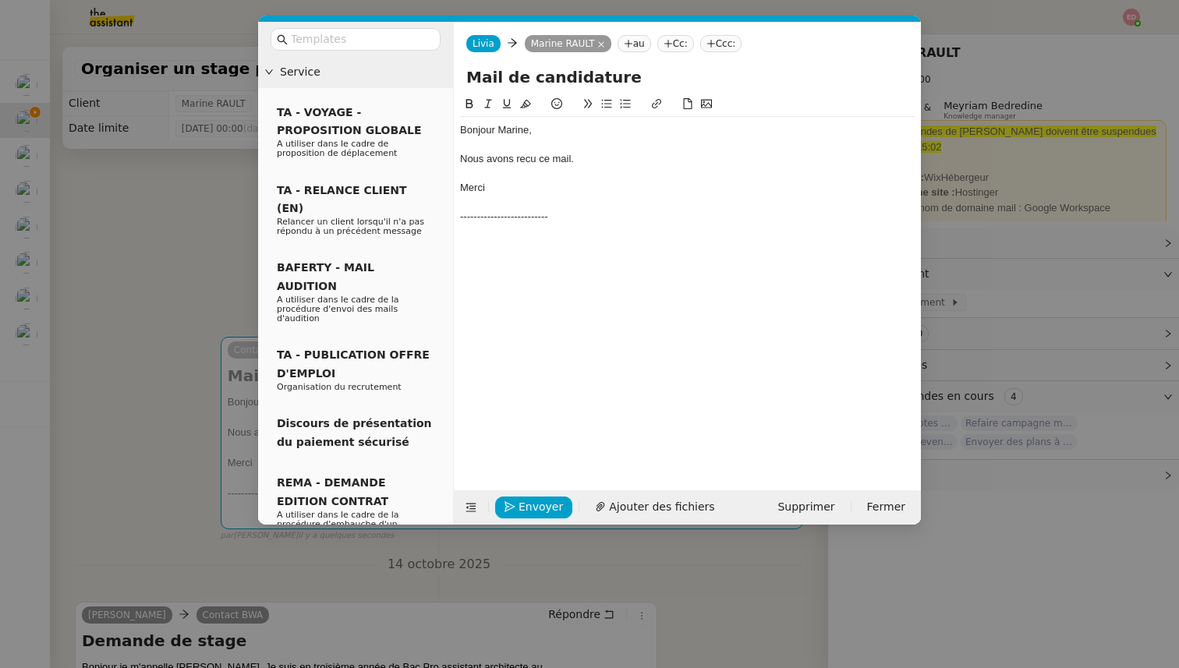
click at [528, 158] on div "Nous avons recu ce mail." at bounding box center [687, 159] width 455 height 14
click at [0, 0] on lt-span "reçu" at bounding box center [0, 0] width 0 height 0
click at [205, 286] on nz-modal-container "Service TA - VOYAGE - PROPOSITION GLOBALE A utiliser dans le cadre de propositi…" at bounding box center [589, 334] width 1179 height 668
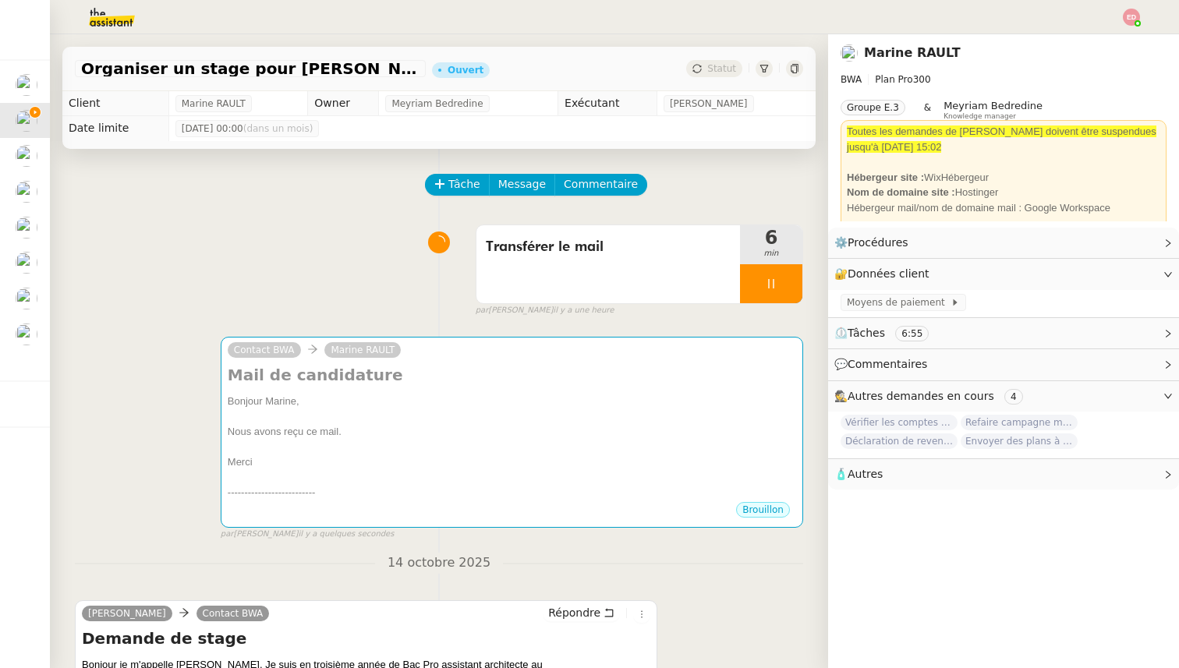
scroll to position [198, 0]
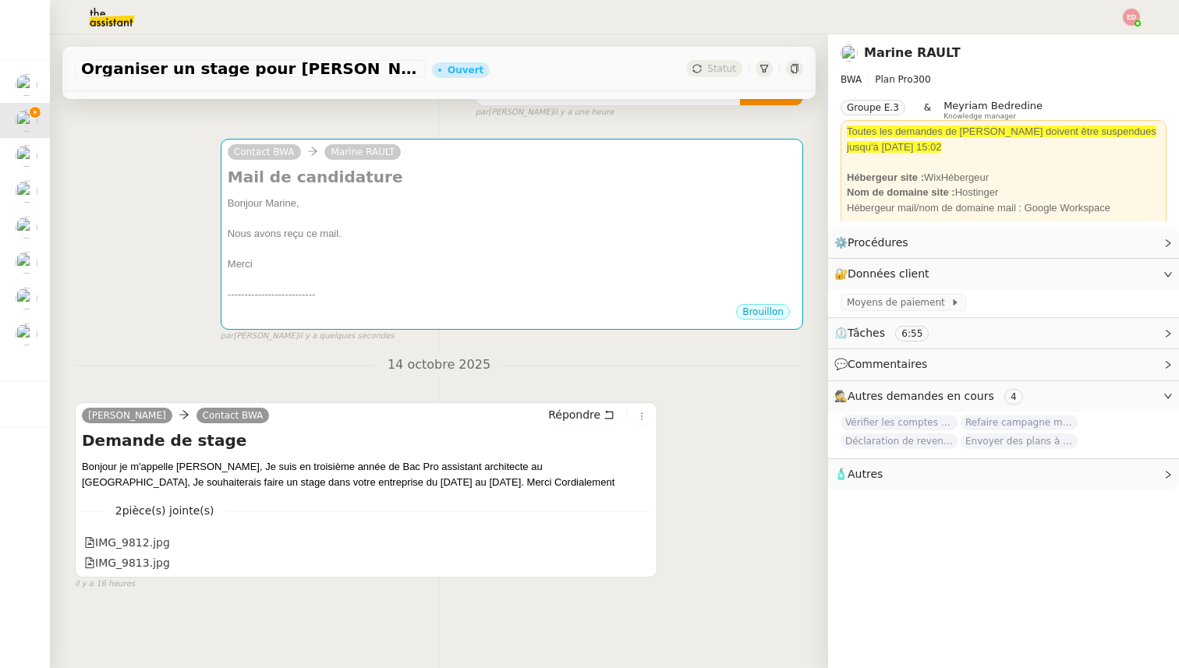
drag, startPoint x: 624, startPoint y: 480, endPoint x: 83, endPoint y: 464, distance: 540.7
click at [83, 464] on div "Bonjour je m'appelle [PERSON_NAME], Je suis en troisième année de Bac Pro assis…" at bounding box center [366, 474] width 569 height 30
copy div "Bonjour je m'appelle [PERSON_NAME], Je suis en troisième année de Bac Pro assis…"
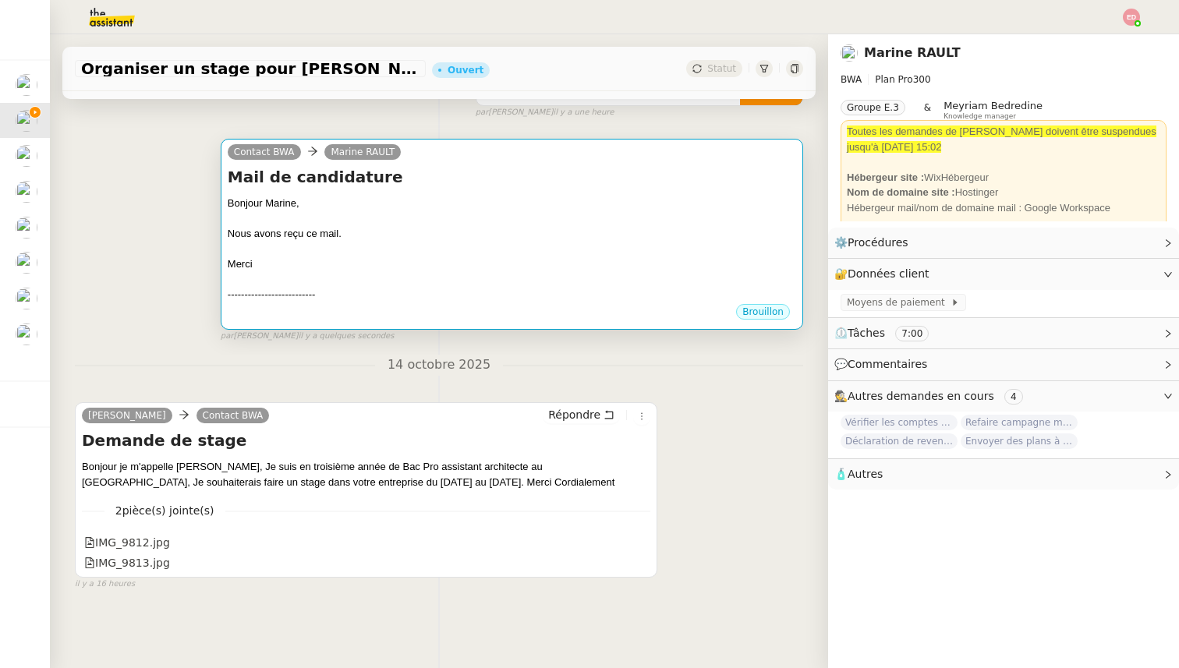
click at [441, 282] on div at bounding box center [512, 280] width 569 height 16
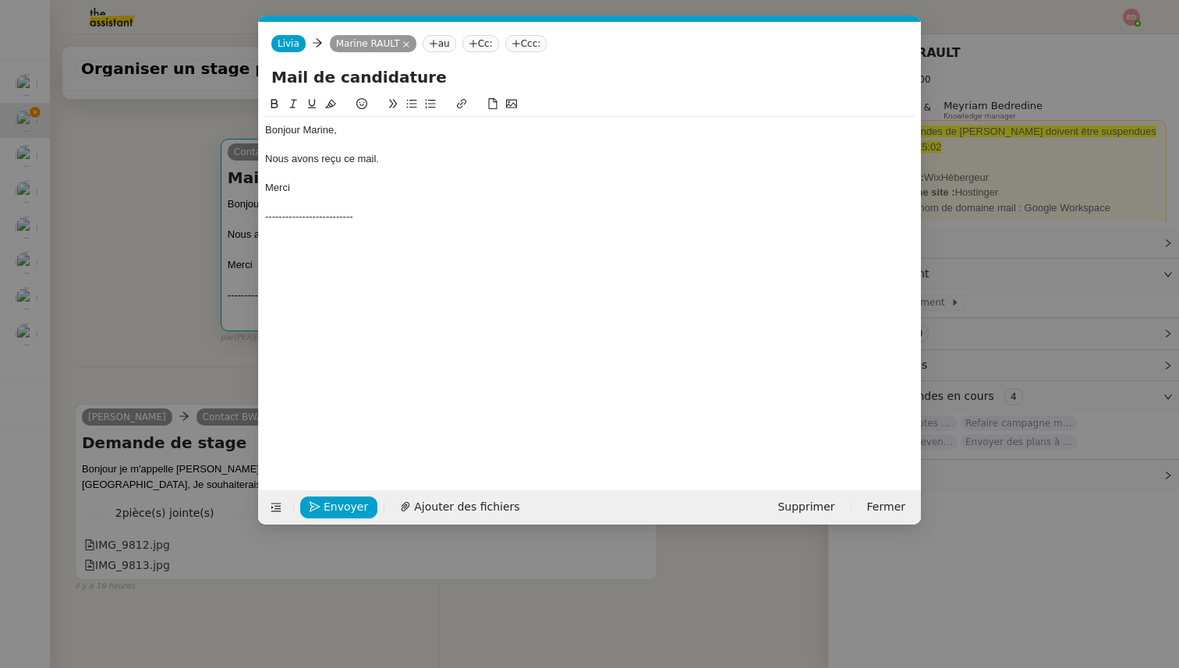
scroll to position [0, 33]
click at [299, 233] on div "Bonjour Marine, Nous avons reçu ce mail. Merci --------------------------" at bounding box center [590, 280] width 650 height 371
click at [303, 252] on div "Bonjour Marine, Nous avons reçu ce mail. Merci --------------------------" at bounding box center [590, 280] width 650 height 371
click at [390, 219] on div "--------------------------" at bounding box center [590, 217] width 650 height 14
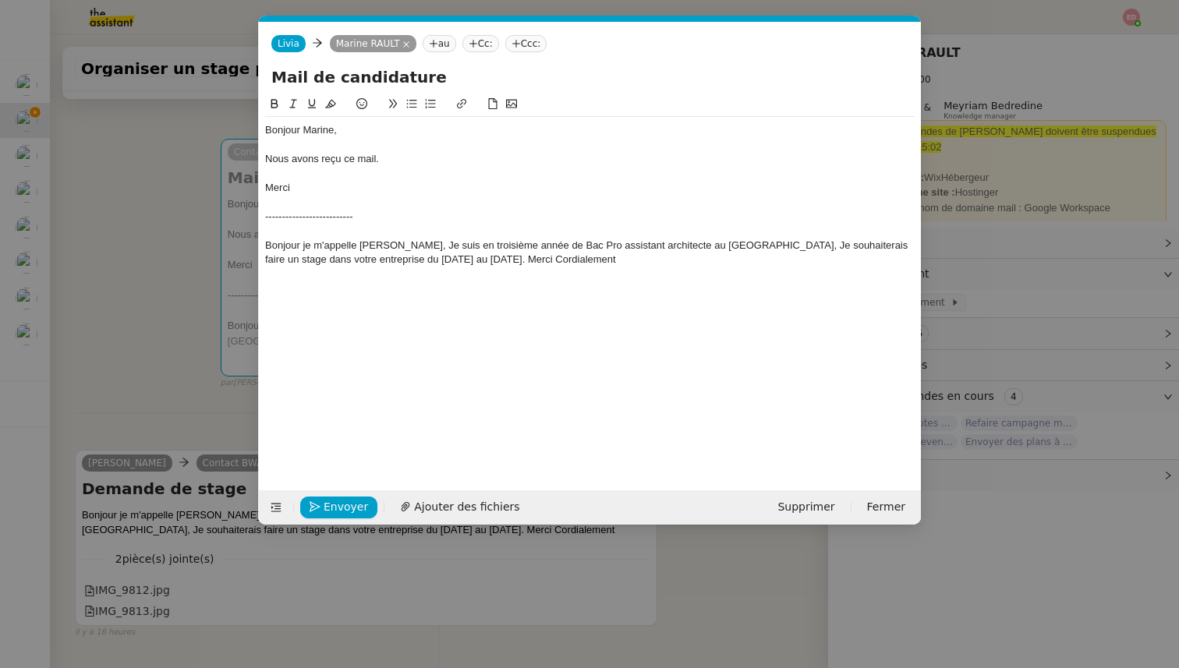
click at [611, 258] on div "Bonjour je m'appelle [PERSON_NAME], Je suis en troisième année de Bac Pro assis…" at bounding box center [590, 253] width 650 height 29
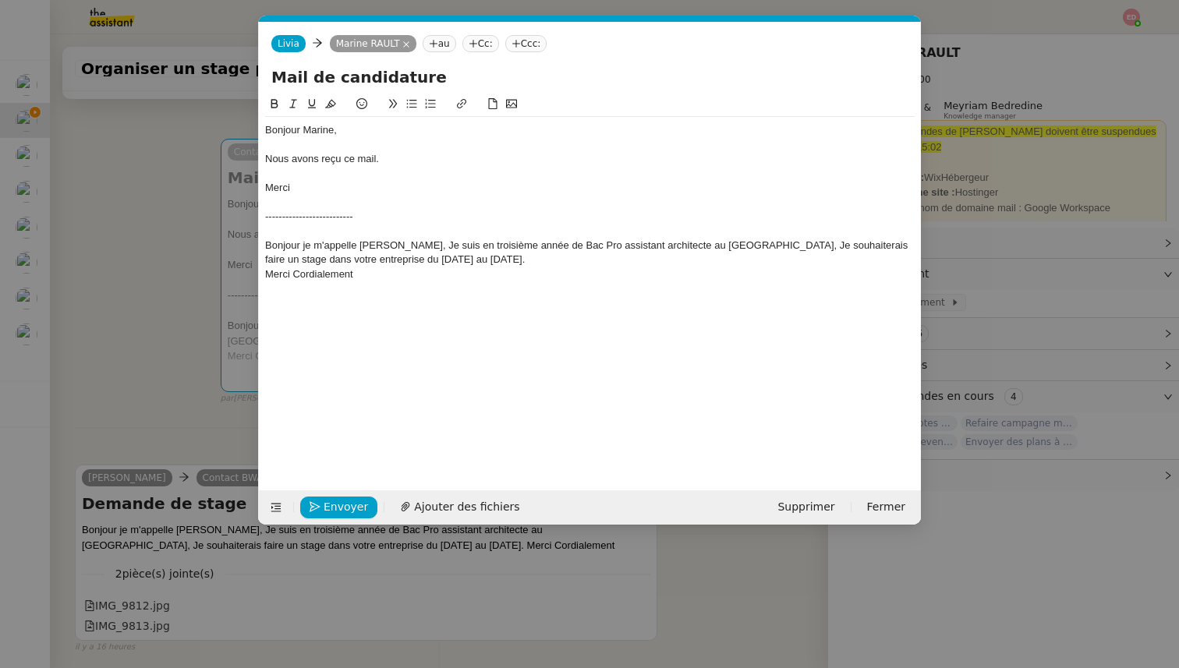
click at [844, 245] on div "Bonjour je m'appelle [PERSON_NAME], Je suis en troisième année de Bac Pro assis…" at bounding box center [590, 253] width 650 height 29
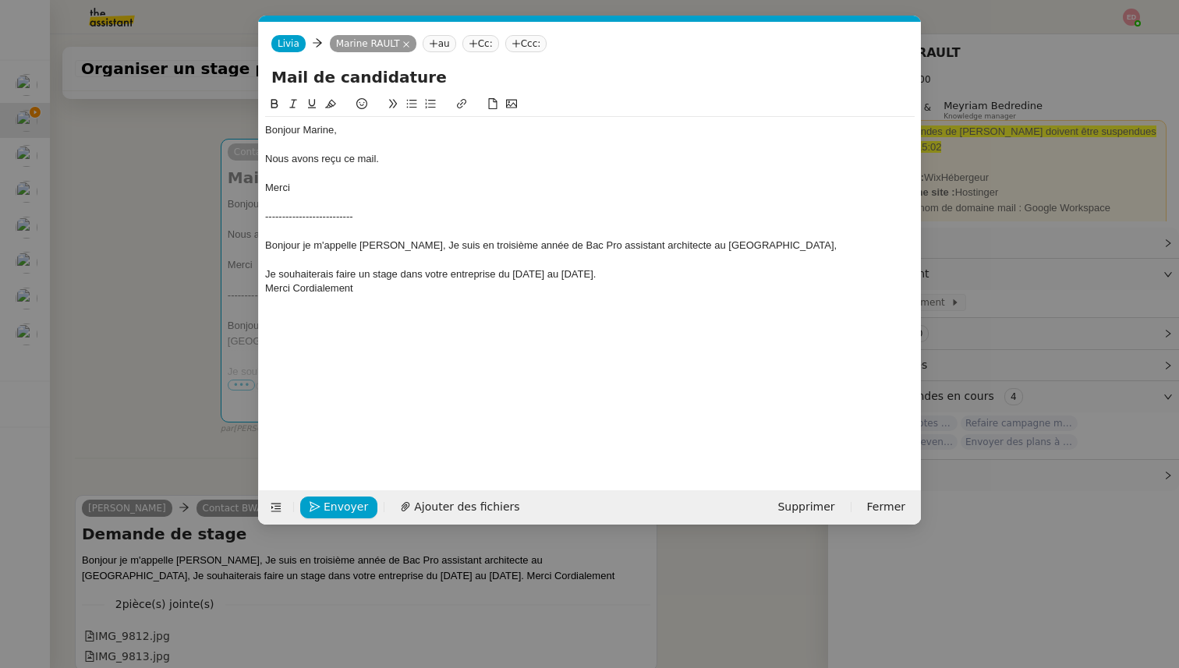
click at [717, 277] on div "Je souhaiterais faire un stage dans votre entreprise du [DATE] au [DATE]." at bounding box center [590, 275] width 650 height 14
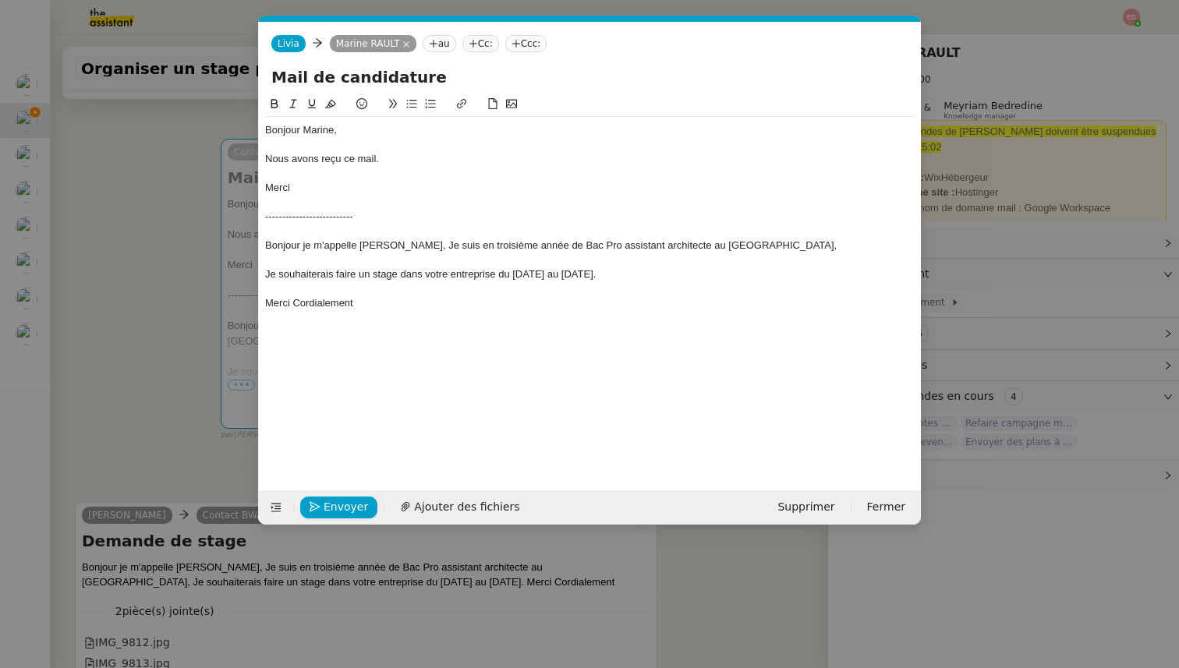
click at [427, 523] on div "Envoyer Ajouter des fichiers Supprimer Fermer" at bounding box center [590, 508] width 662 height 34
click at [427, 507] on span "Ajouter des fichiers" at bounding box center [466, 507] width 105 height 18
click at [326, 507] on span "Envoyer" at bounding box center [346, 507] width 44 height 18
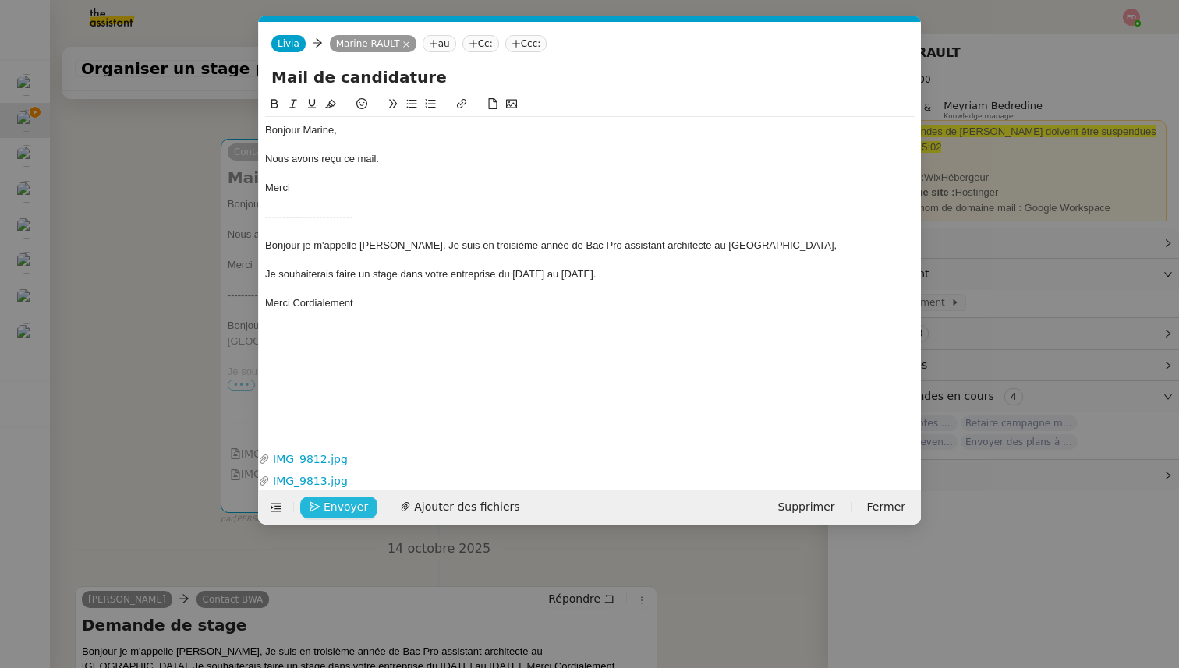
click at [326, 507] on span "Envoyer" at bounding box center [346, 507] width 44 height 18
click at [326, 507] on span "Confirmer l'envoi" at bounding box center [371, 507] width 94 height 18
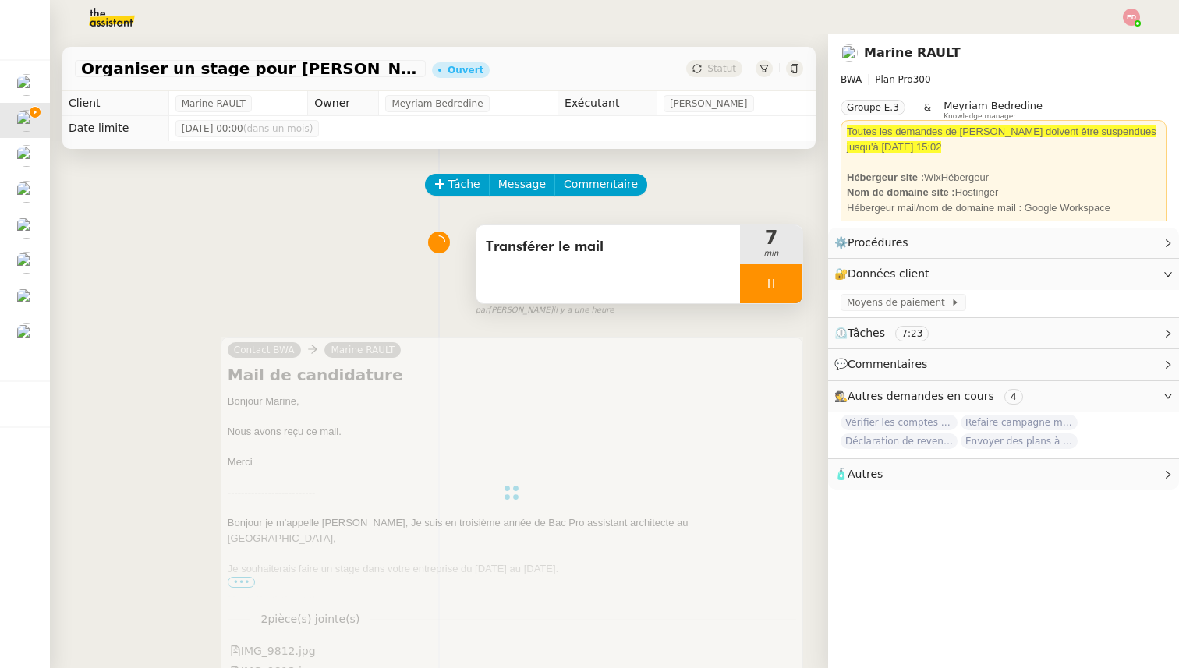
click at [792, 289] on div at bounding box center [771, 283] width 62 height 39
click at [792, 289] on icon at bounding box center [787, 284] width 12 height 12
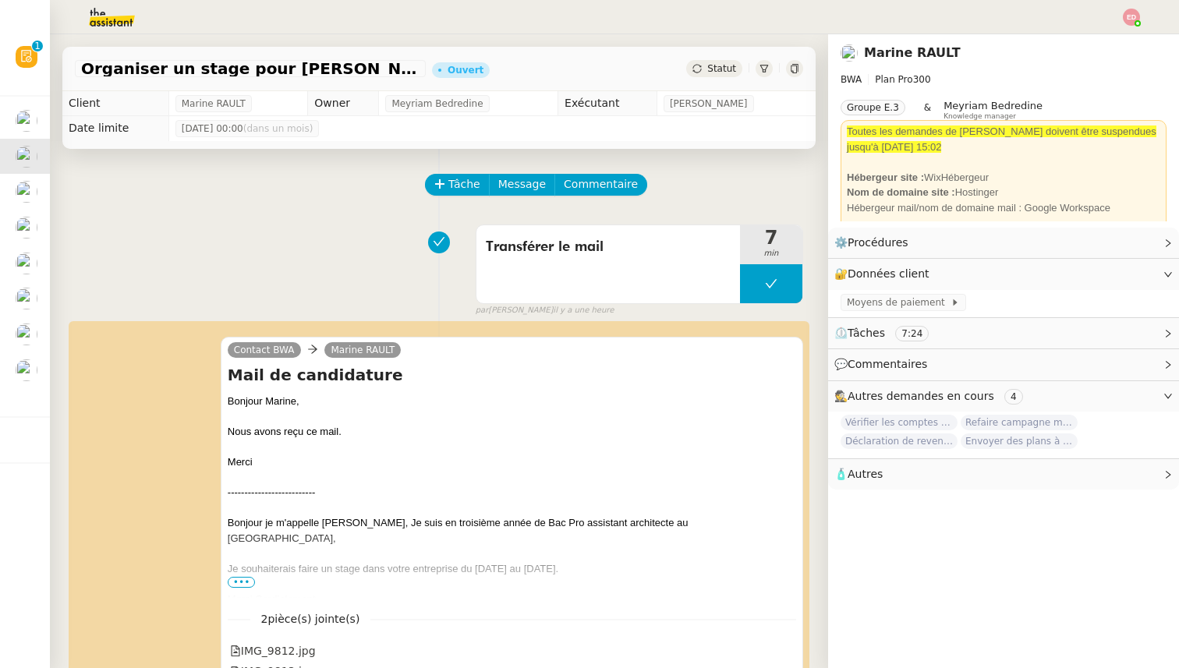
click at [727, 69] on span "Statut" at bounding box center [721, 68] width 29 height 11
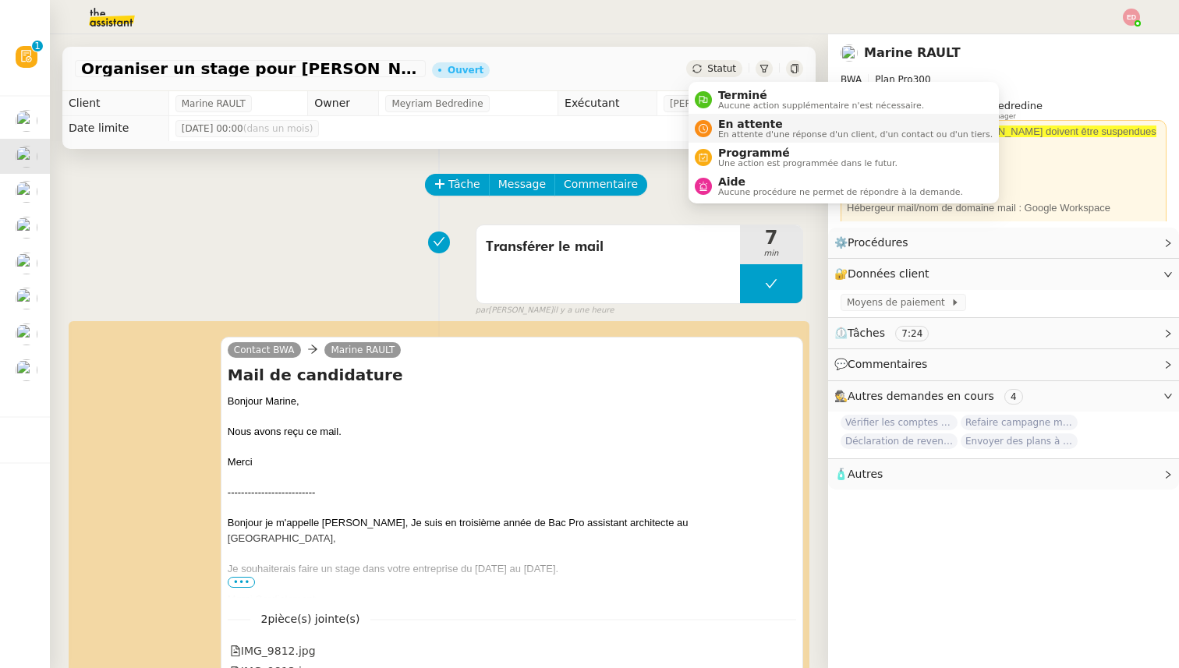
click at [732, 130] on span "En attente d'une réponse d'un client, d'un contact ou d'un tiers." at bounding box center [855, 134] width 275 height 9
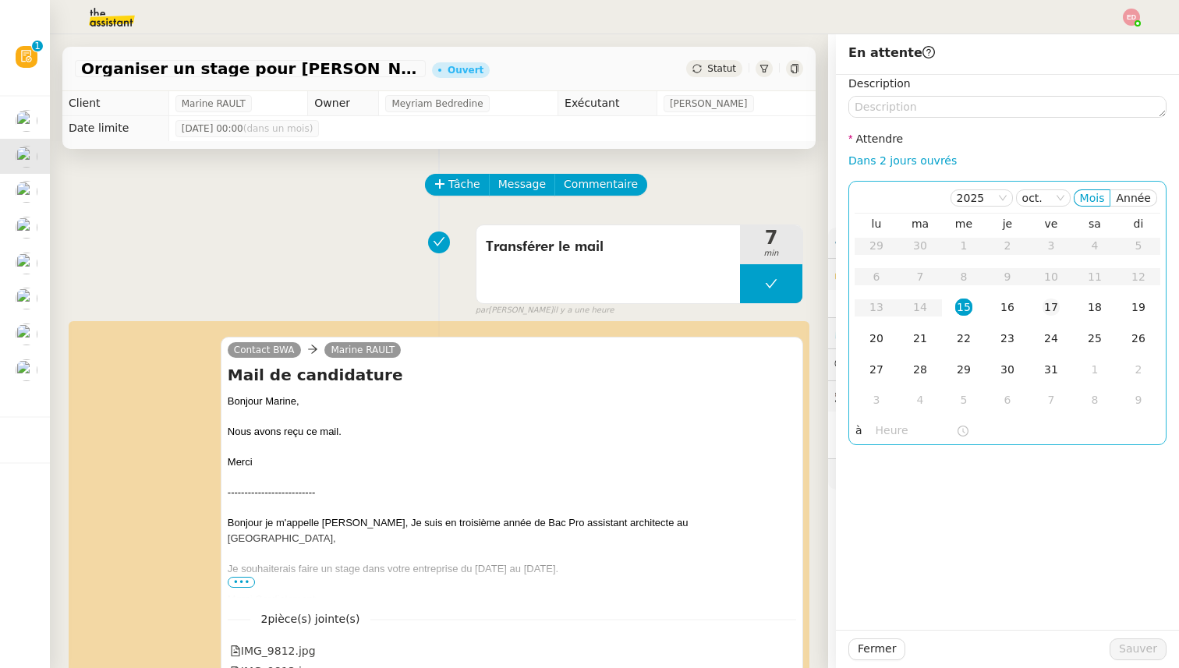
click at [1047, 310] on div "17" at bounding box center [1051, 307] width 17 height 17
click at [1123, 643] on span "Sauver" at bounding box center [1138, 649] width 38 height 18
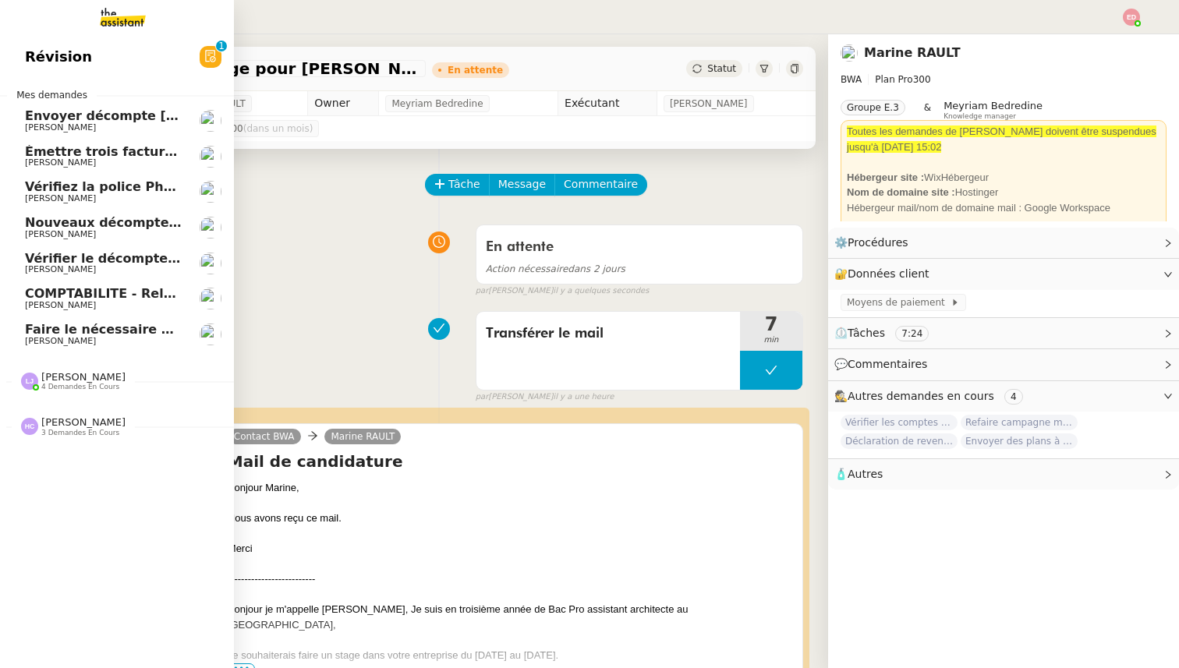
click at [62, 110] on span "Envoyer décompte [PERSON_NAME]" at bounding box center [150, 115] width 251 height 15
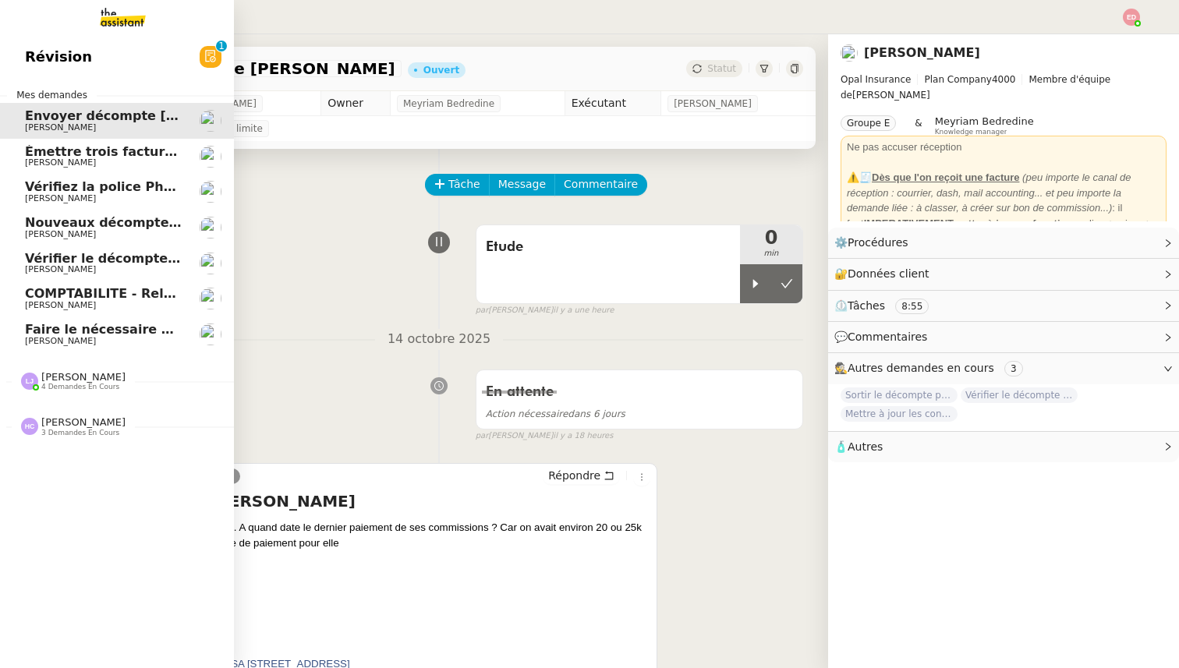
click at [67, 146] on span "Émettre trois factures à [PERSON_NAME] Sàrl" at bounding box center [185, 151] width 321 height 15
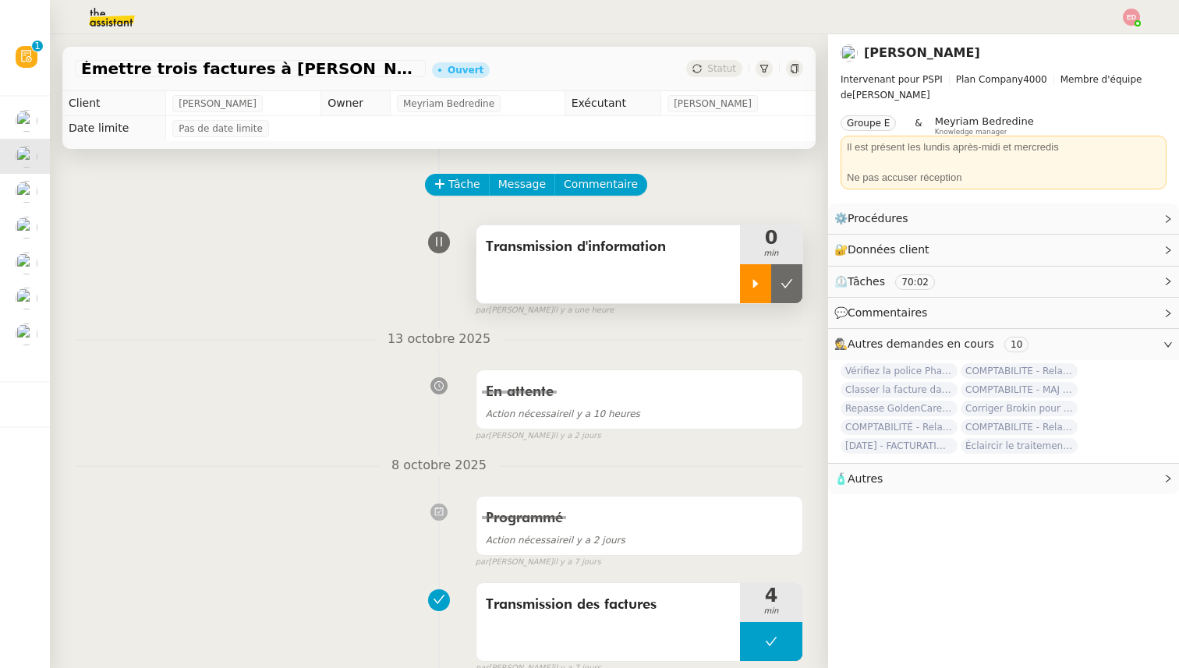
click at [753, 271] on div at bounding box center [755, 283] width 31 height 39
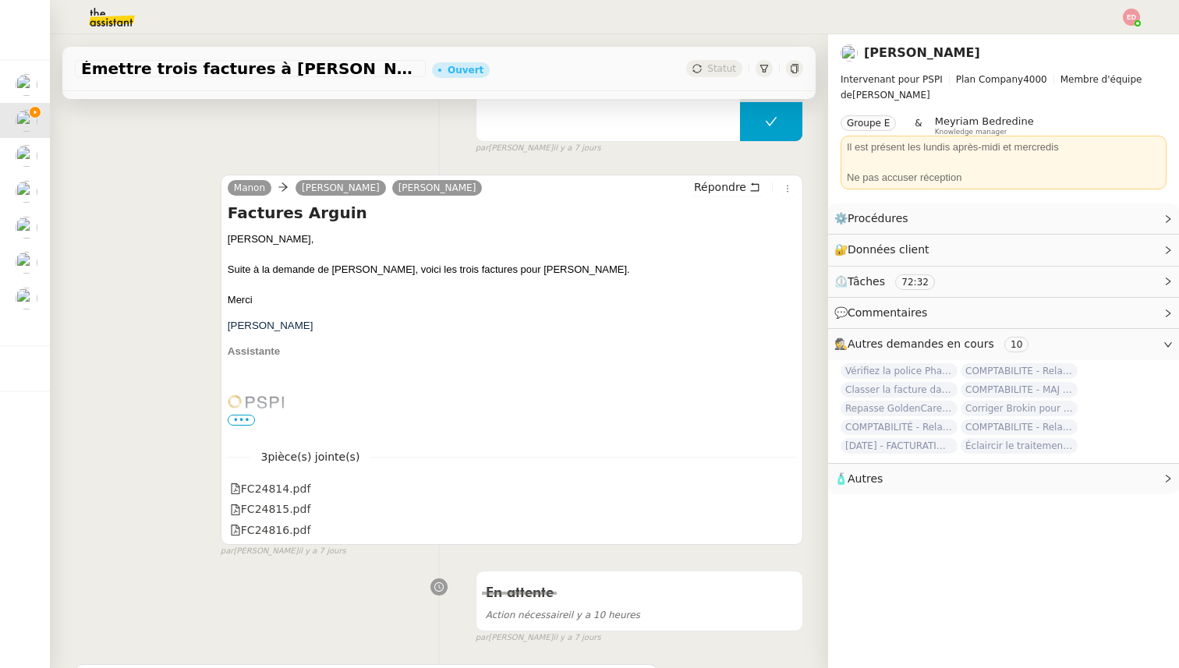
scroll to position [528, 0]
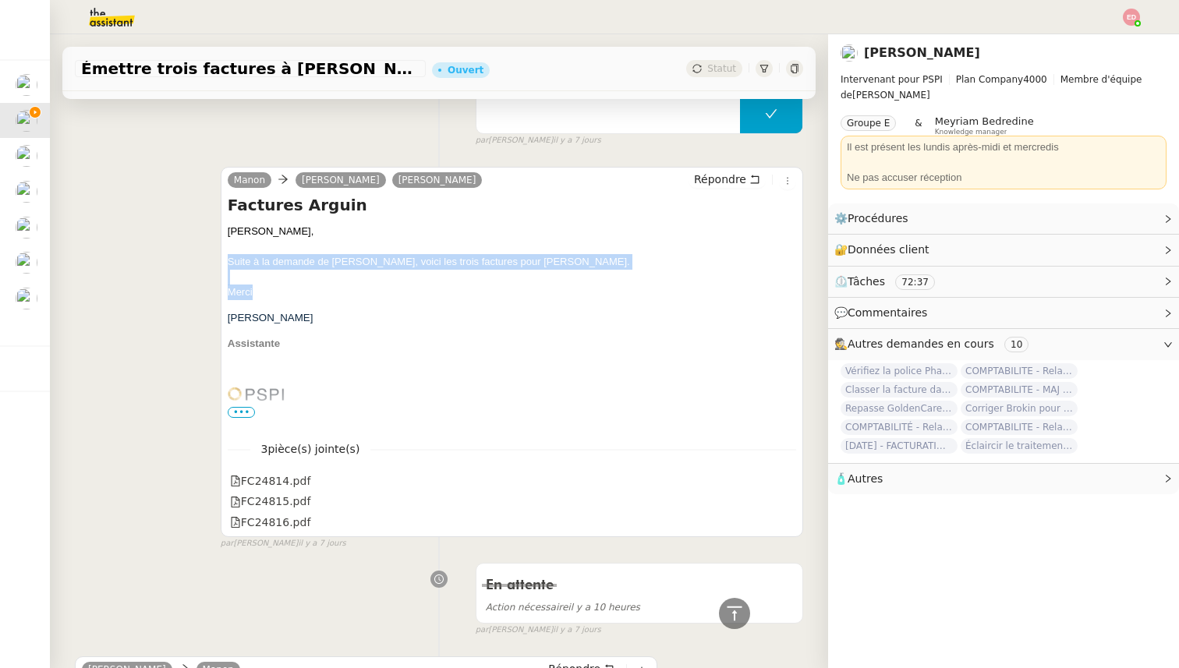
drag, startPoint x: 262, startPoint y: 295, endPoint x: 214, endPoint y: 261, distance: 58.9
click at [214, 261] on div "[PERSON_NAME] [PERSON_NAME] Répondre Factures [PERSON_NAME], [PERSON_NAME], Sui…" at bounding box center [439, 351] width 728 height 397
copy div "Suite à la demande de [PERSON_NAME], voici les trois factures pour [PERSON_NAME…"
click at [788, 478] on icon at bounding box center [786, 480] width 11 height 11
click at [785, 504] on icon at bounding box center [786, 500] width 11 height 11
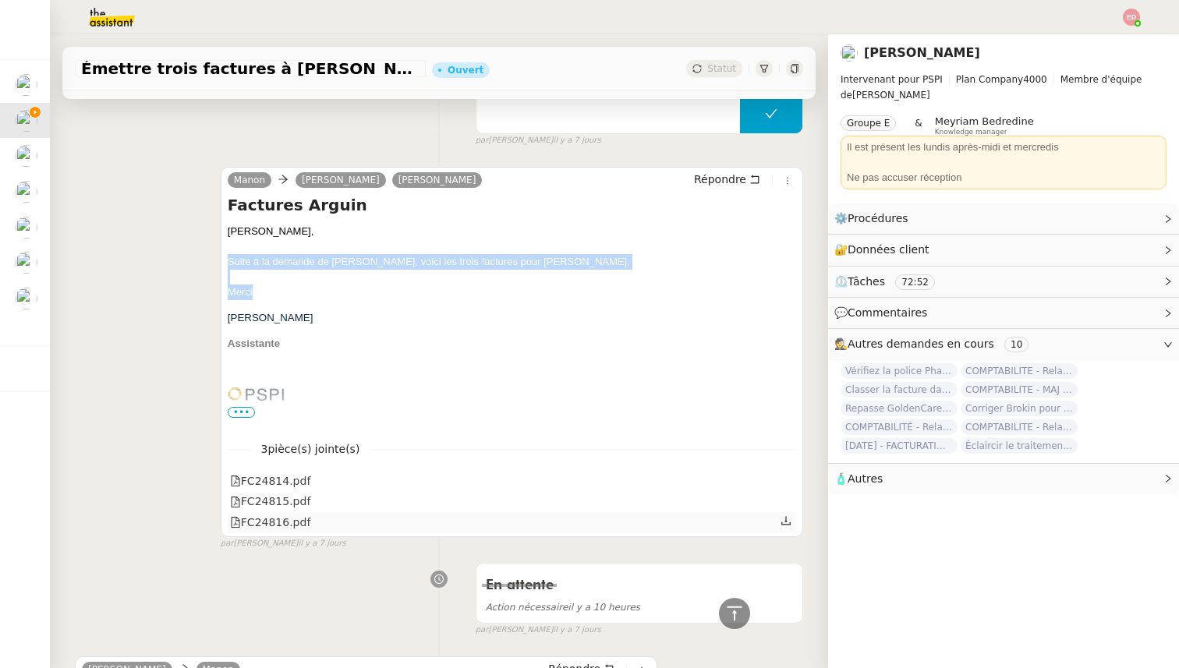
click at [789, 521] on icon at bounding box center [786, 521] width 11 height 11
copy div "Suite à la demande de [PERSON_NAME], voici les trois factures pour [PERSON_NAME…"
click at [718, 183] on span "Répondre" at bounding box center [720, 180] width 52 height 16
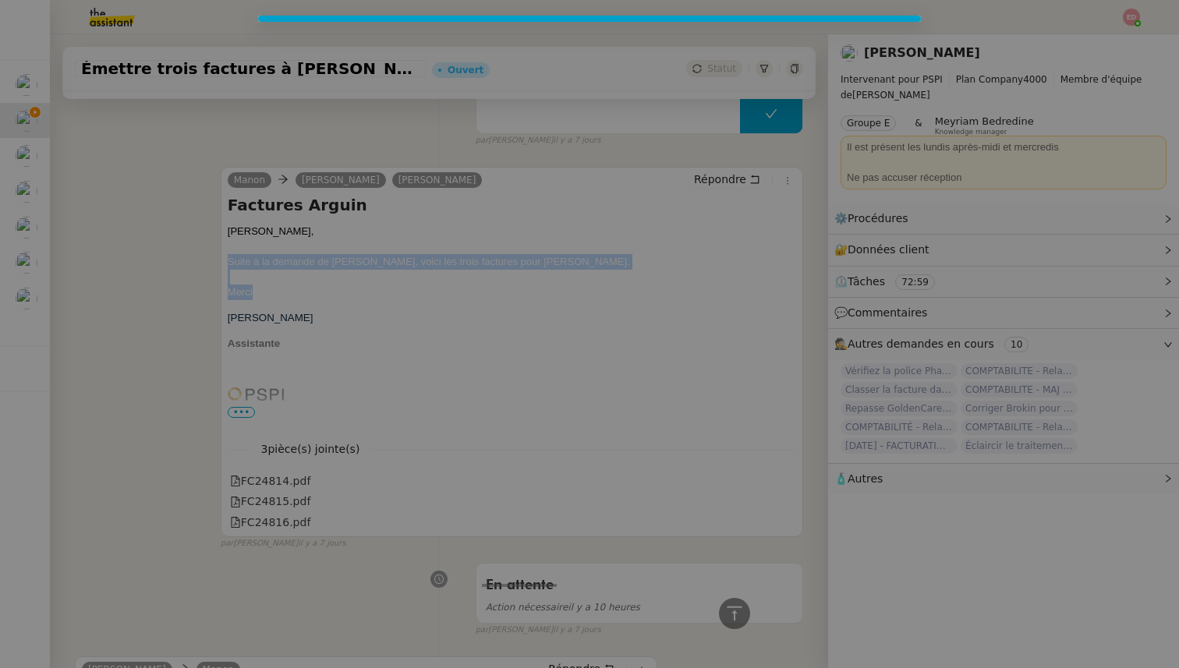
scroll to position [647, 0]
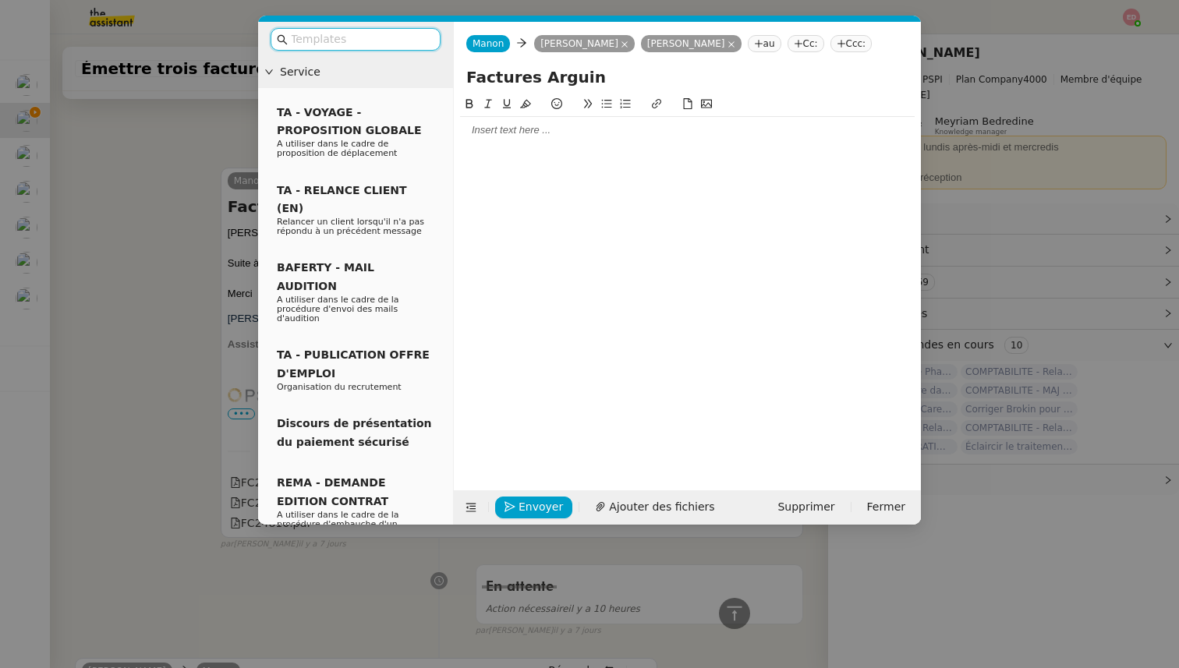
click at [339, 36] on input "text" at bounding box center [361, 39] width 140 height 18
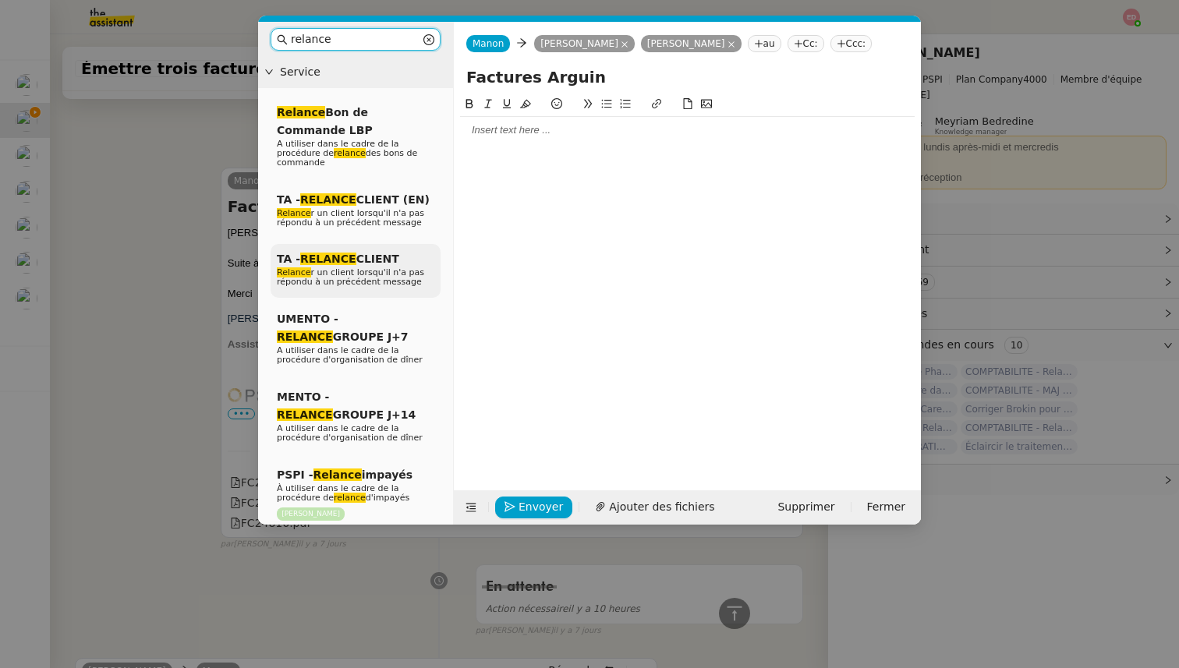
type input "relance"
click at [371, 271] on span "Relance r un client lorsqu'il n'a pas répondu à un précédent message" at bounding box center [350, 277] width 147 height 19
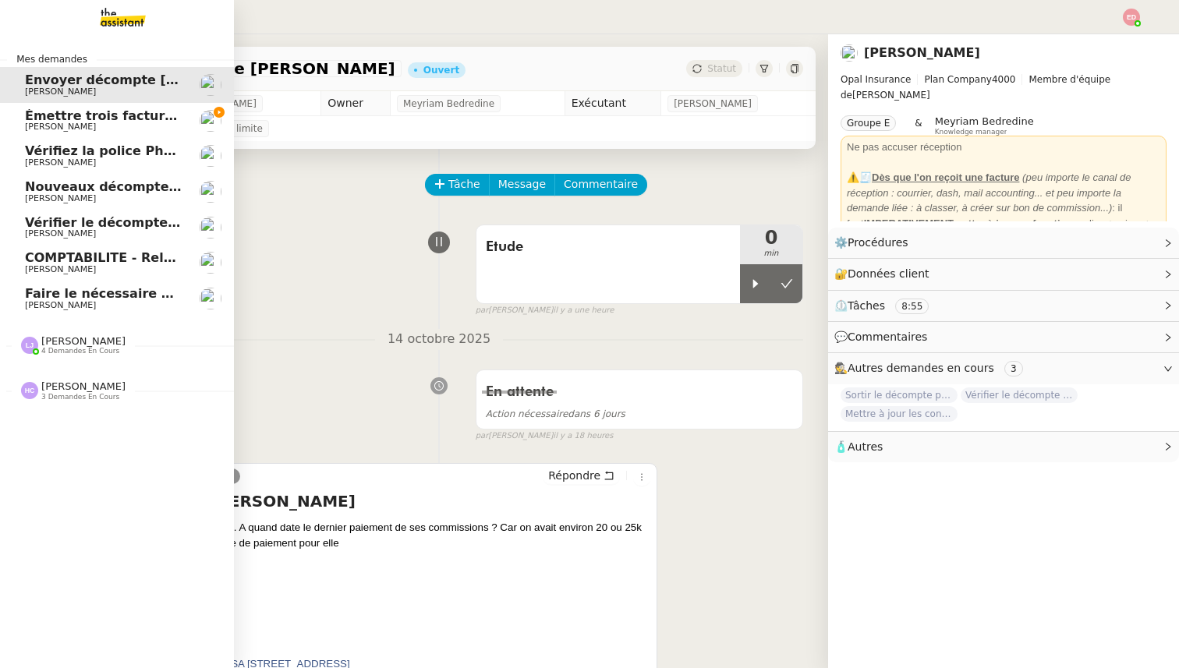
click at [105, 111] on span "Émettre trois factures à [PERSON_NAME] Sàrl" at bounding box center [185, 115] width 321 height 15
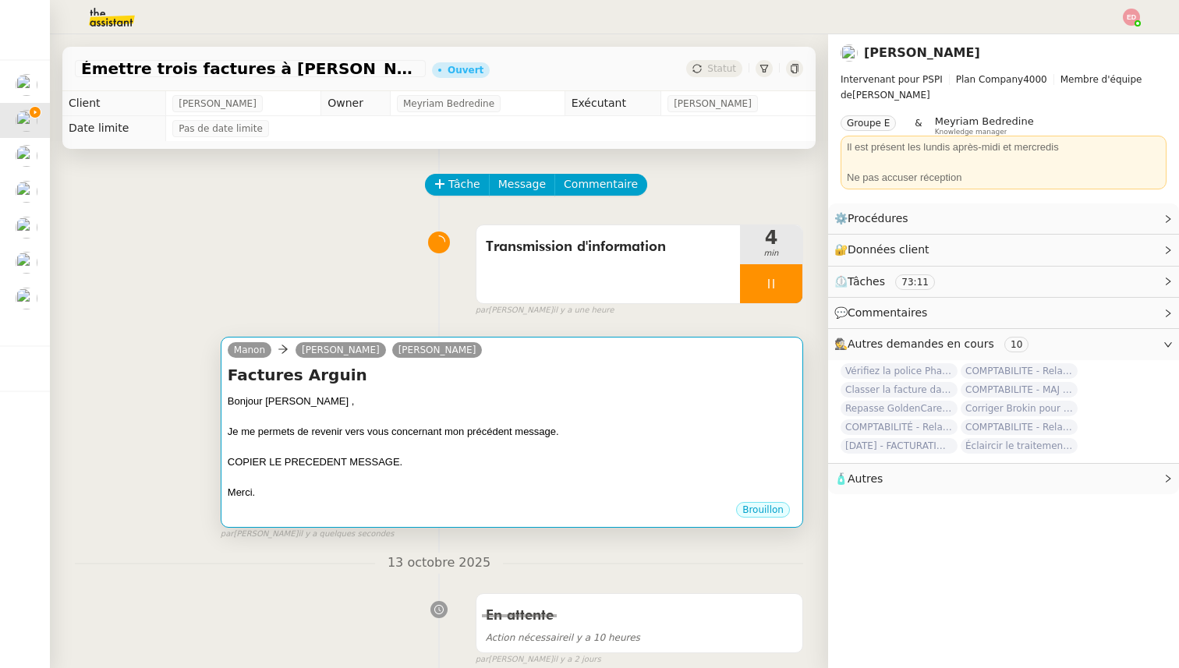
click at [521, 441] on div at bounding box center [512, 448] width 569 height 16
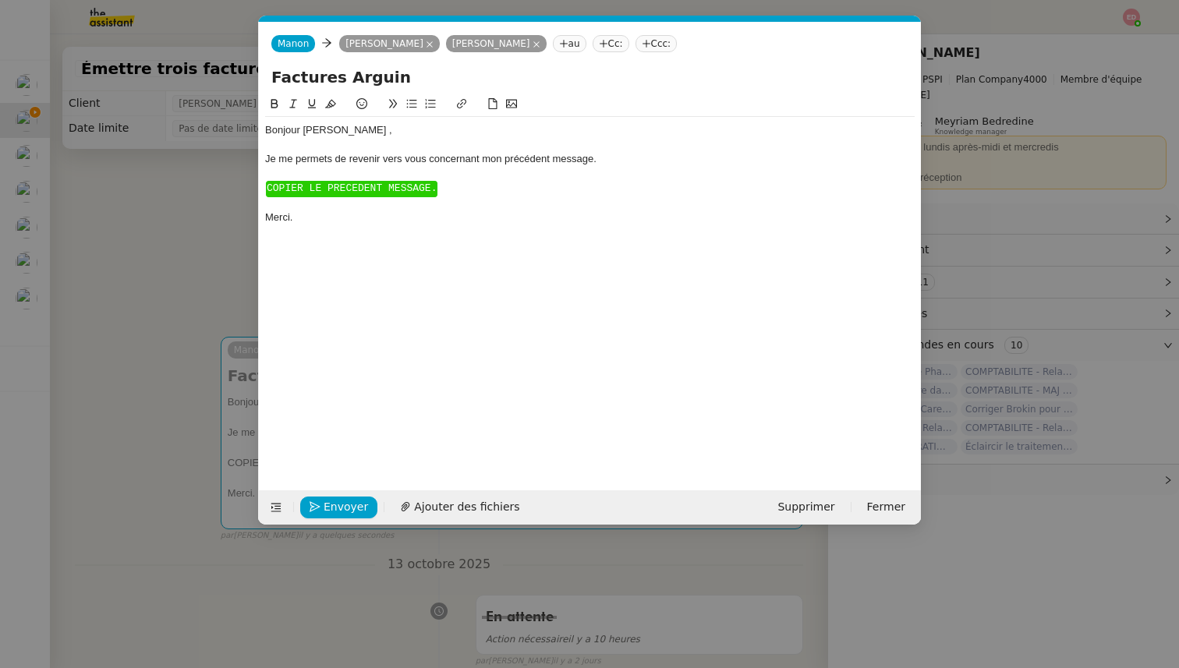
scroll to position [0, 33]
click at [341, 188] on span "COPIER LE PRECEDENT MESSAGE." at bounding box center [352, 189] width 170 height 12
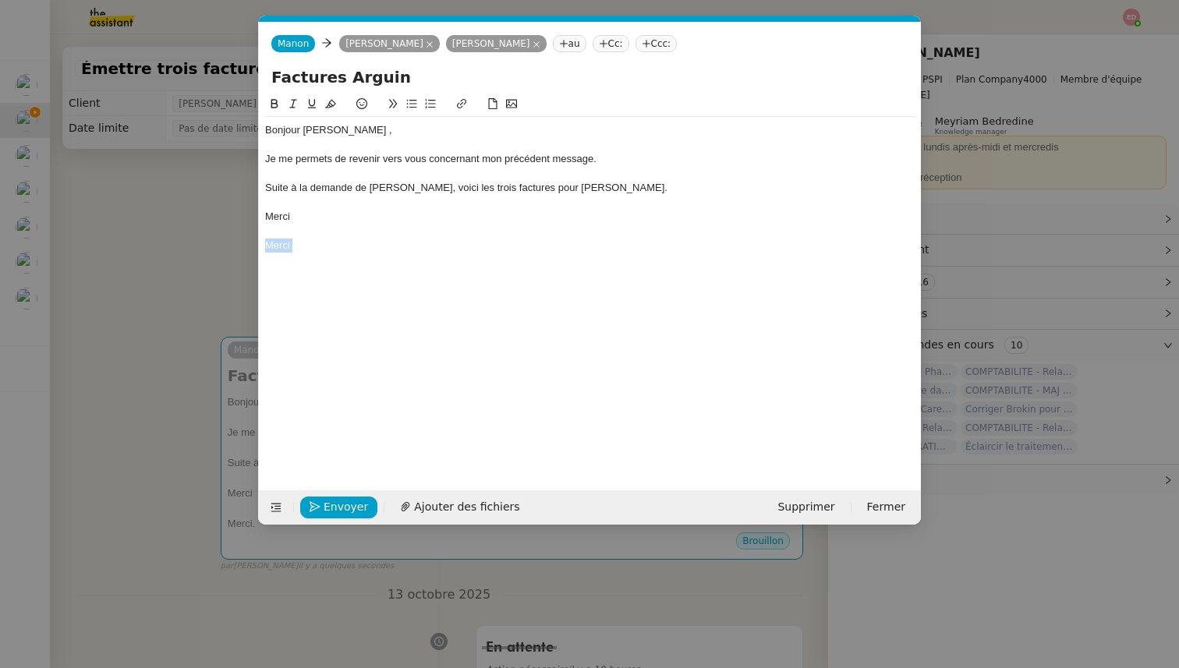
drag, startPoint x: 305, startPoint y: 246, endPoint x: 254, endPoint y: 246, distance: 50.7
click at [254, 246] on nz-modal-container "Service TA - VOYAGE - PROPOSITION GLOBALE A utiliser dans le cadre de propositi…" at bounding box center [589, 334] width 1179 height 668
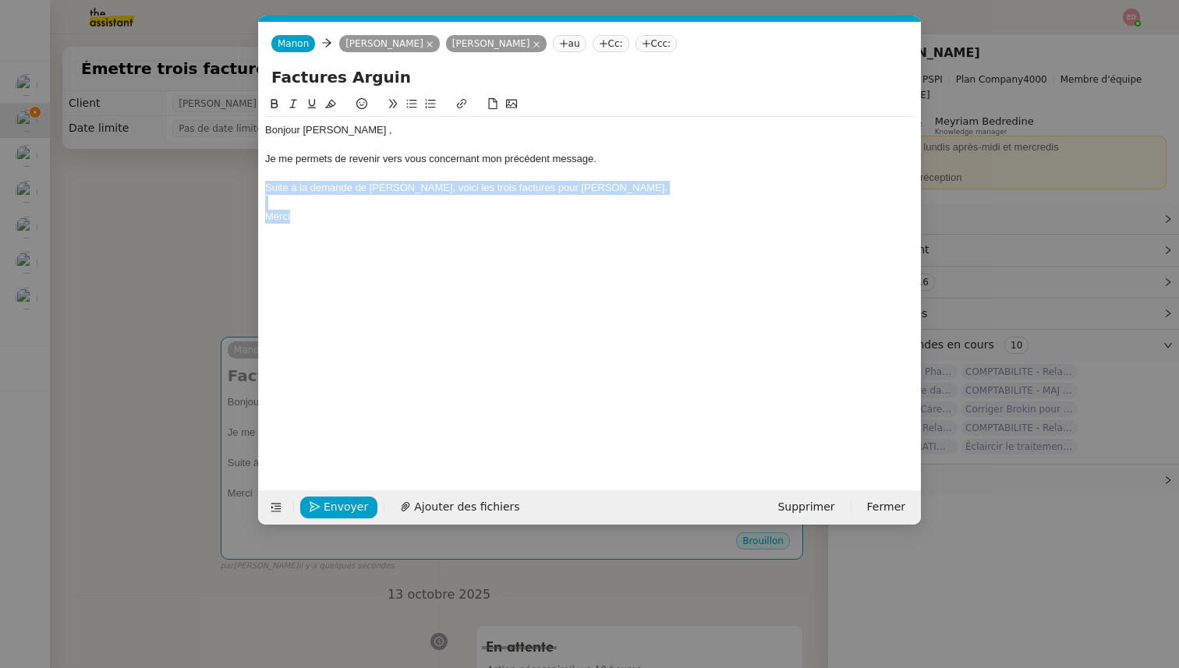
drag, startPoint x: 293, startPoint y: 222, endPoint x: 257, endPoint y: 188, distance: 49.1
click at [257, 188] on nz-modal-container "Service TA - VOYAGE - PROPOSITION GLOBALE A utiliser dans le cadre de propositi…" at bounding box center [589, 334] width 1179 height 668
click at [292, 99] on icon at bounding box center [293, 103] width 11 height 11
click at [324, 130] on div "Bonjour [PERSON_NAME] ," at bounding box center [590, 130] width 650 height 14
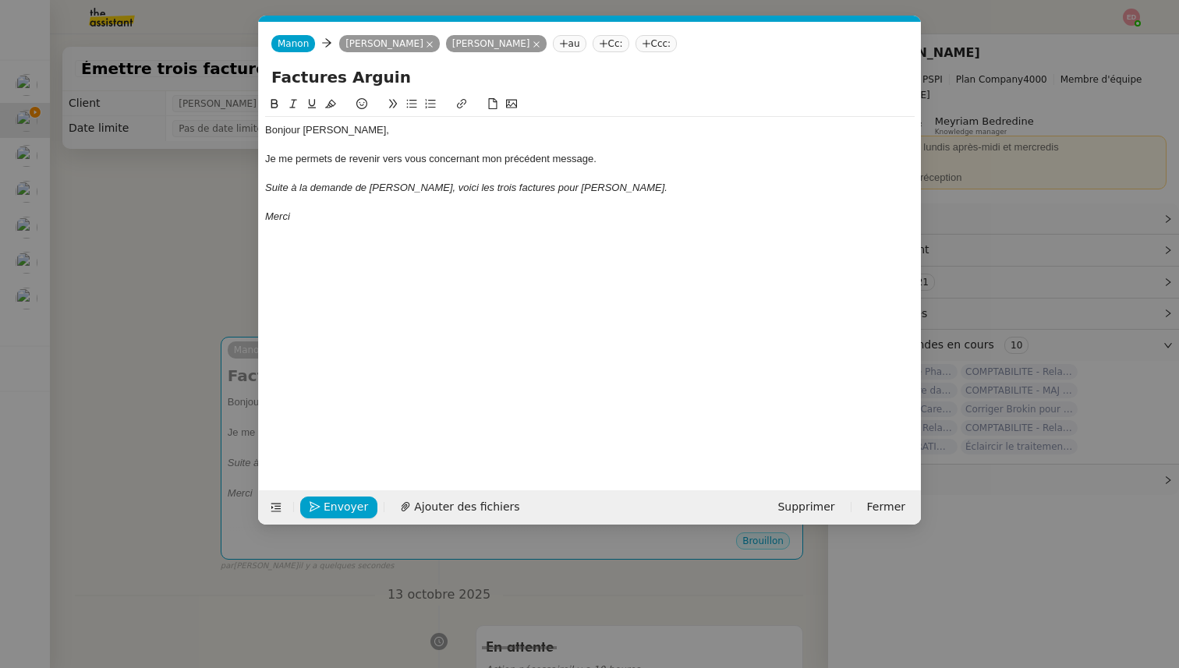
click at [601, 159] on div "Je me permets de revenir vers vous concernant mon précédent message." at bounding box center [590, 159] width 650 height 14
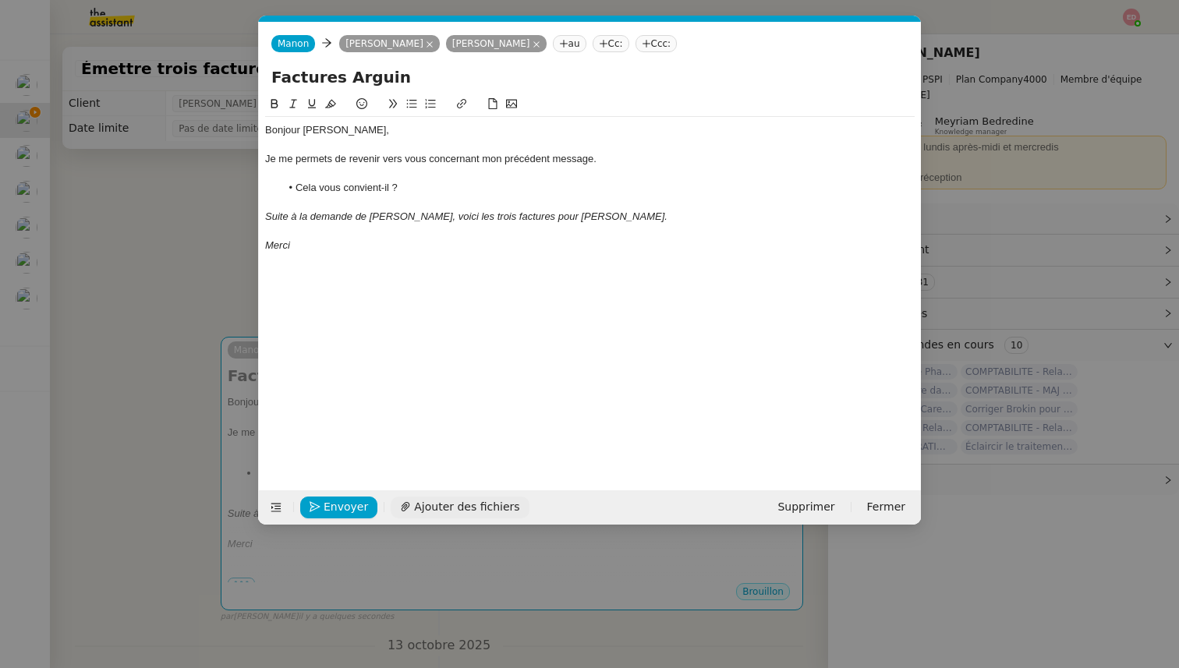
click at [469, 505] on span "Ajouter des fichiers" at bounding box center [466, 507] width 105 height 18
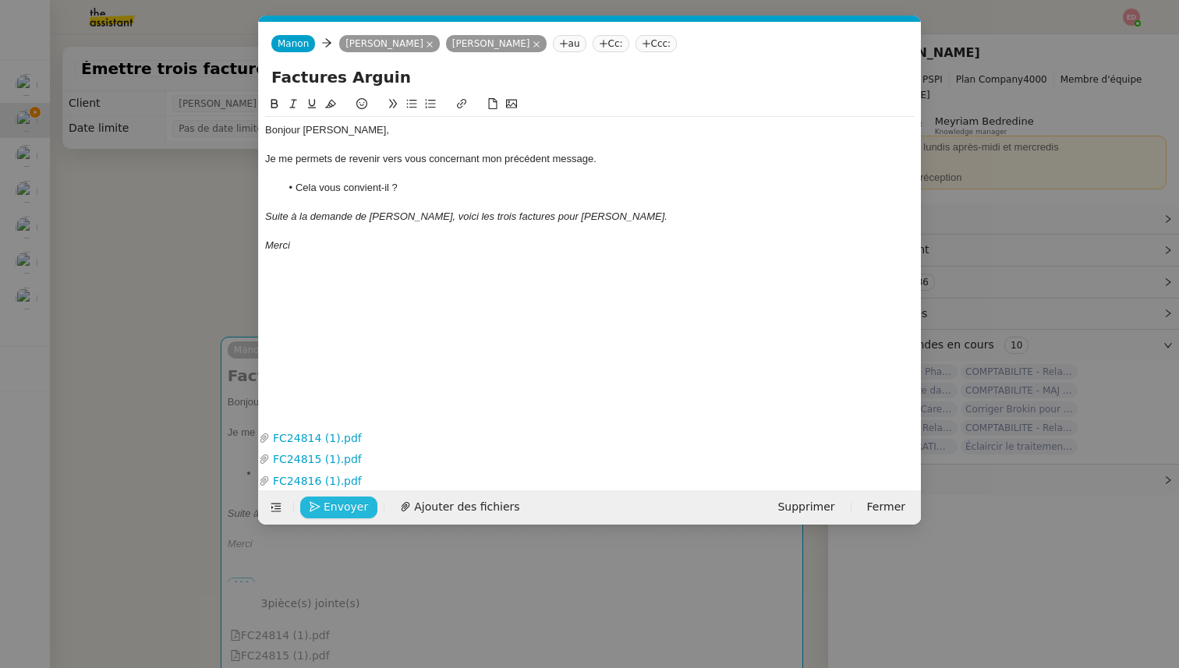
click at [340, 507] on span "Envoyer" at bounding box center [346, 507] width 44 height 18
click at [340, 507] on span "Confirmer l'envoi" at bounding box center [371, 507] width 94 height 18
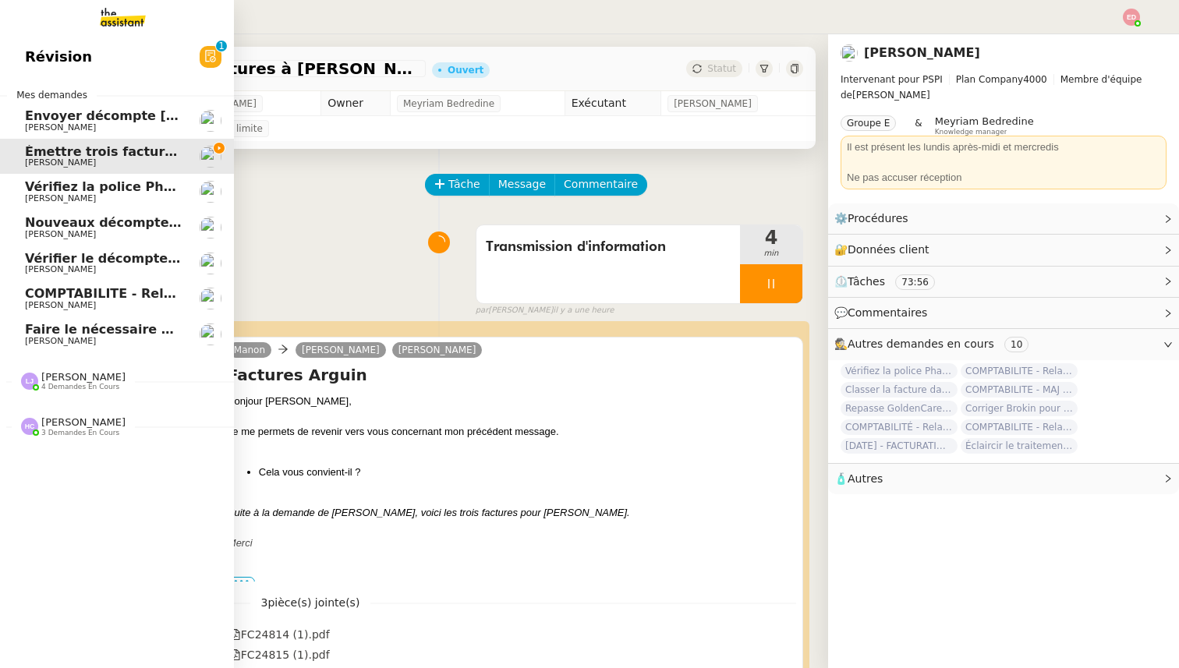
click at [36, 187] on span "Vérifiez la police Pharaon Deema" at bounding box center [141, 186] width 232 height 15
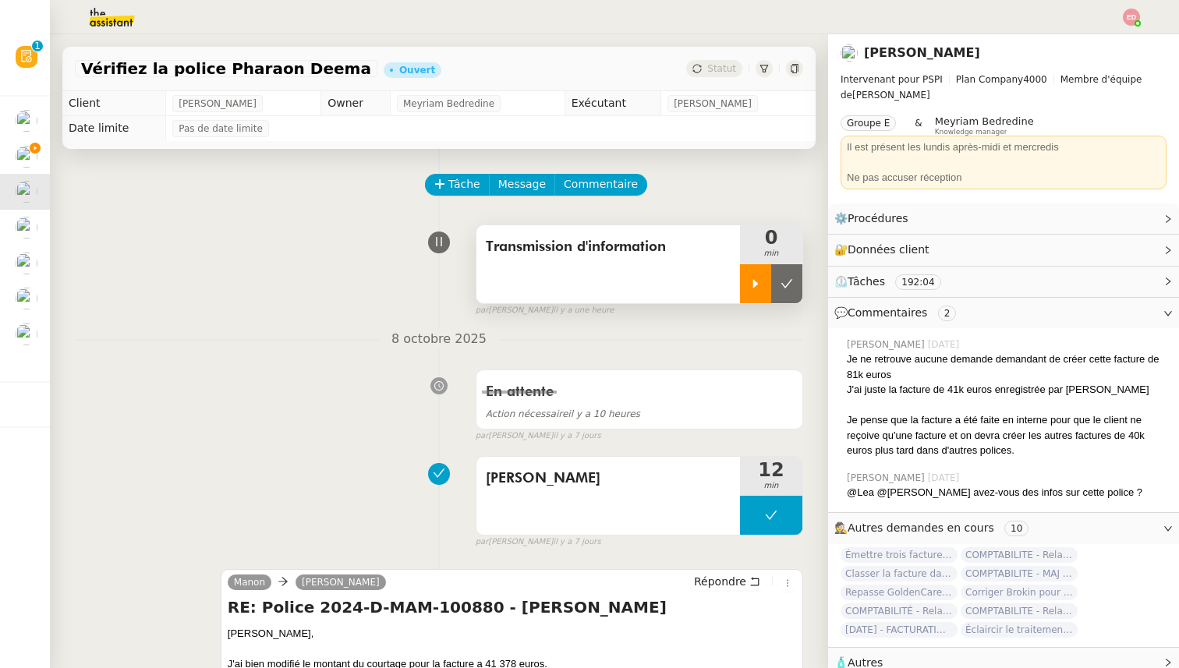
click at [758, 273] on div at bounding box center [755, 283] width 31 height 39
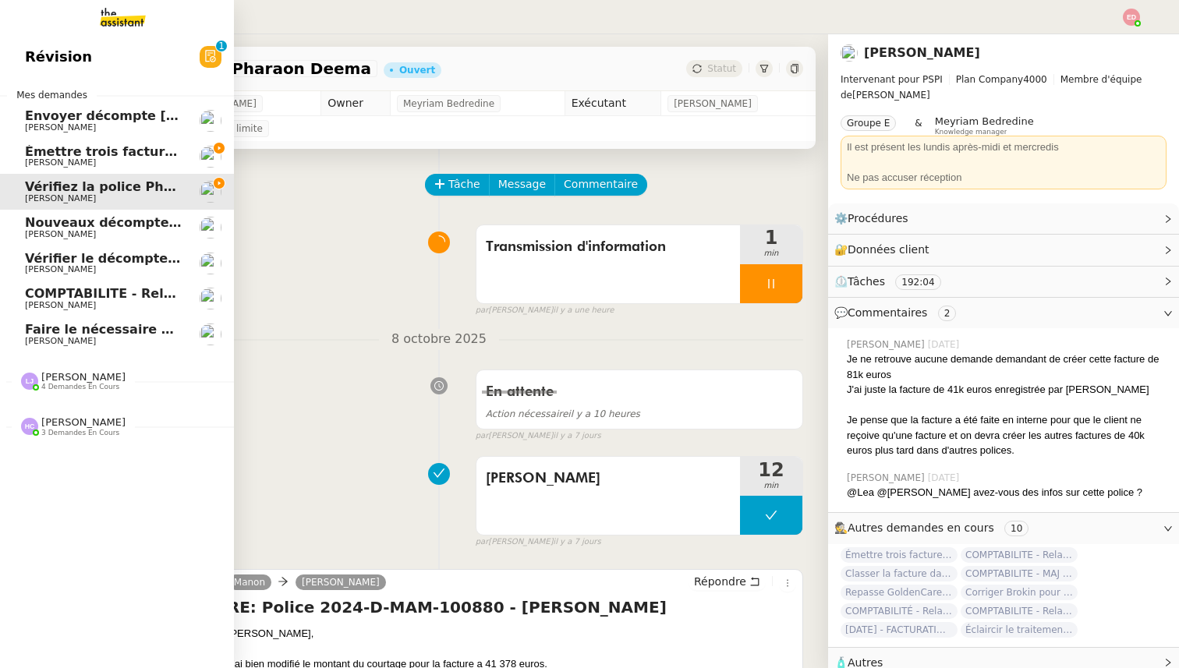
click at [38, 156] on span "Émettre trois factures à [PERSON_NAME] Sàrl" at bounding box center [185, 151] width 321 height 15
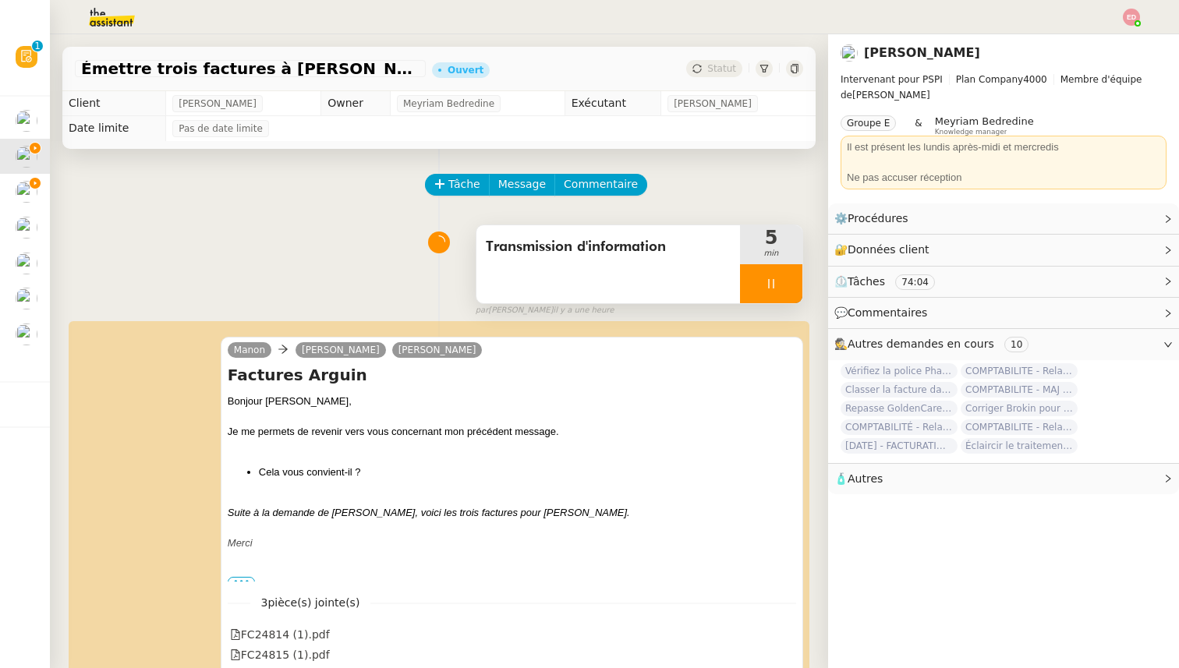
click at [789, 285] on div at bounding box center [771, 283] width 62 height 39
click at [789, 285] on icon at bounding box center [787, 284] width 12 height 12
click at [718, 66] on span "Statut" at bounding box center [721, 68] width 29 height 11
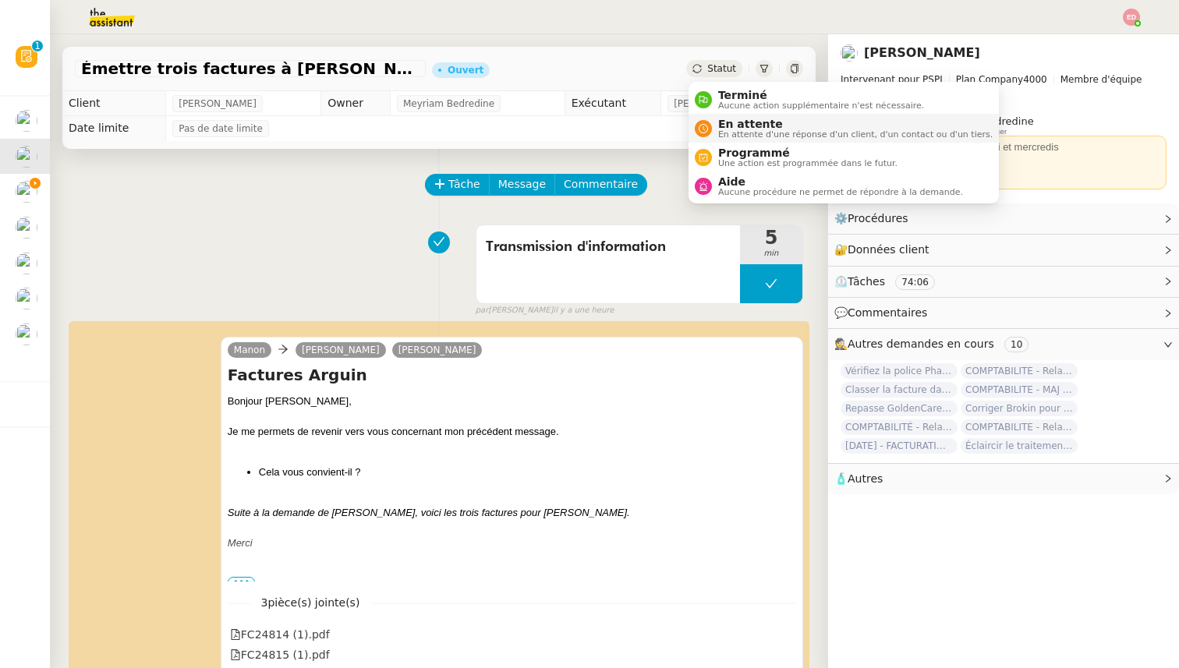
click at [720, 127] on span "En attente" at bounding box center [855, 124] width 275 height 12
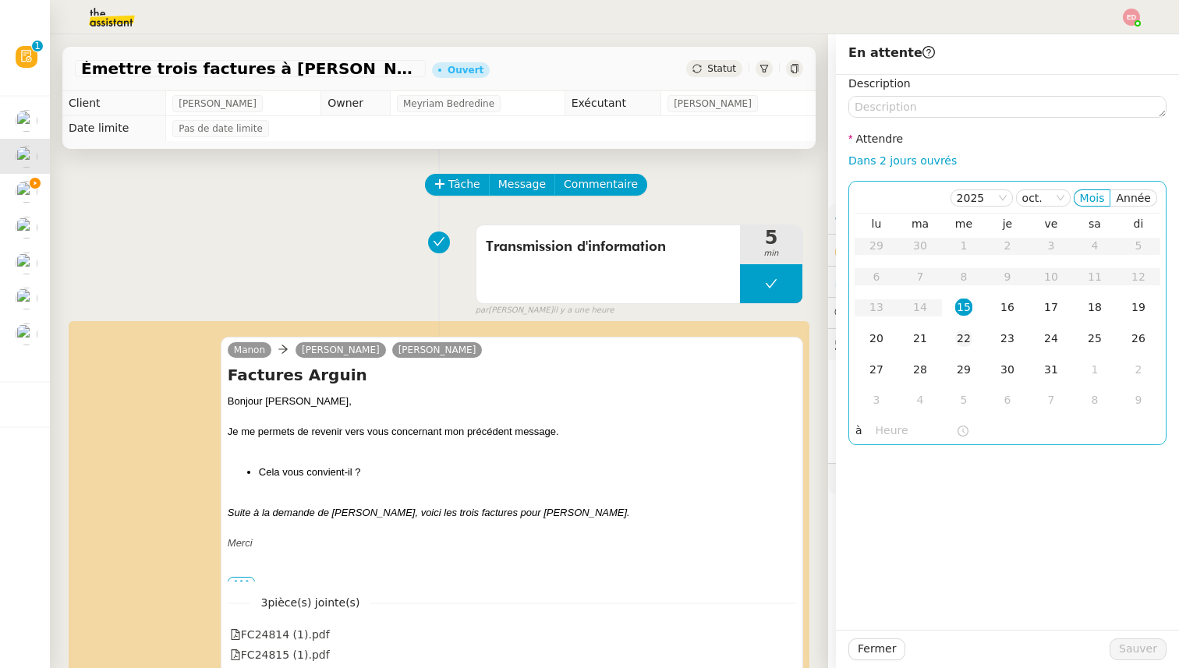
click at [970, 339] on div "22" at bounding box center [963, 338] width 17 height 17
click at [1144, 650] on span "Sauver" at bounding box center [1138, 649] width 38 height 18
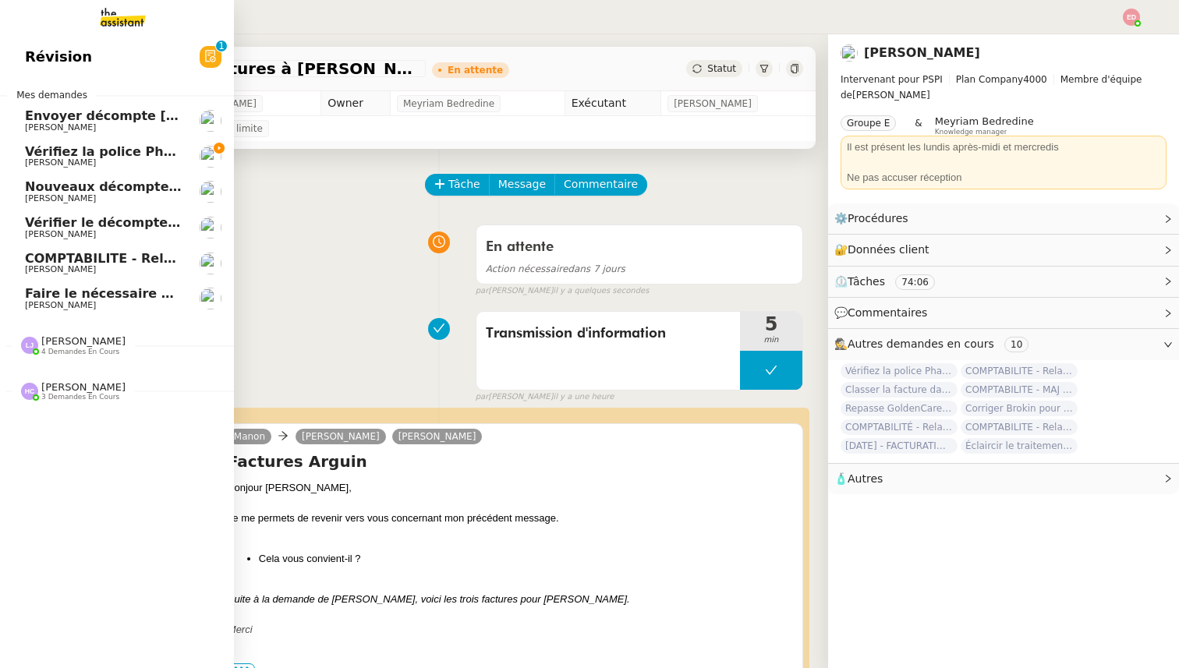
click at [31, 153] on span "Vérifiez la police Pharaon Deema" at bounding box center [141, 151] width 232 height 15
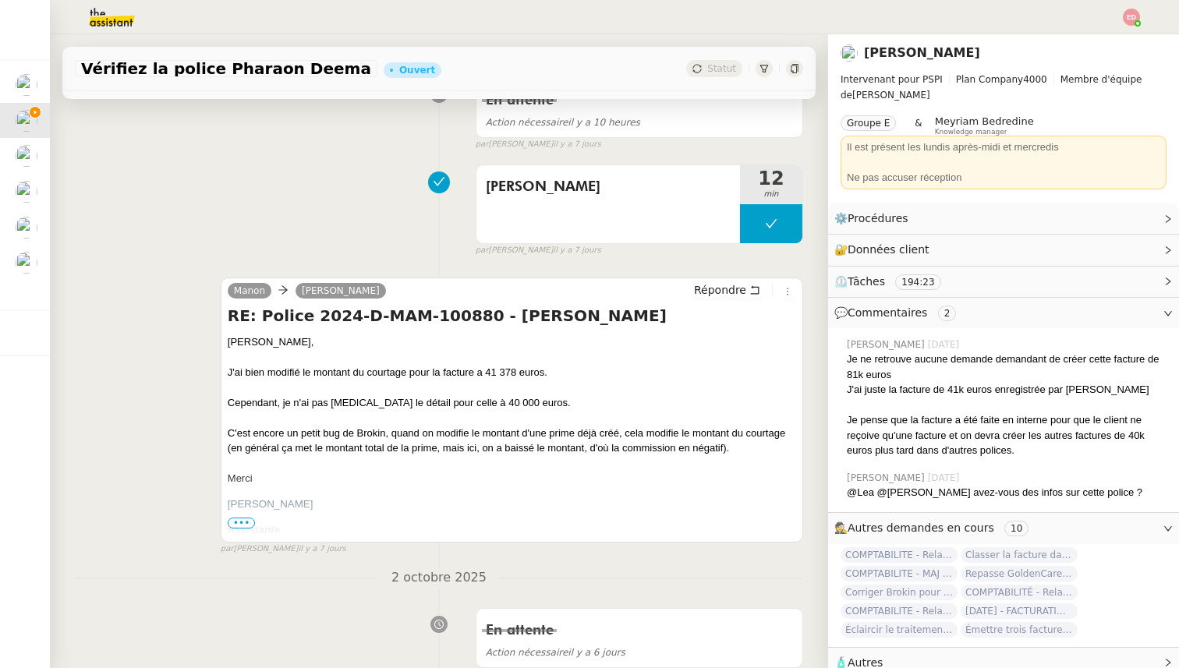
scroll to position [304, 0]
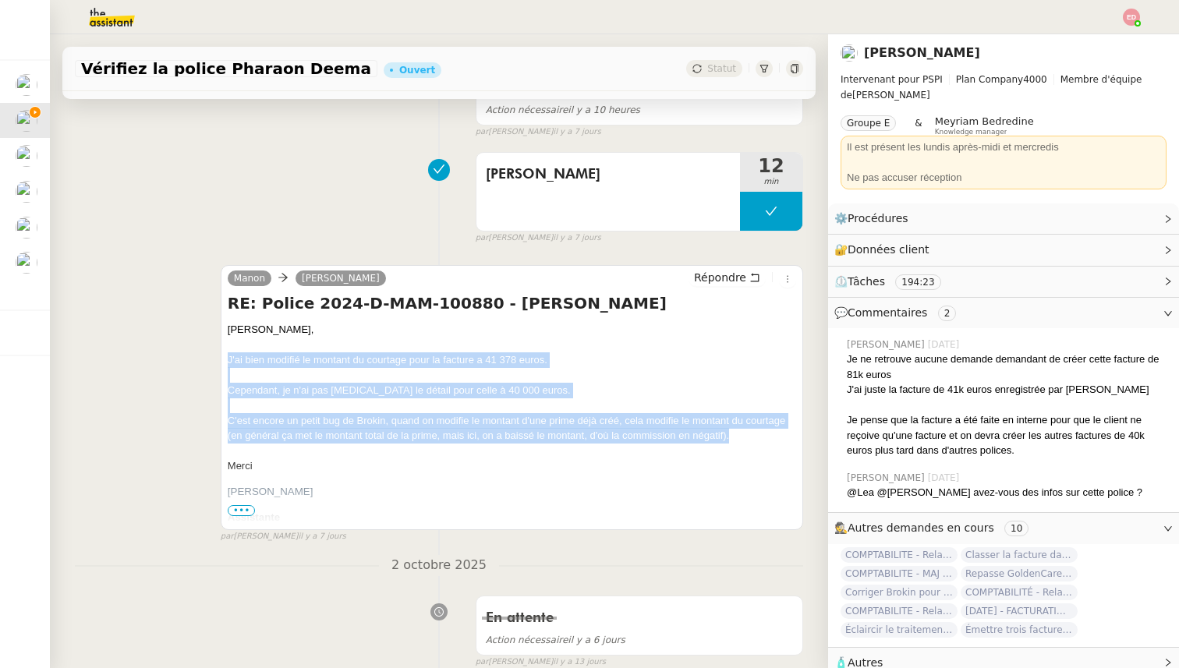
drag, startPoint x: 731, startPoint y: 432, endPoint x: 229, endPoint y: 359, distance: 507.6
copy div "J'ai bien modifié le montant du courtage pour la facture a 41 378 euros. Cepend…"
click at [727, 285] on span "Répondre" at bounding box center [720, 278] width 52 height 16
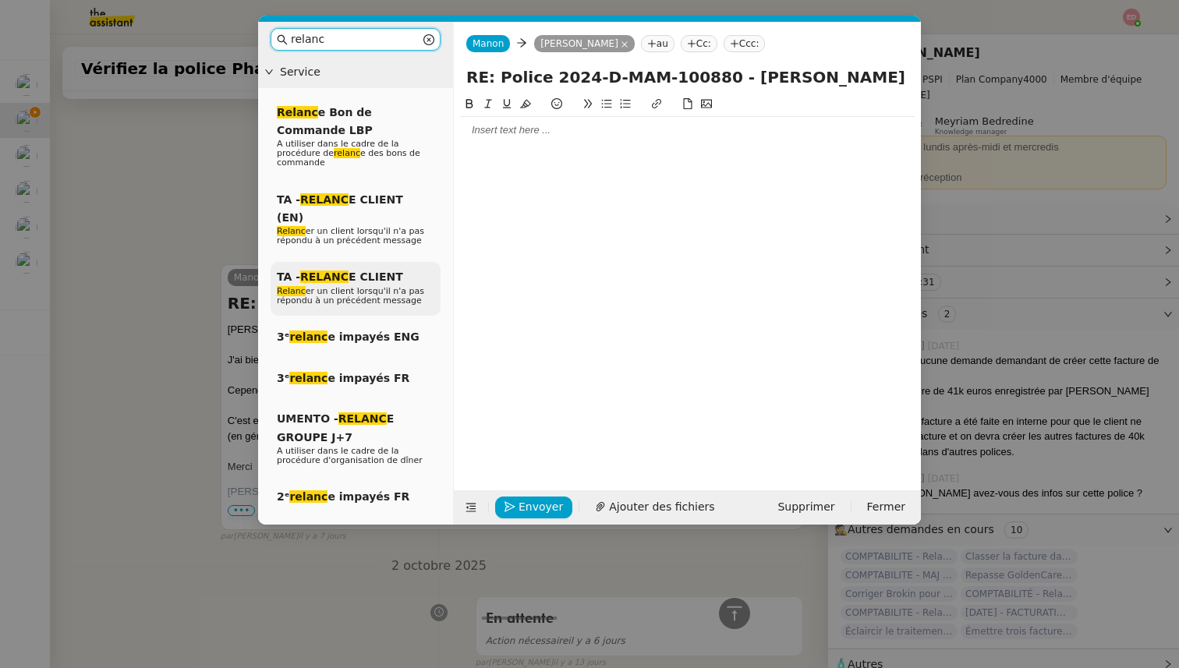
type input "relanc"
click at [371, 267] on div "TA - RELANC E CLIENT Relanc er un client lorsqu'il n'a pas répondu à un précéde…" at bounding box center [356, 289] width 170 height 54
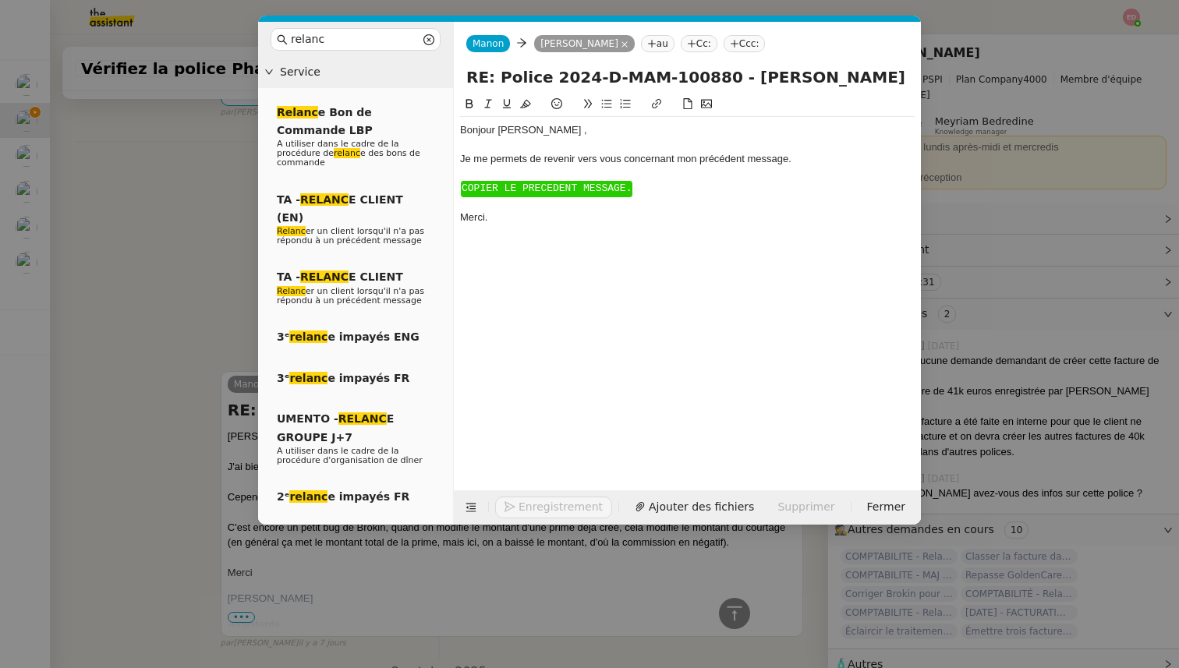
scroll to position [530, 0]
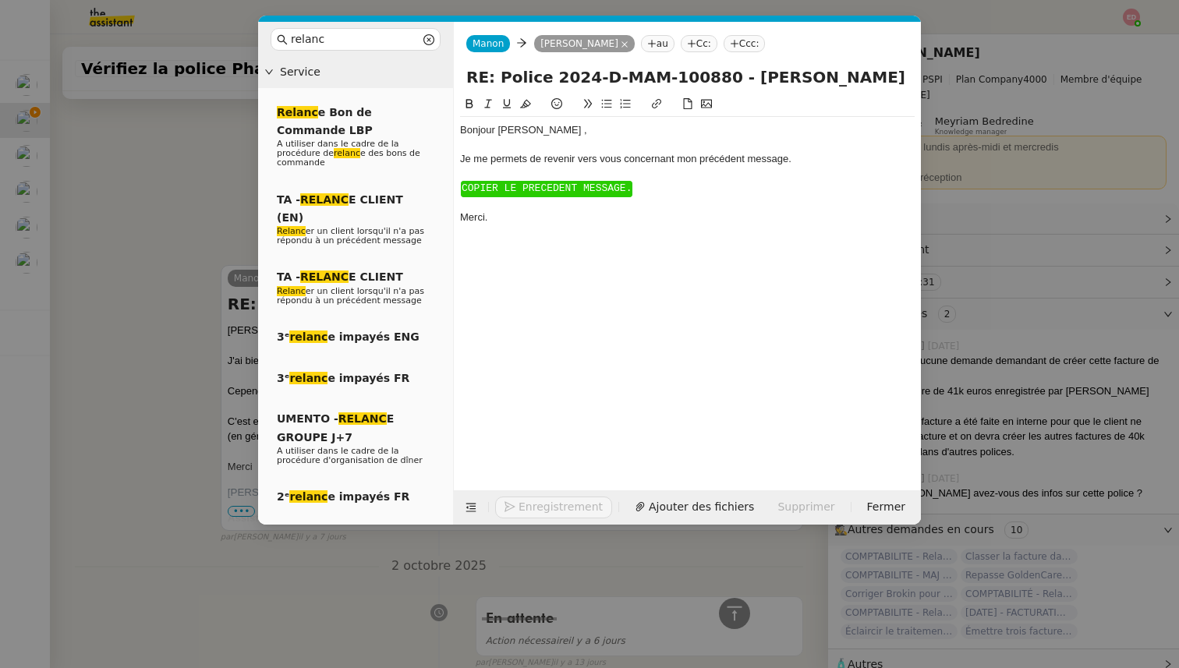
click at [505, 185] on span "COPIER LE PRECEDENT MESSAGE." at bounding box center [547, 189] width 170 height 12
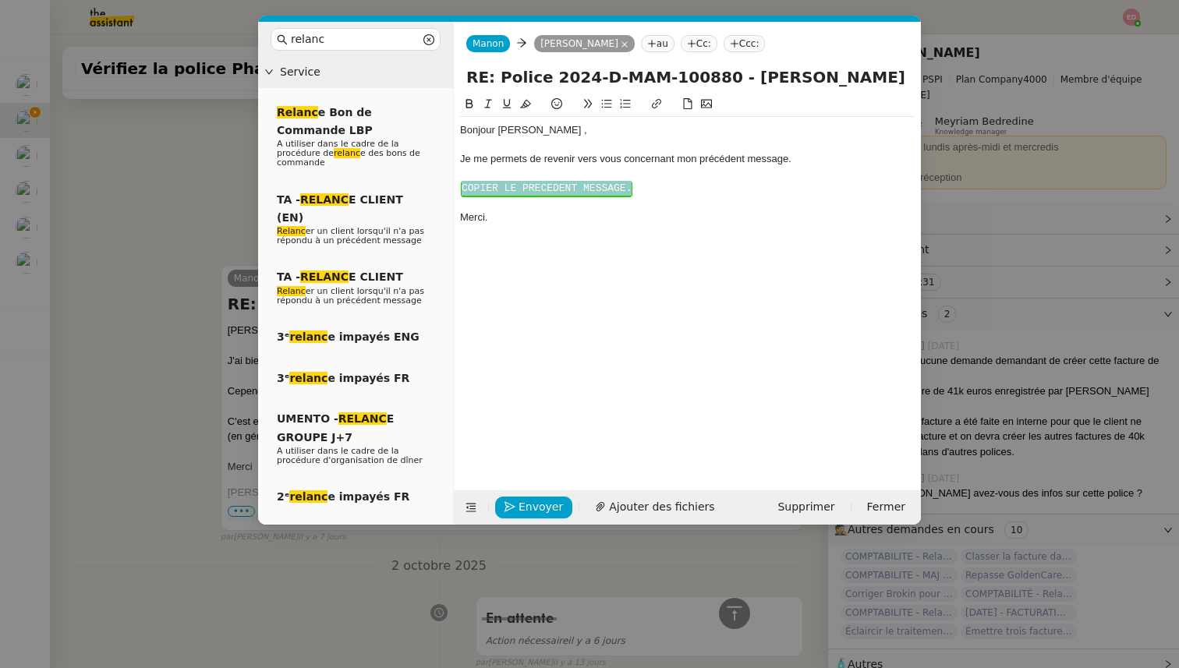
click at [505, 185] on span "COPIER LE PRECEDENT MESSAGE." at bounding box center [547, 189] width 170 height 12
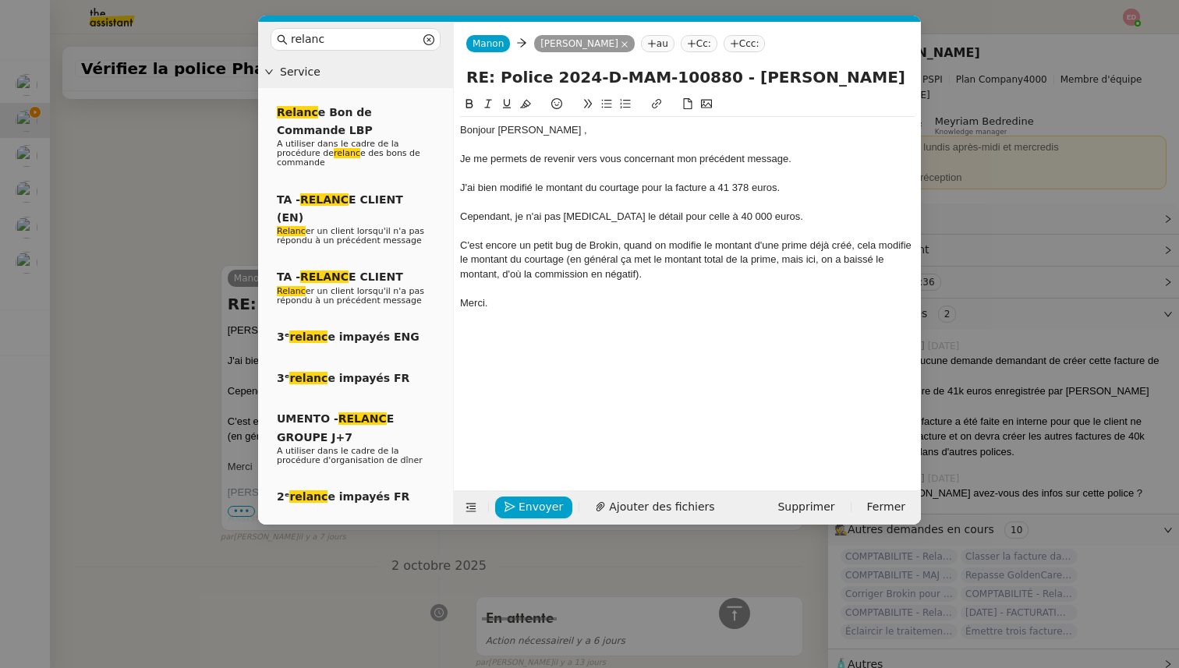
scroll to position [606, 0]
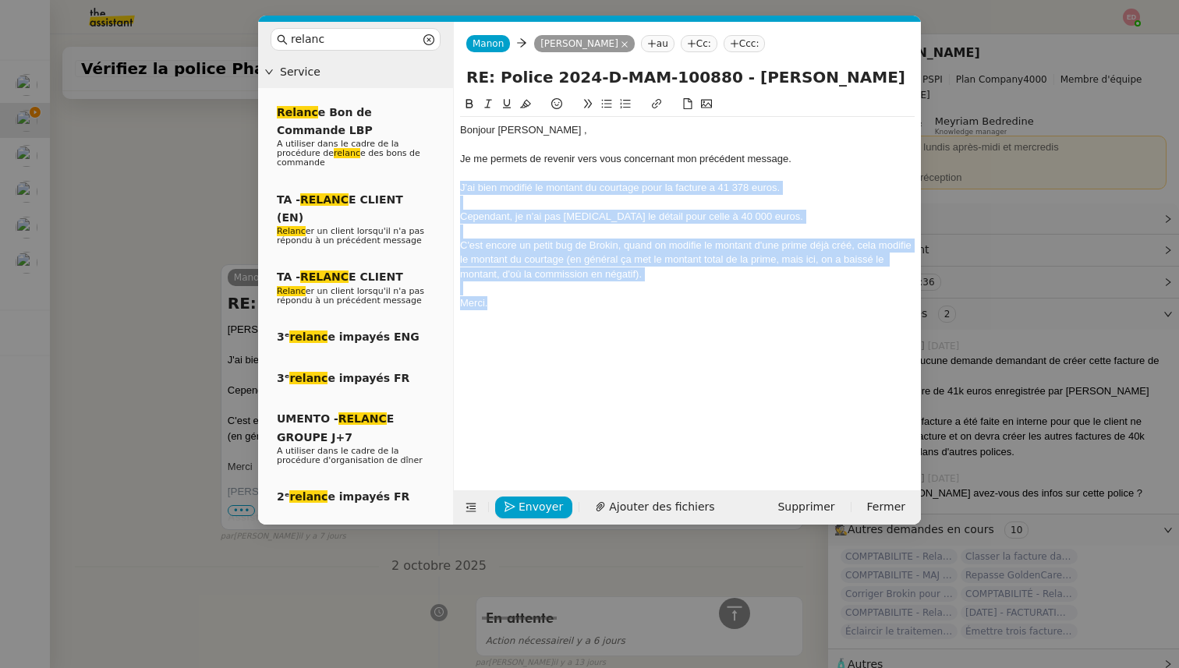
drag, startPoint x: 493, startPoint y: 304, endPoint x: 455, endPoint y: 188, distance: 122.3
click at [455, 188] on nz-spin "Bonjour ﻿Pierrick ﻿, Je me permets de revenir vers vous concernant mon précéden…" at bounding box center [687, 284] width 467 height 378
click at [484, 103] on icon at bounding box center [488, 103] width 11 height 11
click at [534, 508] on span "Envoyer" at bounding box center [541, 507] width 44 height 18
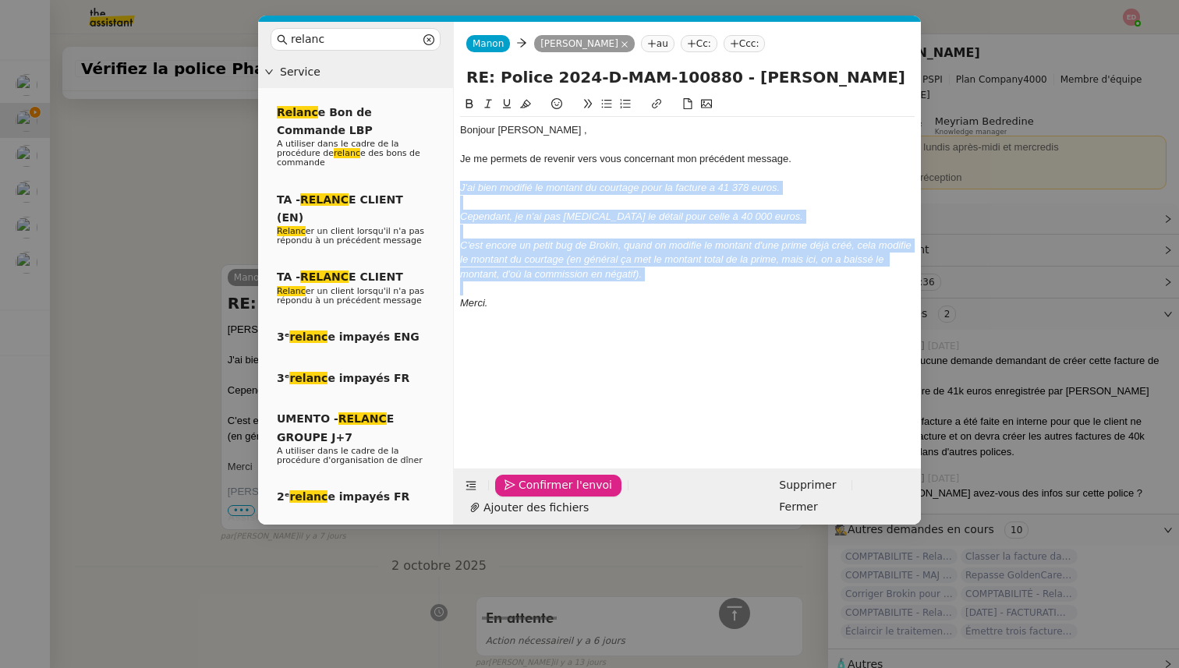
click at [534, 495] on span "Confirmer l'envoi" at bounding box center [566, 486] width 94 height 18
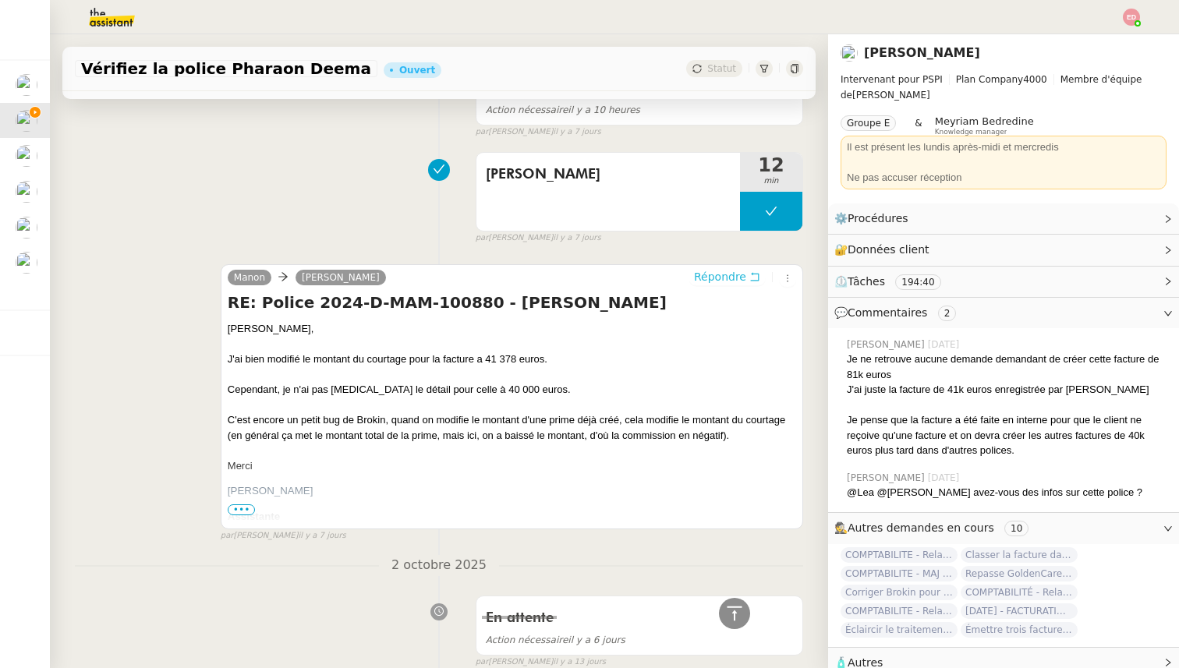
scroll to position [0, 0]
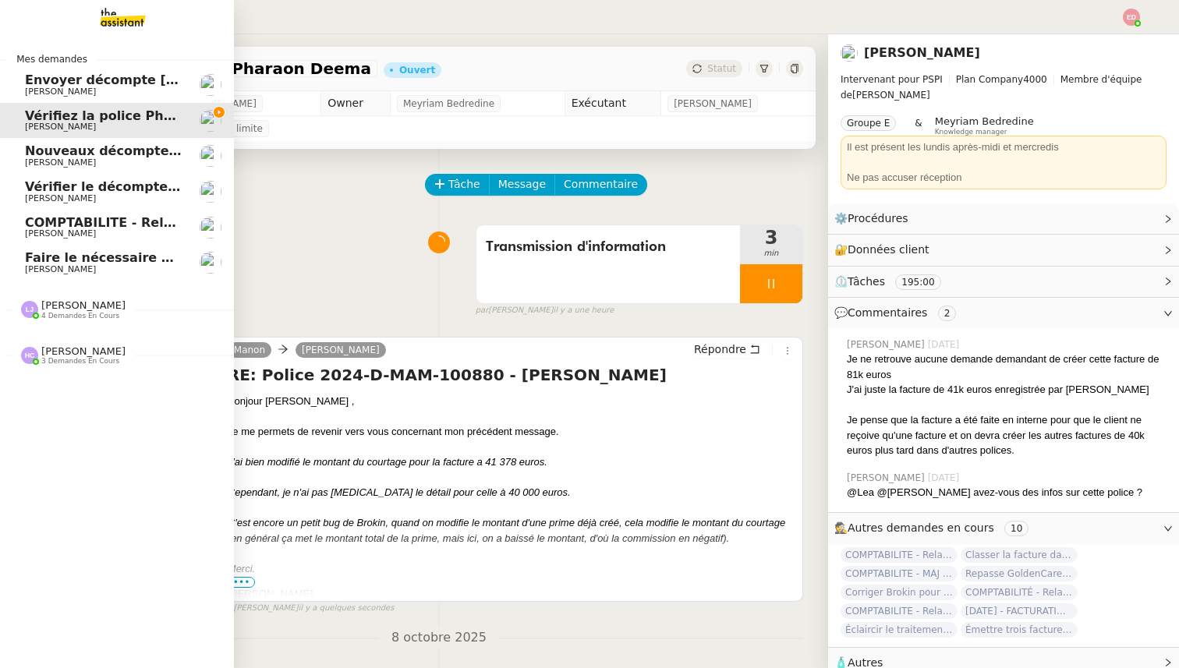
click at [87, 152] on span "Nouveaux décomptes de commissions" at bounding box center [159, 151] width 268 height 15
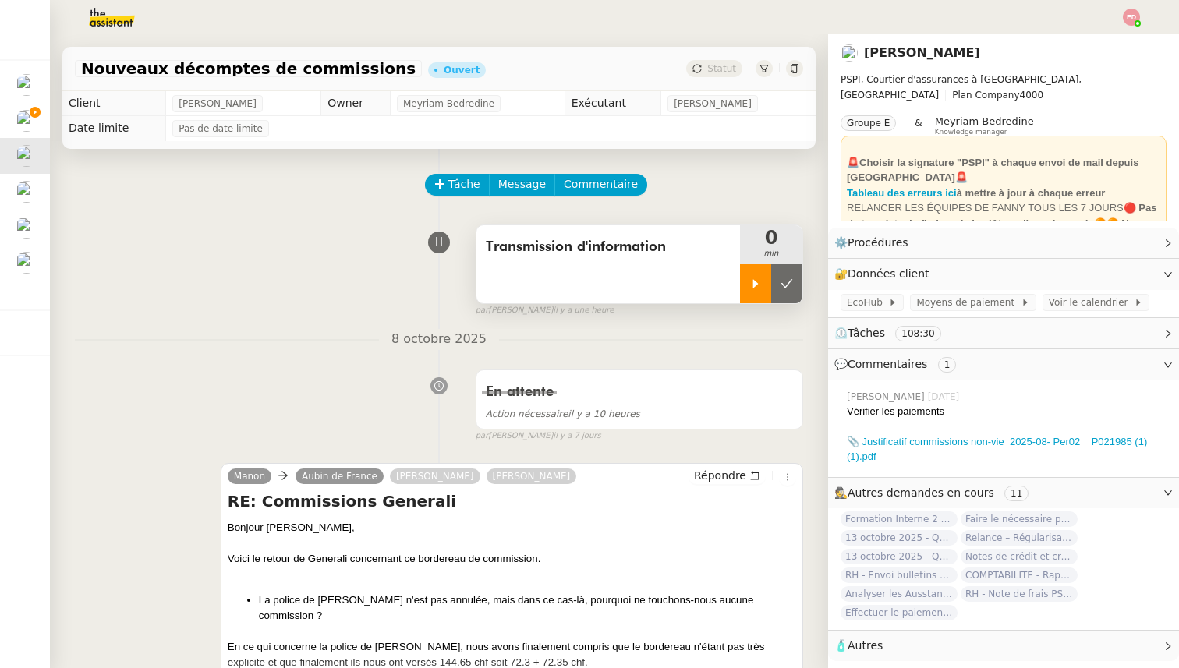
click at [757, 276] on div at bounding box center [755, 283] width 31 height 39
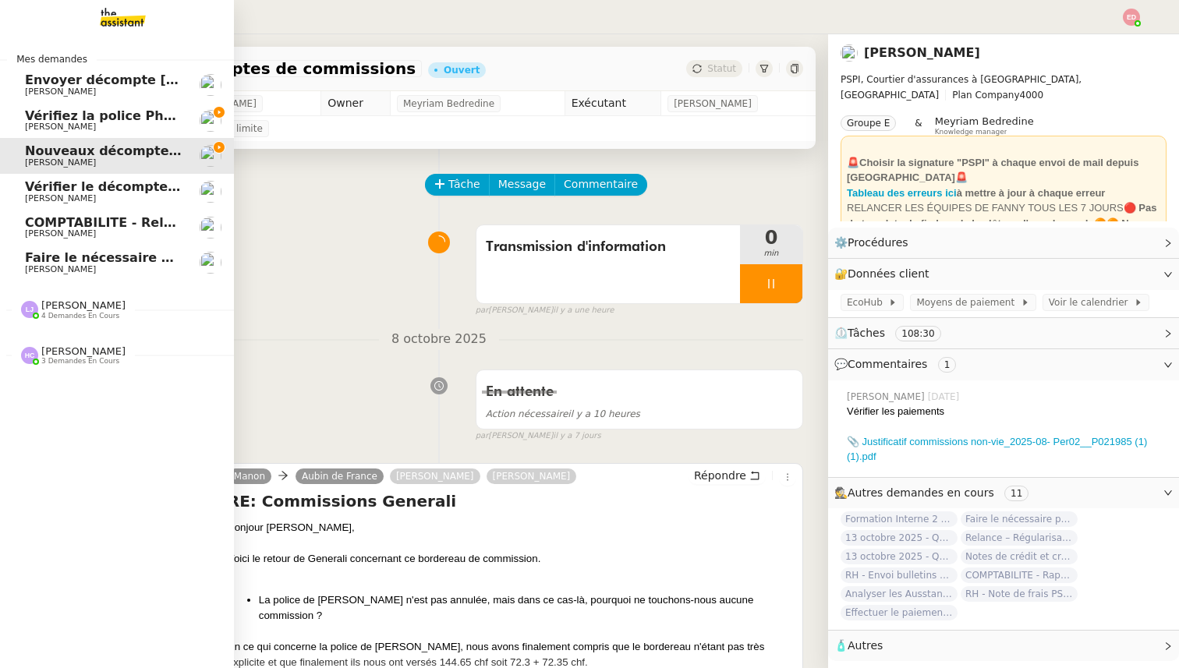
click at [34, 128] on span "[PERSON_NAME]" at bounding box center [60, 127] width 71 height 10
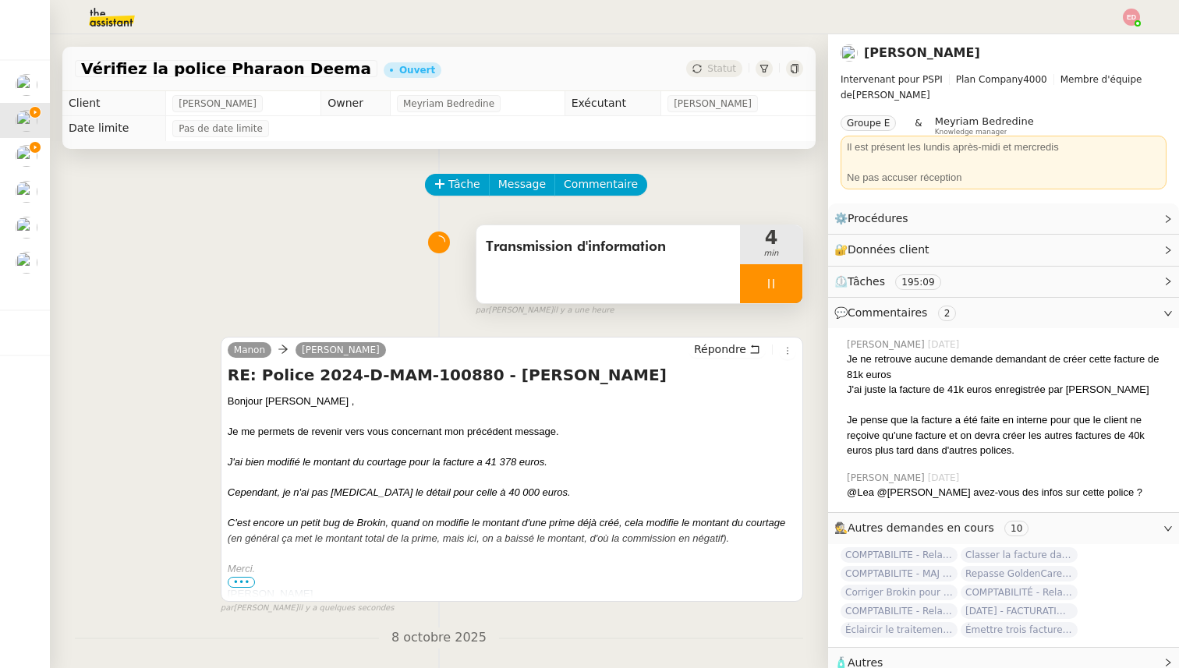
click at [789, 292] on div at bounding box center [771, 283] width 62 height 39
click at [789, 292] on button at bounding box center [786, 283] width 31 height 39
click at [717, 68] on span "Statut" at bounding box center [721, 68] width 29 height 11
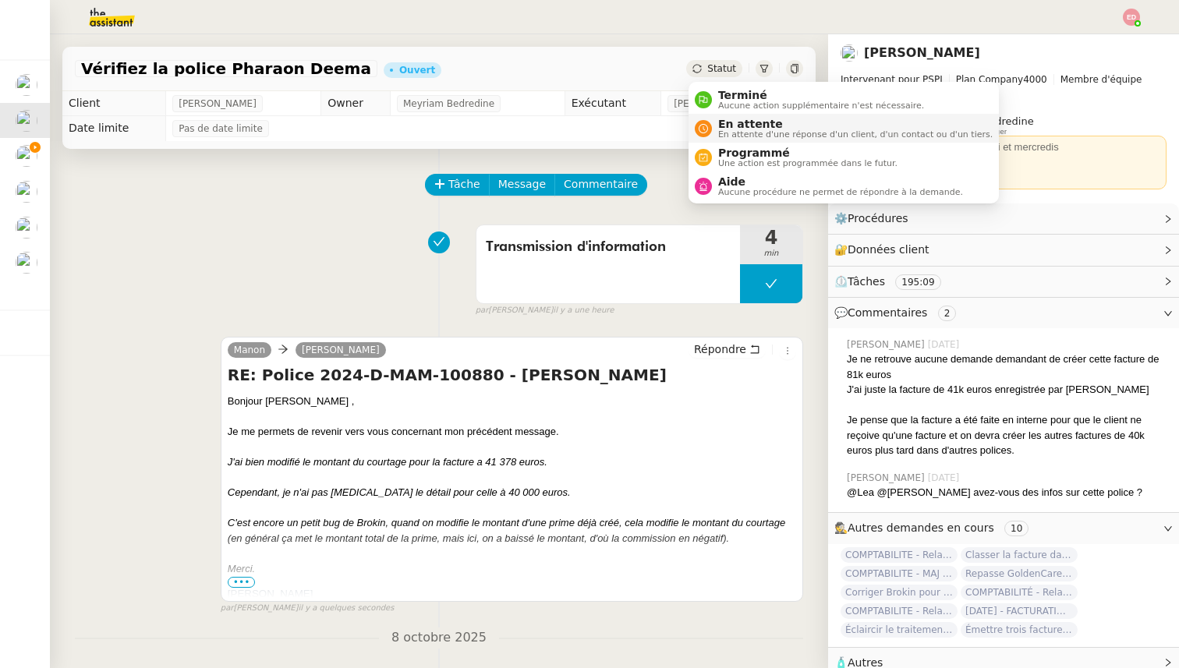
click at [739, 126] on span "En attente" at bounding box center [855, 124] width 275 height 12
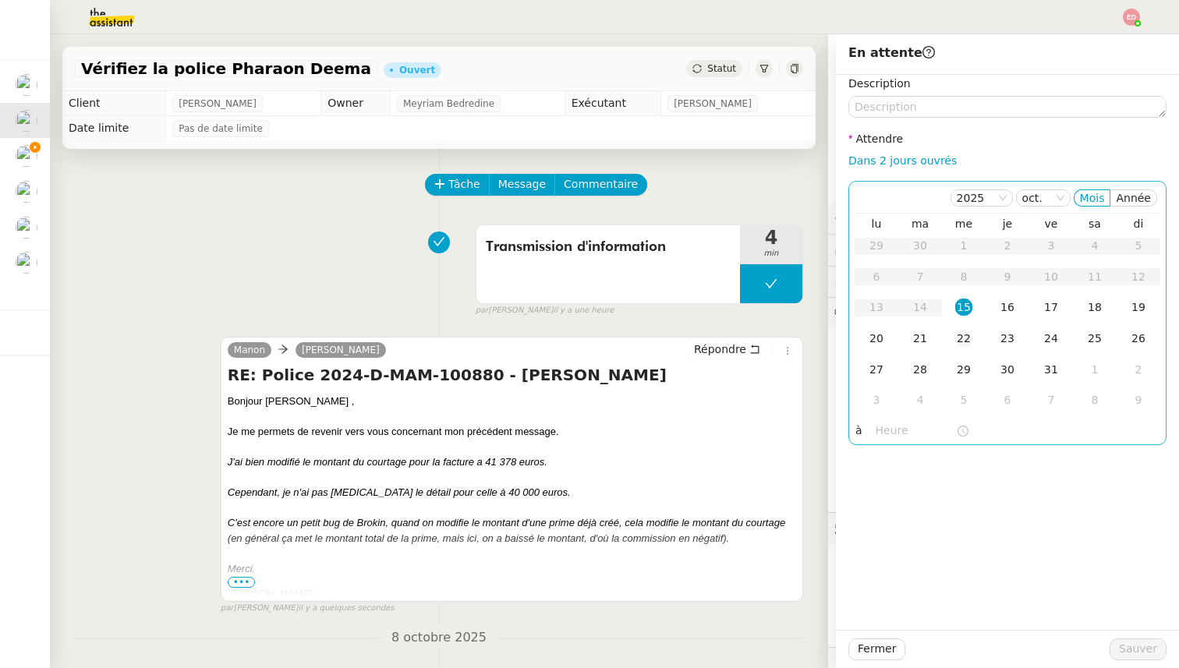
click at [956, 334] on div "22" at bounding box center [963, 338] width 17 height 17
click at [1136, 637] on div "Fermer Sauver" at bounding box center [1007, 649] width 343 height 38
click at [1135, 653] on span "Sauver" at bounding box center [1138, 649] width 38 height 18
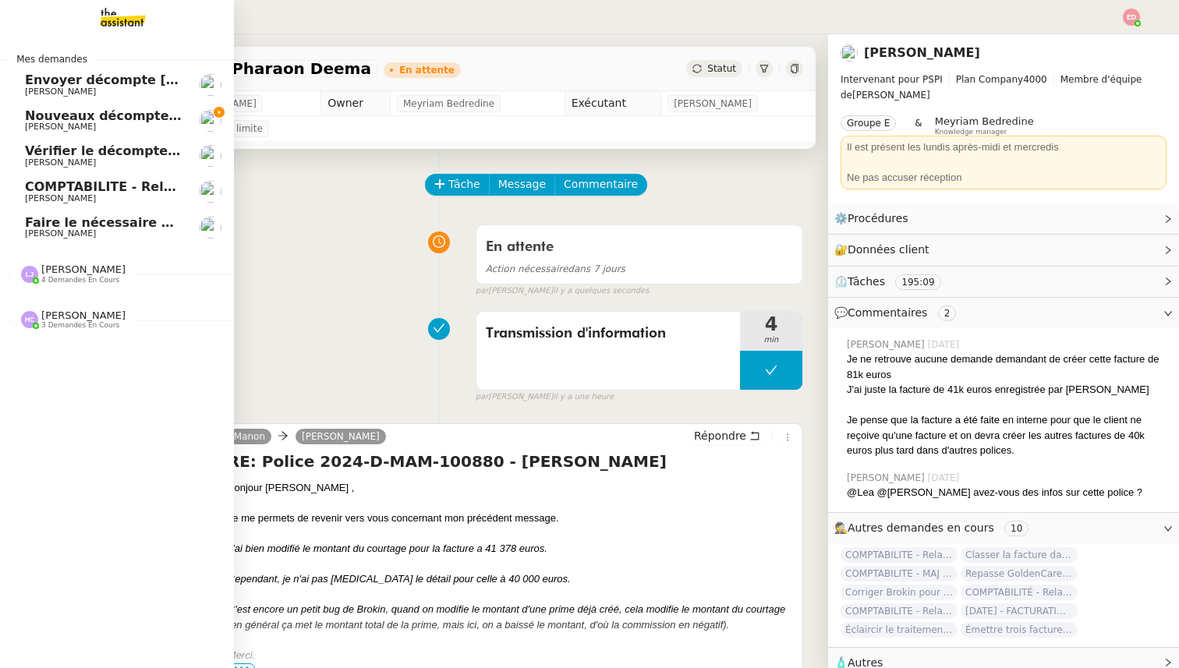
click at [29, 106] on link "Nouveaux décomptes de commissions Fanny Eyraud" at bounding box center [117, 121] width 234 height 36
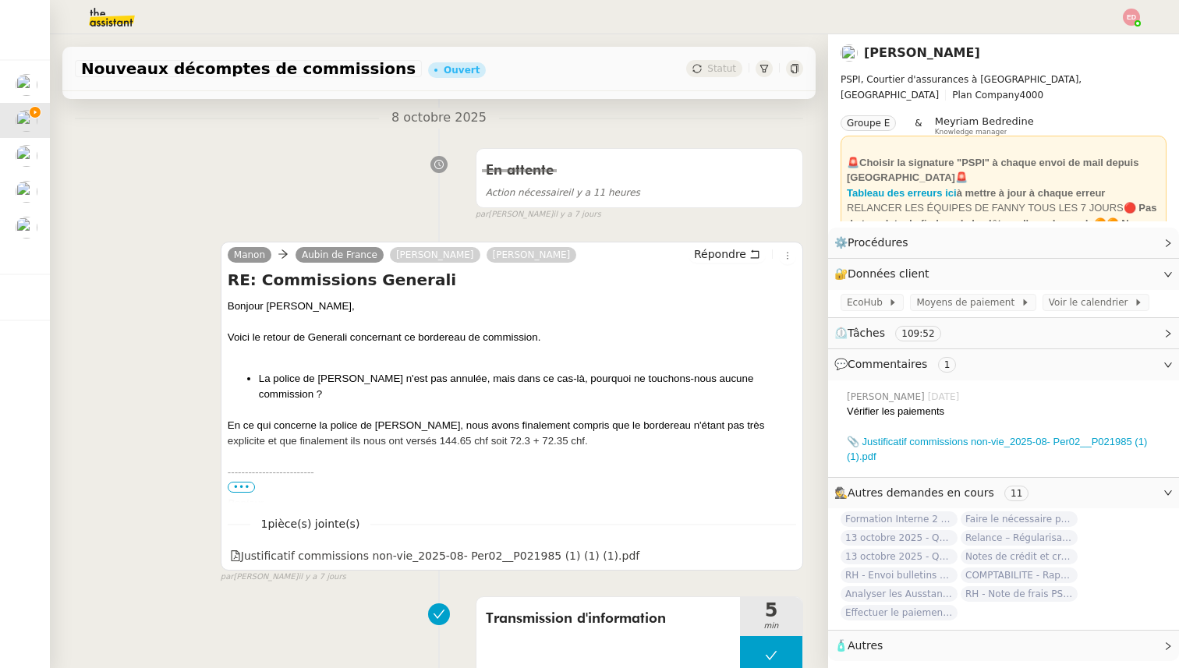
scroll to position [259, 0]
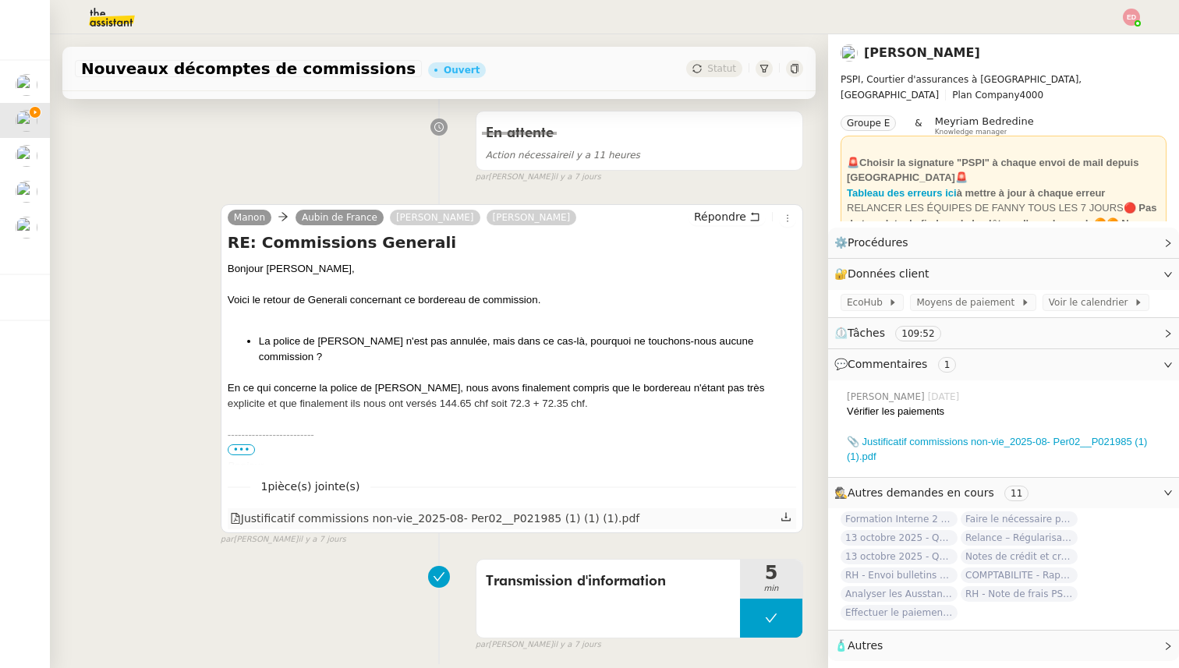
click at [789, 518] on icon at bounding box center [786, 517] width 11 height 11
click at [295, 388] on div "En ce qui concerne la police de [PERSON_NAME], nous avons finalement compris qu…" at bounding box center [512, 396] width 569 height 31
click at [240, 448] on span "•••" at bounding box center [242, 450] width 28 height 11
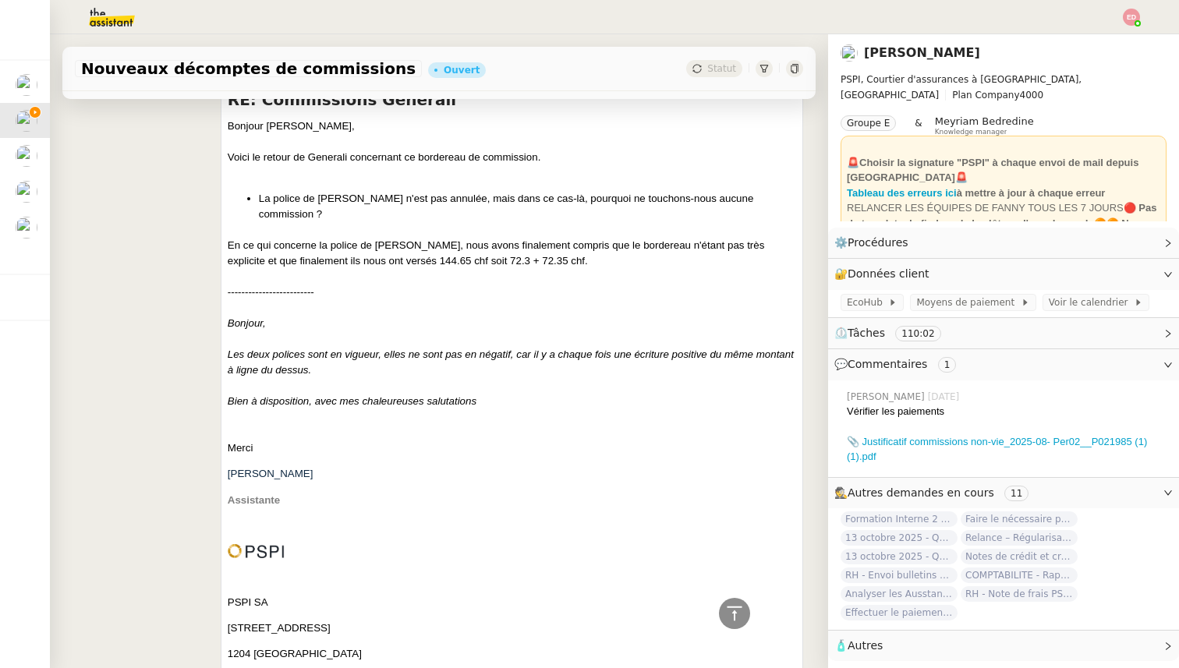
scroll to position [388, 0]
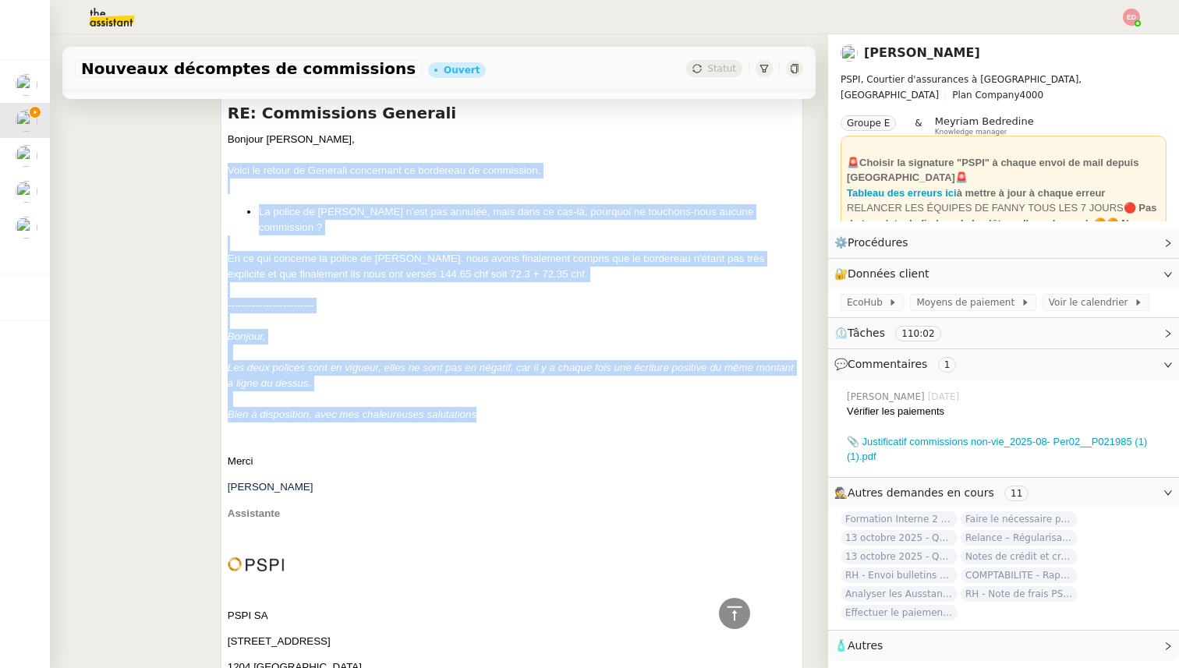
drag, startPoint x: 483, startPoint y: 413, endPoint x: 228, endPoint y: 167, distance: 354.7
click at [228, 167] on span "Bonjour Aubin, Voici le retour de Generali concernant ce bordereau de commissio…" at bounding box center [512, 521] width 569 height 779
copy span "Voici le retour de Generali concernant ce bordereau de commission. La police de…"
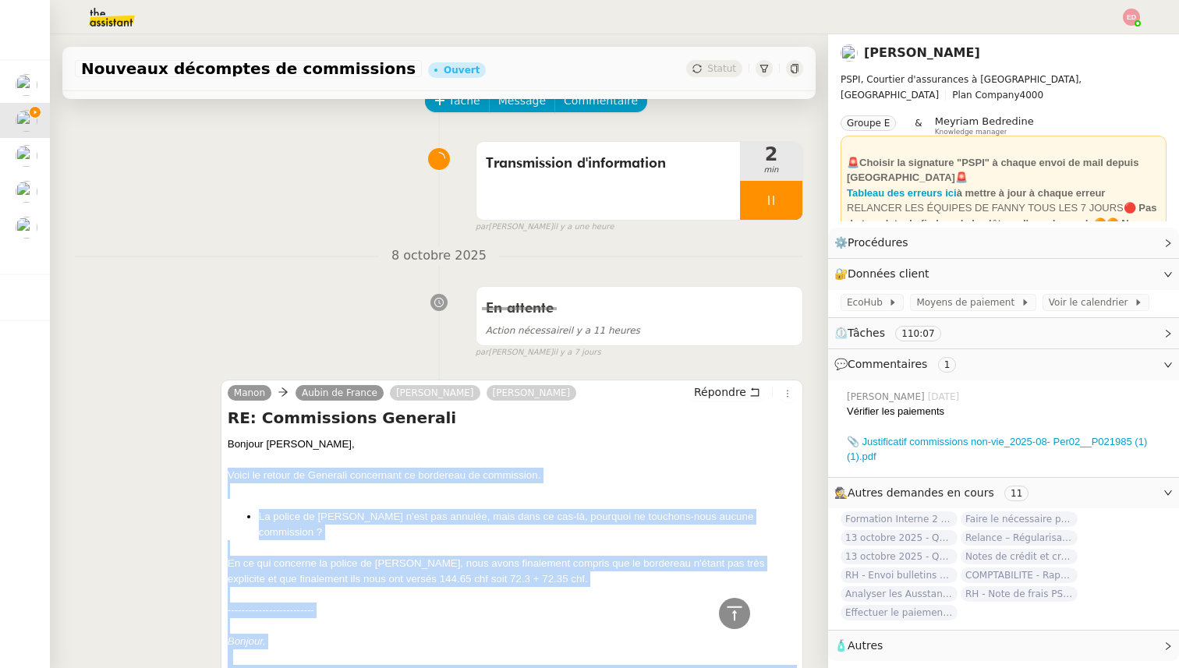
scroll to position [0, 0]
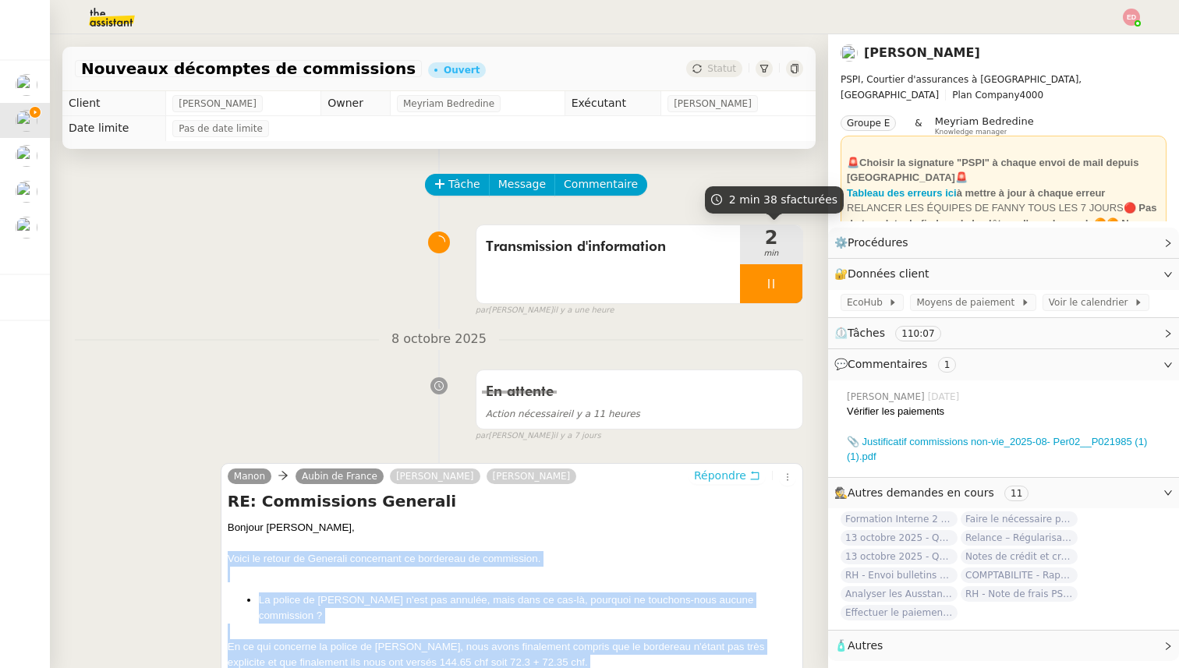
click at [726, 476] on span "Répondre" at bounding box center [720, 476] width 52 height 16
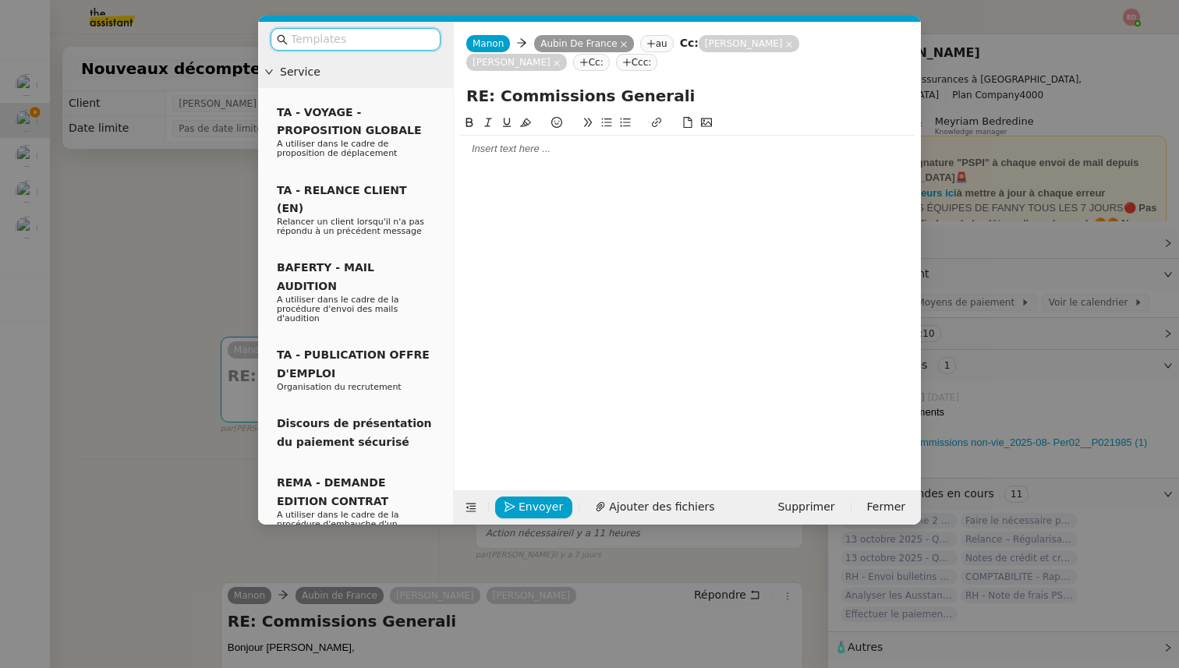
click at [365, 39] on input "text" at bounding box center [361, 39] width 140 height 18
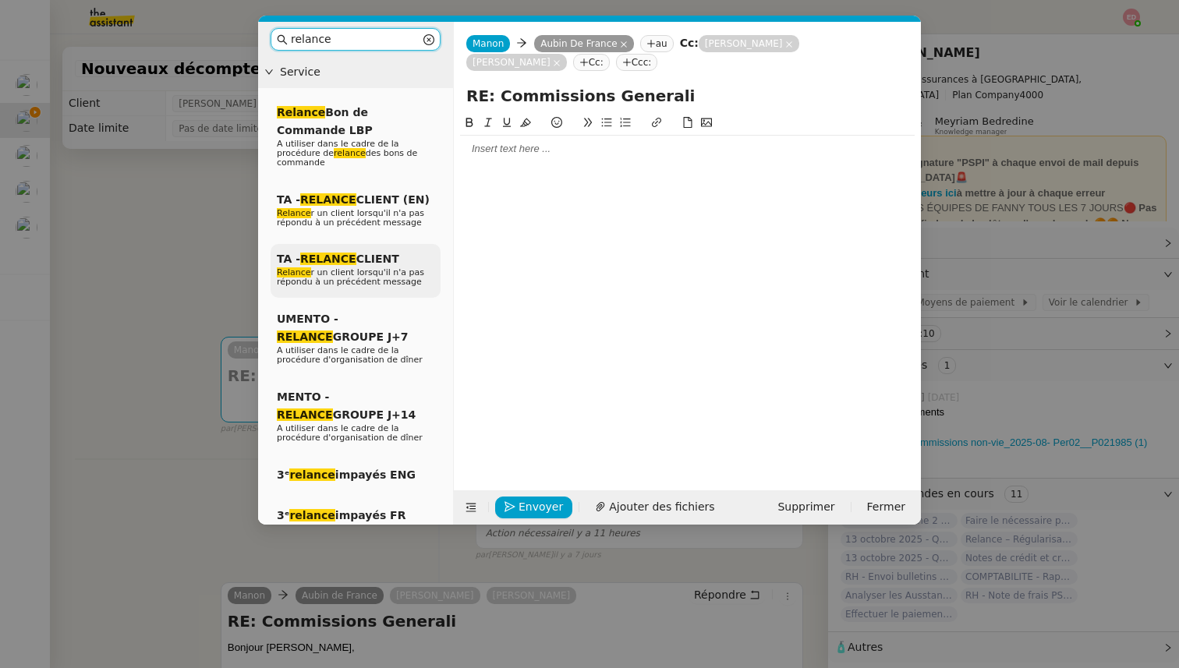
type input "relance"
click at [381, 266] on div "TA - RELANCE CLIENT Relance r un client lorsqu'il n'a pas répondu à un précéden…" at bounding box center [356, 271] width 170 height 54
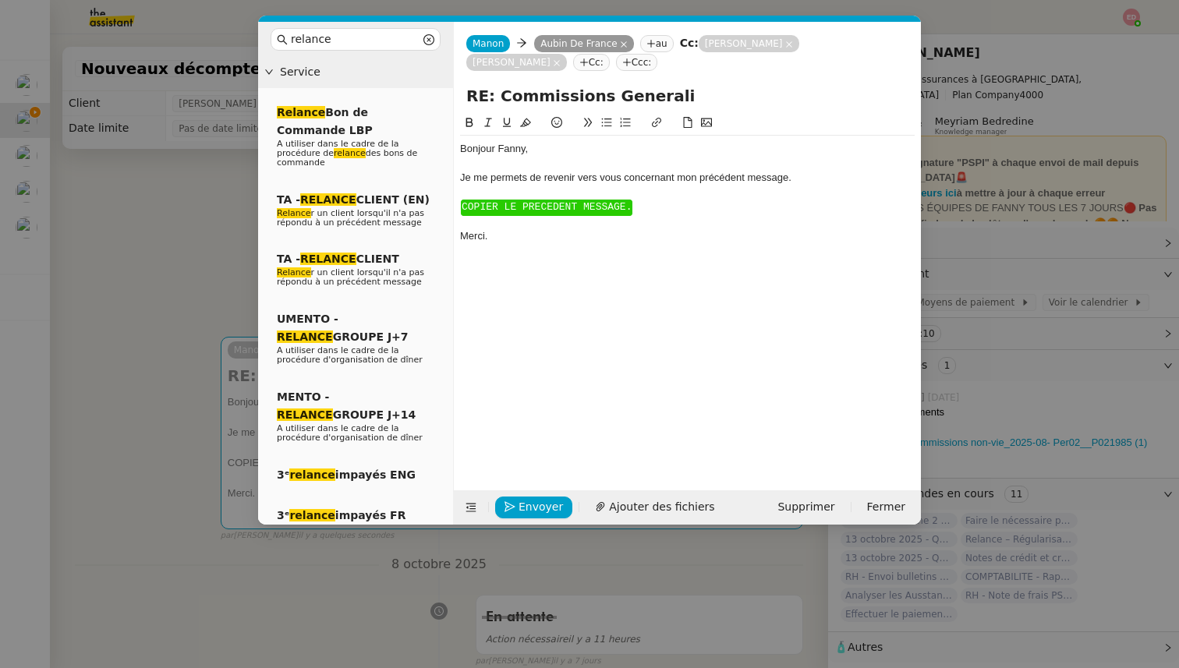
click at [511, 149] on div "Bonjour ﻿Fanny﻿," at bounding box center [687, 149] width 455 height 14
click at [516, 210] on span "COPIER LE PRECEDENT MESSAGE." at bounding box center [547, 207] width 170 height 12
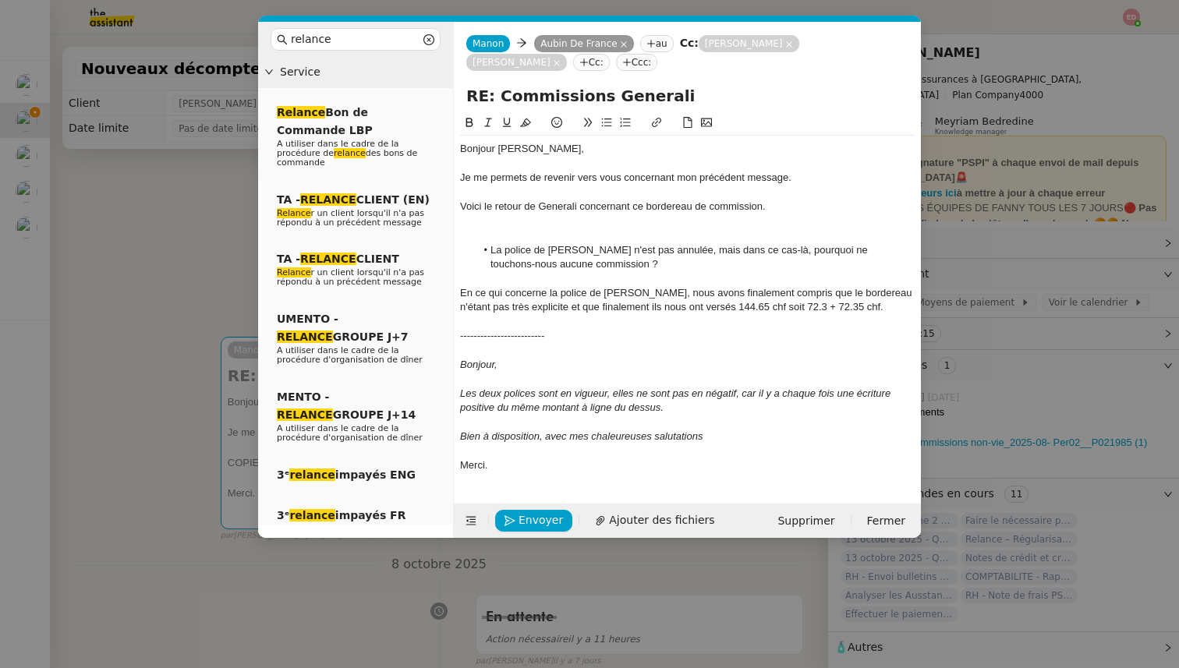
click at [530, 234] on div at bounding box center [687, 236] width 455 height 14
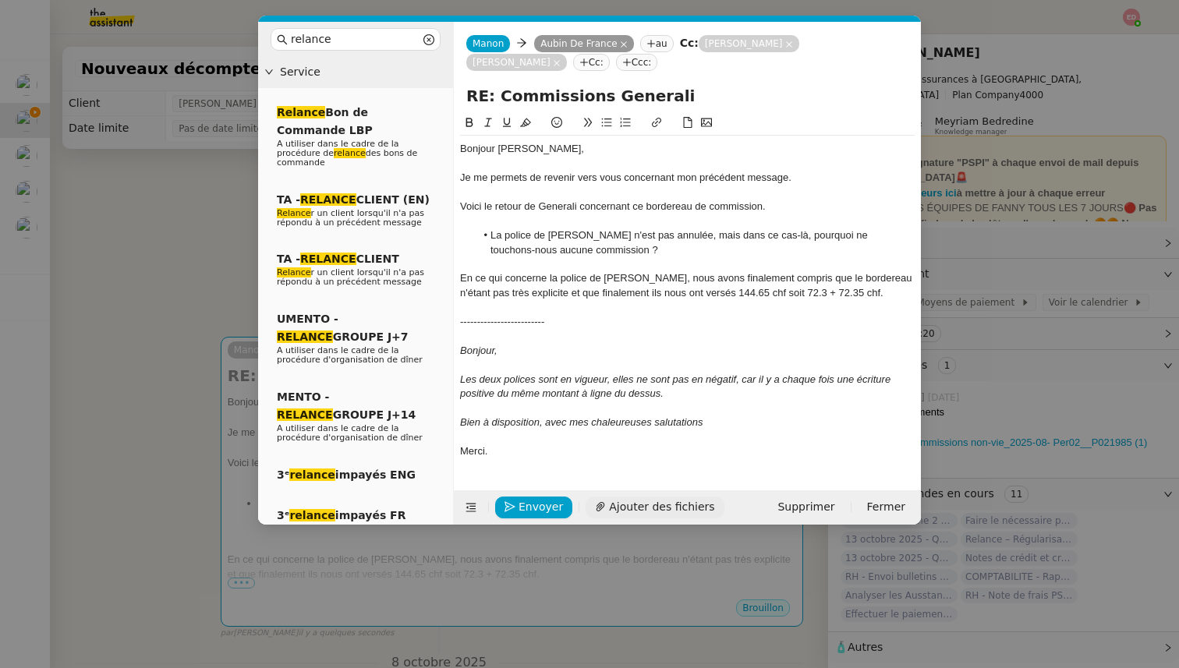
click at [623, 499] on span "Ajouter des fichiers" at bounding box center [661, 507] width 105 height 18
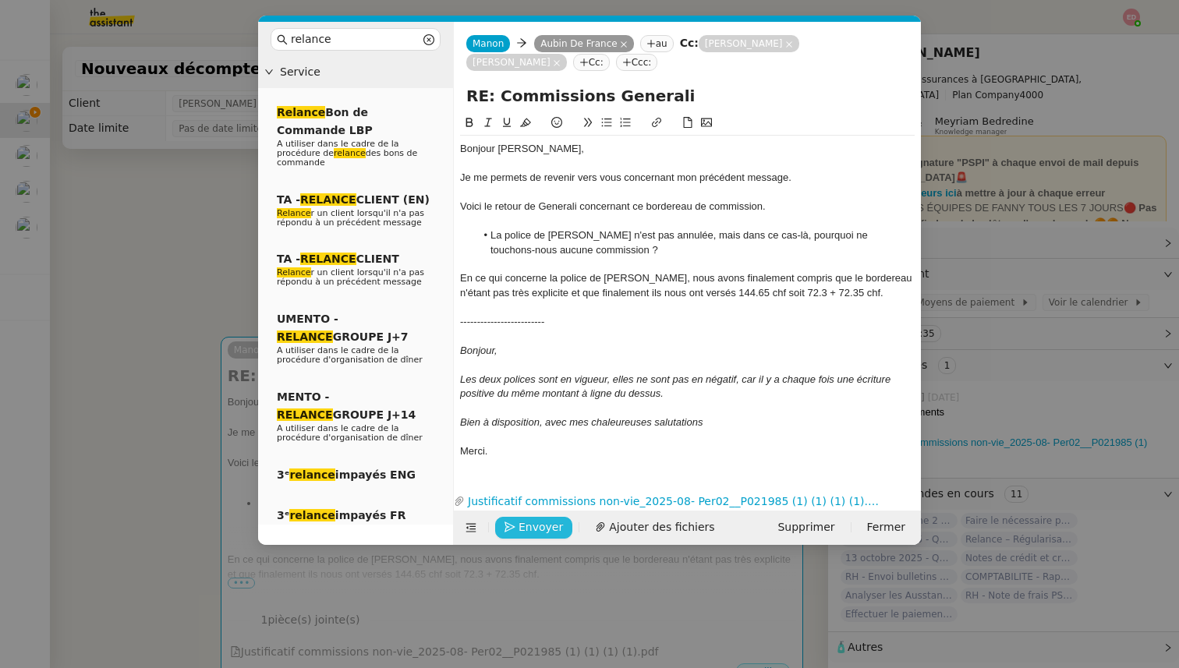
click at [531, 534] on span "Envoyer" at bounding box center [541, 528] width 44 height 18
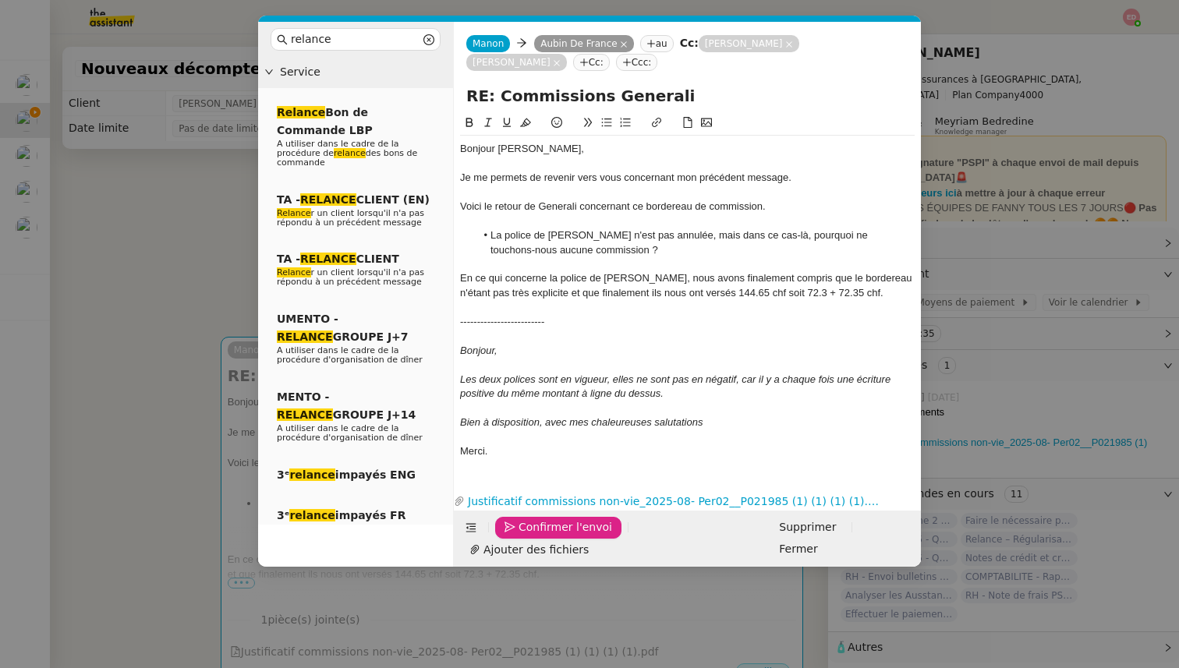
click at [531, 534] on span "Confirmer l'envoi" at bounding box center [566, 528] width 94 height 18
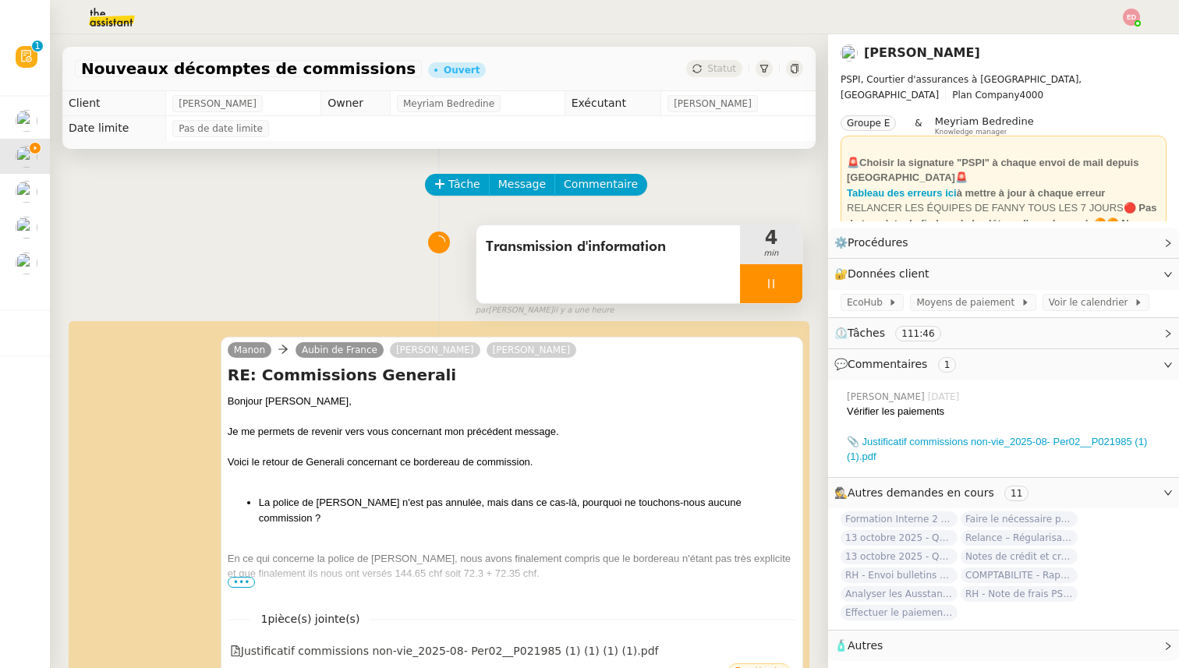
click at [786, 280] on div at bounding box center [771, 283] width 62 height 39
click at [786, 280] on icon at bounding box center [787, 284] width 12 height 12
click at [716, 68] on span "Statut" at bounding box center [721, 68] width 29 height 11
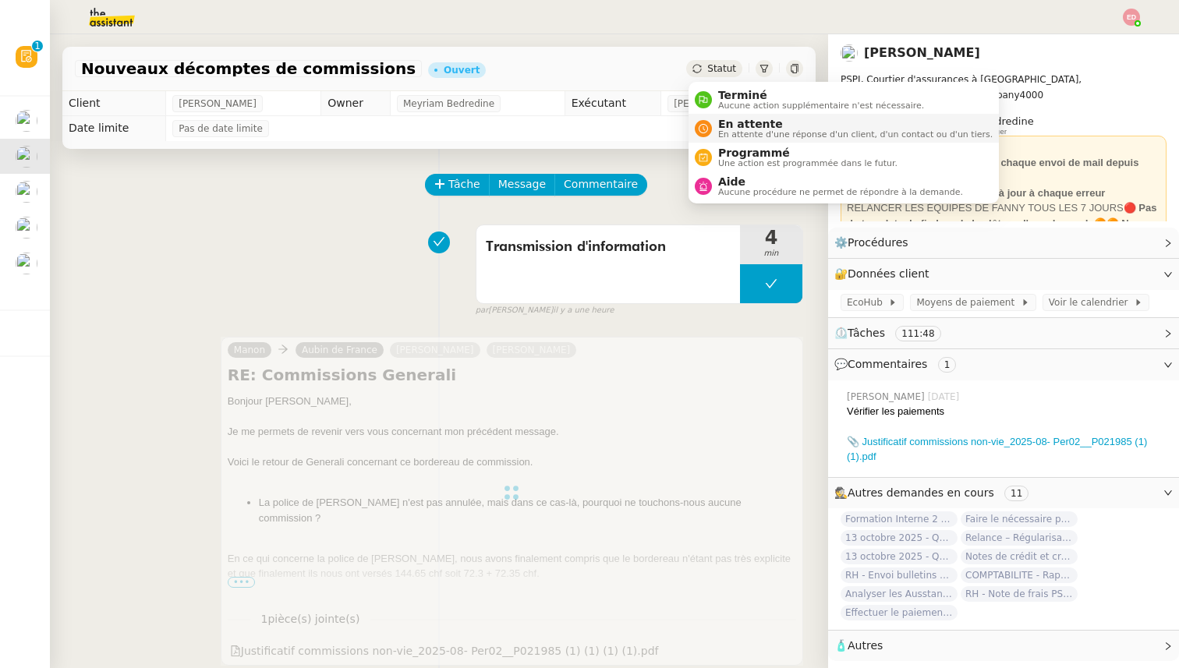
click at [734, 118] on span "En attente" at bounding box center [855, 124] width 275 height 12
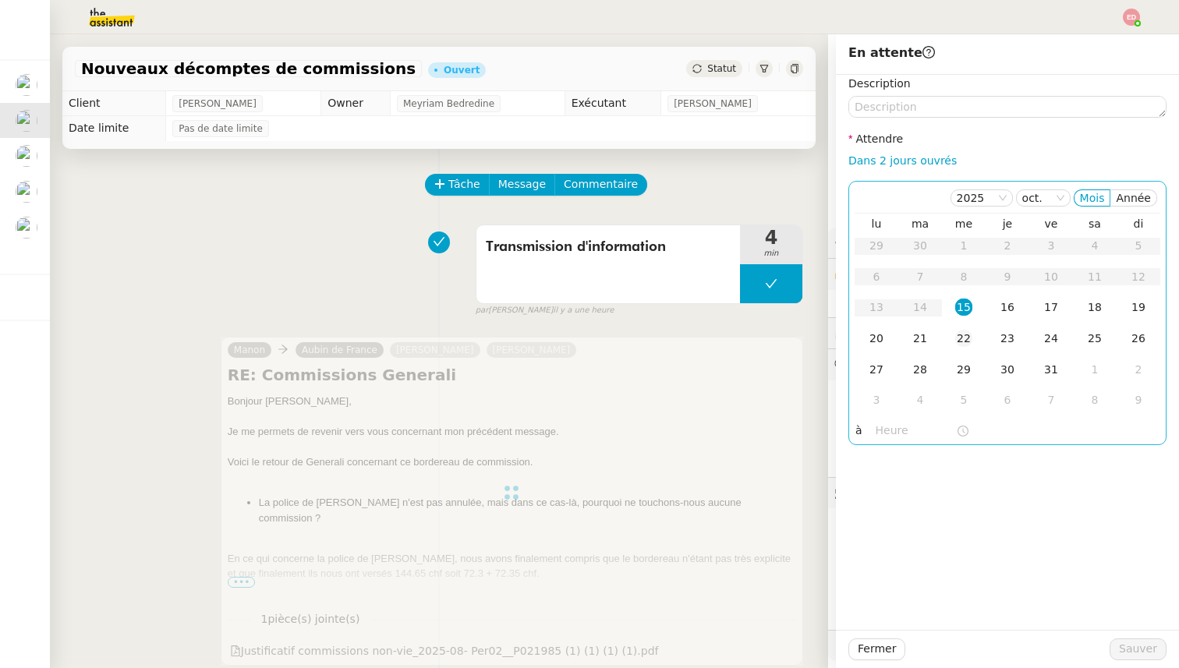
click at [967, 340] on div "22" at bounding box center [963, 338] width 17 height 17
click at [1146, 653] on span "Sauver" at bounding box center [1138, 649] width 38 height 18
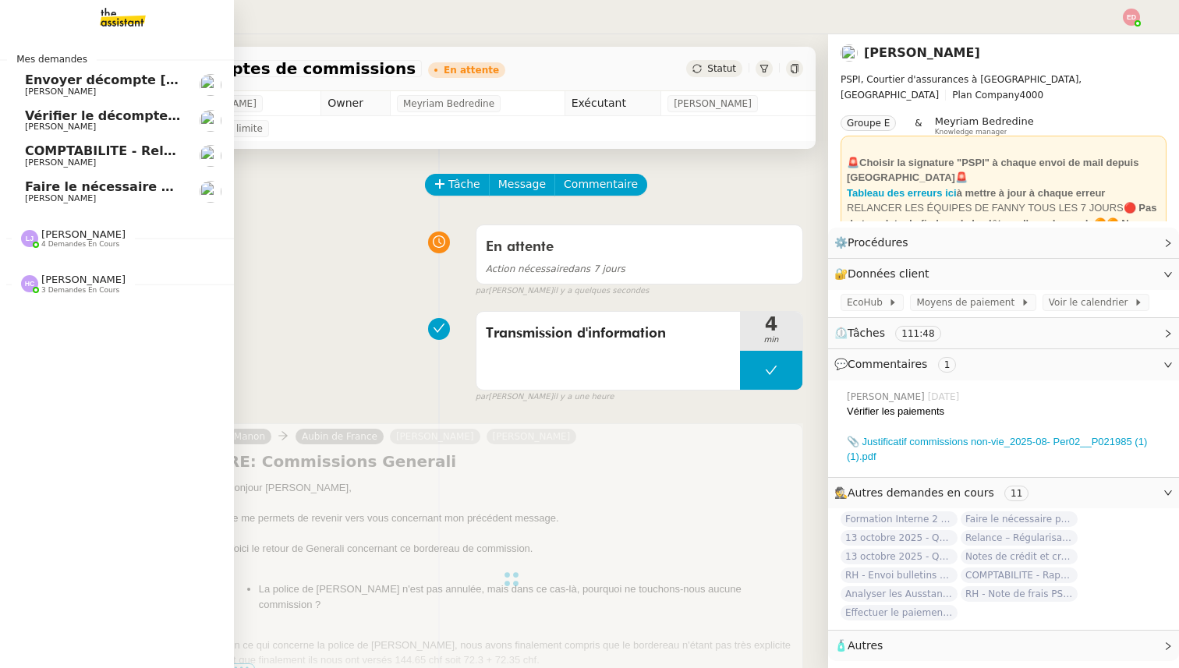
click at [42, 120] on span "Vérifier le décompte de [PERSON_NAME]" at bounding box center [167, 115] width 285 height 15
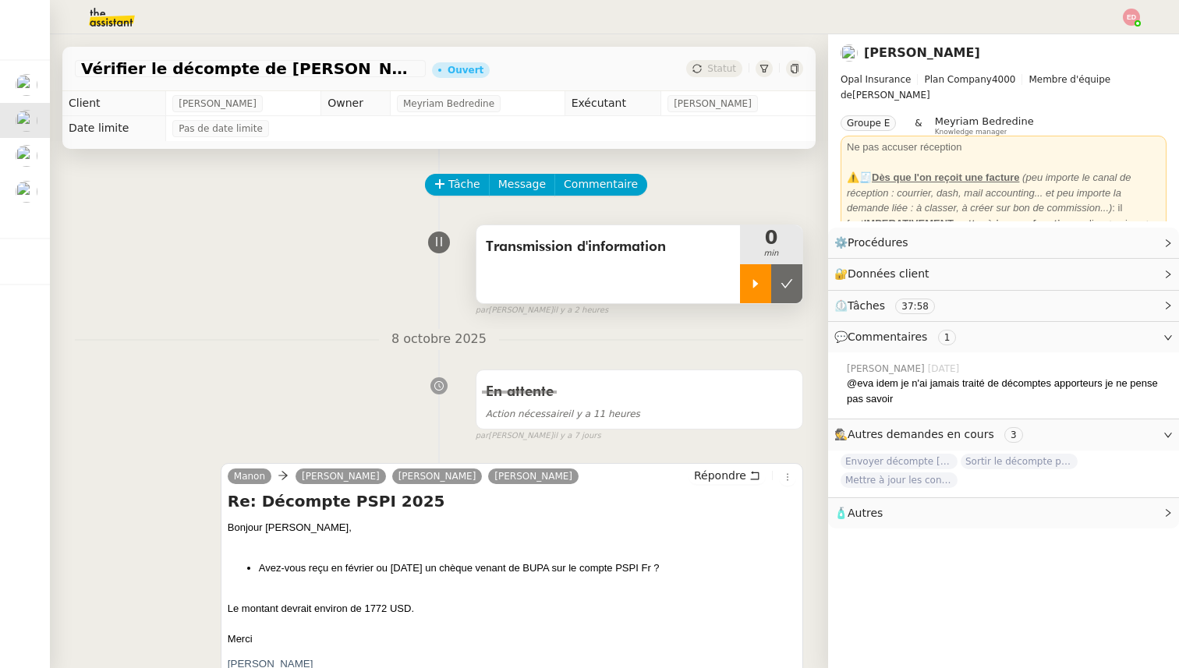
click at [747, 269] on div at bounding box center [755, 283] width 31 height 39
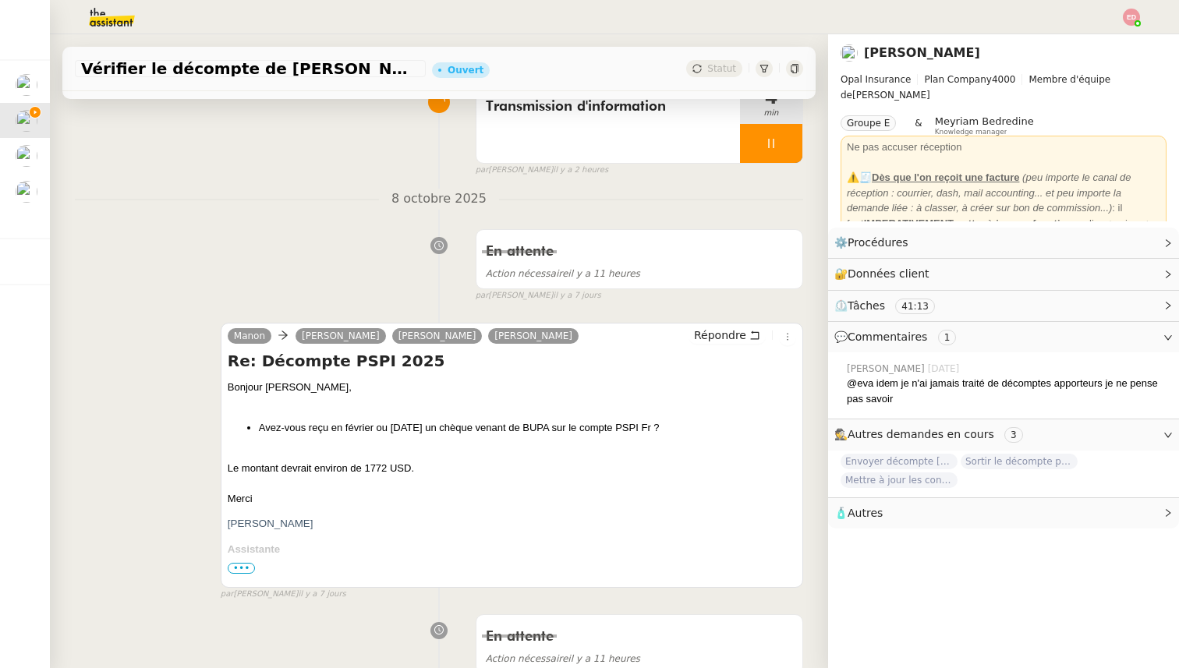
scroll to position [160, 0]
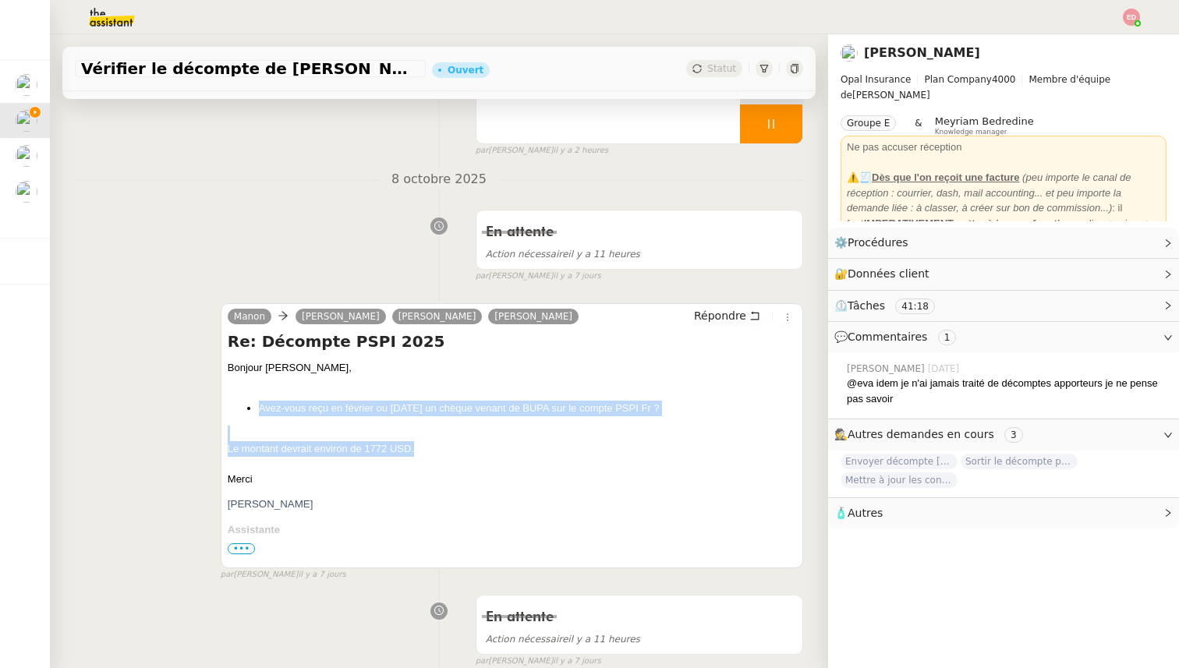
drag, startPoint x: 418, startPoint y: 448, endPoint x: 204, endPoint y: 396, distance: 220.8
click at [204, 396] on div "Manon Rayan Ouafi Abdoullah Naina Sharlen Torrado Répondre Re: Décompte PSPI 20…" at bounding box center [439, 435] width 728 height 292
copy div "Avez-vous reçu en février ou mars 2025 un chèque venant de BUPA sur le compte P…"
click at [714, 320] on span "Répondre" at bounding box center [720, 316] width 52 height 16
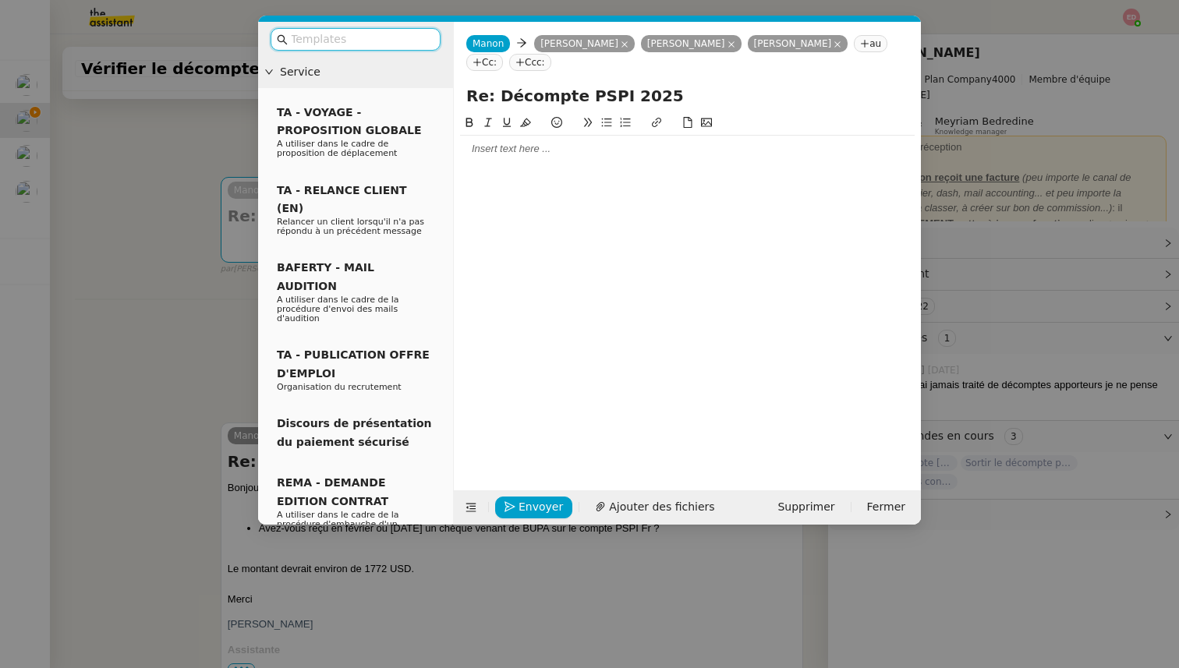
click at [329, 37] on input "text" at bounding box center [361, 39] width 140 height 18
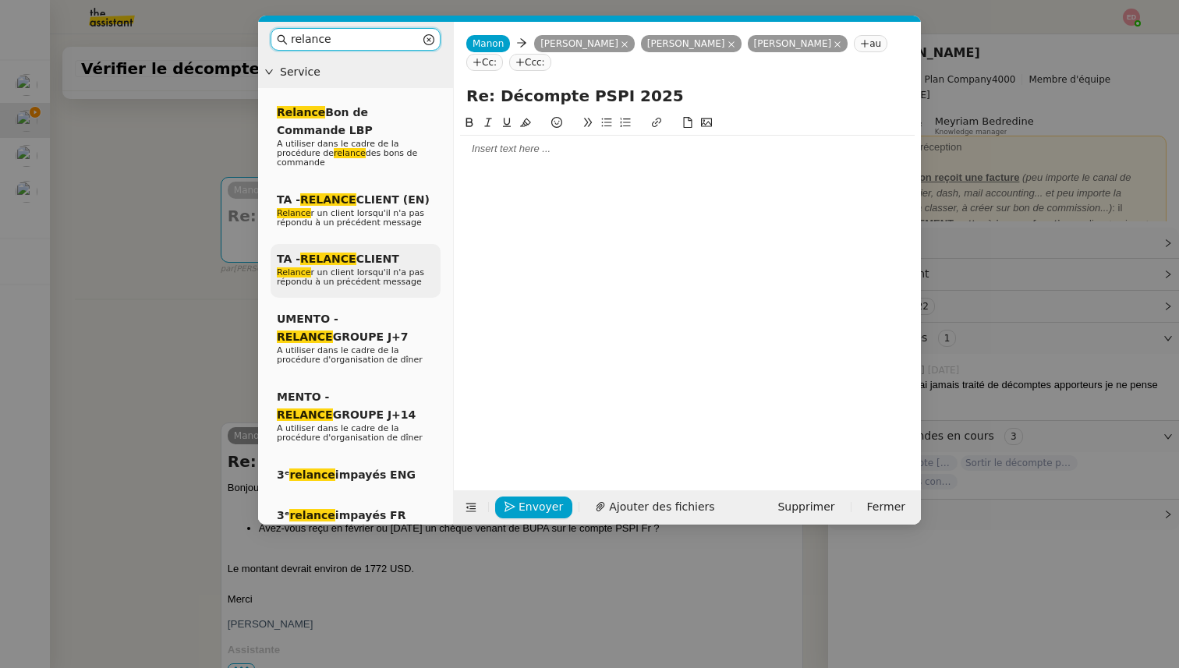
type input "relance"
click at [352, 275] on span "Relance r un client lorsqu'il n'a pas répondu à un précédent message" at bounding box center [350, 277] width 147 height 19
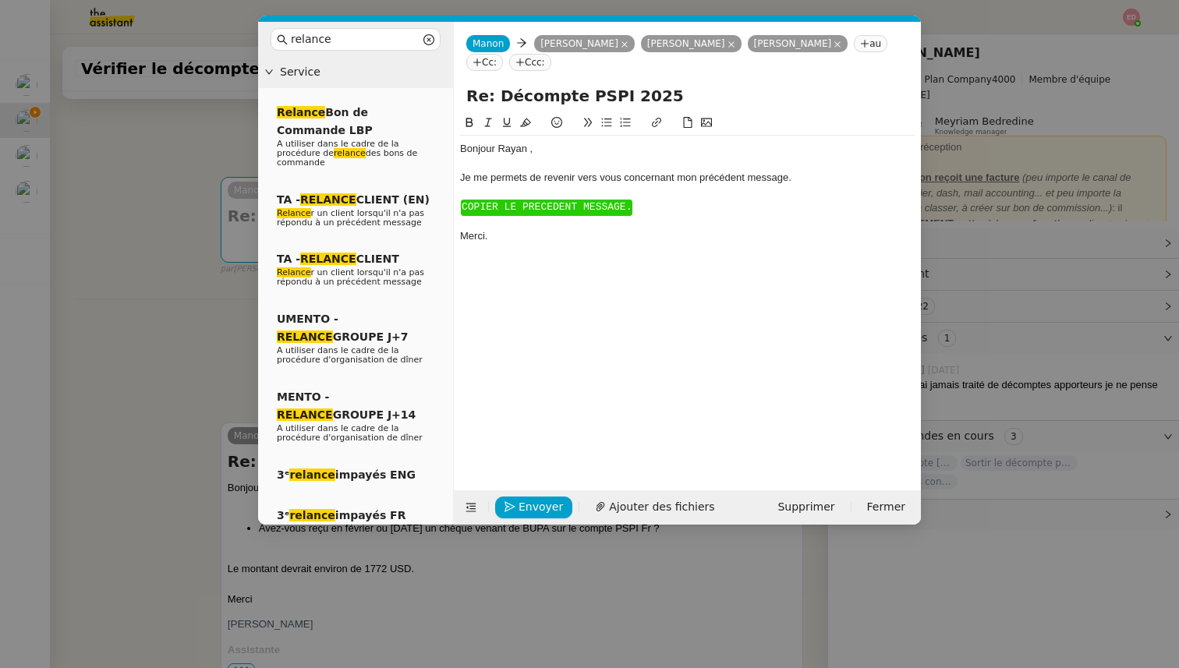
click at [515, 148] on div "Bonjour ﻿Rayan ﻿," at bounding box center [687, 149] width 455 height 14
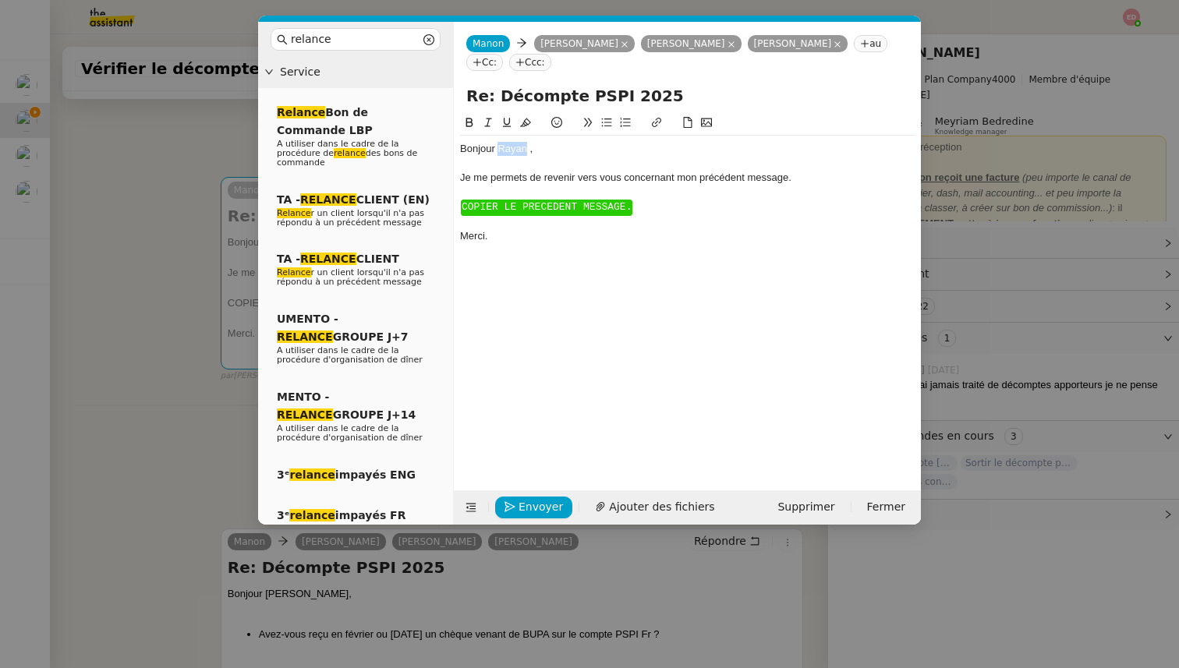
click at [515, 148] on div "Bonjour ﻿Rayan ﻿," at bounding box center [687, 149] width 455 height 14
click at [541, 210] on span "COPIER LE PRECEDENT MESSAGE." at bounding box center [547, 207] width 170 height 12
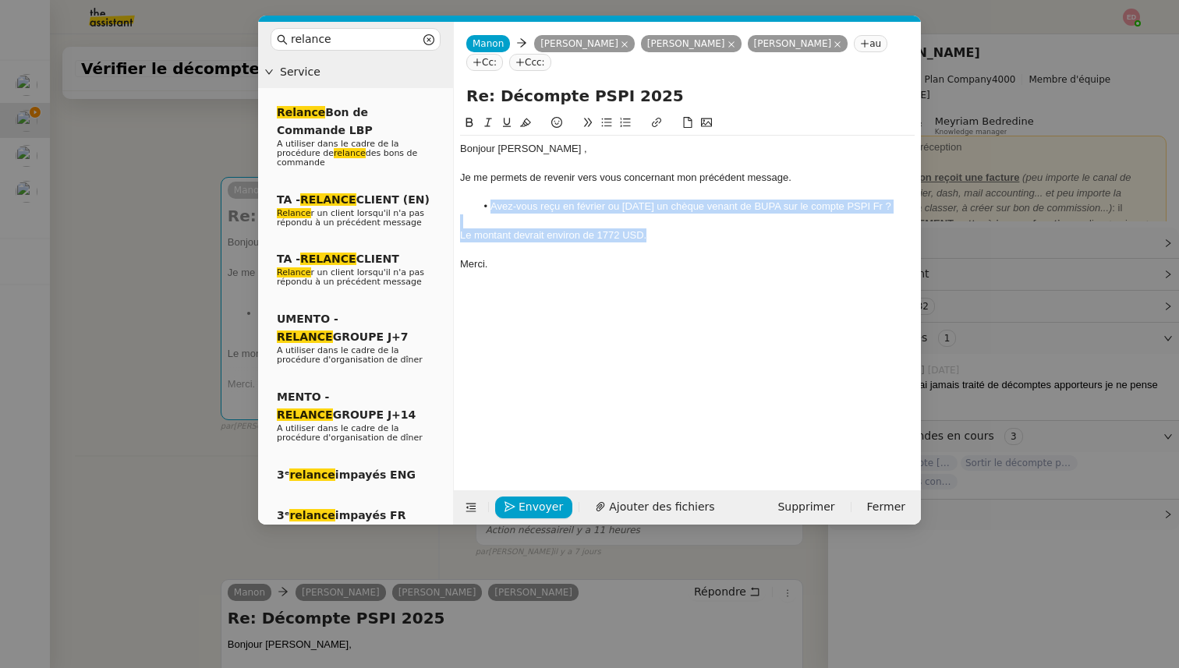
drag, startPoint x: 658, startPoint y: 236, endPoint x: 450, endPoint y: 206, distance: 210.5
click at [450, 206] on nz-layout "relance Service Relance Bon de Commande LBP A utiliser dans le cadre de la proc…" at bounding box center [589, 273] width 663 height 503
click at [487, 115] on button at bounding box center [488, 123] width 19 height 18
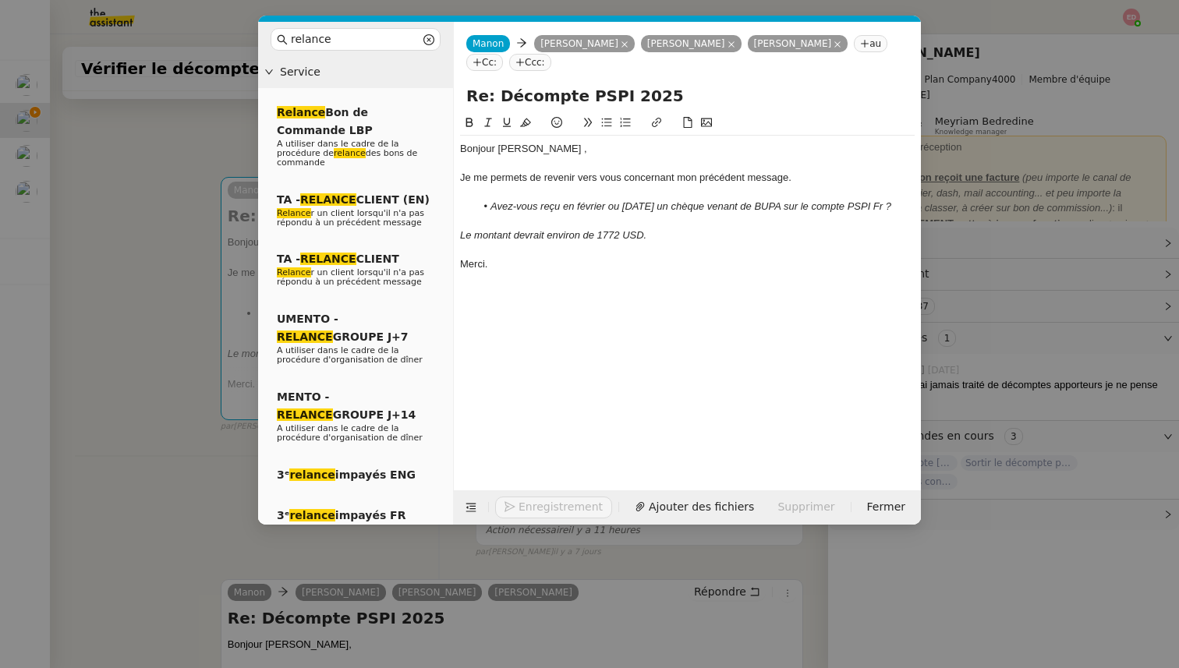
click at [622, 42] on icon at bounding box center [625, 44] width 6 height 6
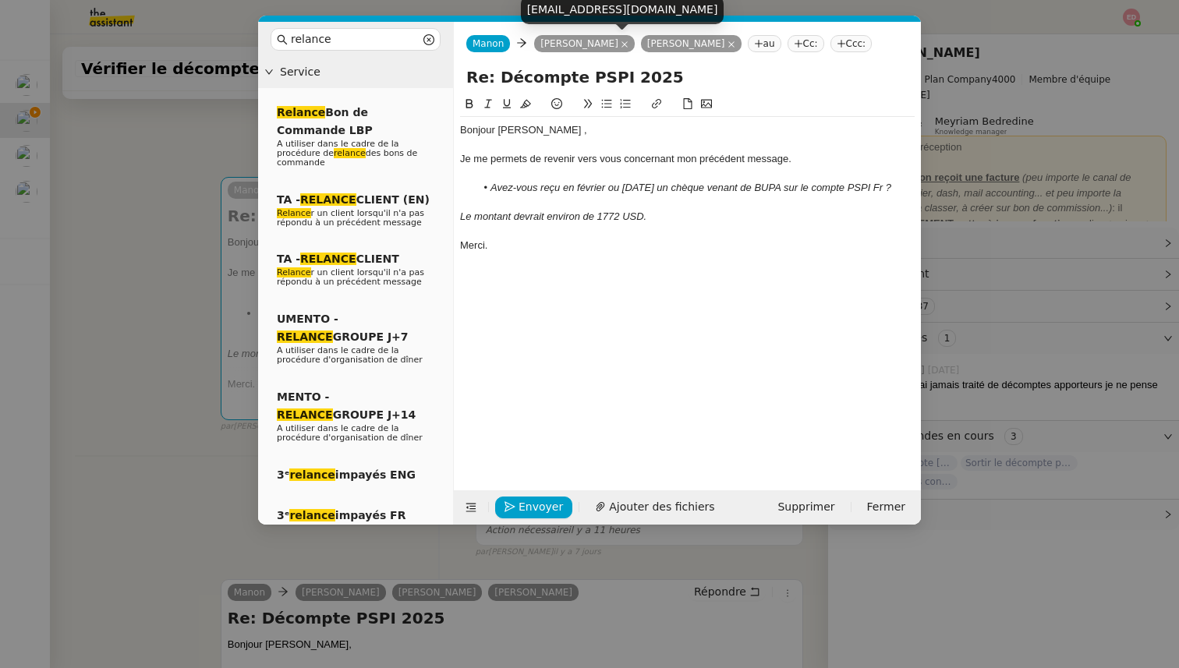
click at [622, 43] on icon at bounding box center [625, 44] width 6 height 6
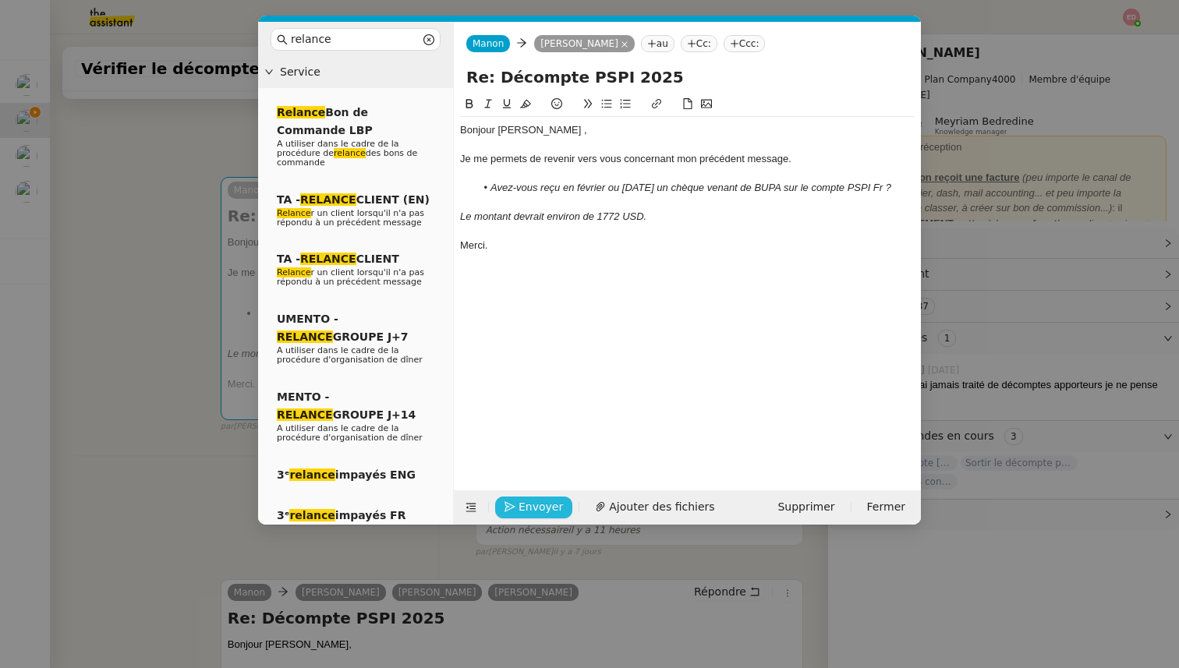
click at [511, 510] on icon "button" at bounding box center [510, 507] width 11 height 11
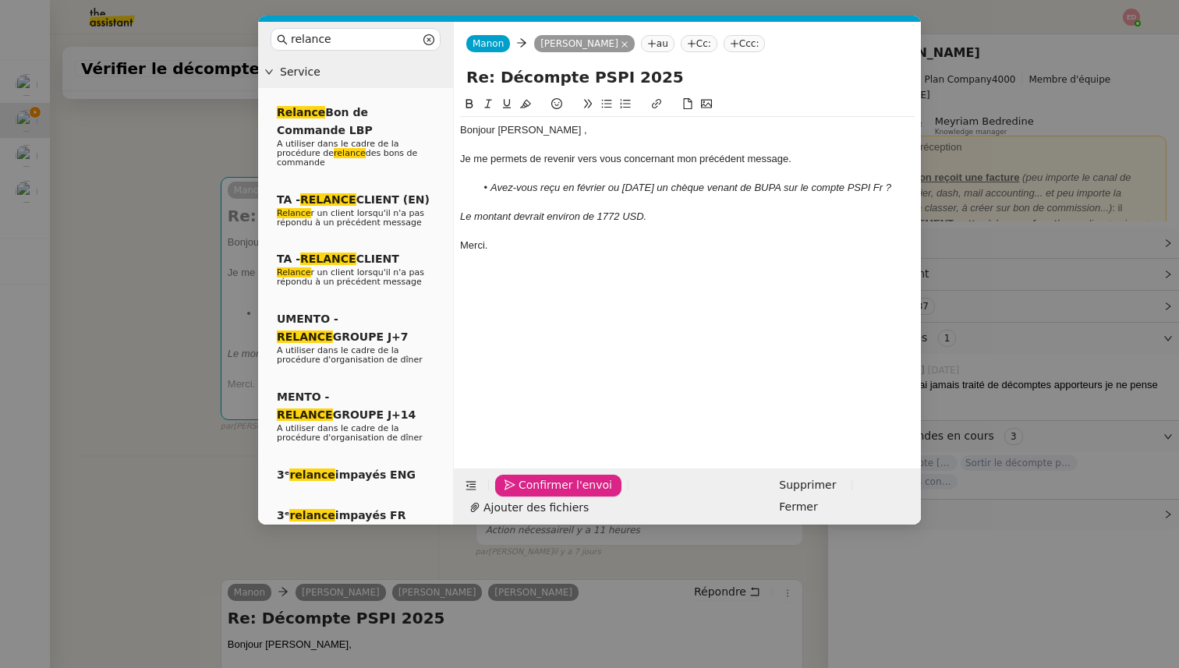
click at [511, 491] on icon "button" at bounding box center [510, 485] width 11 height 11
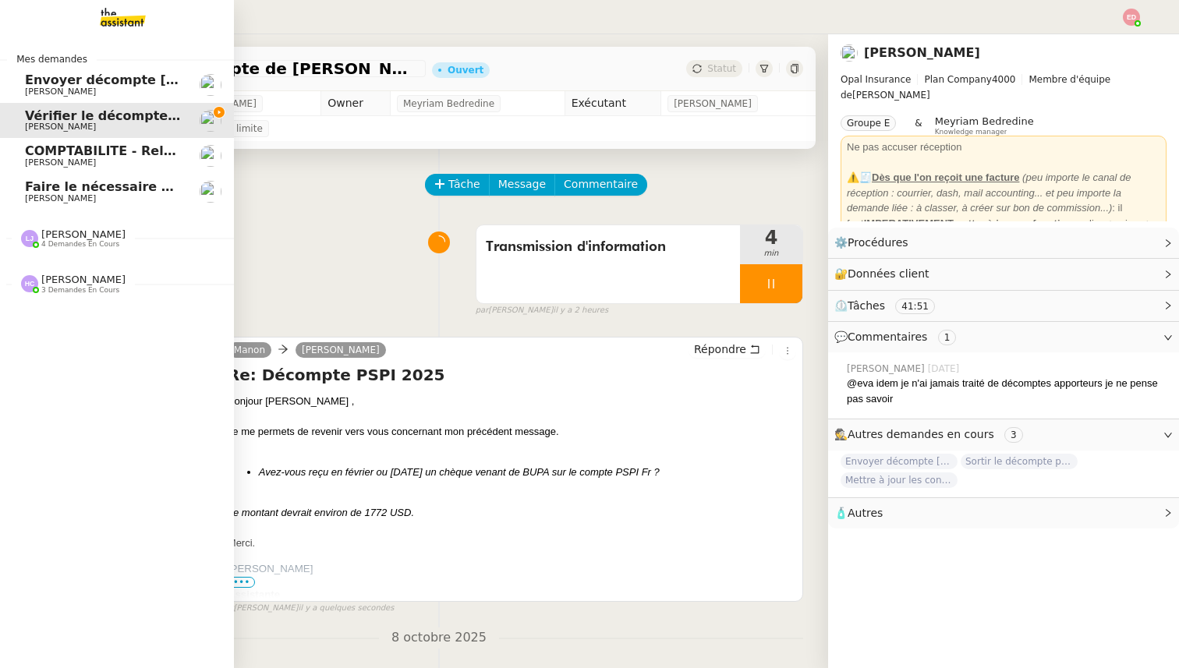
click at [46, 156] on span "COMPTABILITE - Relances factures impayées - octobre 2025" at bounding box center [235, 151] width 420 height 15
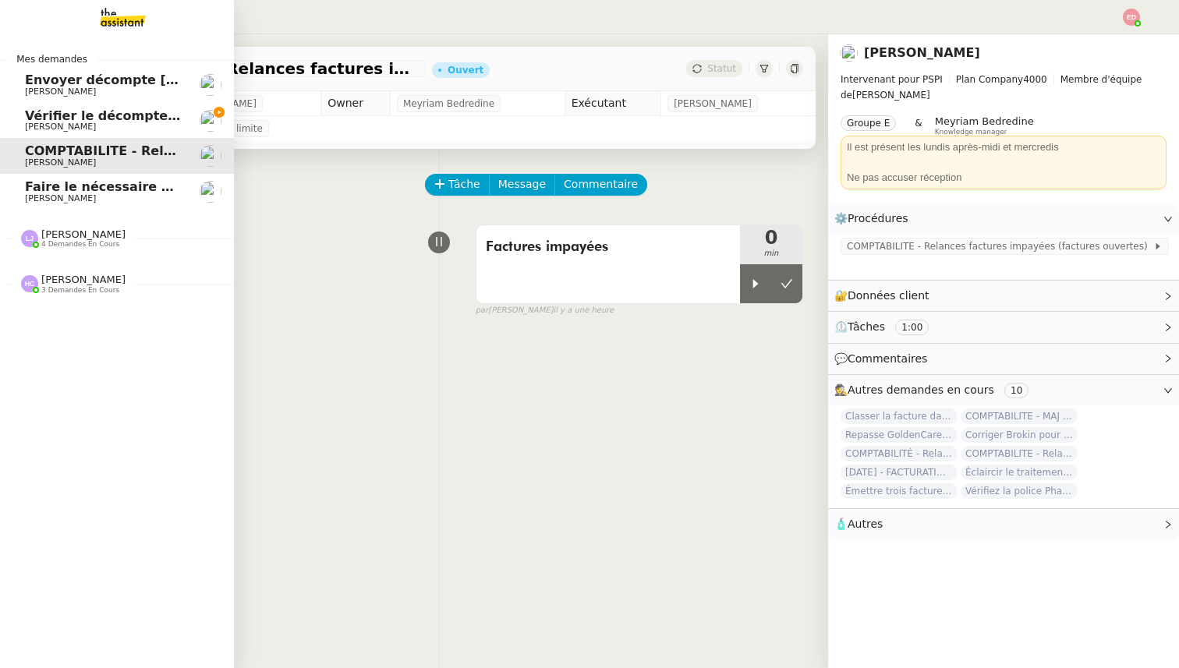
click at [77, 122] on span "[PERSON_NAME]" at bounding box center [104, 126] width 158 height 9
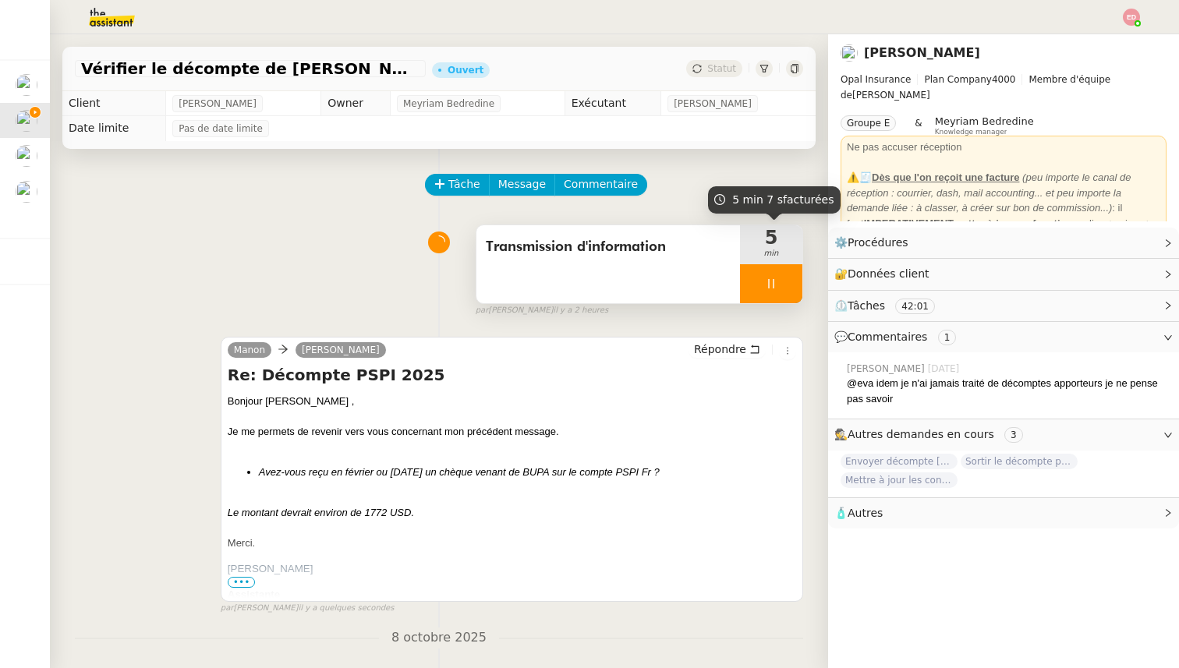
click at [792, 280] on div at bounding box center [771, 283] width 62 height 39
click at [792, 280] on icon at bounding box center [787, 284] width 12 height 12
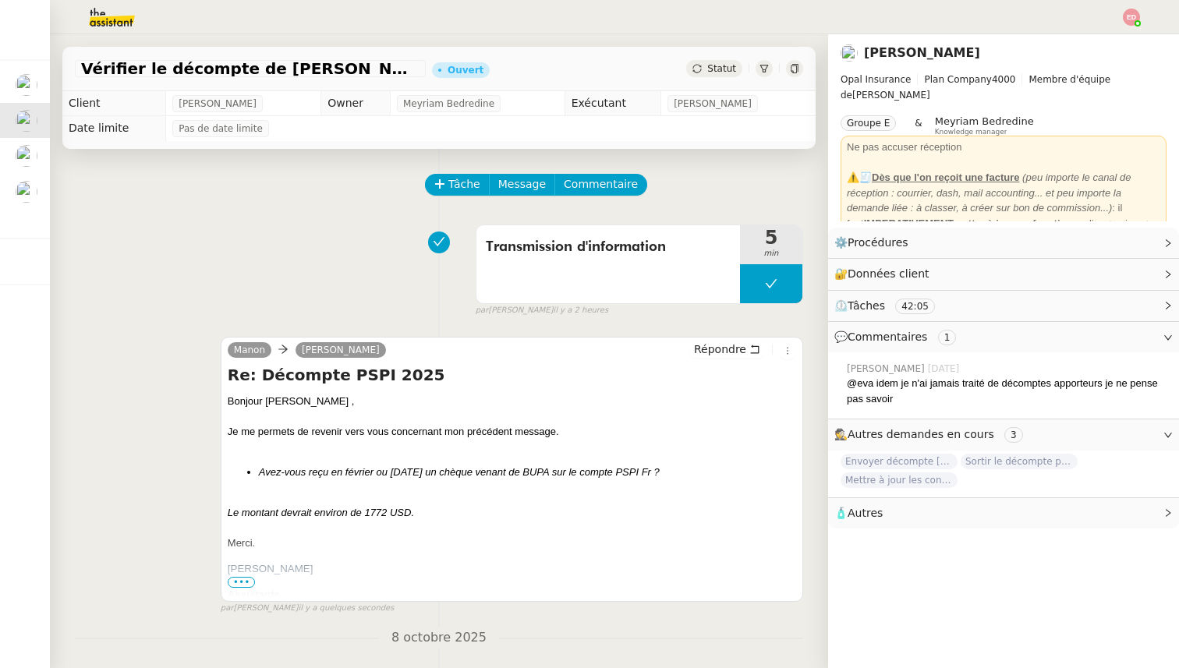
click at [731, 70] on span "Statut" at bounding box center [721, 68] width 29 height 11
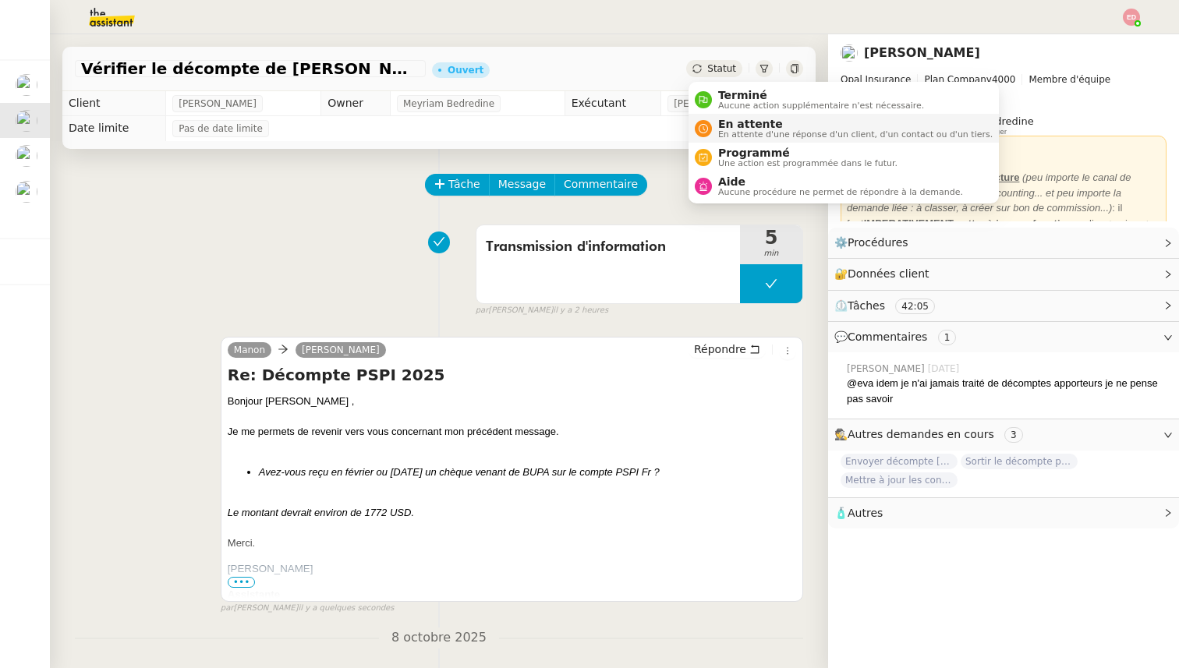
click at [736, 129] on span "En attente" at bounding box center [855, 124] width 275 height 12
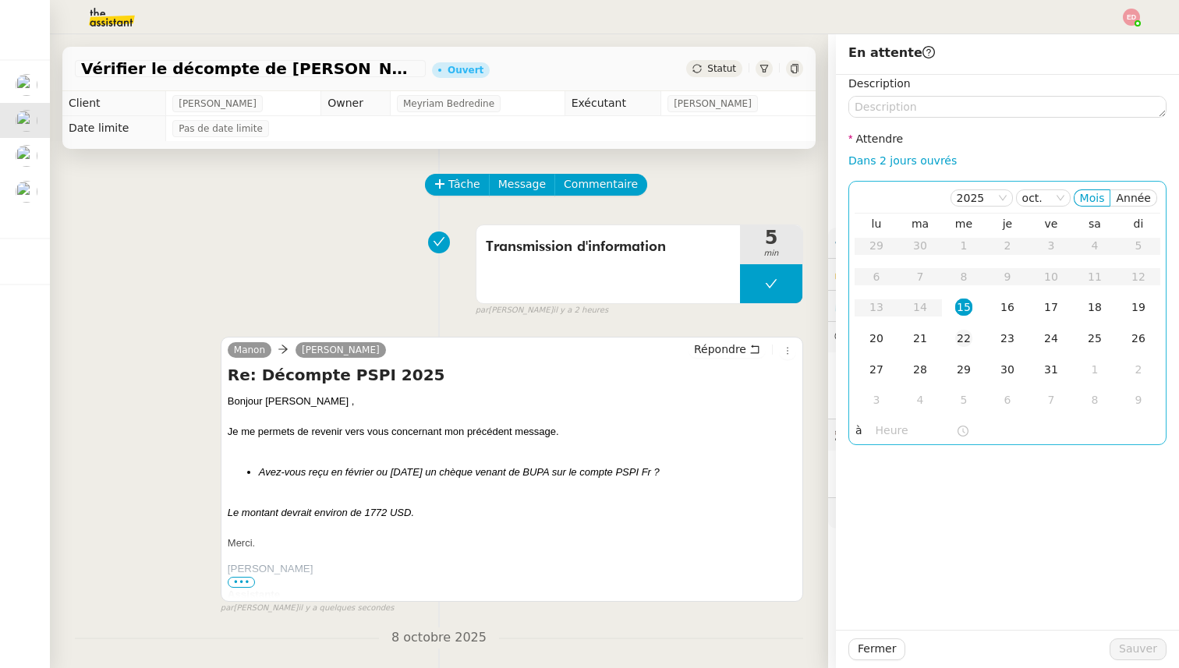
click at [970, 343] on div "22" at bounding box center [963, 338] width 17 height 17
click at [1126, 652] on span "Sauver" at bounding box center [1138, 649] width 38 height 18
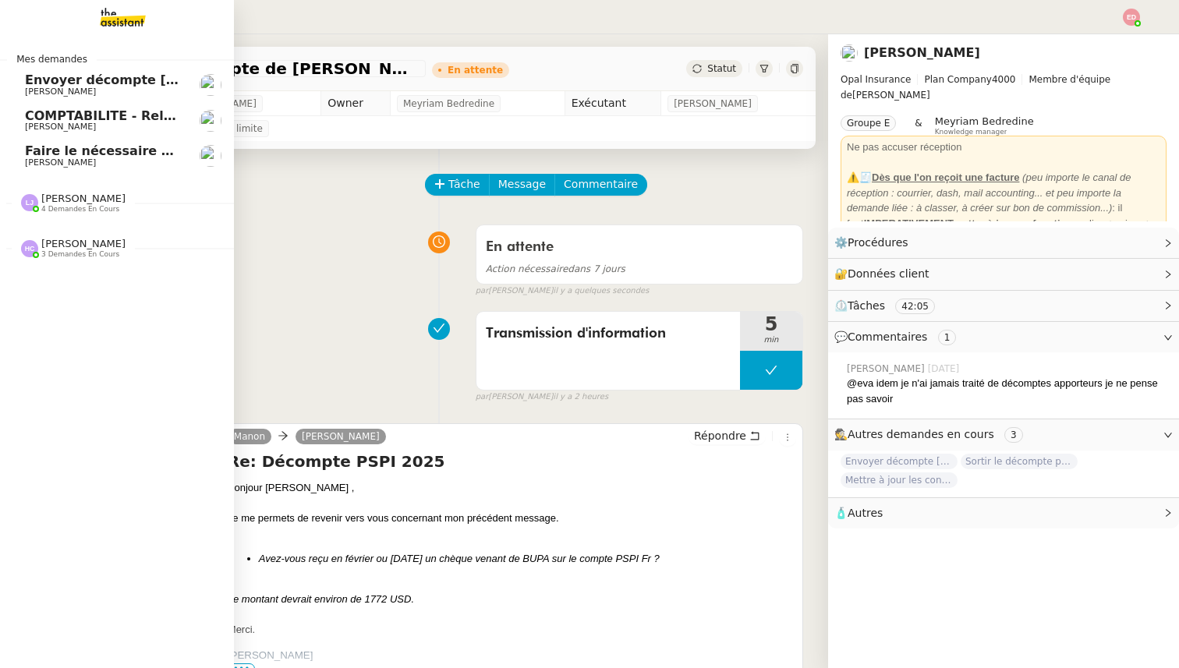
click at [46, 80] on span "Envoyer décompte [PERSON_NAME]" at bounding box center [150, 80] width 251 height 15
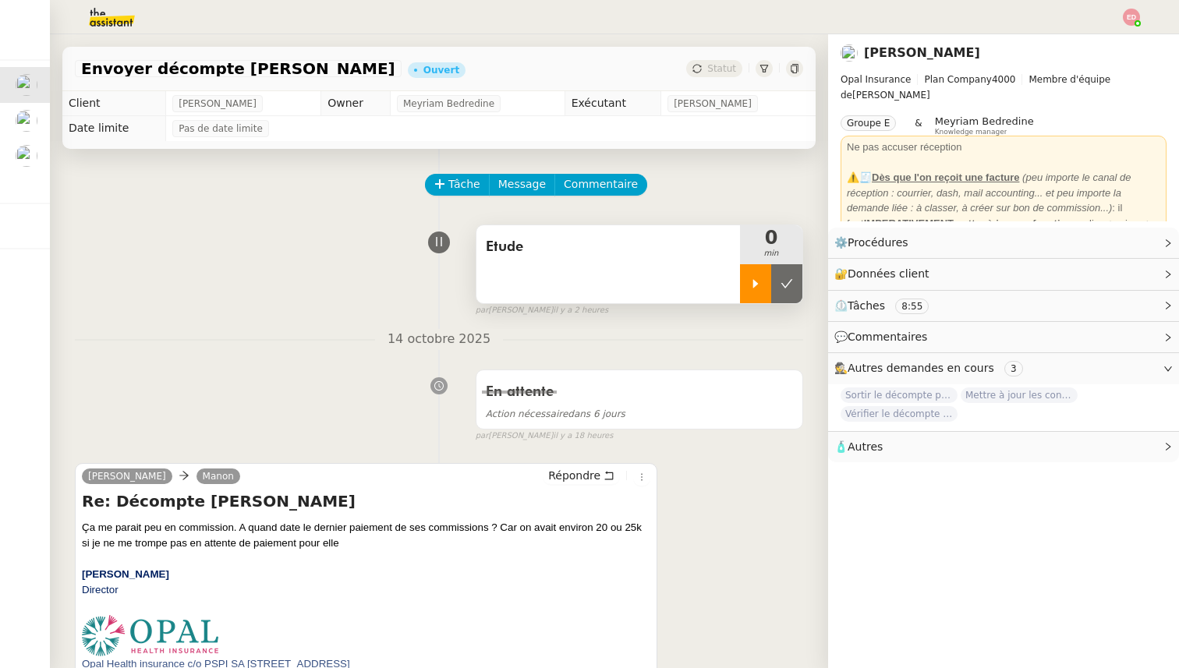
click at [747, 289] on div at bounding box center [755, 283] width 31 height 39
click at [580, 473] on span "Répondre" at bounding box center [574, 476] width 52 height 16
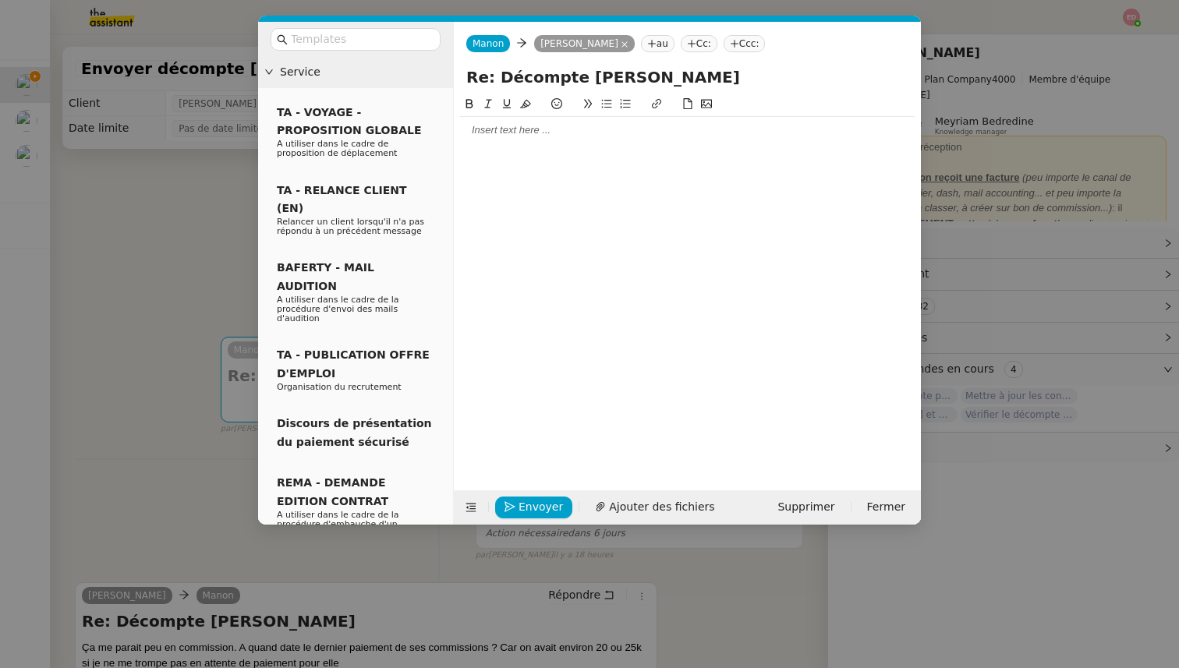
click at [480, 134] on div at bounding box center [687, 130] width 455 height 14
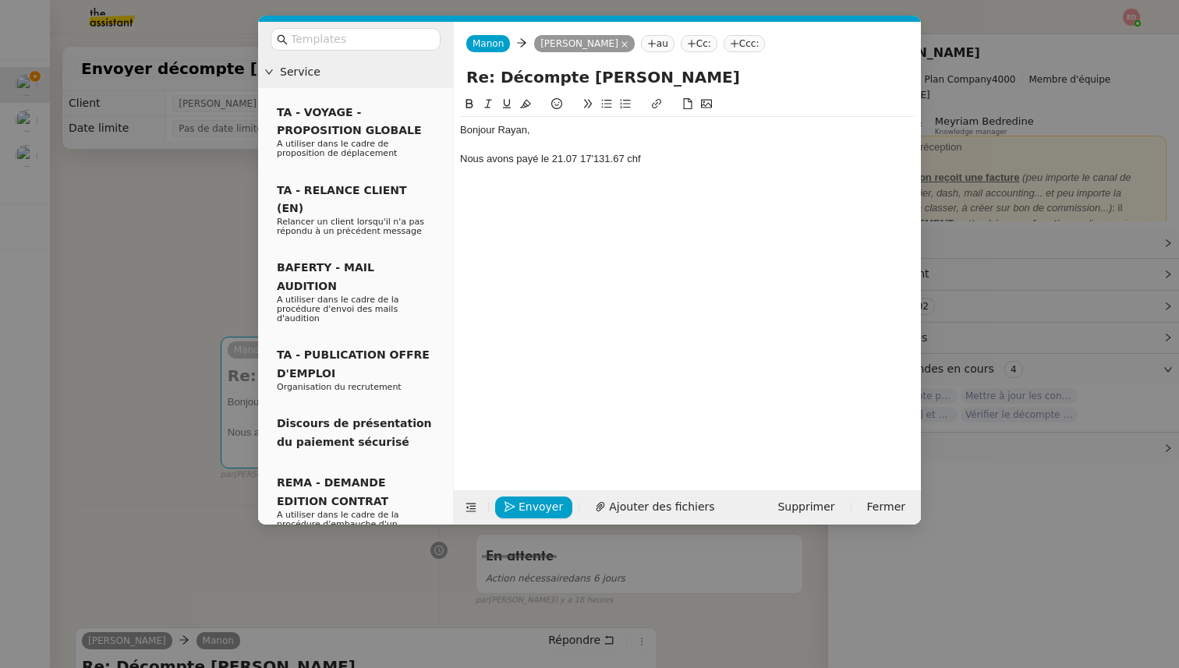
click at [609, 160] on div "Nous avons payé le 21.07 17'131.67 chf" at bounding box center [687, 159] width 455 height 14
click at [662, 160] on div "Nous avons payé le 21.07 17'138.67 chf" at bounding box center [687, 159] width 455 height 14
click at [646, 158] on div "Nous avons payé le 21.07 17'138.67 chf , 2'744.58 euros." at bounding box center [687, 159] width 455 height 14
click at [732, 160] on div "Nous avons payé le 21.07 17'138.67 chf et 2'744.58 euros." at bounding box center [687, 159] width 455 height 14
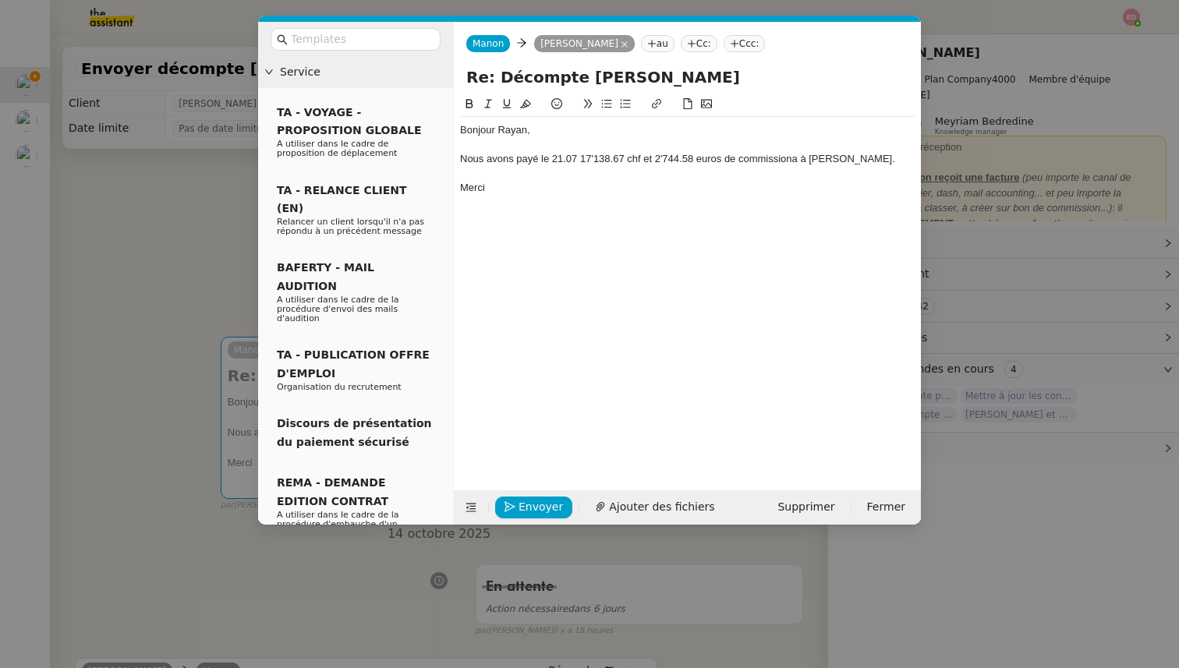
click at [796, 160] on div "Nous avons payé le 21.07 17'138.67 chf et 2'744.58 euros de commissiona à Laura." at bounding box center [687, 159] width 455 height 14
click at [526, 509] on span "Envoyer" at bounding box center [541, 507] width 44 height 18
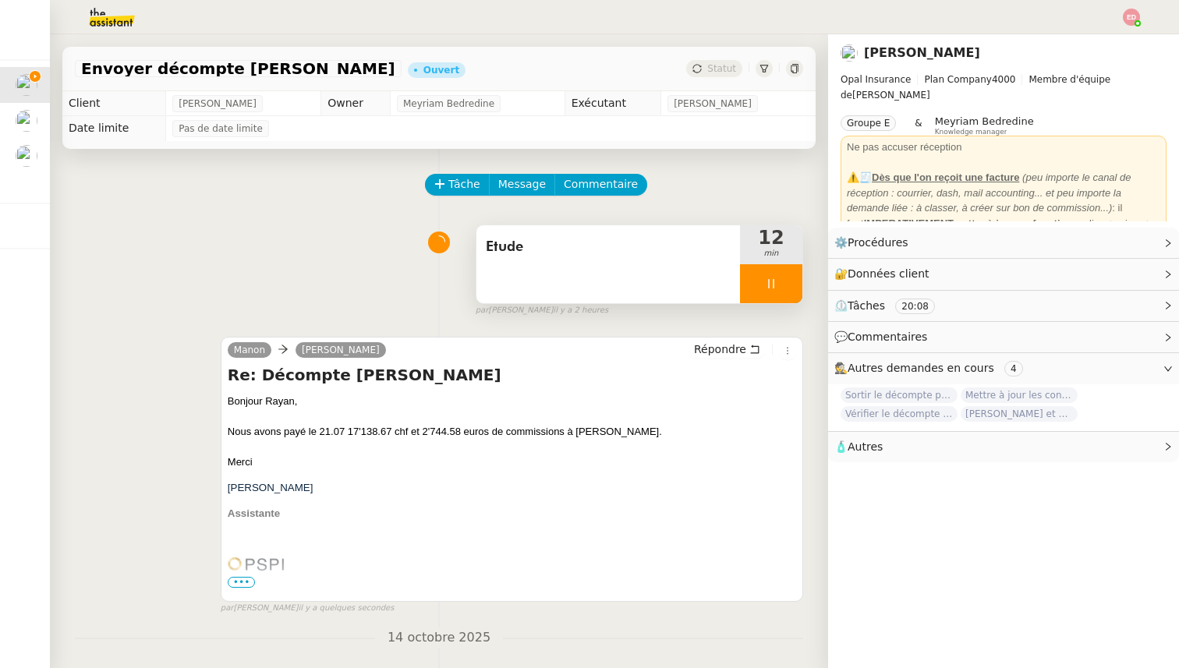
click at [792, 276] on div at bounding box center [771, 283] width 62 height 39
click at [792, 276] on button at bounding box center [786, 283] width 31 height 39
click at [730, 65] on span "Statut" at bounding box center [721, 68] width 29 height 11
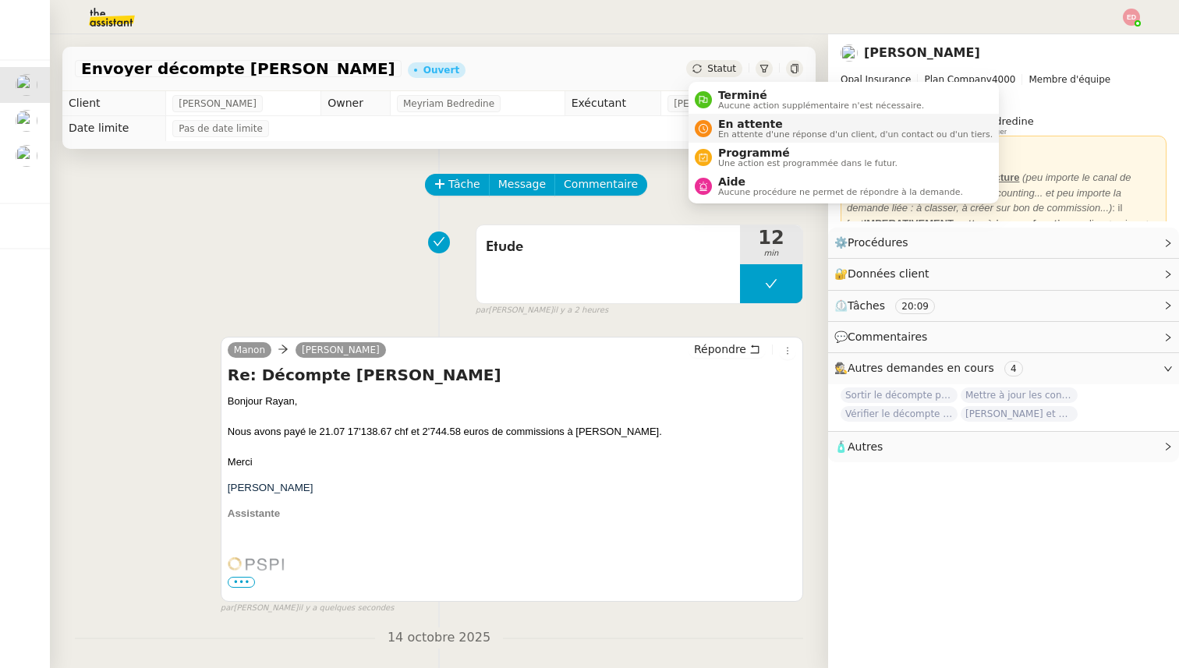
click at [736, 128] on span "En attente" at bounding box center [855, 124] width 275 height 12
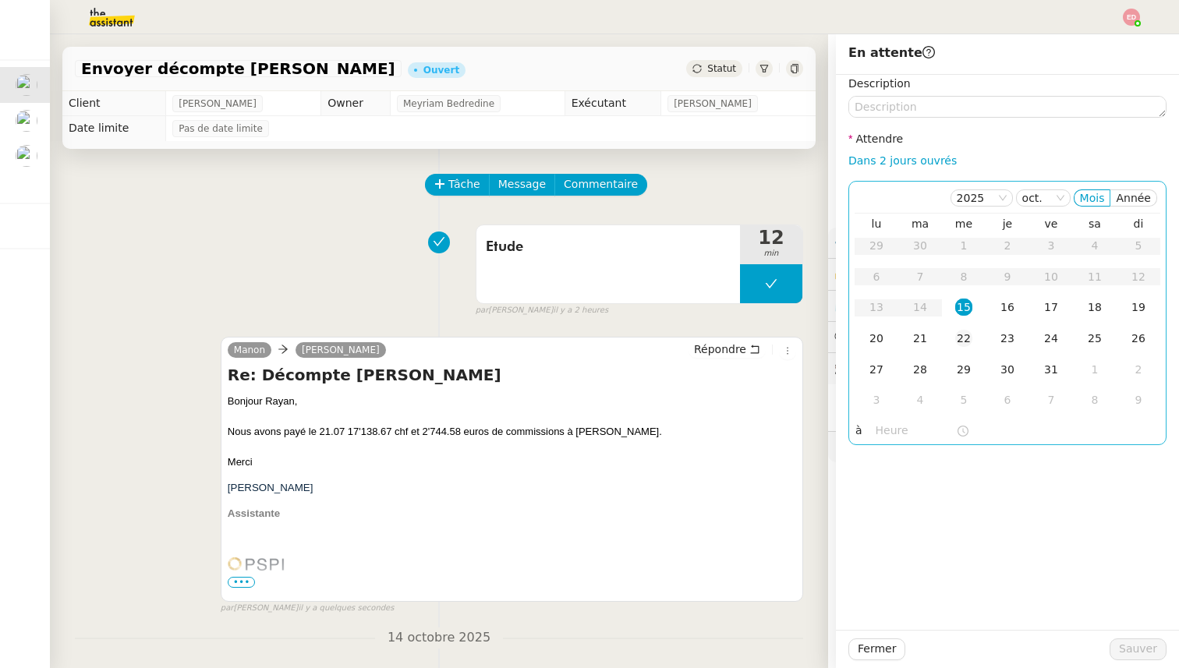
click at [964, 327] on td "22" at bounding box center [964, 339] width 44 height 31
click at [1129, 658] on span "Sauver" at bounding box center [1138, 649] width 38 height 18
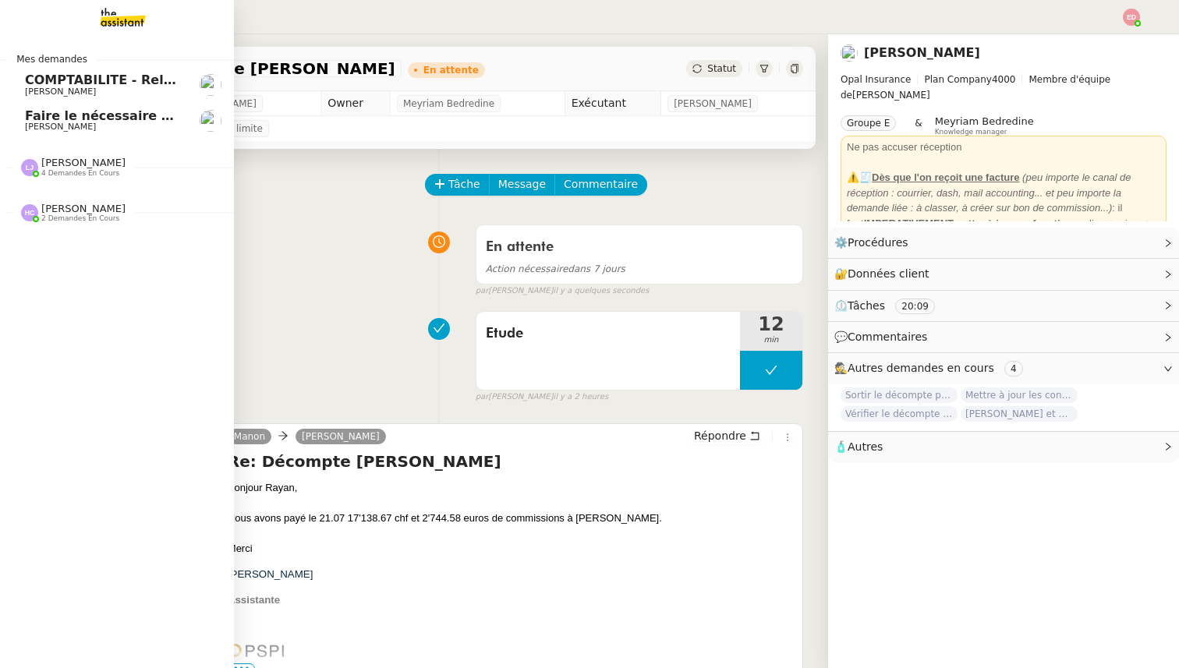
click at [58, 128] on span "[PERSON_NAME]" at bounding box center [60, 127] width 71 height 10
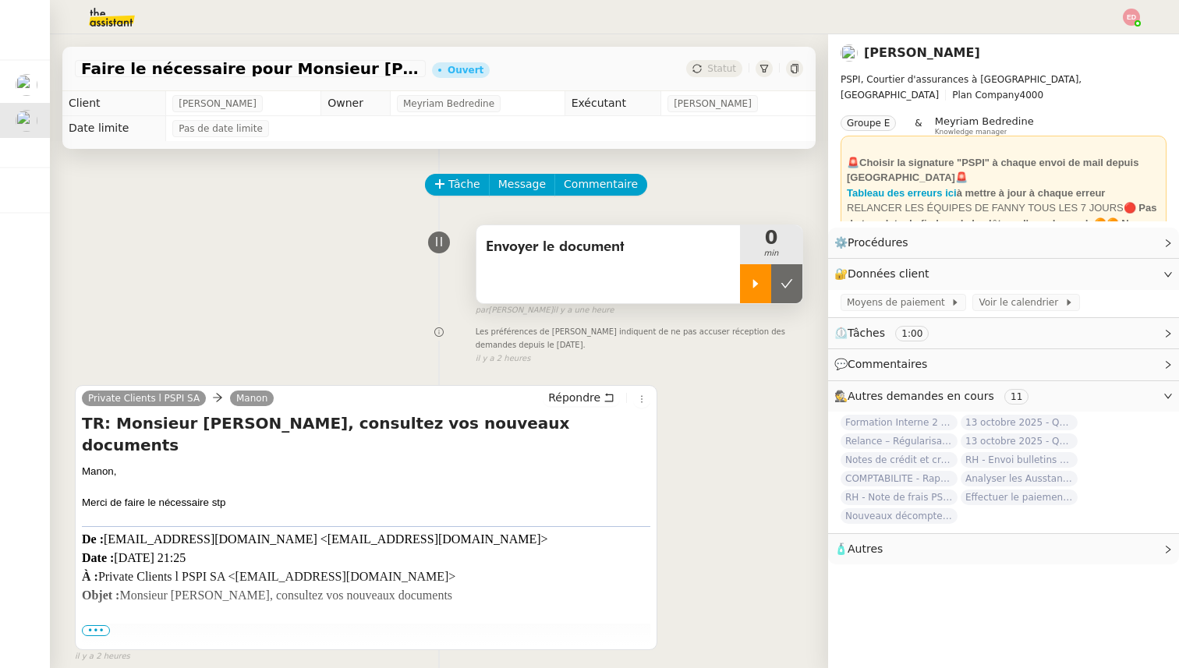
click at [761, 279] on icon at bounding box center [756, 284] width 12 height 12
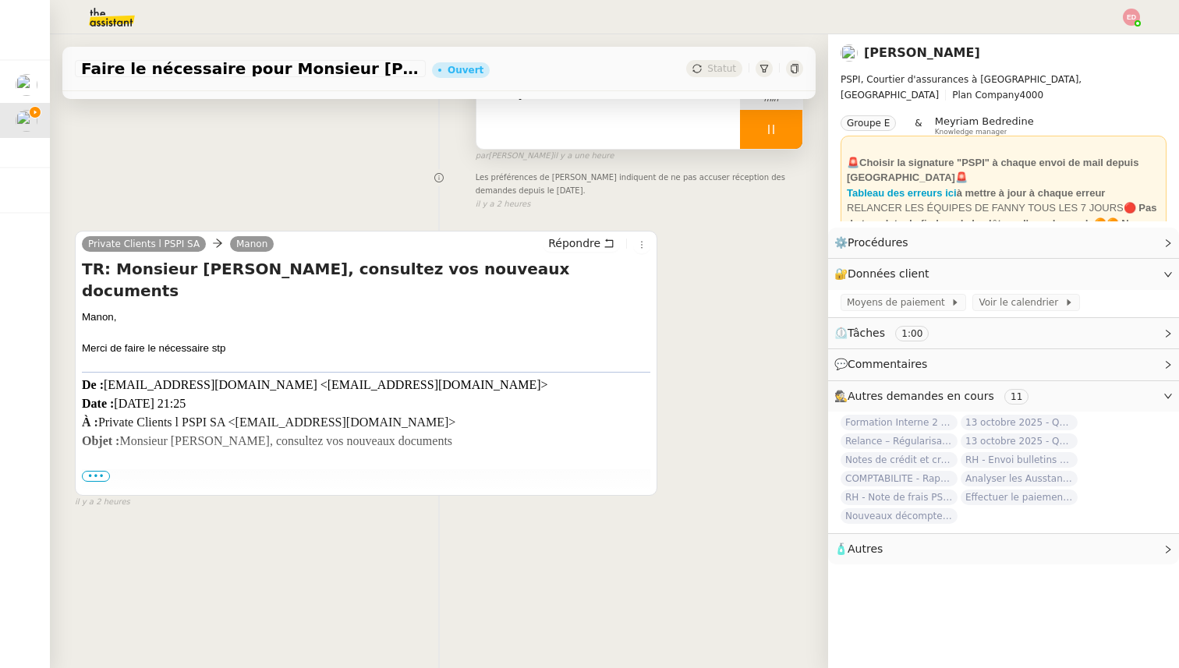
scroll to position [156, 0]
click at [93, 474] on span "•••" at bounding box center [96, 475] width 28 height 11
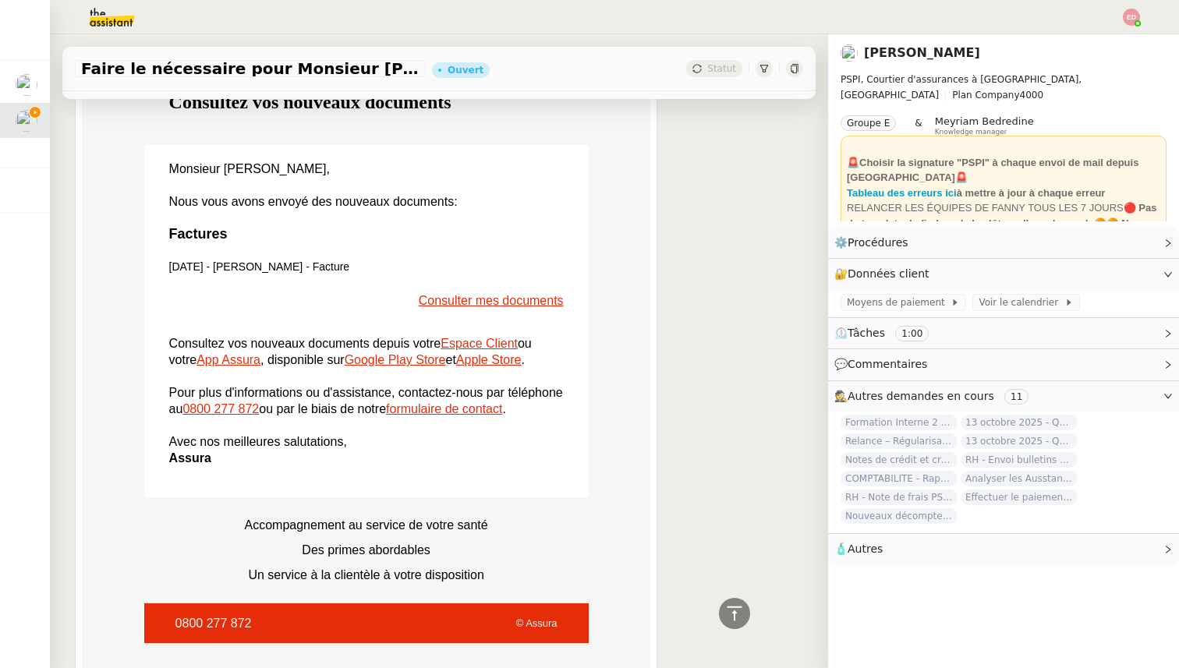
scroll to position [509, 0]
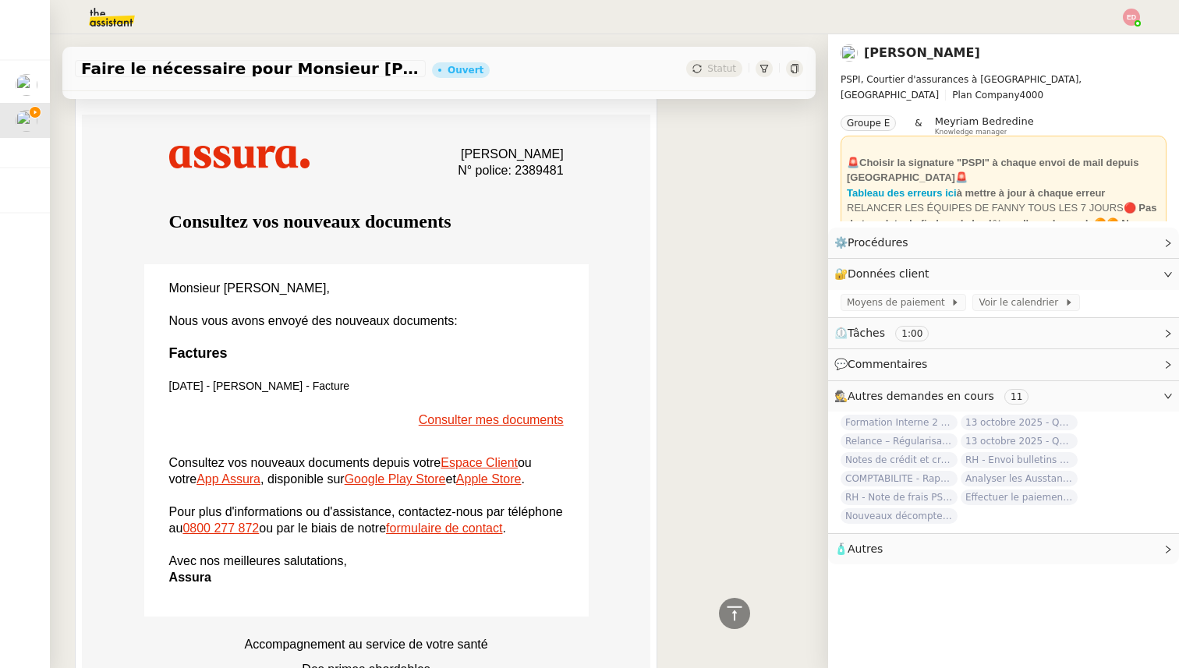
click at [470, 413] on link "Consulter mes documents" at bounding box center [491, 419] width 145 height 13
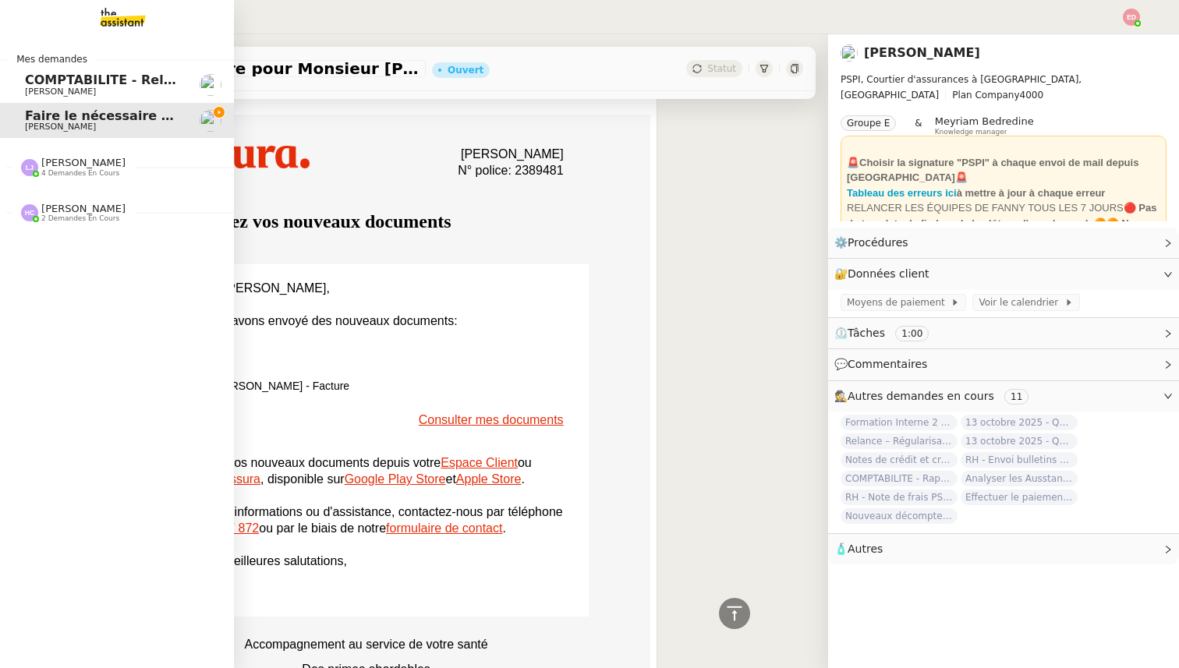
click at [73, 197] on span "Hannah Cassar 2 demandes en cours" at bounding box center [123, 206] width 234 height 33
click at [66, 222] on span "2 demandes en cours" at bounding box center [80, 218] width 78 height 9
click at [75, 283] on span "Régler la prime d'assurance" at bounding box center [126, 278] width 202 height 15
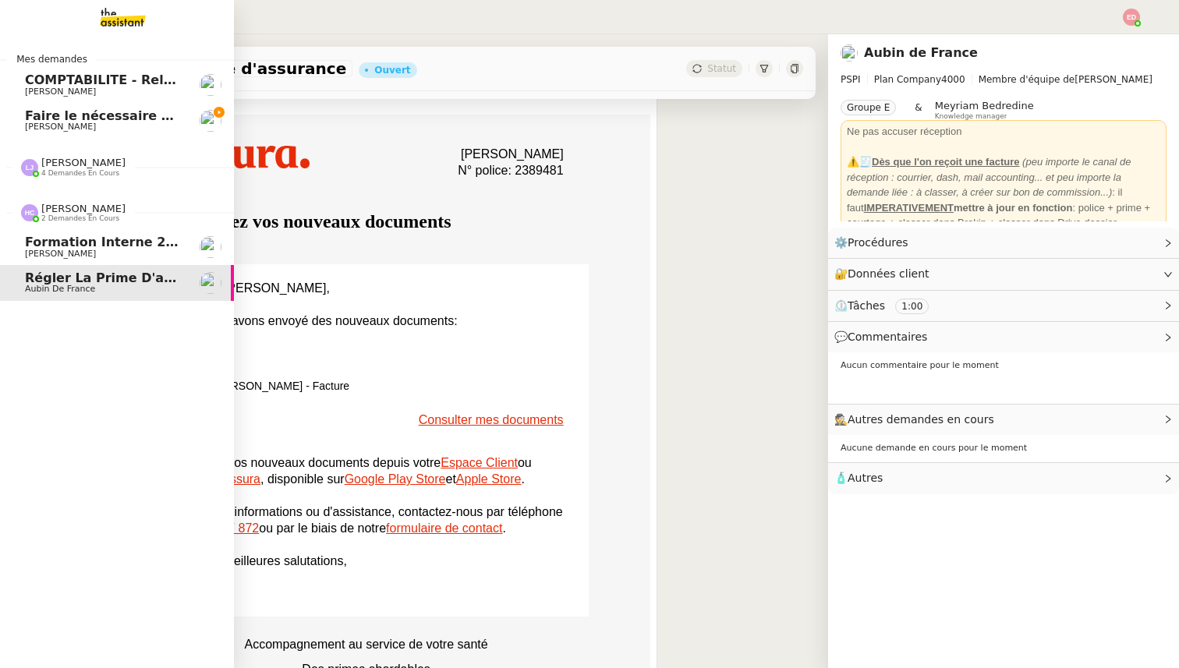
scroll to position [198, 0]
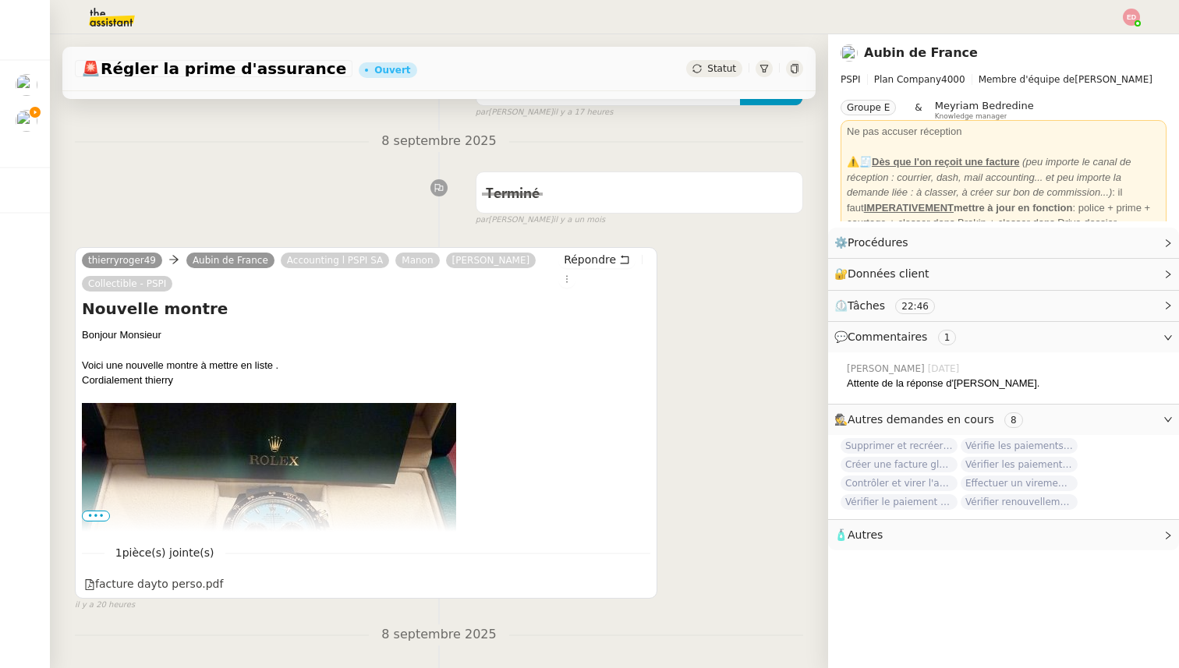
click at [100, 509] on div "Nouvelle montre Bonjour Monsieur Voici une nouvelle montre à mettre en liste . …" at bounding box center [366, 415] width 569 height 234
click at [102, 512] on span "•••" at bounding box center [96, 516] width 28 height 11
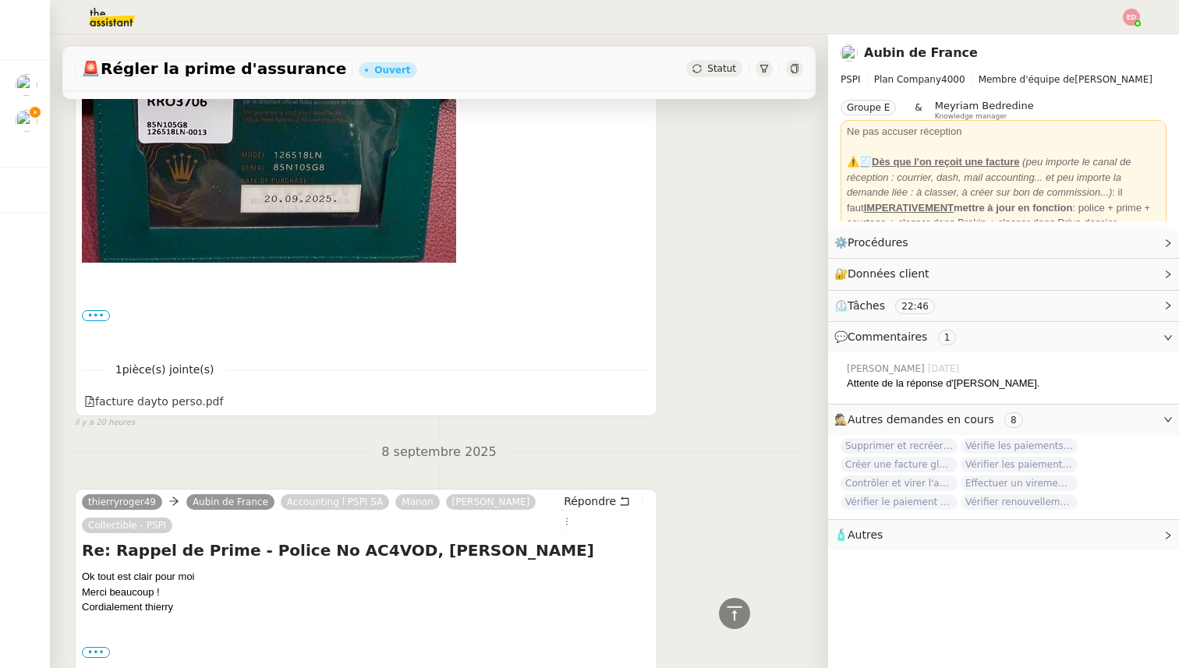
scroll to position [838, 0]
click at [172, 402] on div "facture dayto perso.pdf" at bounding box center [153, 401] width 139 height 18
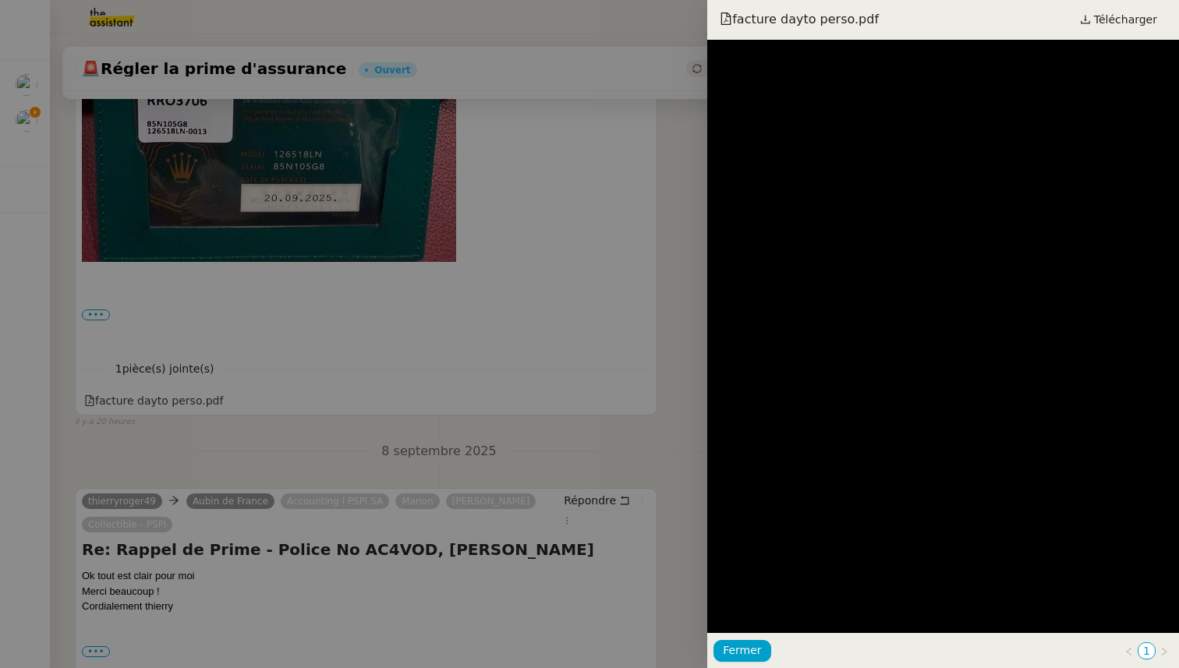
click at [460, 399] on div at bounding box center [589, 334] width 1179 height 668
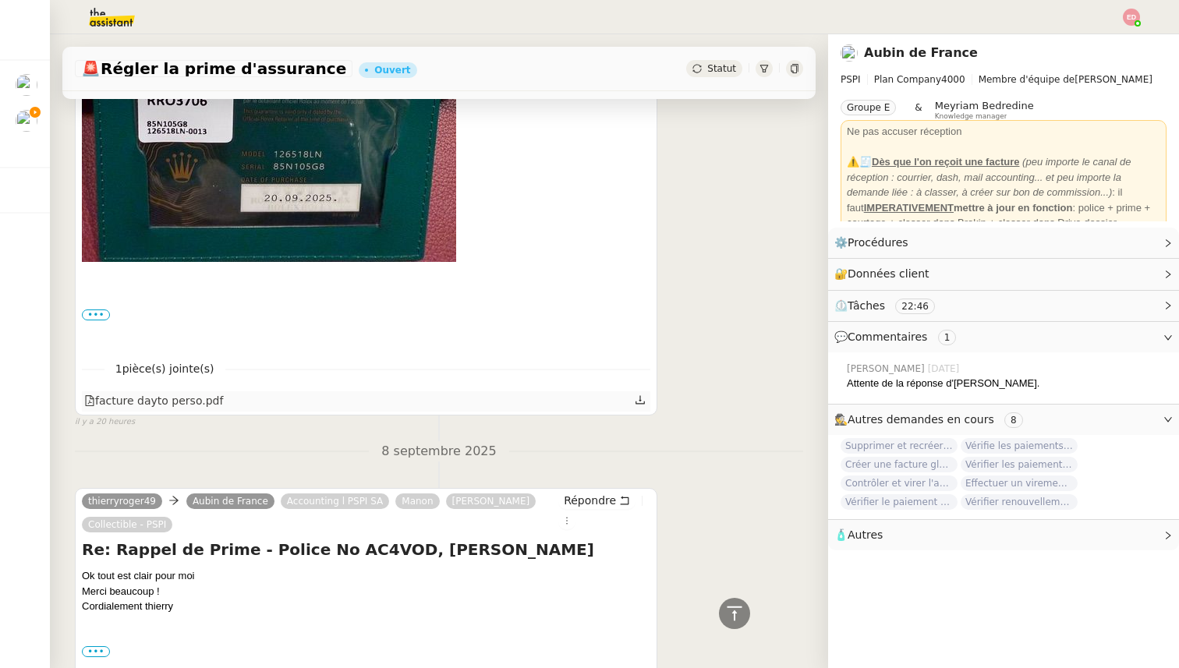
click at [645, 401] on icon at bounding box center [640, 400] width 11 height 11
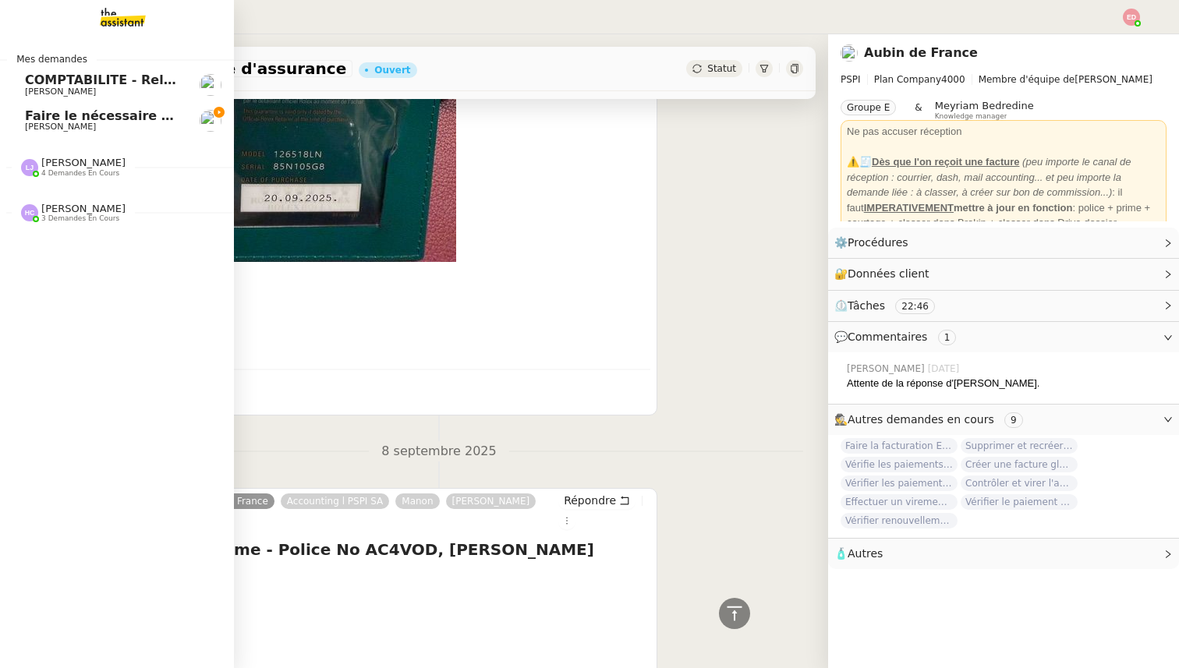
click at [40, 126] on span "[PERSON_NAME]" at bounding box center [60, 127] width 71 height 10
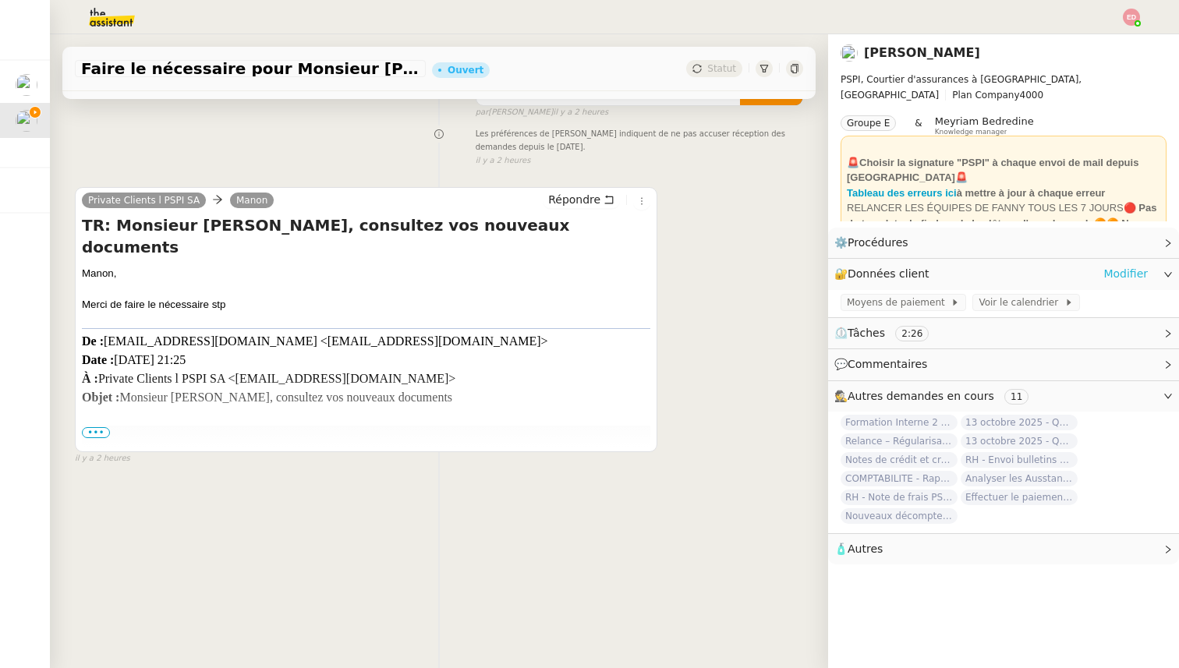
click at [1125, 274] on link "Modifier" at bounding box center [1126, 274] width 44 height 18
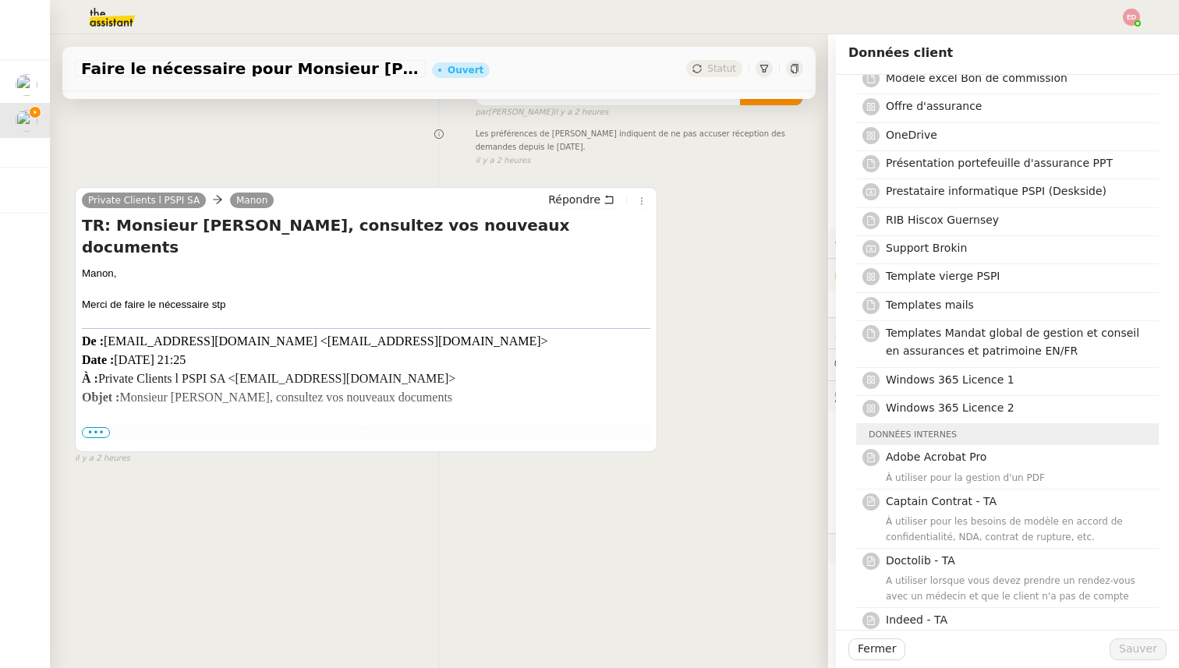
scroll to position [1547, 0]
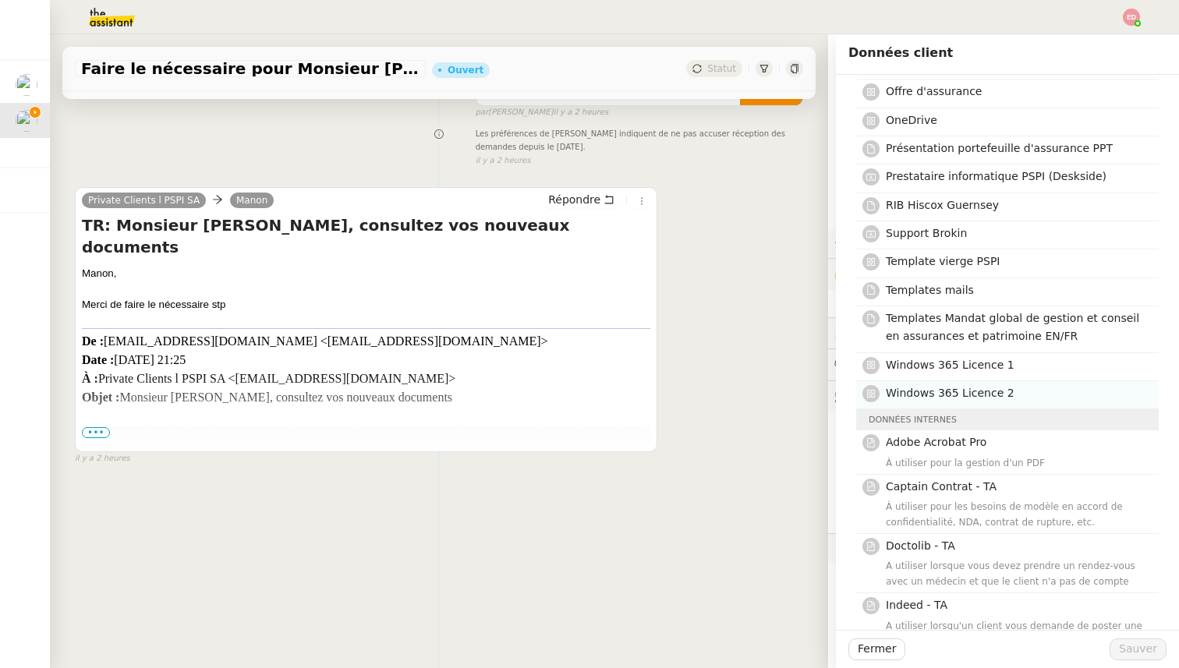
click at [977, 387] on span "Windows 365 Licence 2" at bounding box center [950, 393] width 129 height 12
click at [1148, 640] on span "Sauver" at bounding box center [1138, 649] width 38 height 18
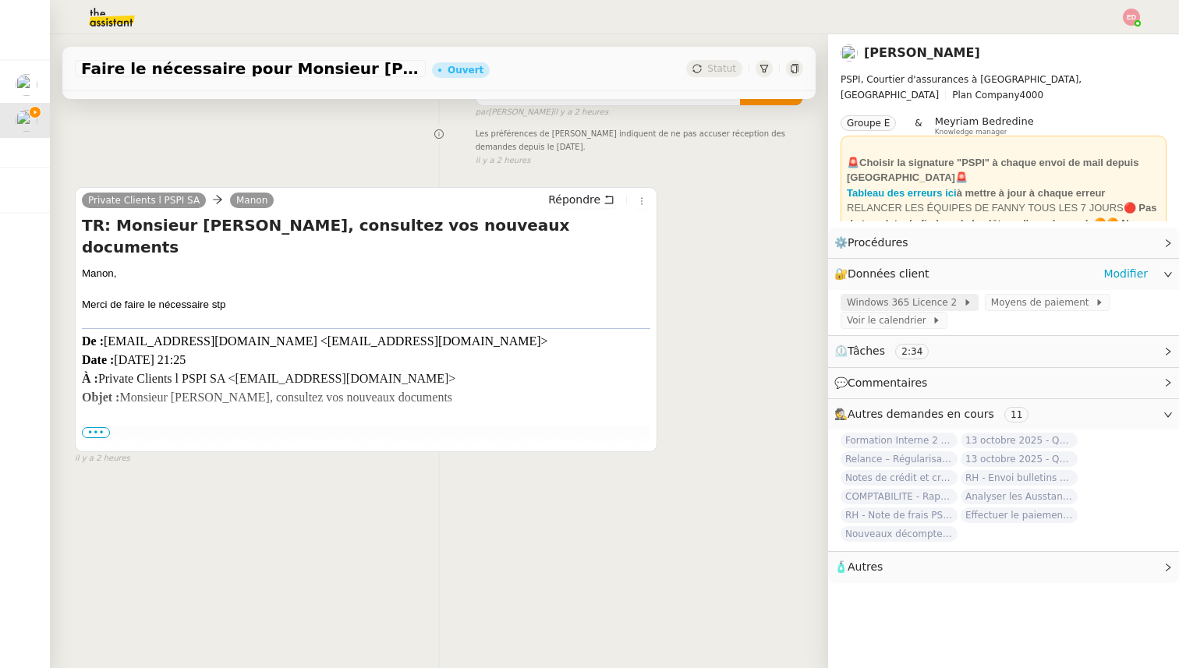
click at [919, 304] on span "Windows 365 Licence 2" at bounding box center [905, 303] width 116 height 16
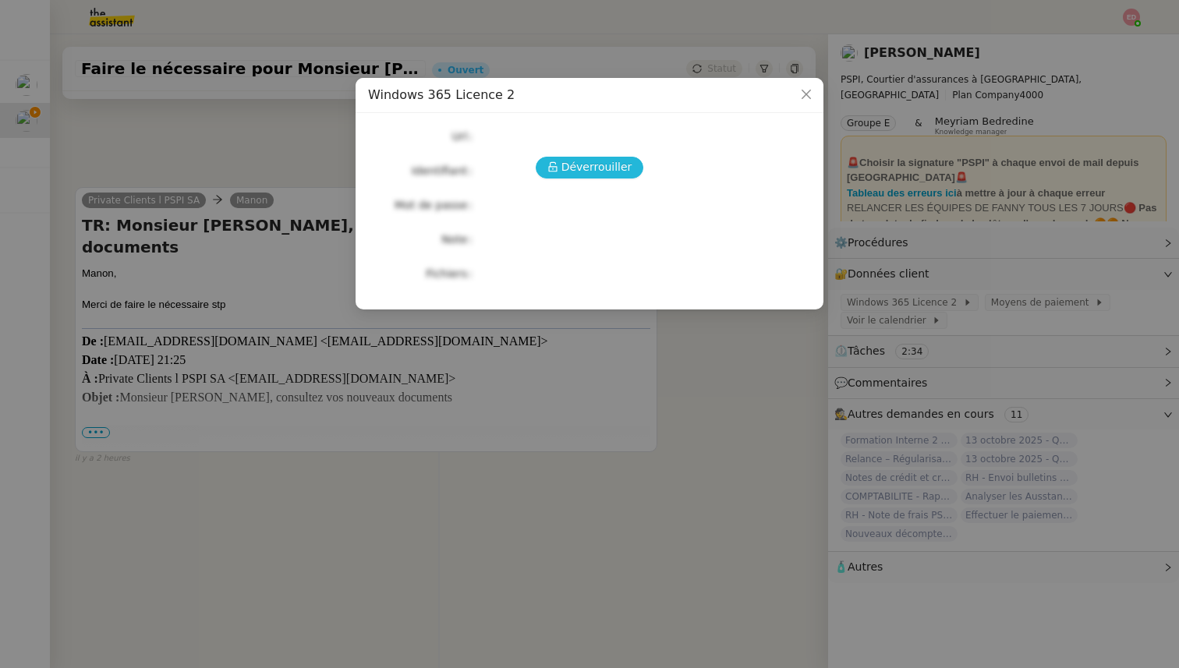
click at [615, 158] on span "Déverrouiller" at bounding box center [597, 167] width 71 height 18
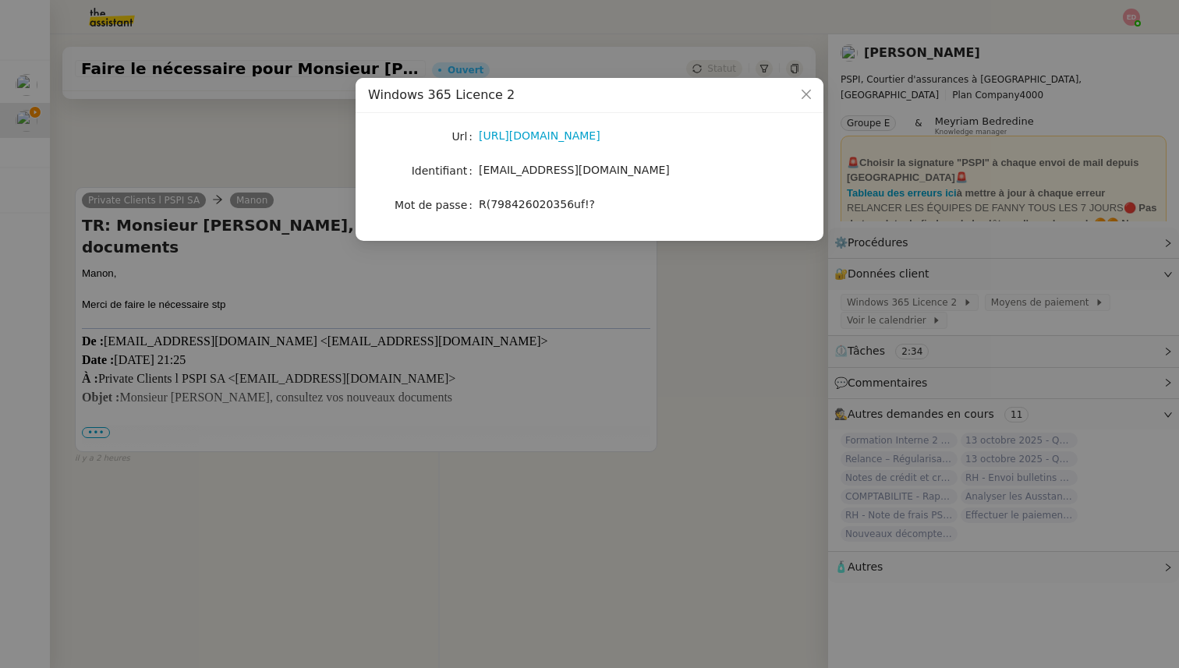
click at [528, 198] on span "R(798426020356uf!?" at bounding box center [537, 204] width 116 height 12
copy span "R(798426020356uf!?"
click at [396, 380] on nz-modal-container "Windows 365 Licence 2 Url https://windows365.microsoft.com/ Identifiant manon.u…" at bounding box center [589, 334] width 1179 height 668
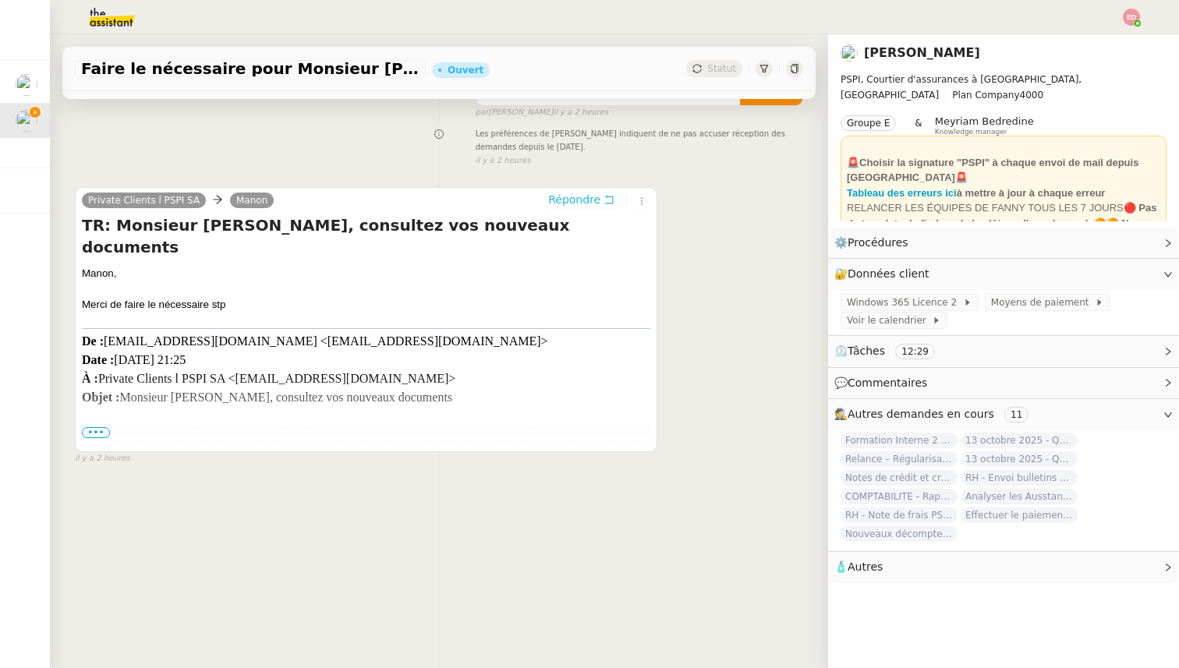
click at [598, 197] on span "Répondre" at bounding box center [574, 200] width 52 height 16
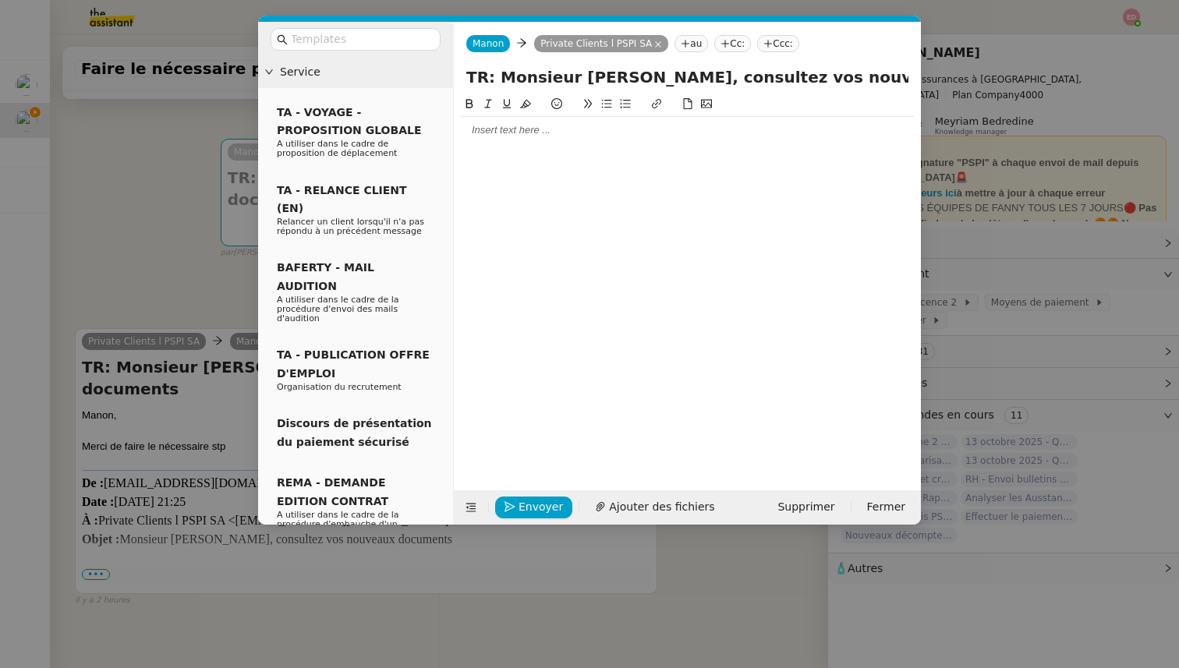
click at [190, 193] on nz-modal-container "Service TA - VOYAGE - PROPOSITION GLOBALE A utiliser dans le cadre de propositi…" at bounding box center [589, 334] width 1179 height 668
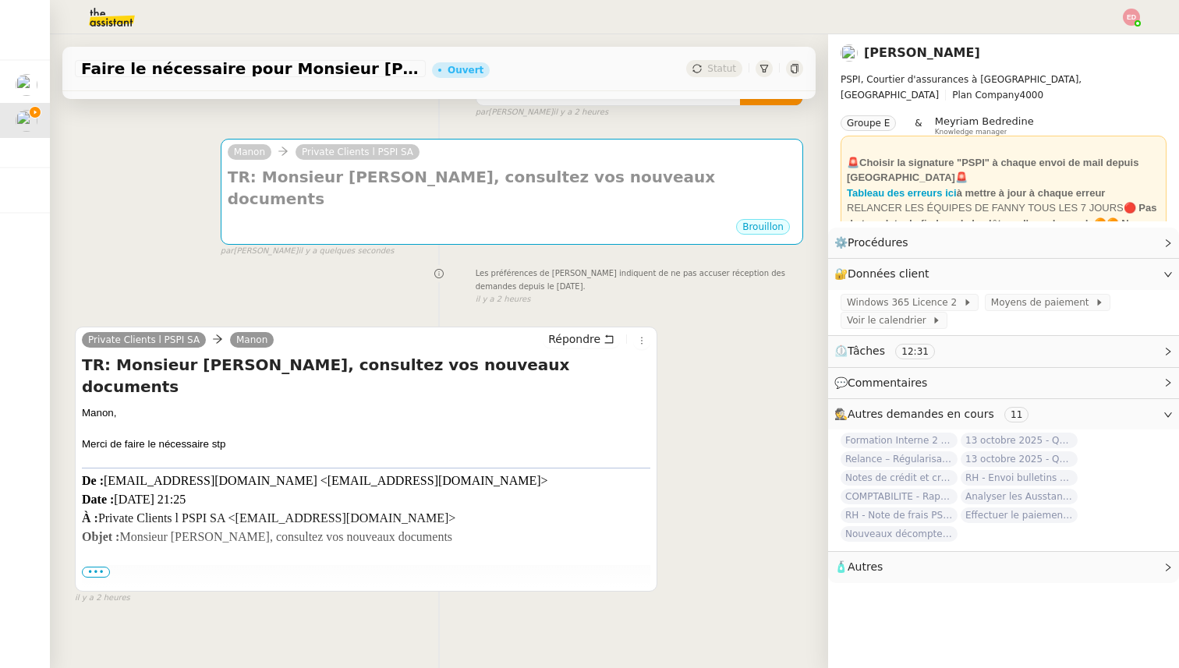
click at [97, 567] on span "•••" at bounding box center [96, 572] width 28 height 11
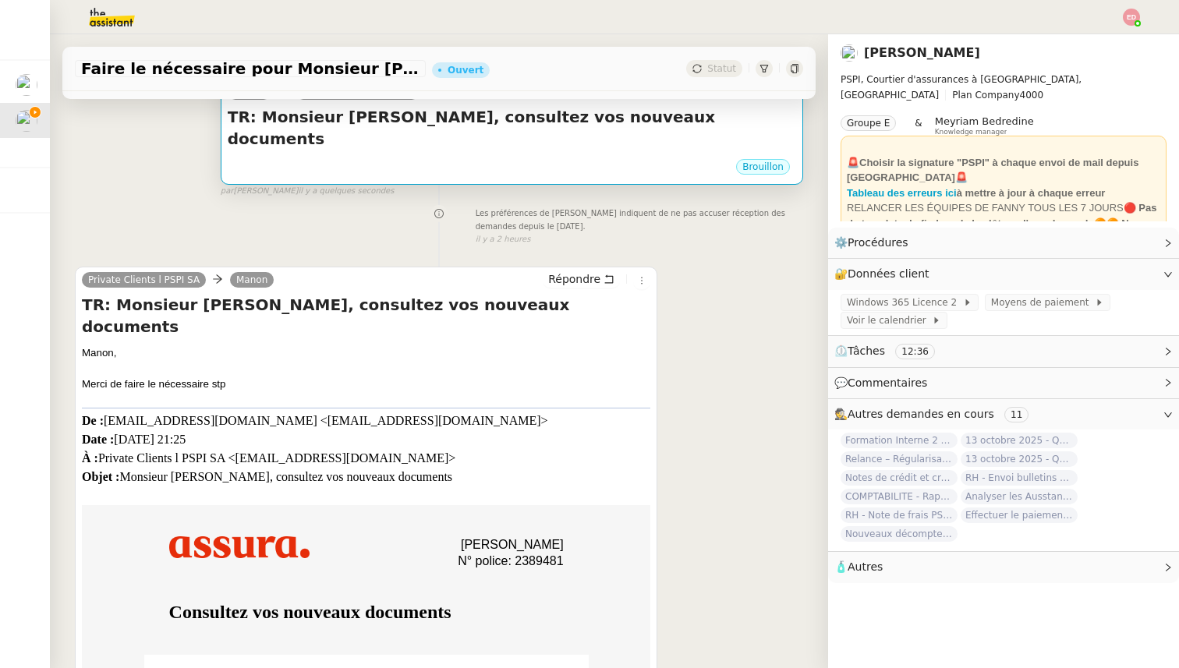
scroll to position [155, 0]
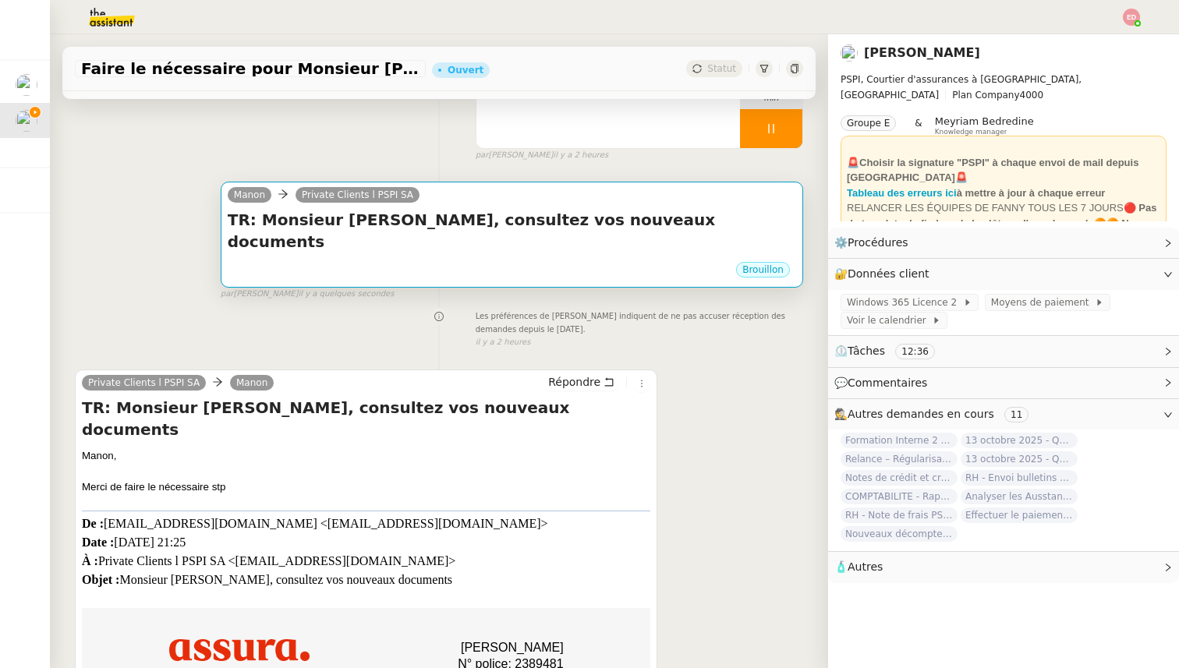
click at [505, 219] on h4 "TR: Monsieur [PERSON_NAME], consultez vos nouveaux documents" at bounding box center [512, 231] width 569 height 44
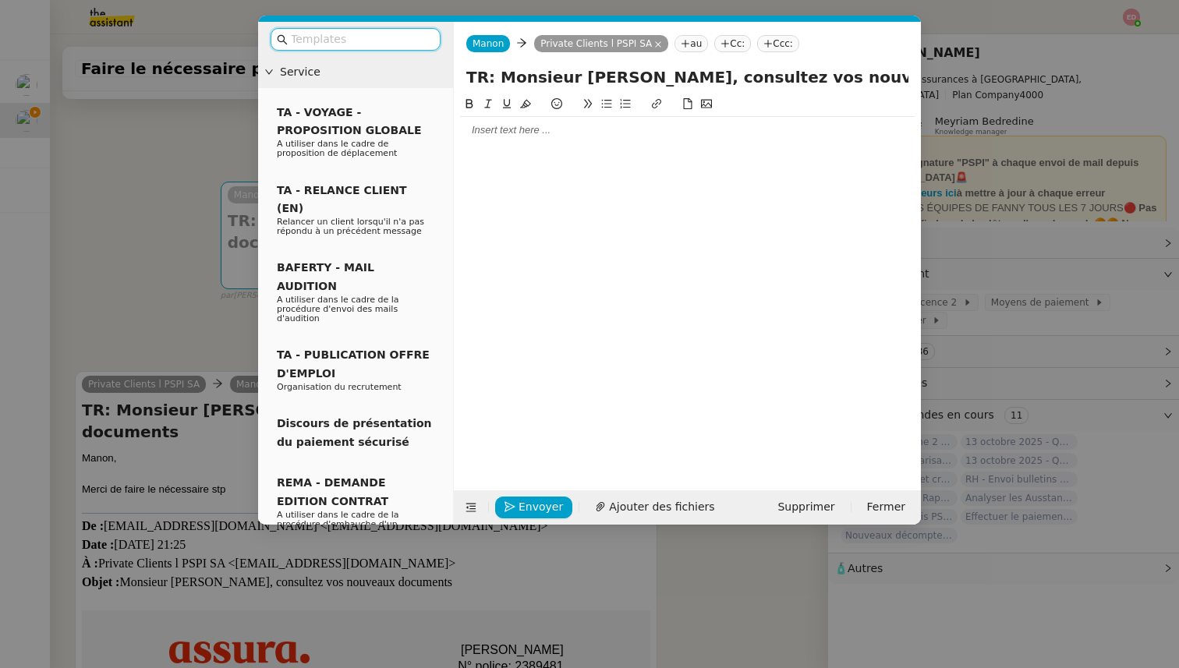
click at [477, 131] on div at bounding box center [687, 130] width 455 height 14
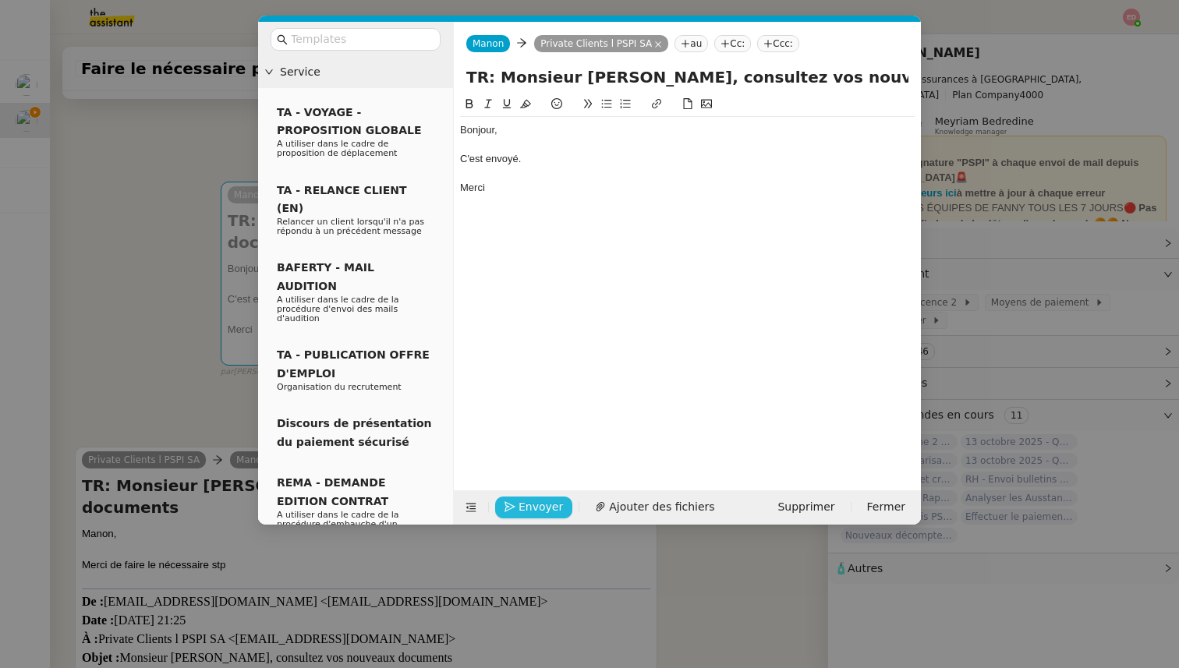
click at [516, 508] on button "Envoyer" at bounding box center [533, 508] width 77 height 22
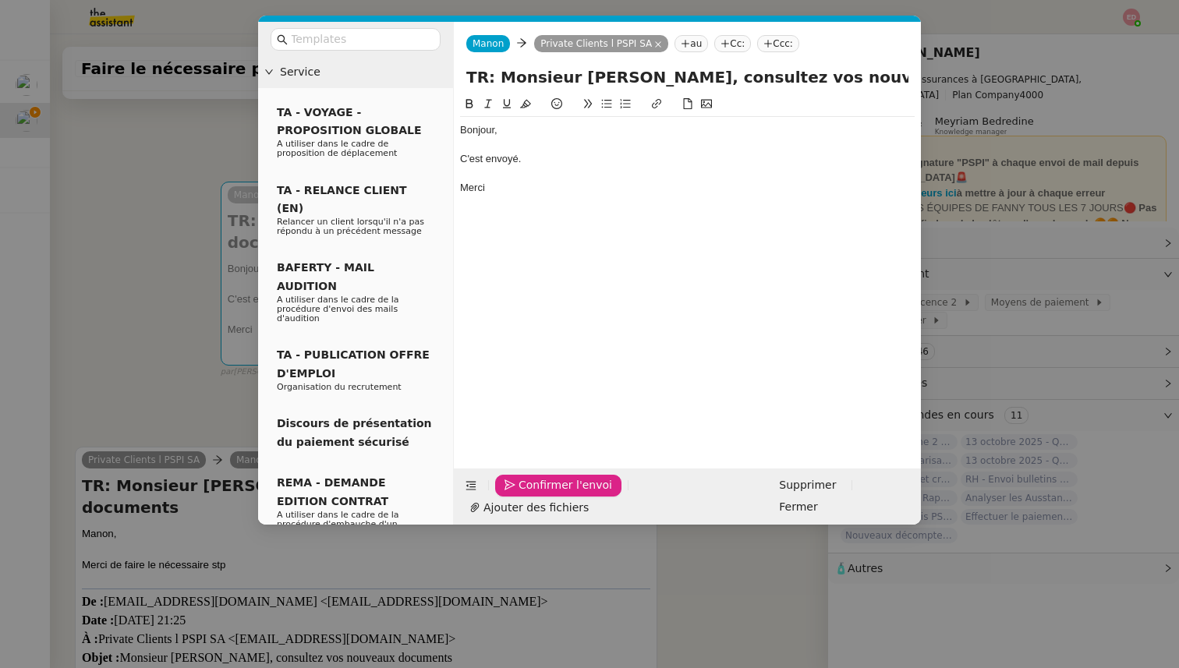
click at [516, 497] on button "Confirmer l'envoi" at bounding box center [558, 486] width 126 height 22
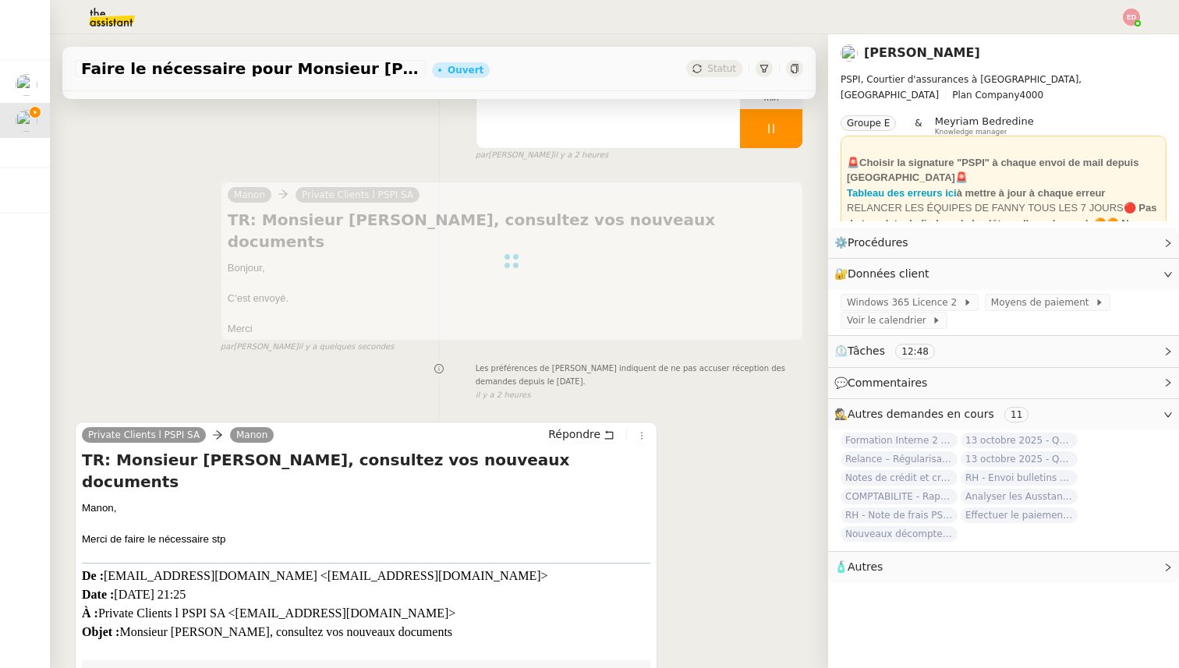
scroll to position [0, 0]
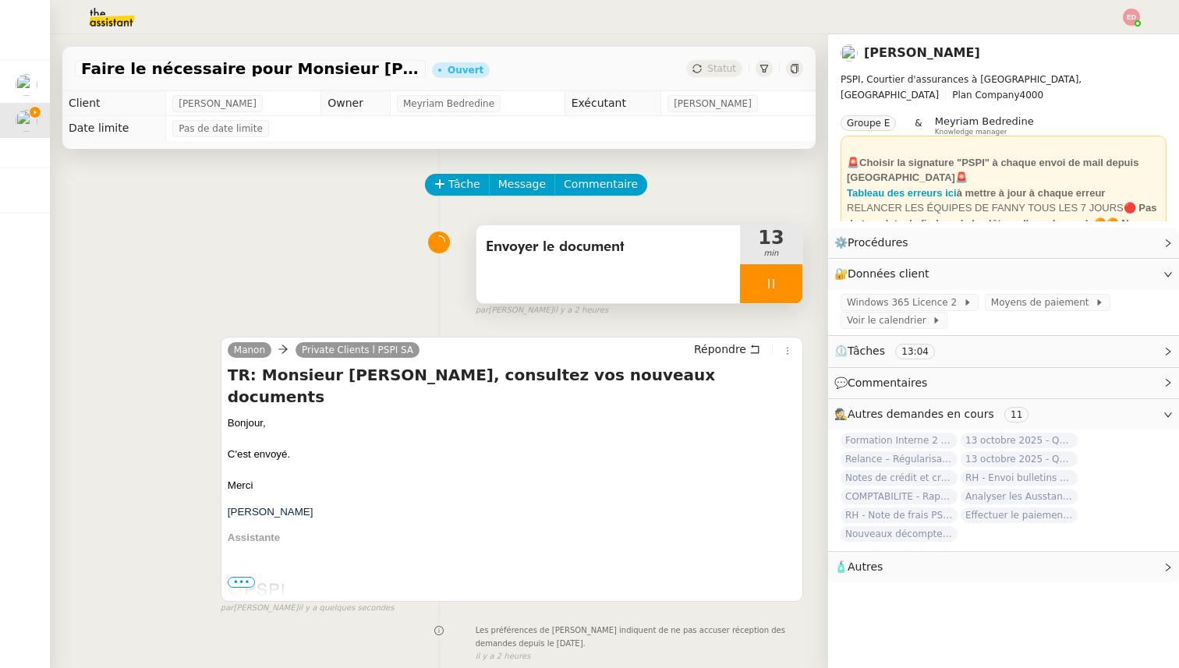
click at [790, 296] on div at bounding box center [771, 283] width 62 height 39
click at [790, 296] on button at bounding box center [786, 283] width 31 height 39
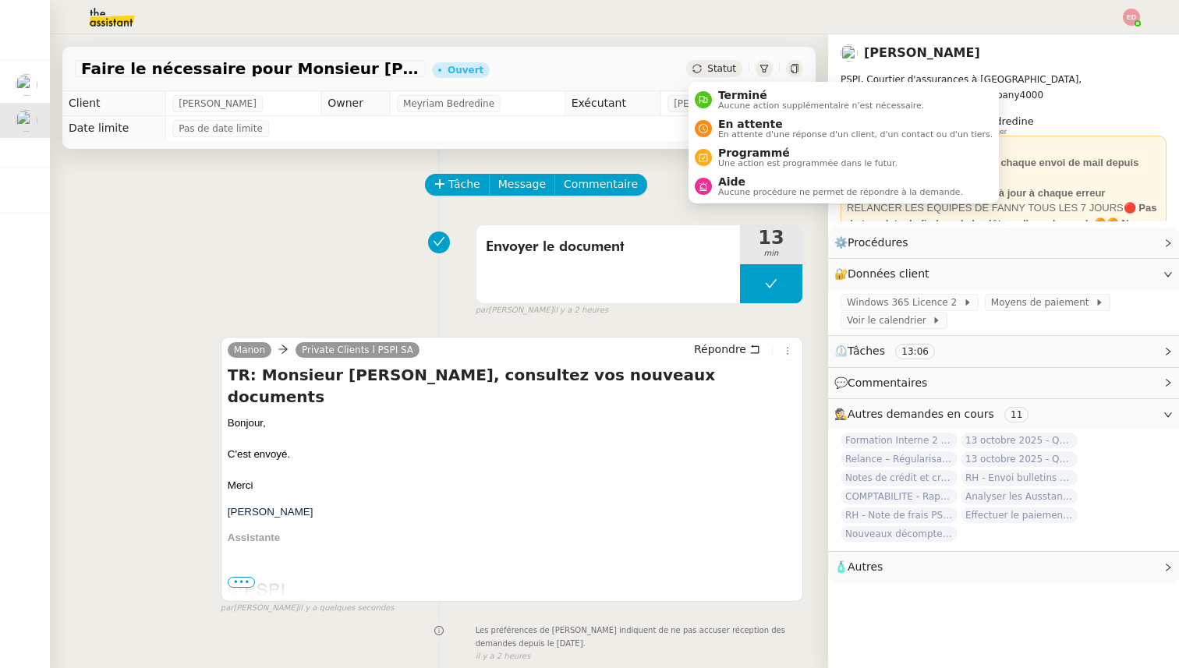
click at [731, 74] on div "Statut" at bounding box center [714, 68] width 56 height 17
click at [735, 93] on span "Terminé" at bounding box center [821, 95] width 206 height 12
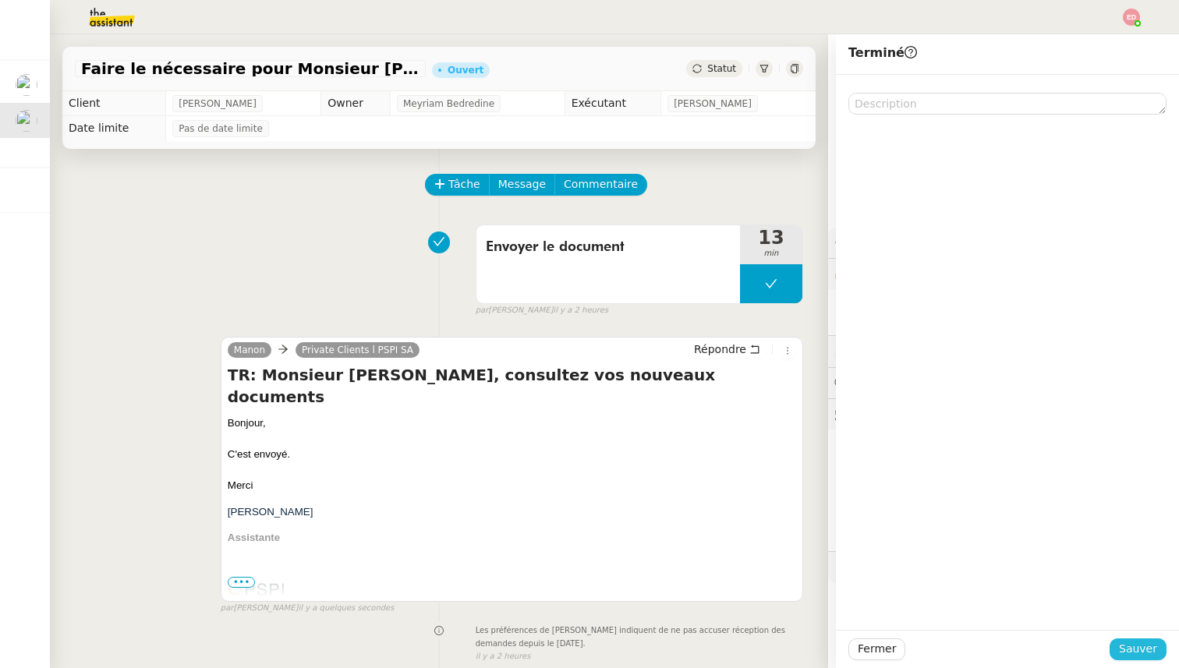
click at [1118, 646] on button "Sauver" at bounding box center [1138, 650] width 57 height 22
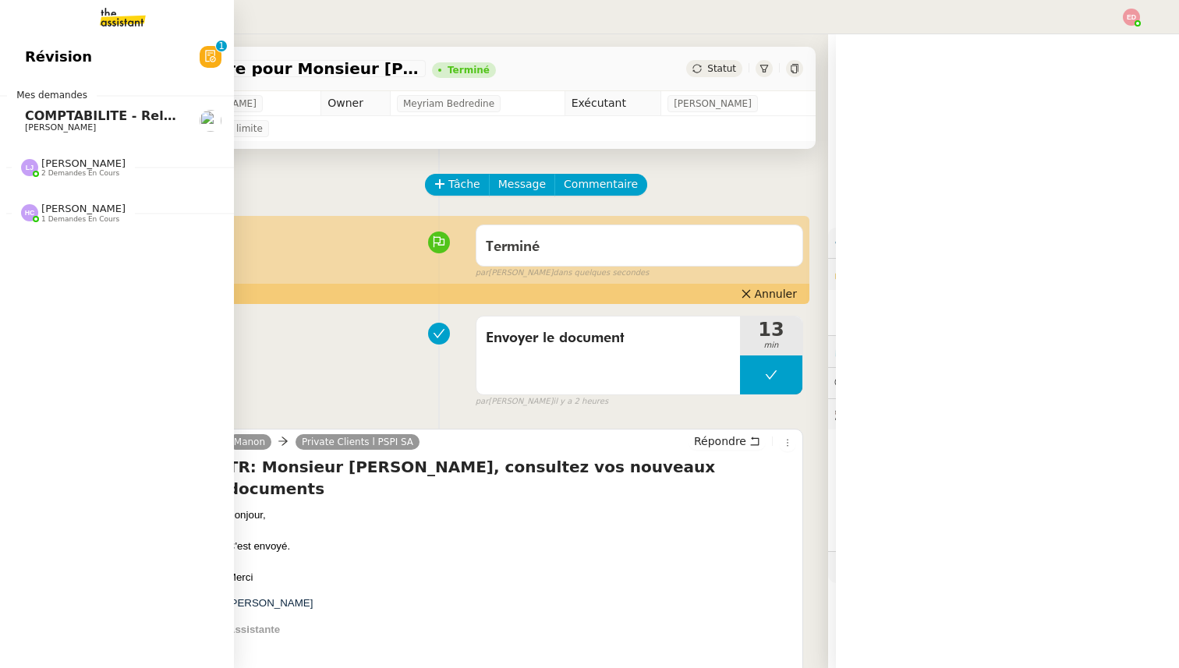
click at [35, 117] on span "COMPTABILITE - Relances factures impayées - octobre 2025" at bounding box center [235, 115] width 420 height 15
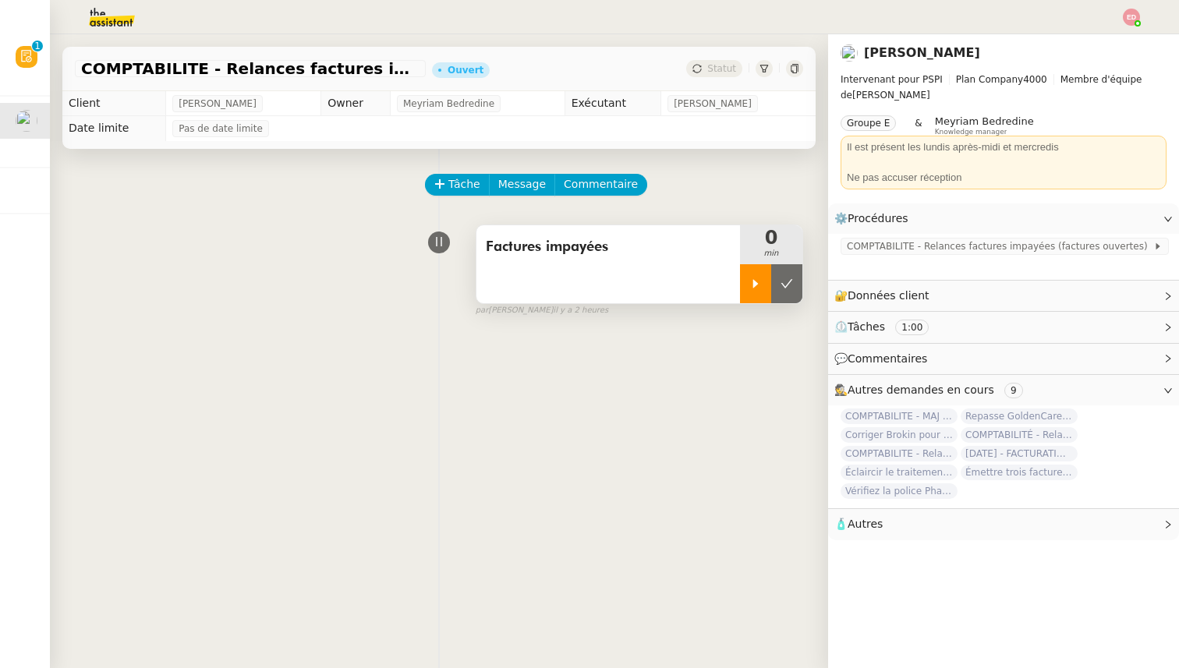
click at [750, 278] on icon at bounding box center [756, 284] width 12 height 12
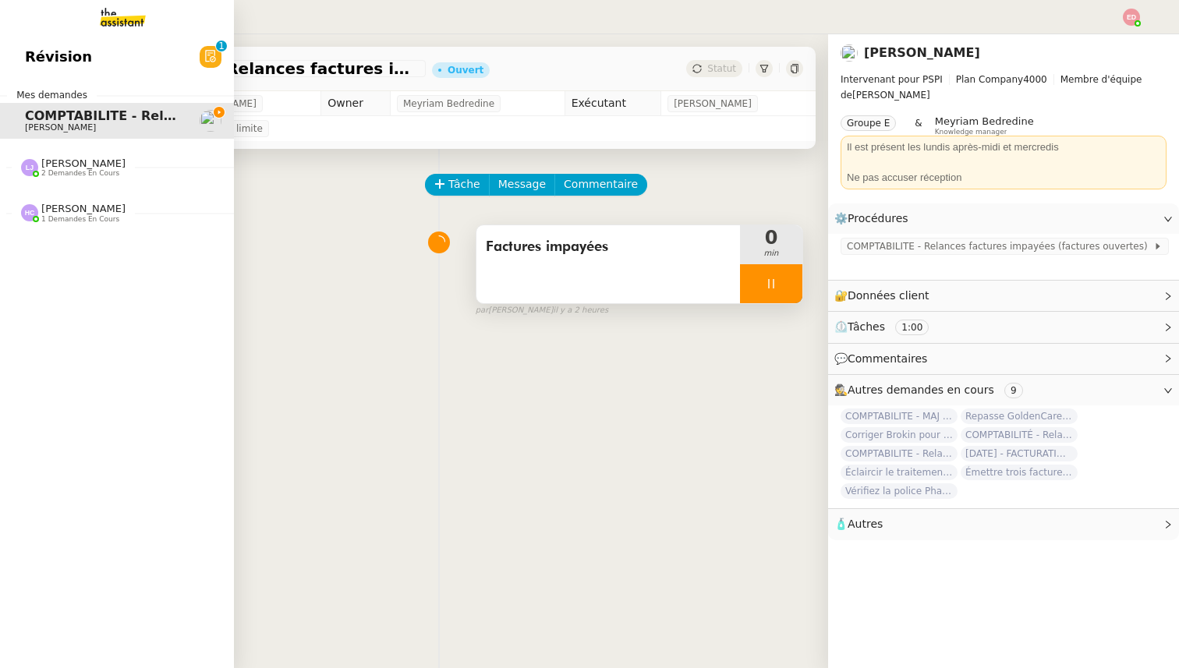
click at [74, 173] on span "2 demandes en cours" at bounding box center [80, 173] width 78 height 9
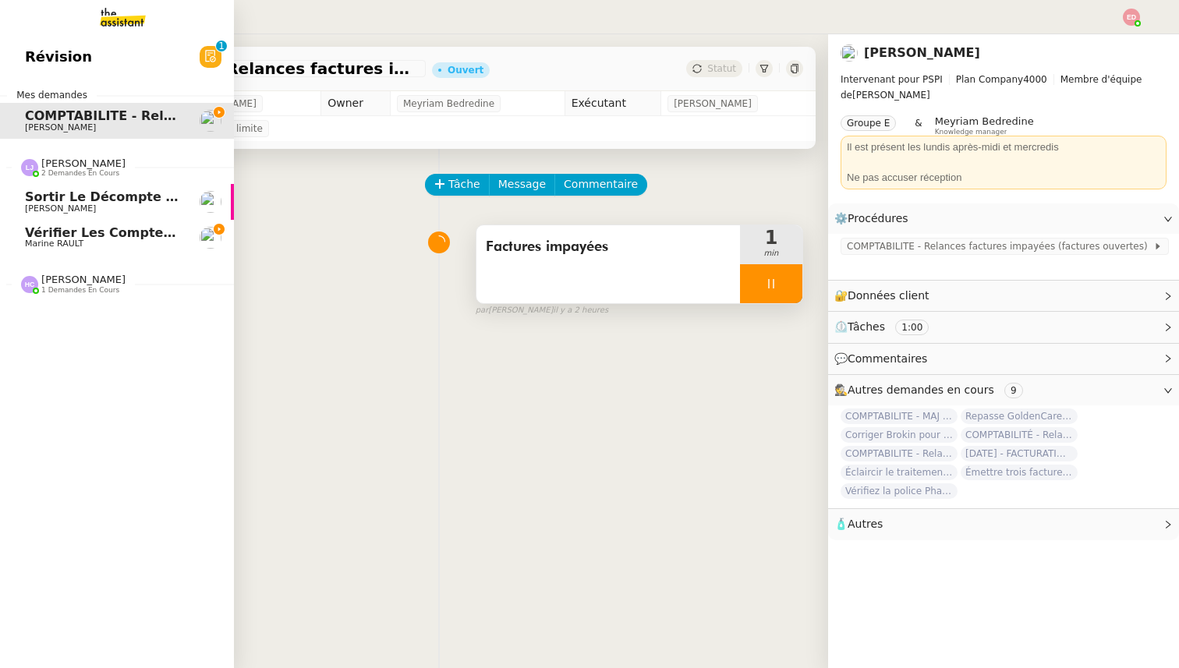
click at [76, 232] on span "Vérifier les comptes bancaires et éditer la quittance - 1 octobre 2025" at bounding box center [275, 232] width 501 height 15
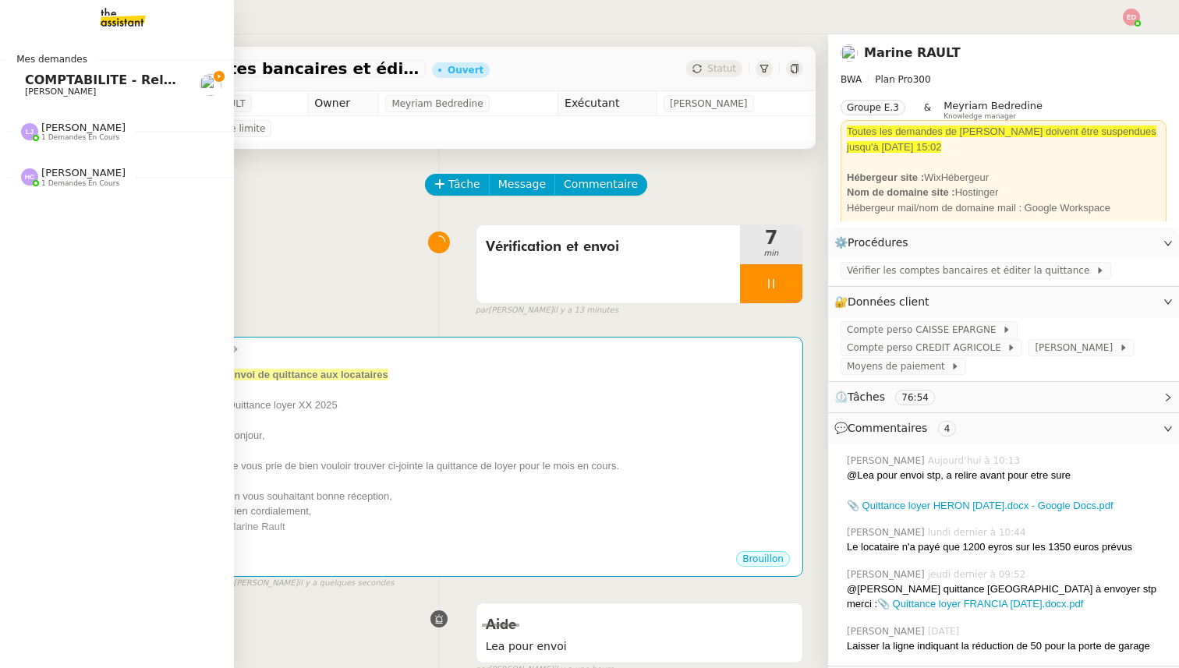
click at [75, 82] on span "COMPTABILITE - Relances factures impayées - octobre 2025" at bounding box center [235, 80] width 420 height 15
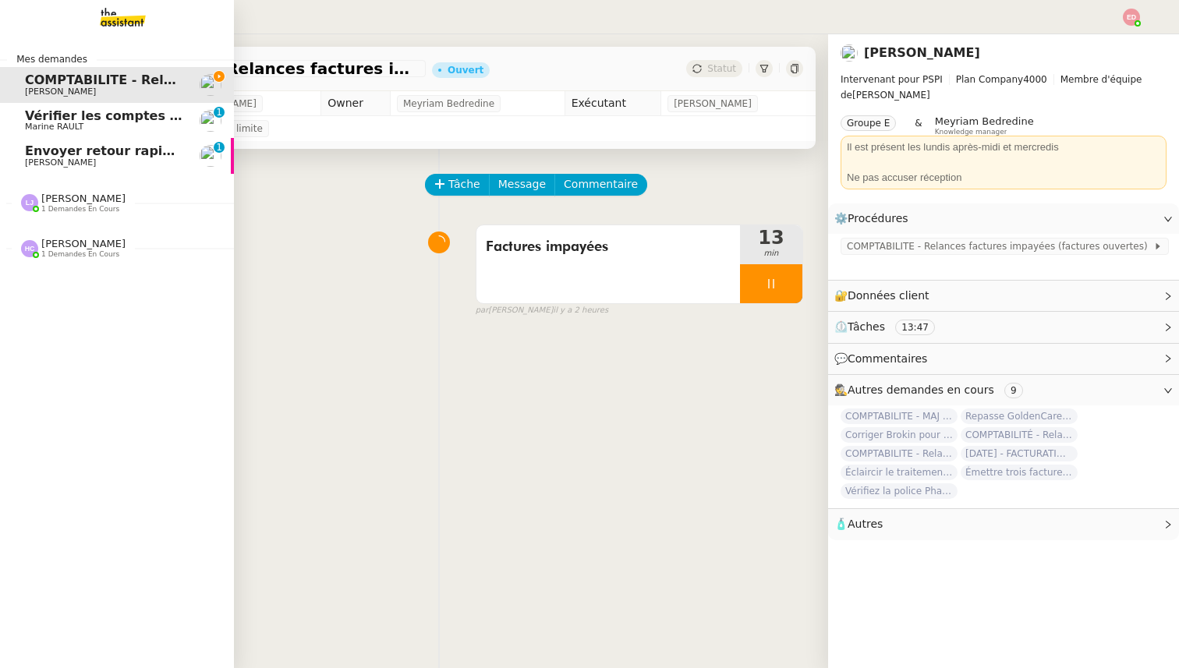
click at [123, 150] on span "Envoyer retour rapide à RH [PERSON_NAME]" at bounding box center [181, 151] width 313 height 15
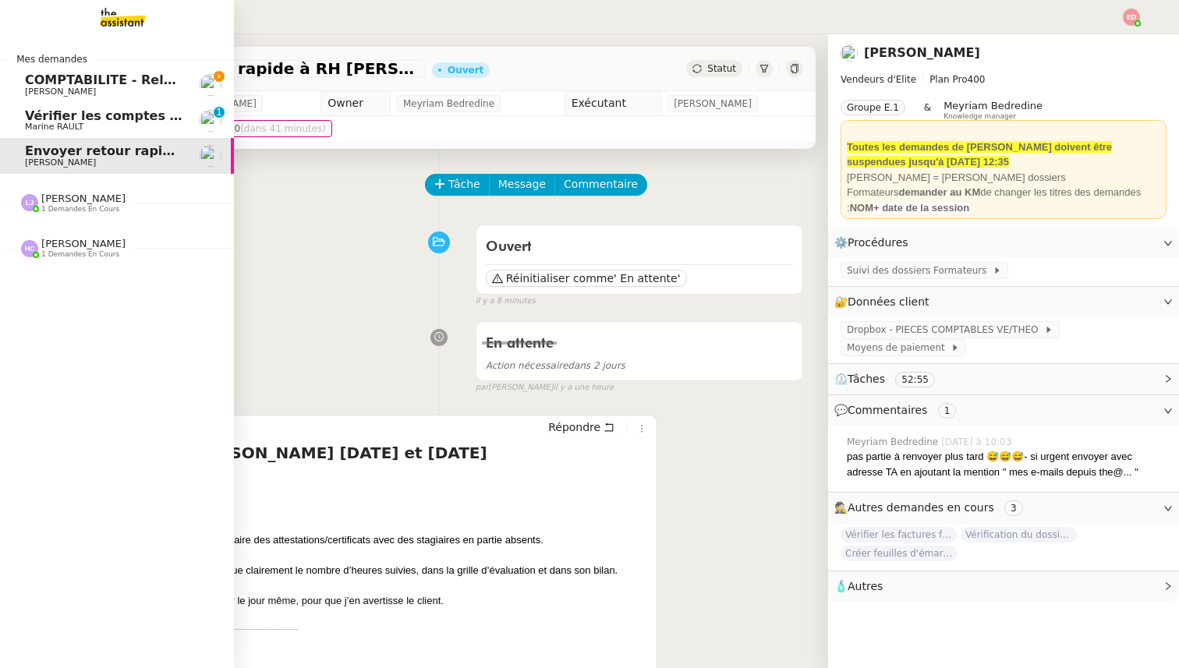
click at [48, 119] on span "Vérifier les comptes bancaires et éditer la quittance - 1 octobre 2025" at bounding box center [268, 115] width 487 height 15
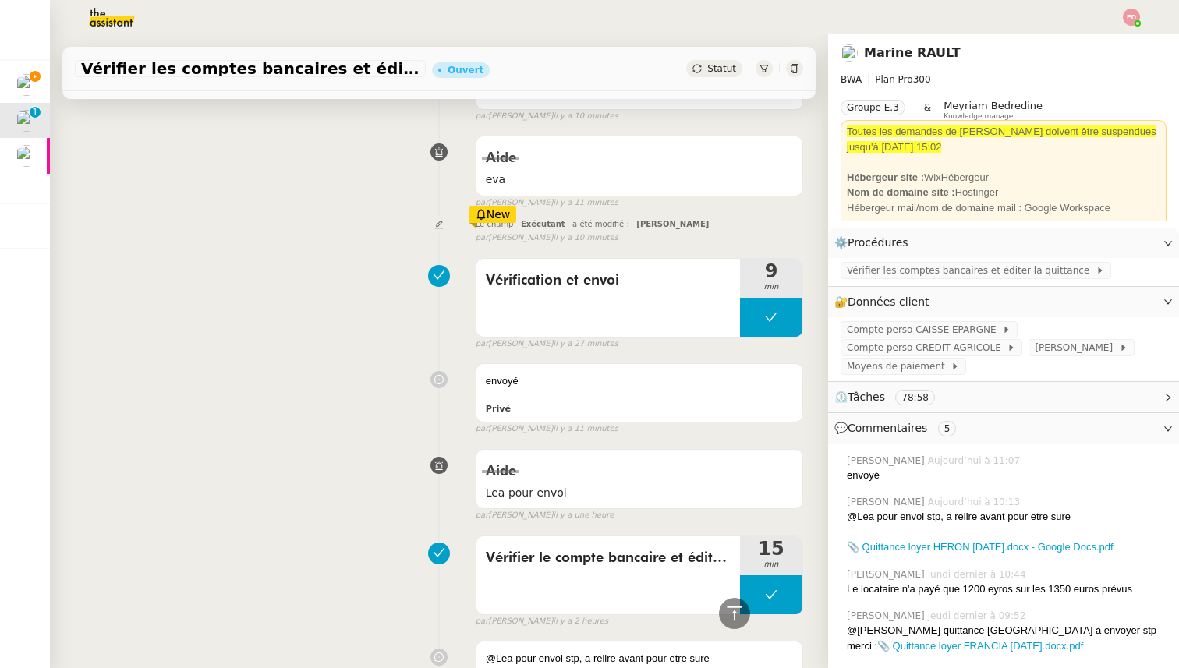
scroll to position [41, 0]
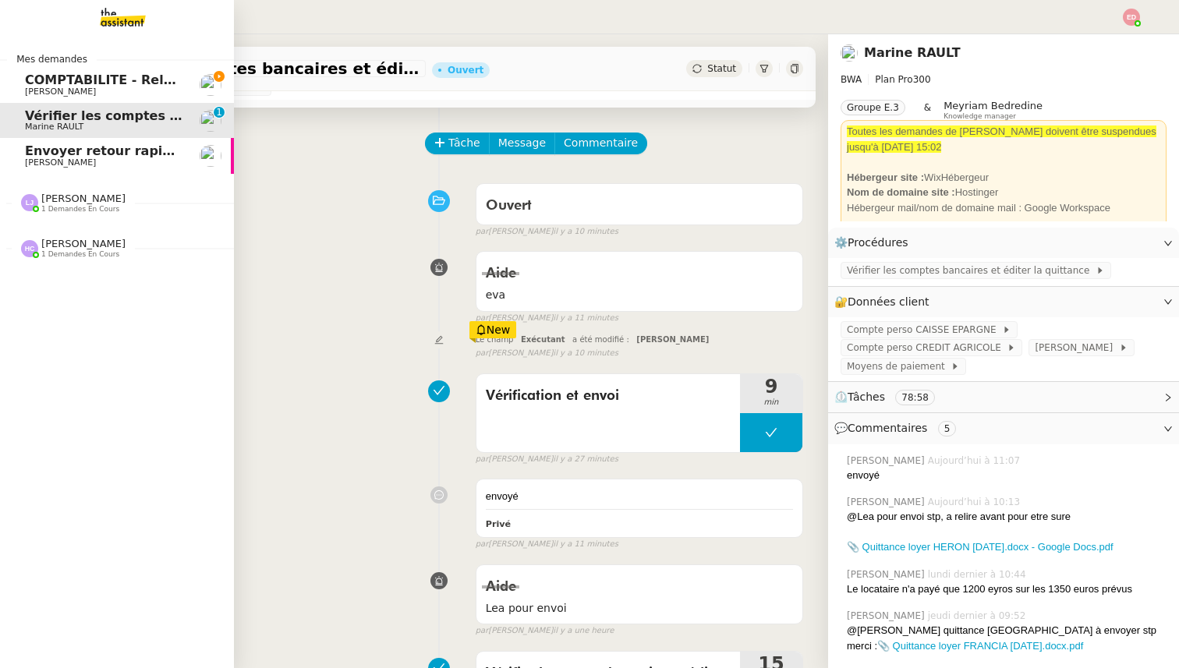
click at [38, 78] on span "COMPTABILITE - Relances factures impayées - octobre 2025" at bounding box center [235, 80] width 420 height 15
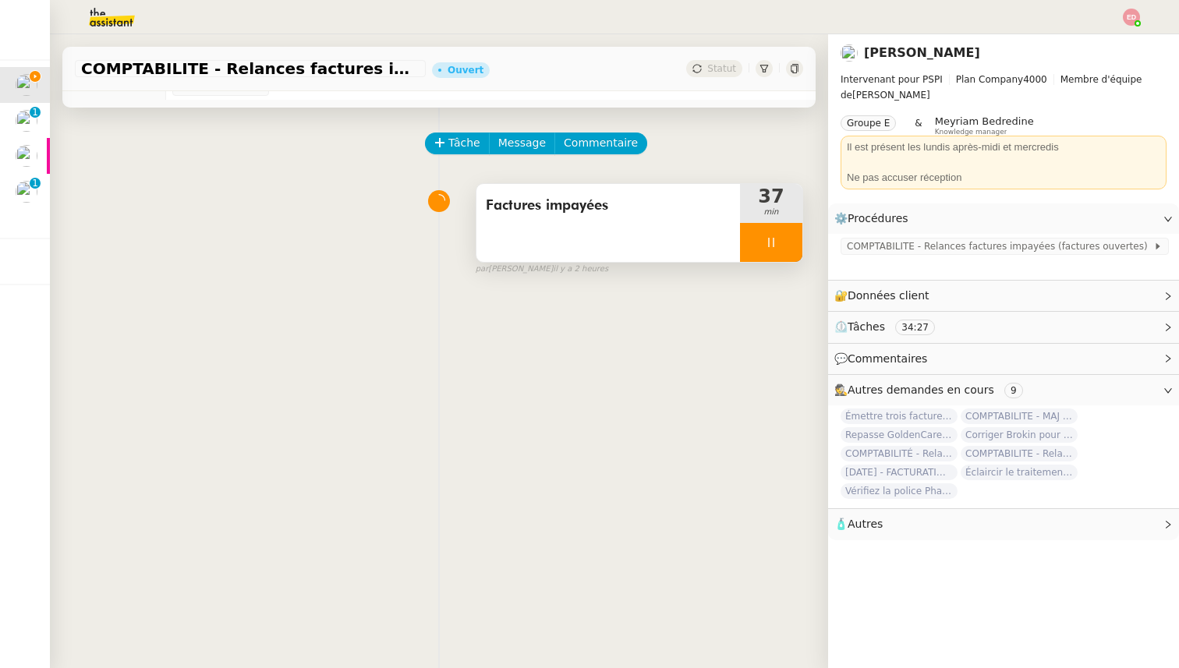
click at [794, 246] on div at bounding box center [771, 242] width 62 height 39
click at [794, 246] on button at bounding box center [786, 242] width 31 height 39
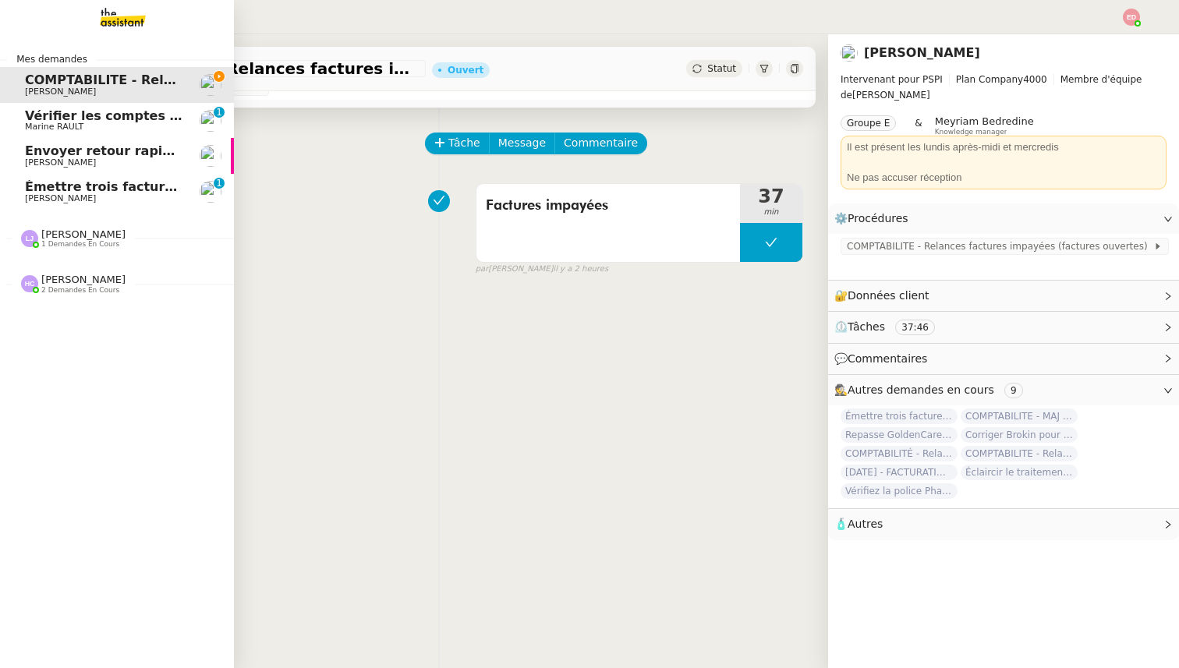
click at [74, 197] on span "[PERSON_NAME]" at bounding box center [60, 198] width 71 height 10
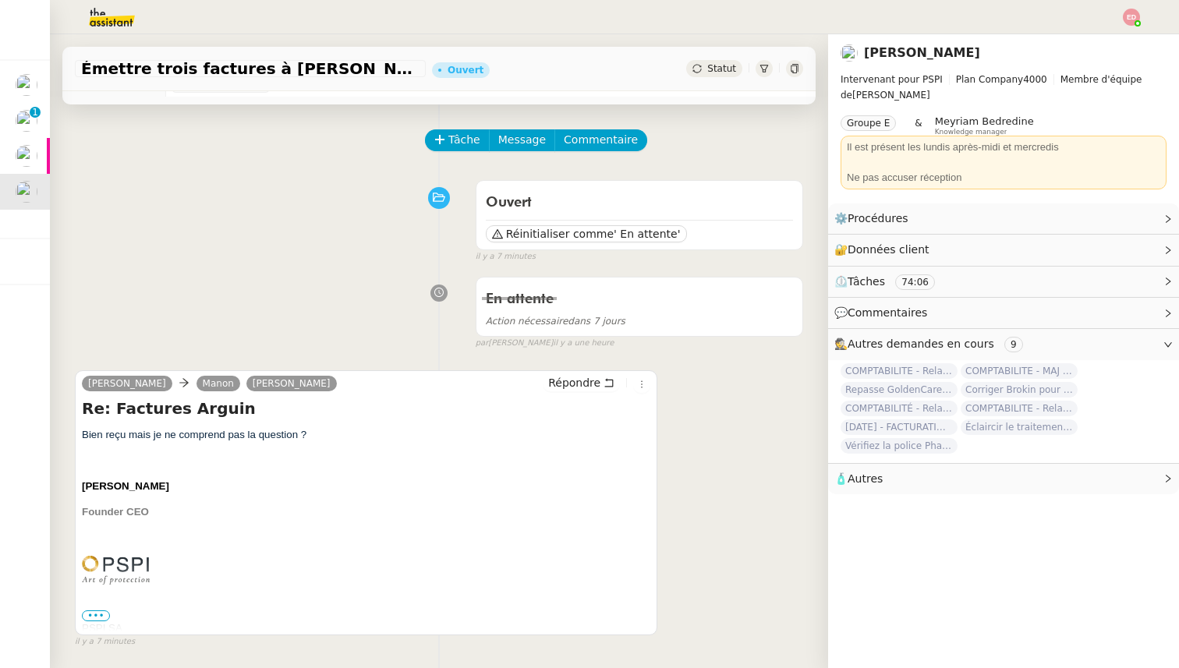
scroll to position [21, 0]
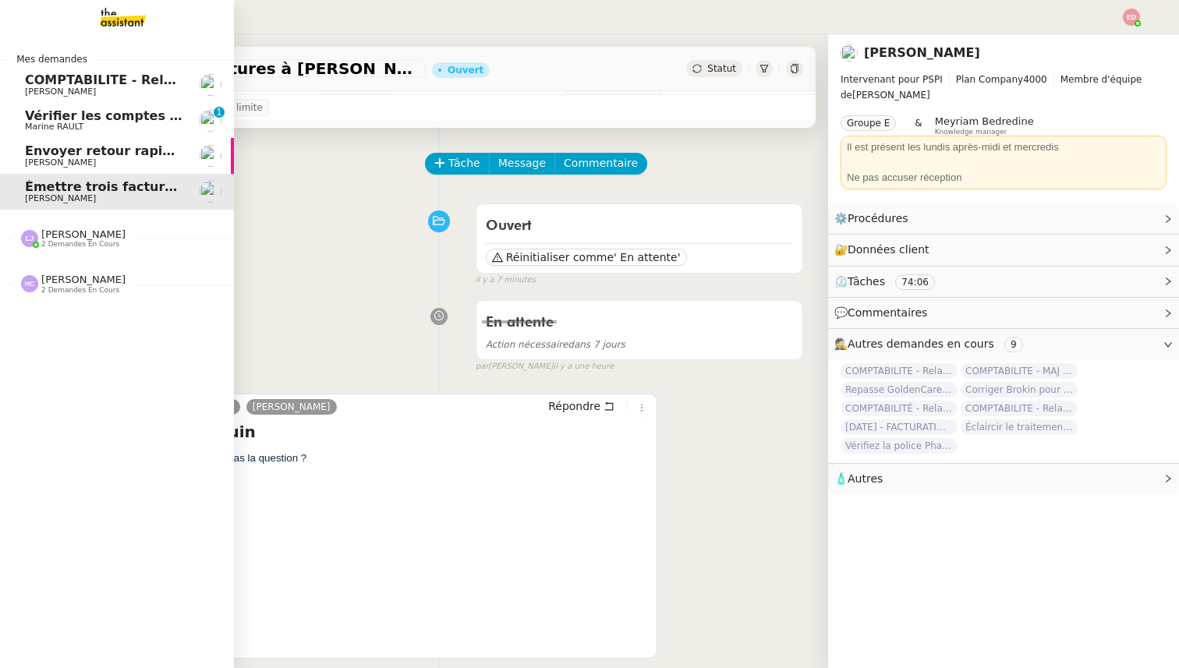
click at [51, 81] on span "COMPTABILITE - Relances factures impayées - octobre 2025" at bounding box center [235, 80] width 420 height 15
